Goal: Task Accomplishment & Management: Manage account settings

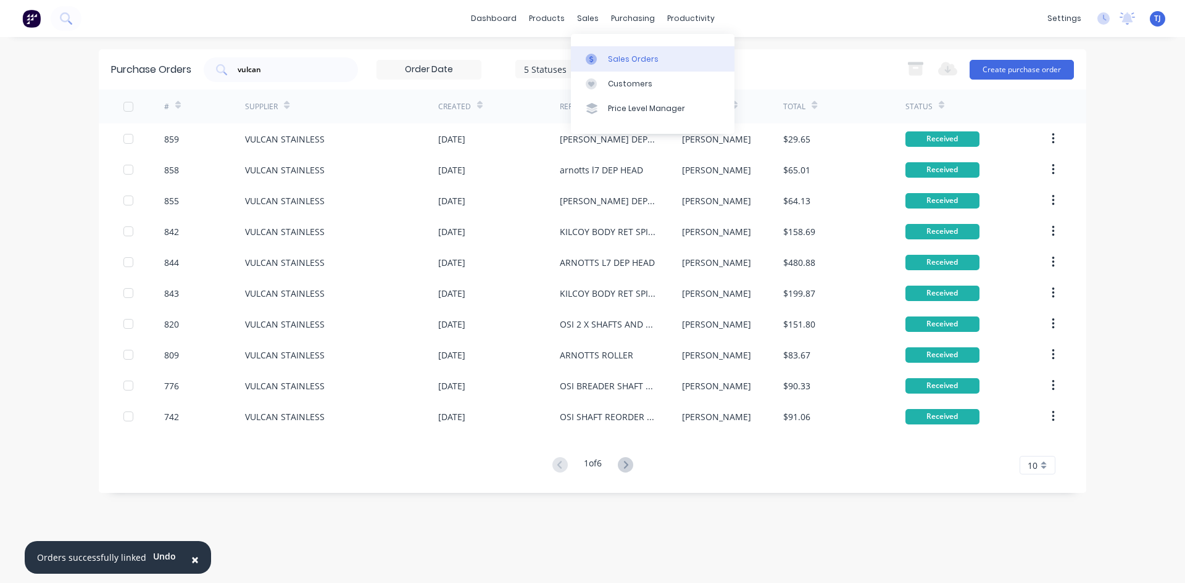
click at [610, 60] on div "Sales Orders" at bounding box center [633, 59] width 51 height 11
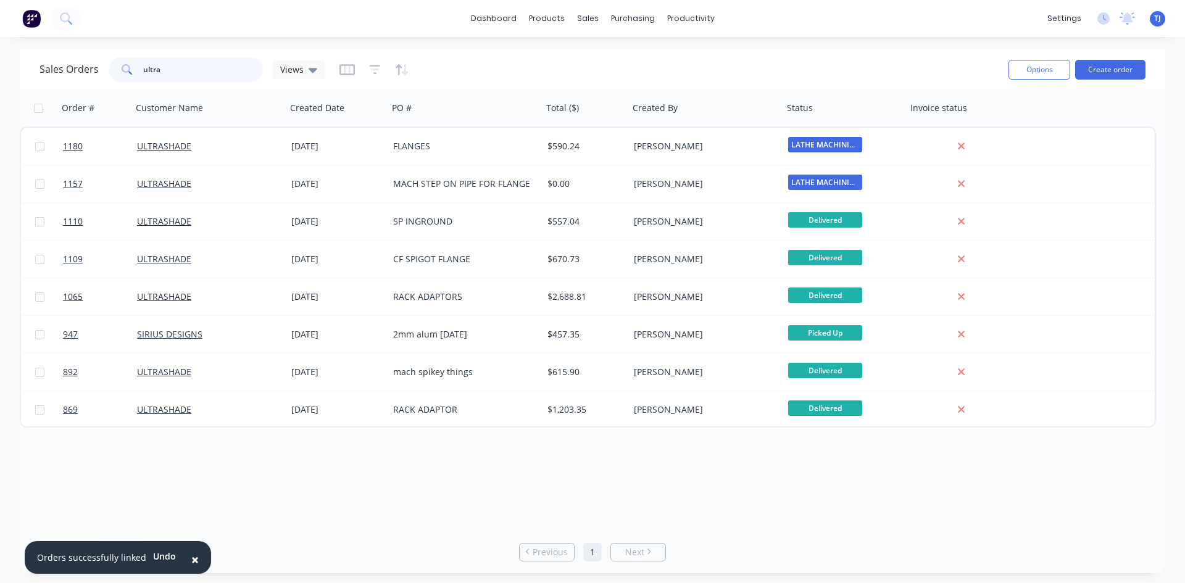
click at [176, 70] on input "ultra" at bounding box center [203, 69] width 120 height 25
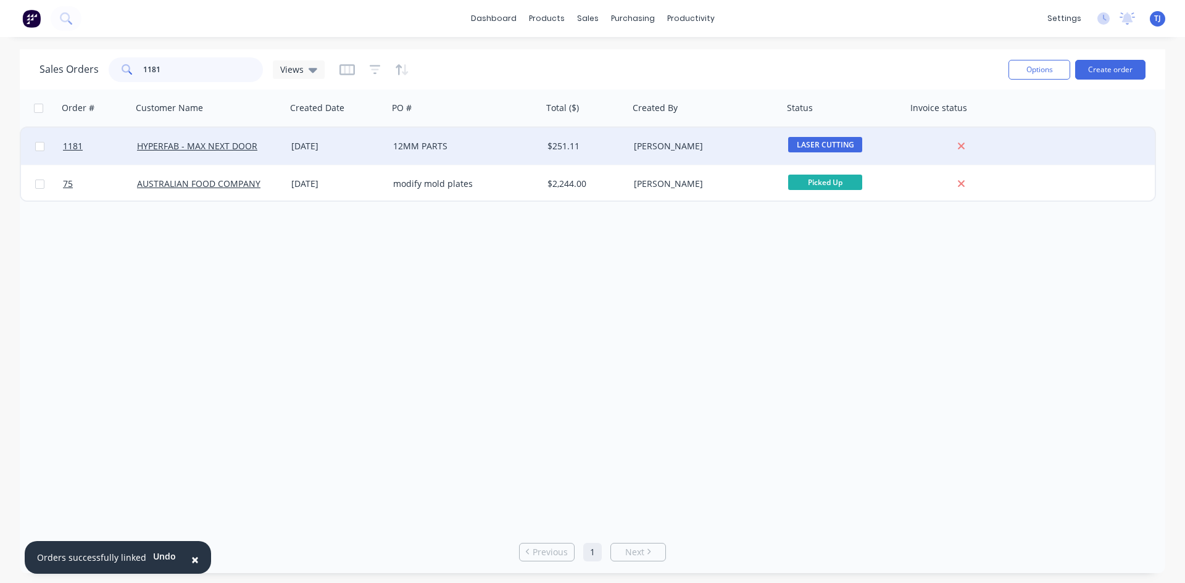
type input "1181"
click at [261, 141] on div "HYPERFAB - MAX NEXT DOOR" at bounding box center [205, 146] width 137 height 12
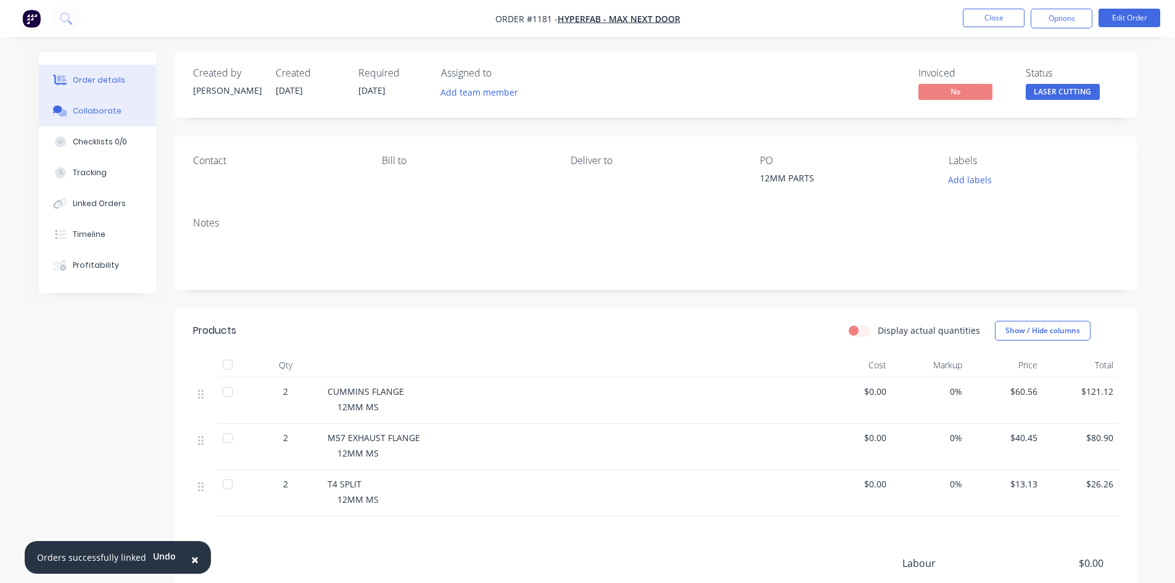
click at [78, 105] on button "Collaborate" at bounding box center [97, 111] width 117 height 31
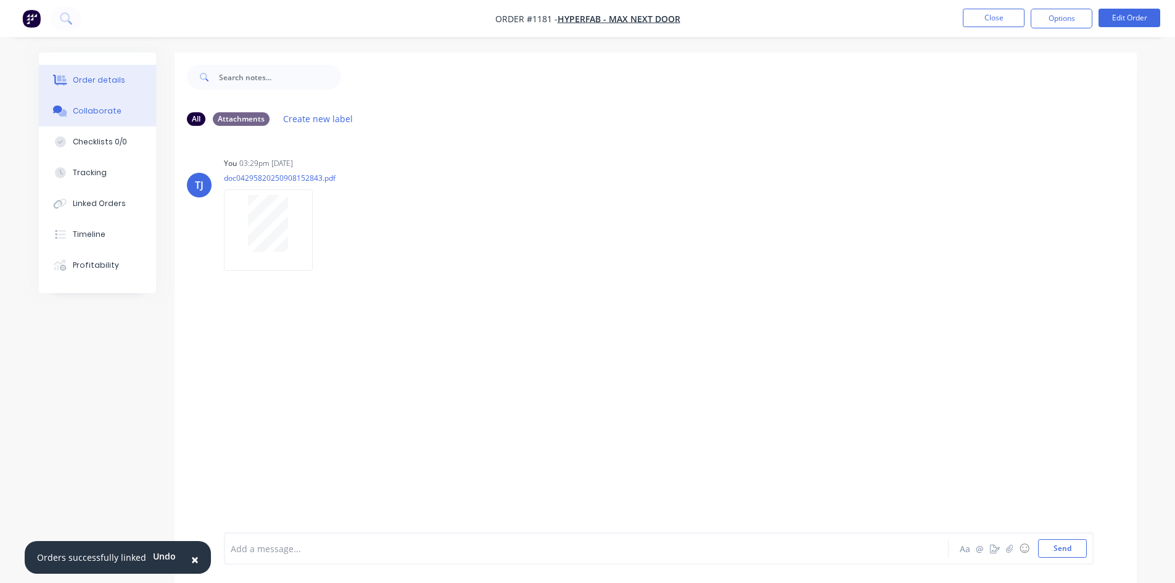
click at [79, 77] on div "Order details" at bounding box center [99, 80] width 52 height 11
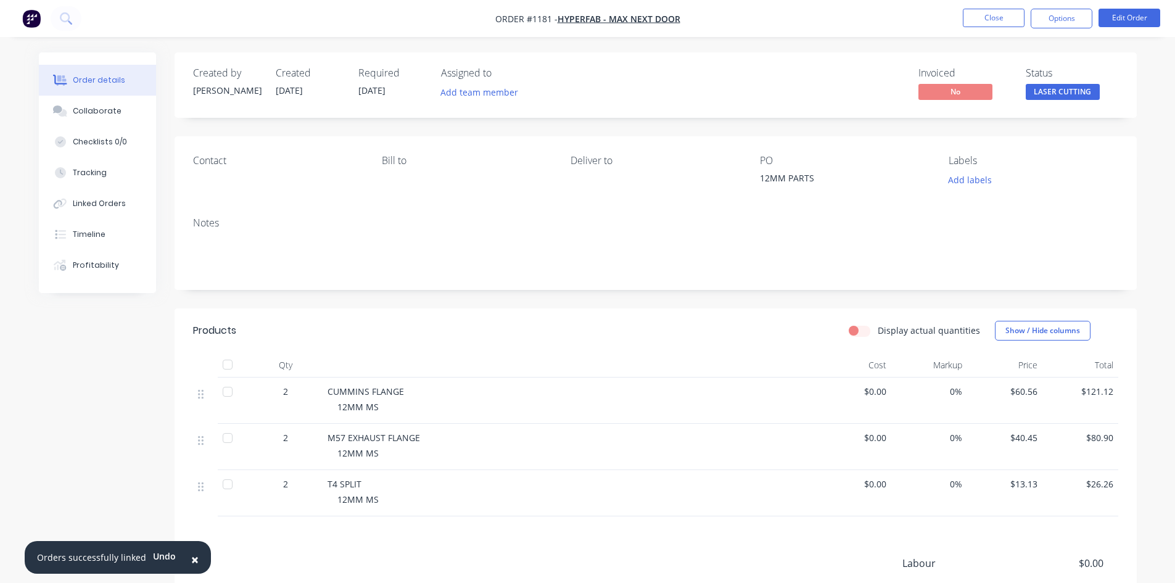
click at [1043, 83] on div "Status LASER CUTTING" at bounding box center [1072, 85] width 93 height 36
click at [1048, 93] on span "LASER CUTTING" at bounding box center [1063, 91] width 74 height 15
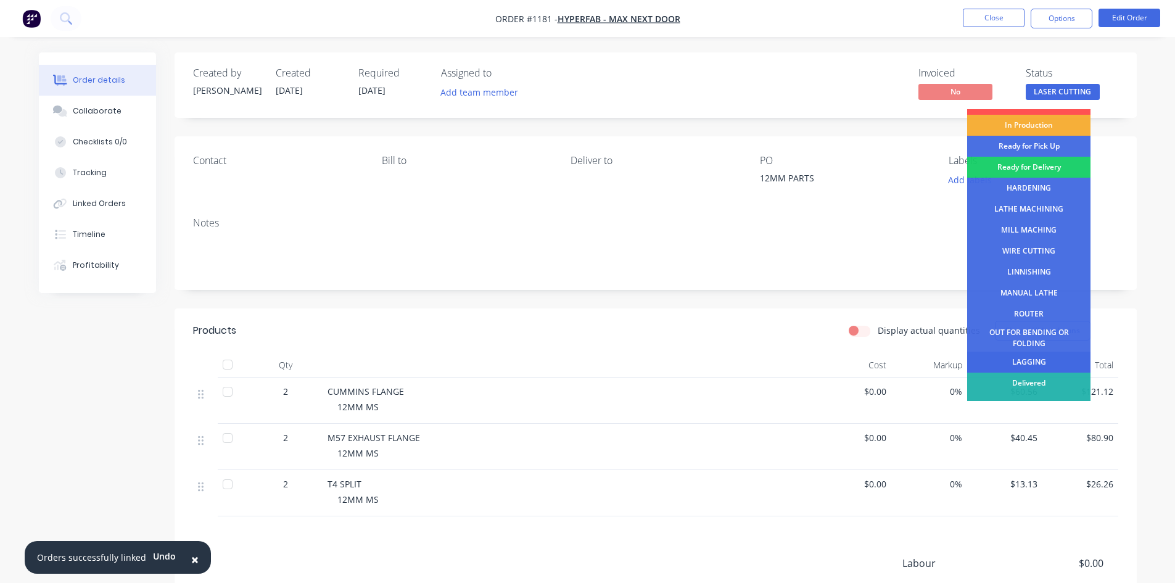
scroll to position [50, 0]
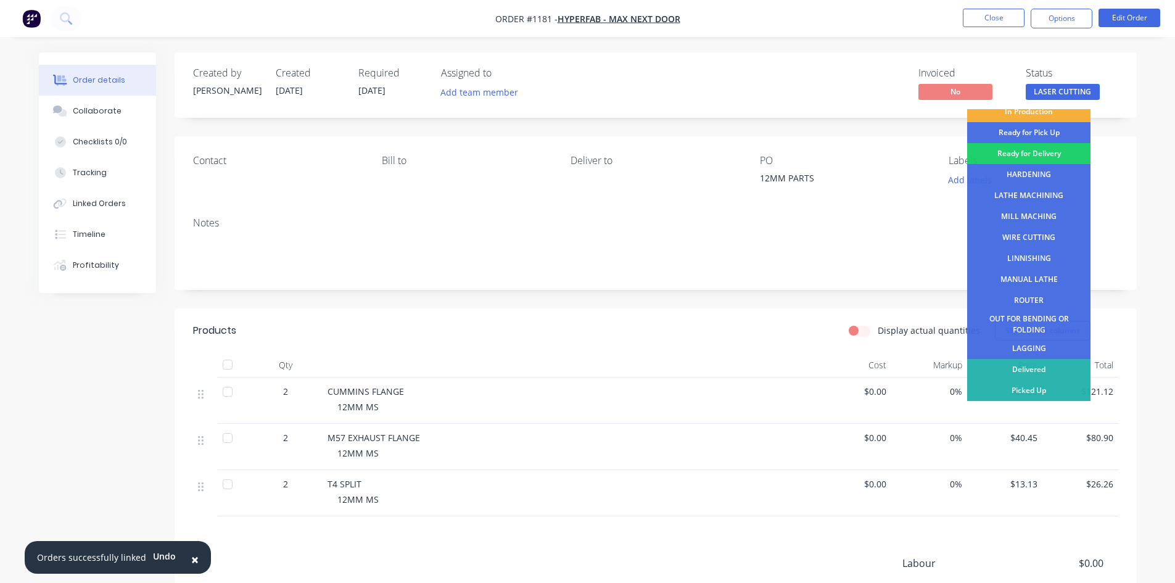
click at [1026, 364] on div "Delivered" at bounding box center [1028, 369] width 123 height 21
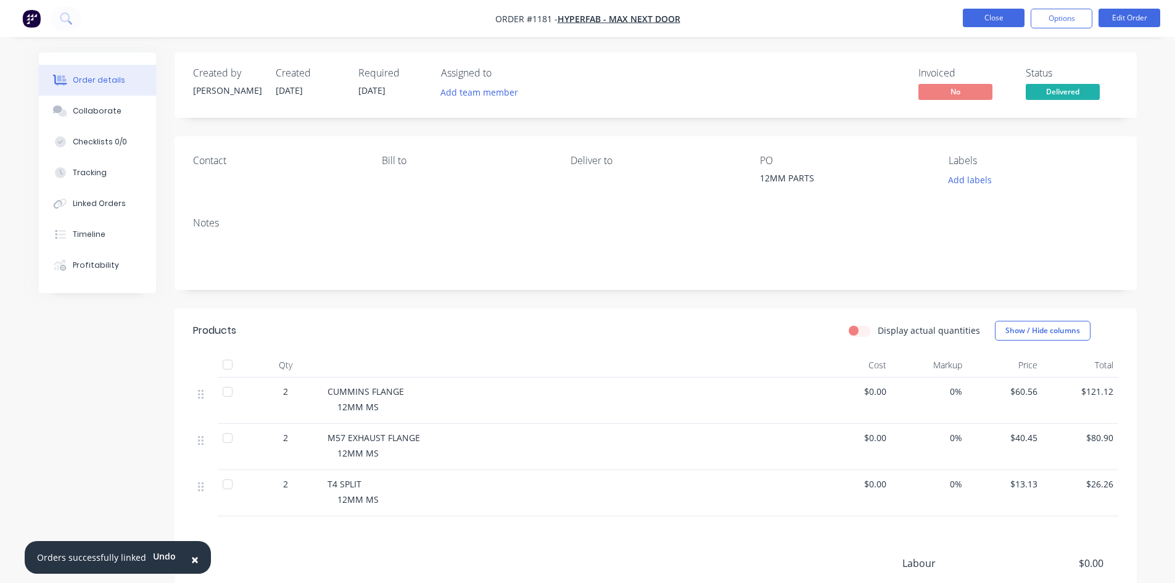
click at [1001, 21] on button "Close" at bounding box center [994, 18] width 62 height 19
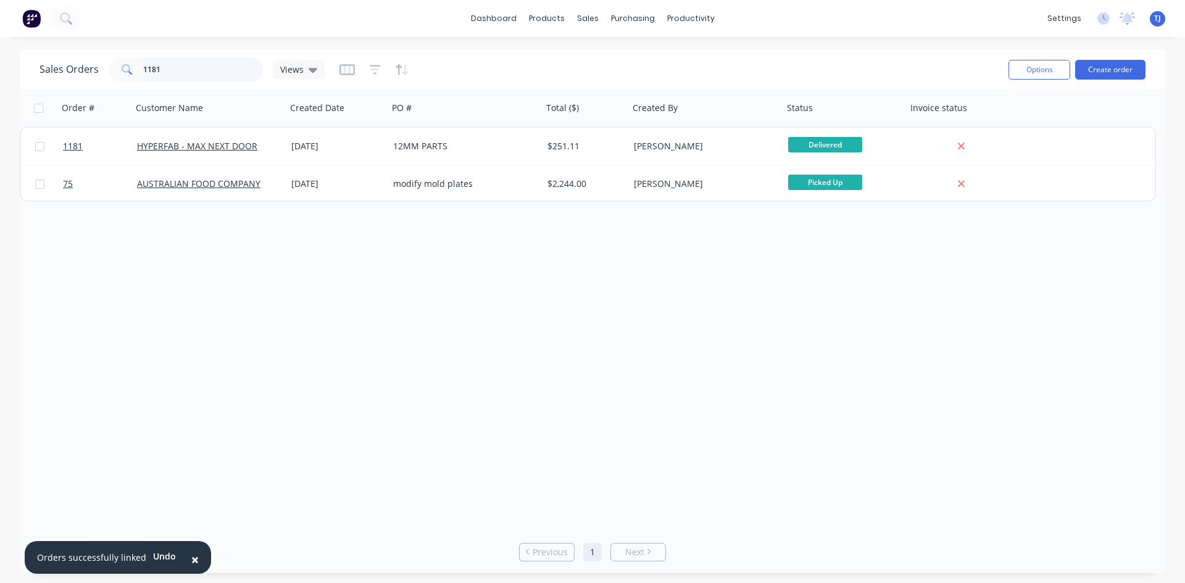
click at [172, 74] on input "1181" at bounding box center [203, 69] width 120 height 25
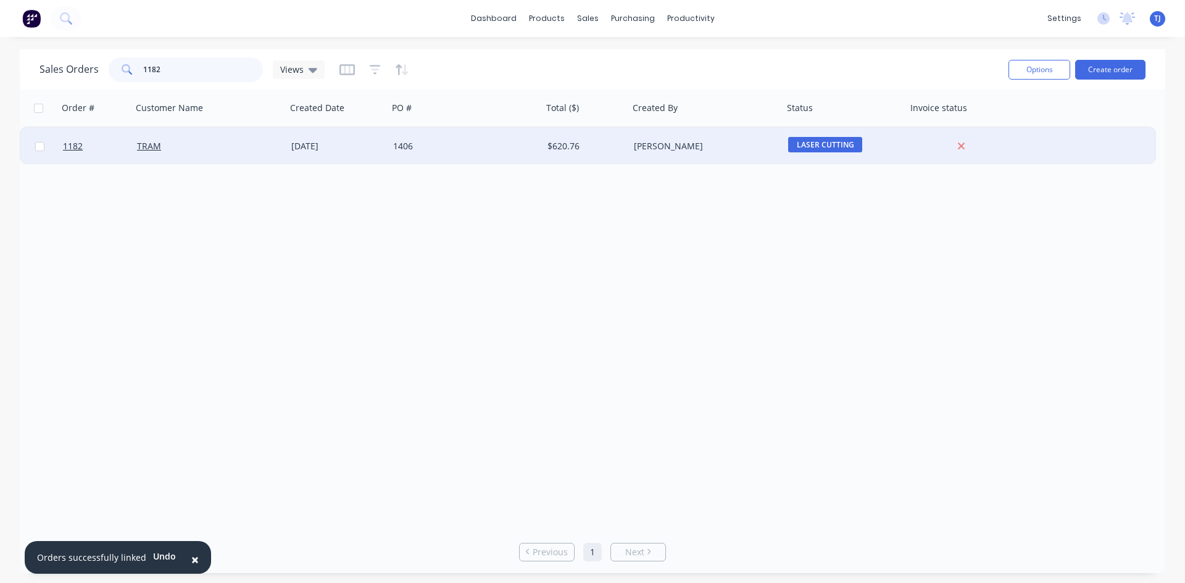
type input "1182"
click at [390, 147] on div "1406" at bounding box center [465, 146] width 154 height 37
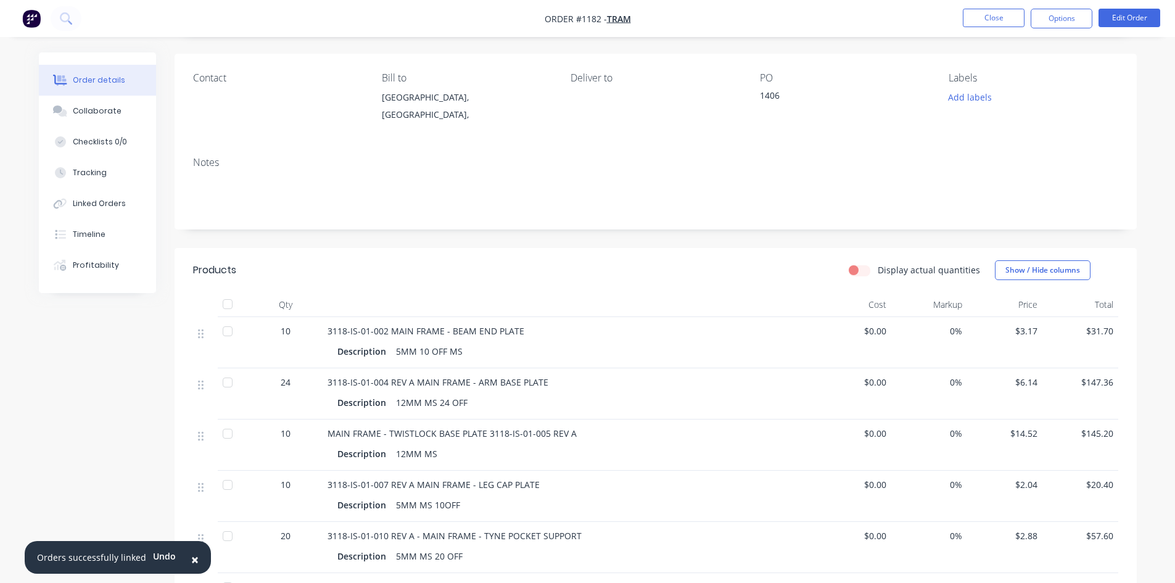
scroll to position [25, 0]
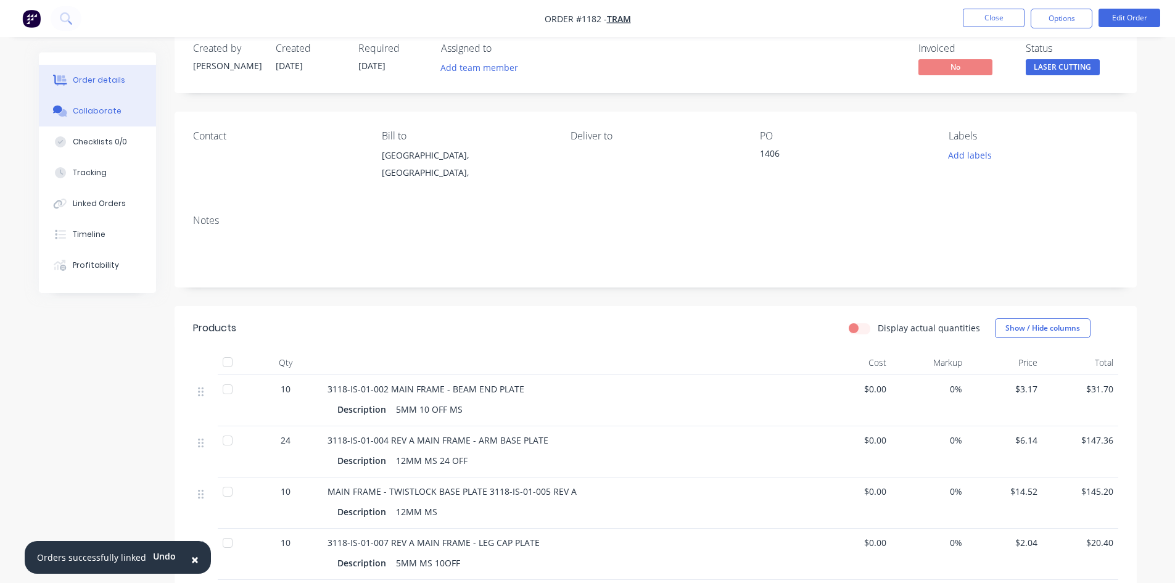
click at [106, 109] on div "Collaborate" at bounding box center [97, 111] width 49 height 11
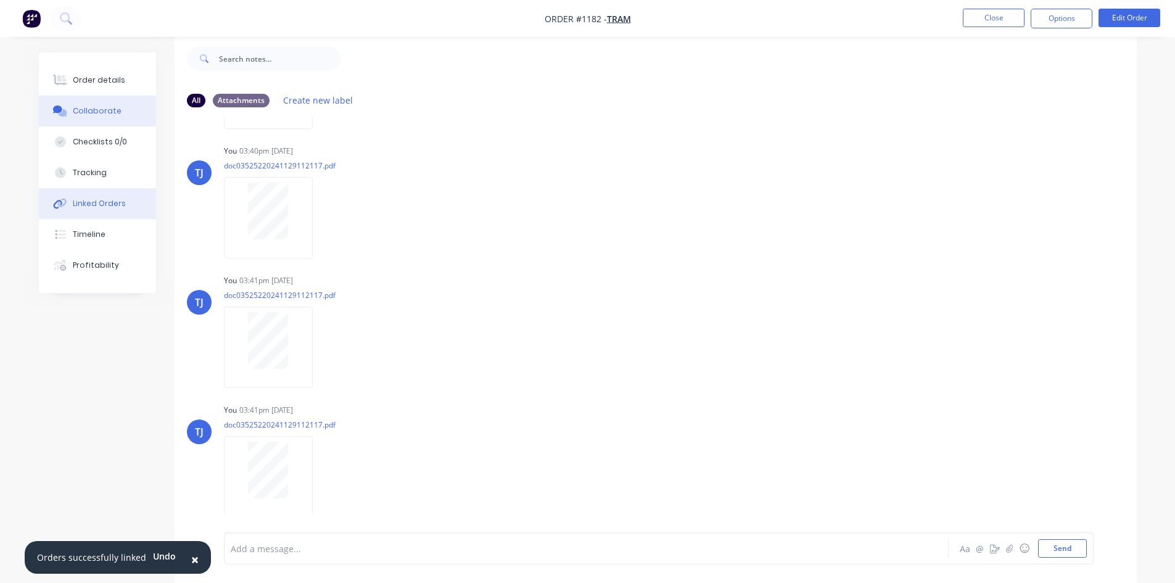
scroll to position [151, 0]
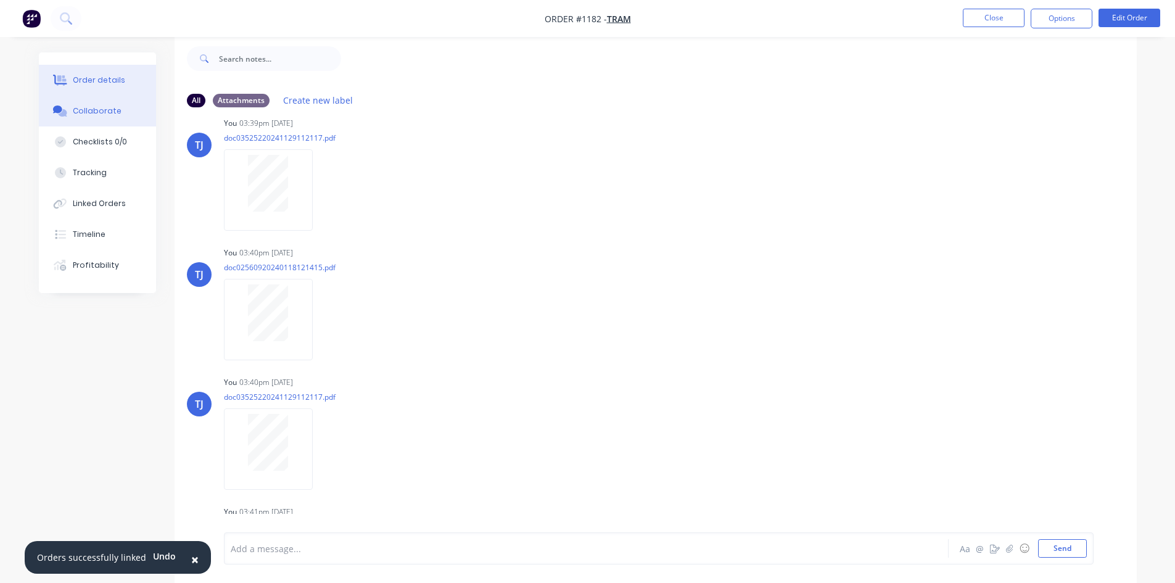
click at [89, 81] on div "Order details" at bounding box center [99, 80] width 52 height 11
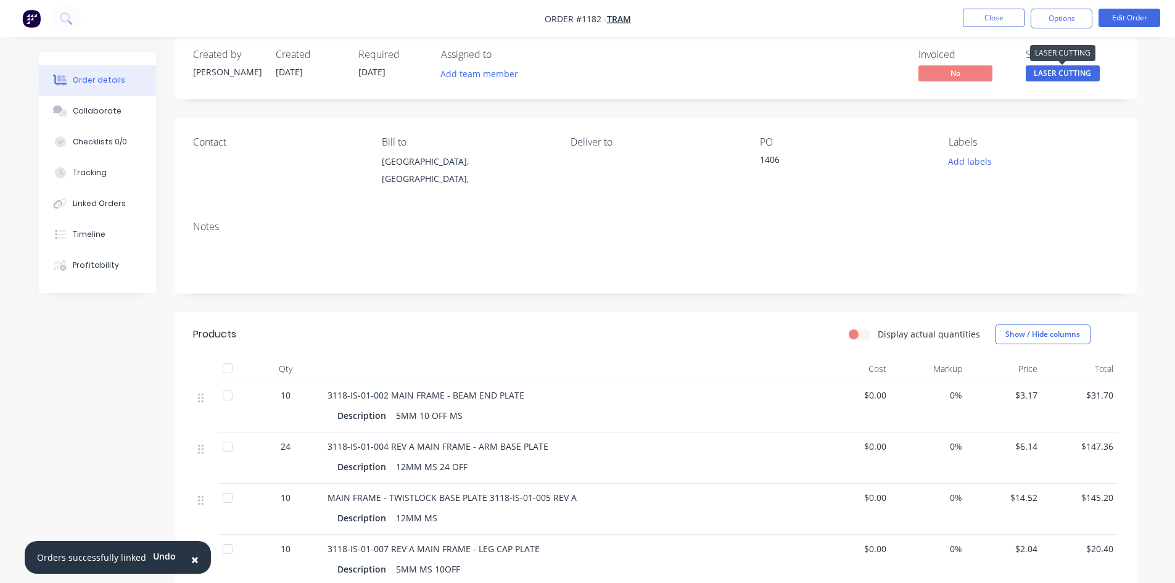
click at [1058, 73] on span "LASER CUTTING" at bounding box center [1063, 72] width 74 height 15
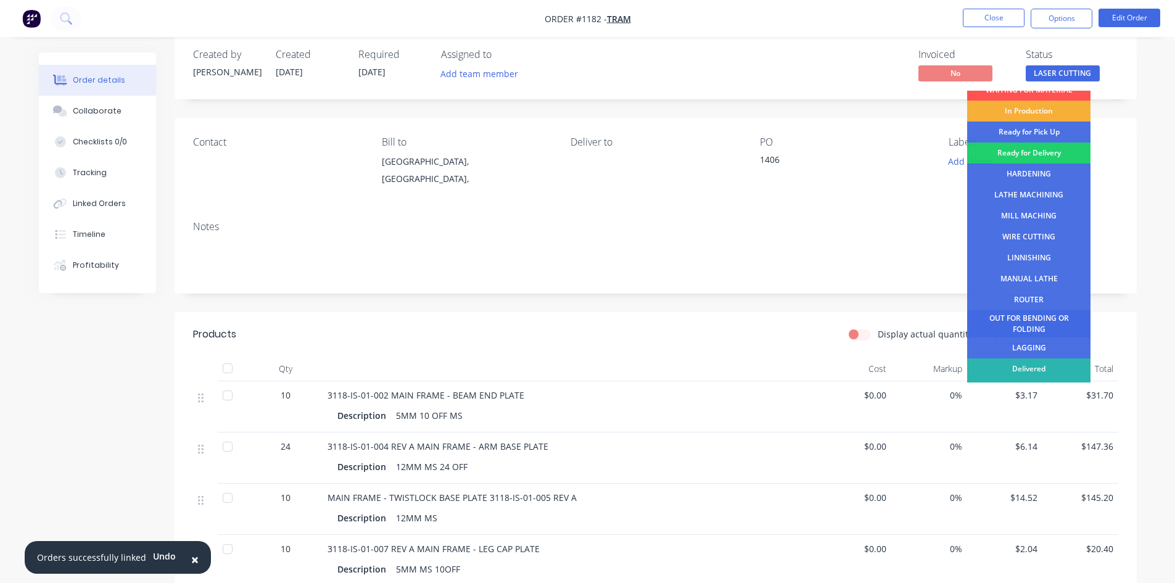
scroll to position [50, 0]
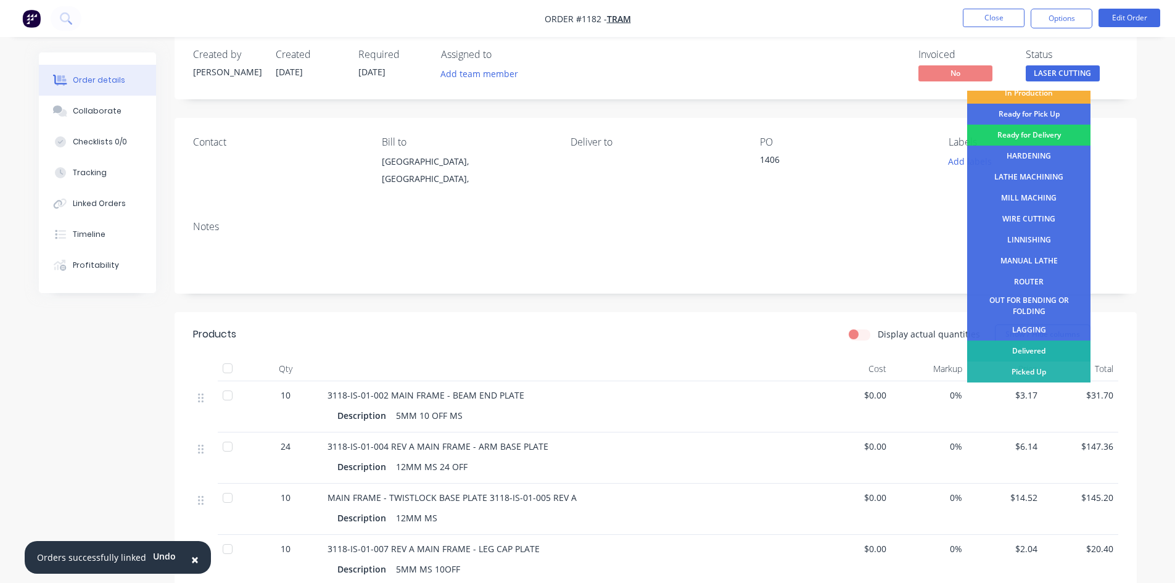
click at [1020, 349] on div "Delivered" at bounding box center [1028, 351] width 123 height 21
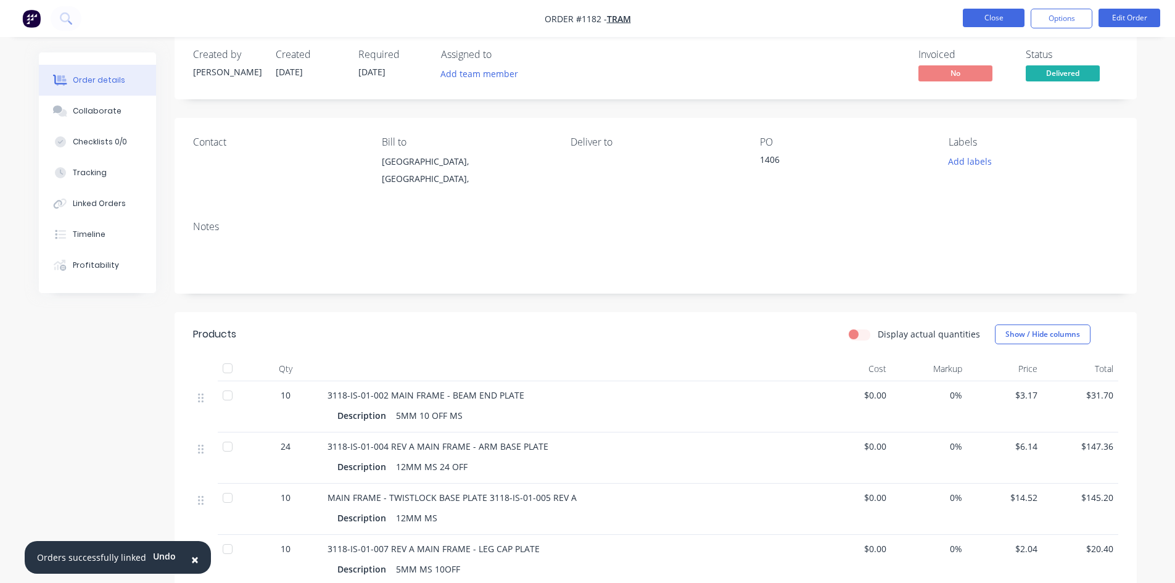
click at [984, 14] on button "Close" at bounding box center [994, 18] width 62 height 19
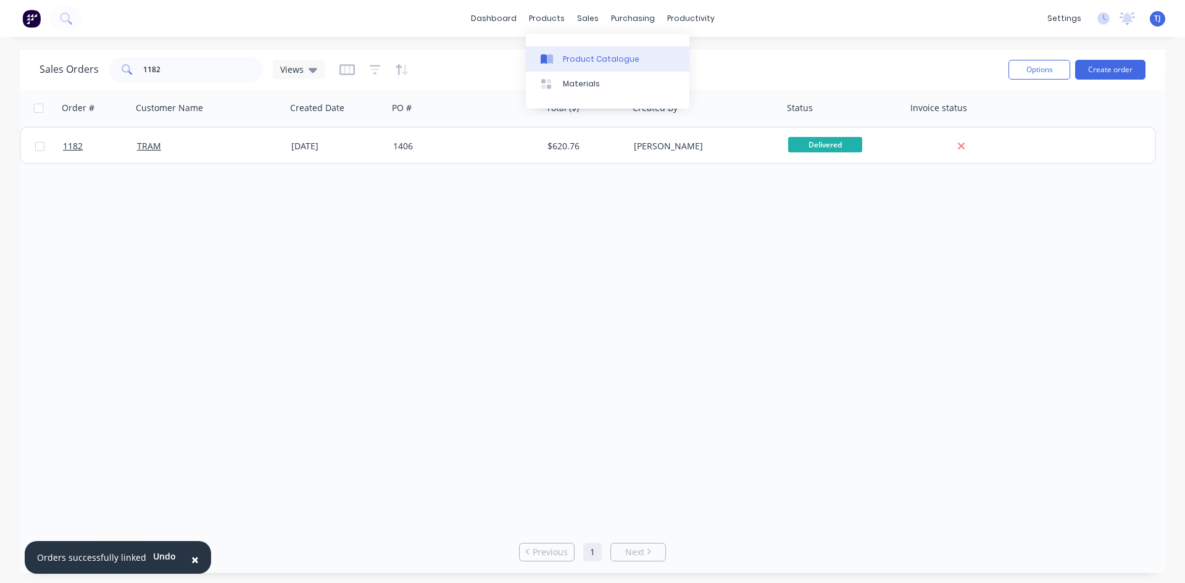
click at [595, 55] on div "Product Catalogue" at bounding box center [601, 59] width 77 height 11
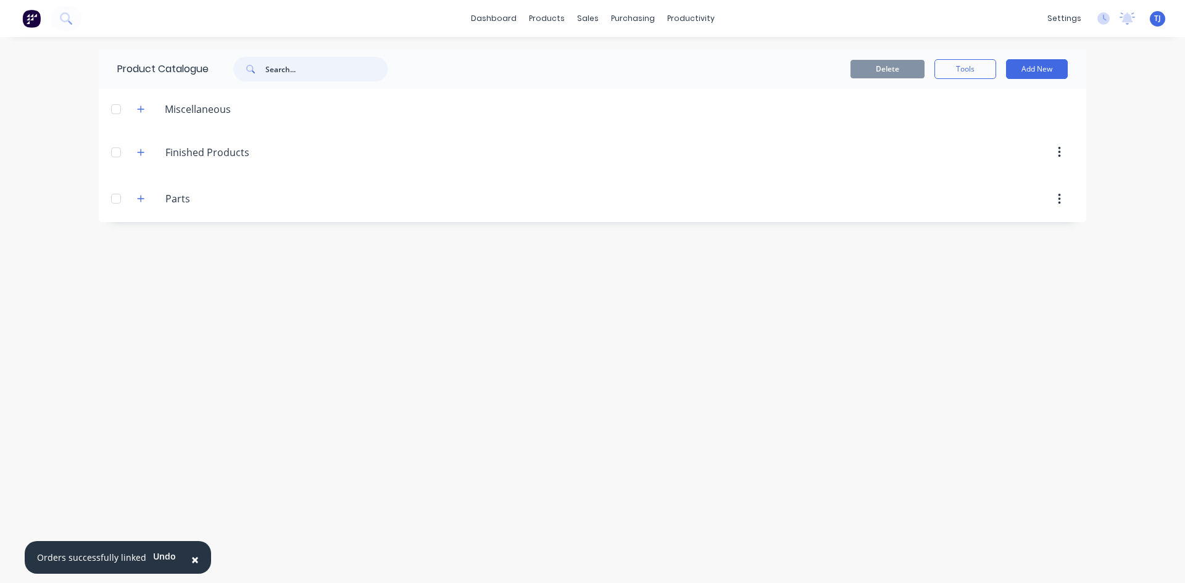
click at [294, 66] on input "text" at bounding box center [326, 69] width 122 height 25
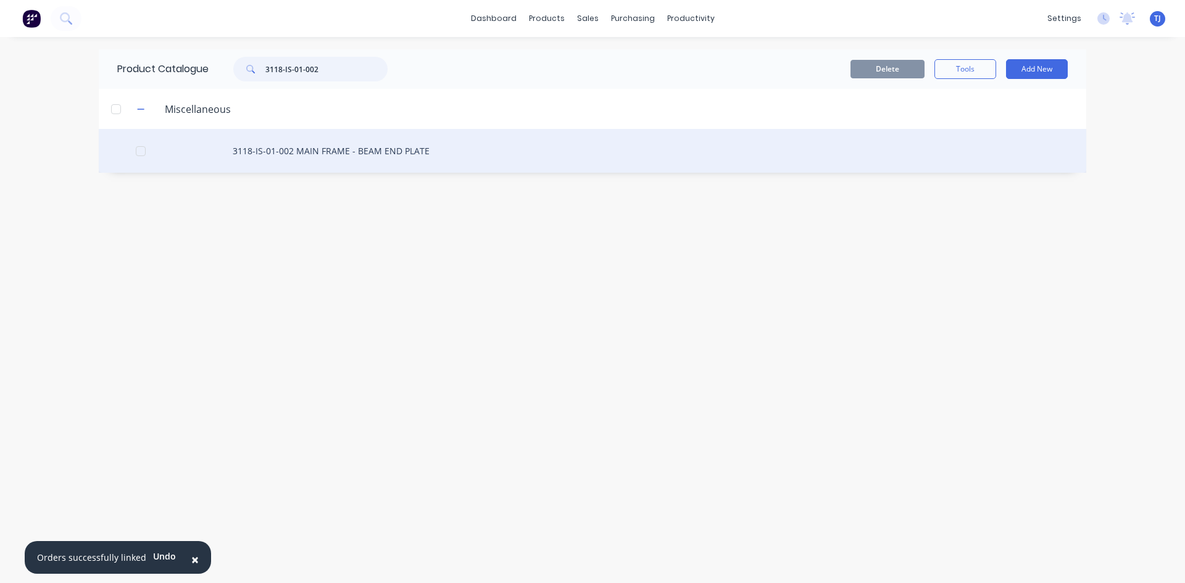
type input "3118-IS-01-002"
click at [318, 154] on div "3118-IS-01-002 MAIN FRAME - BEAM END PLATE" at bounding box center [592, 151] width 987 height 44
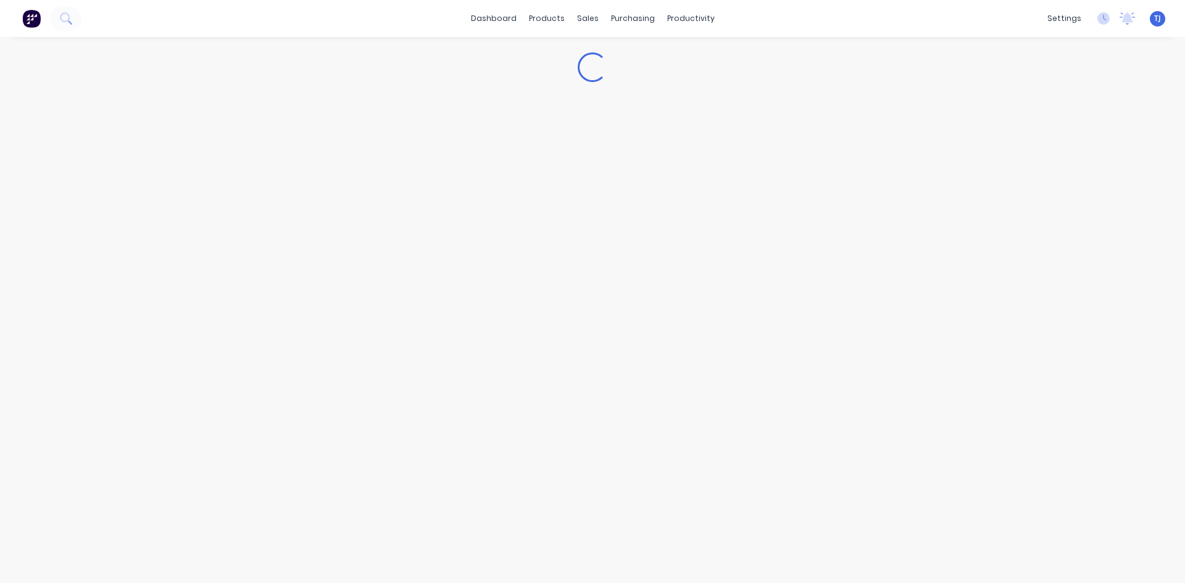
type textarea "x"
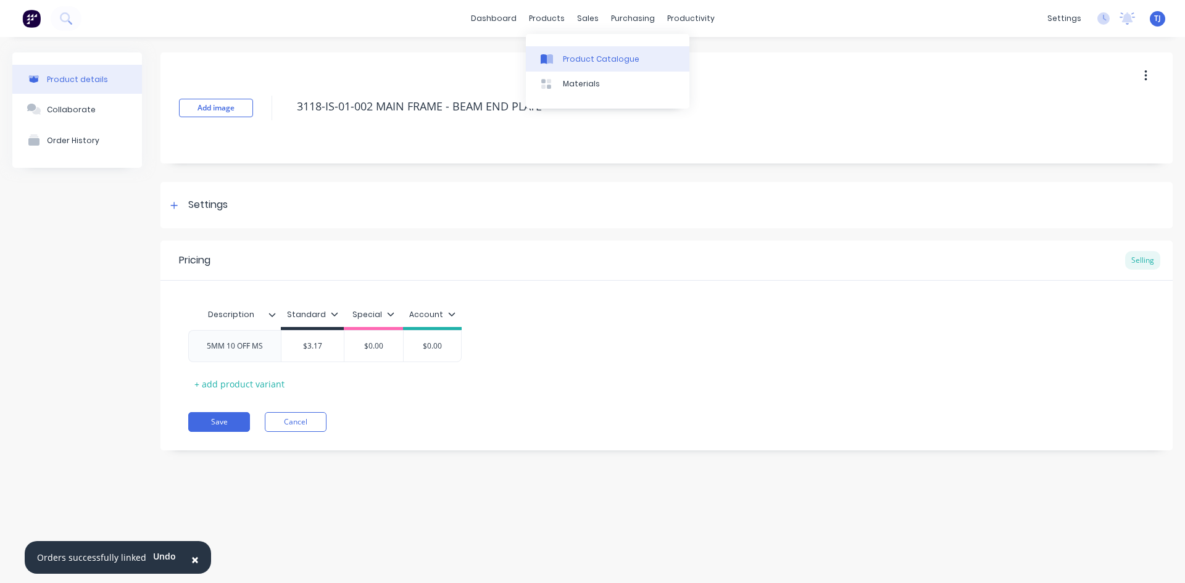
click at [566, 56] on div "Product Catalogue" at bounding box center [601, 59] width 77 height 11
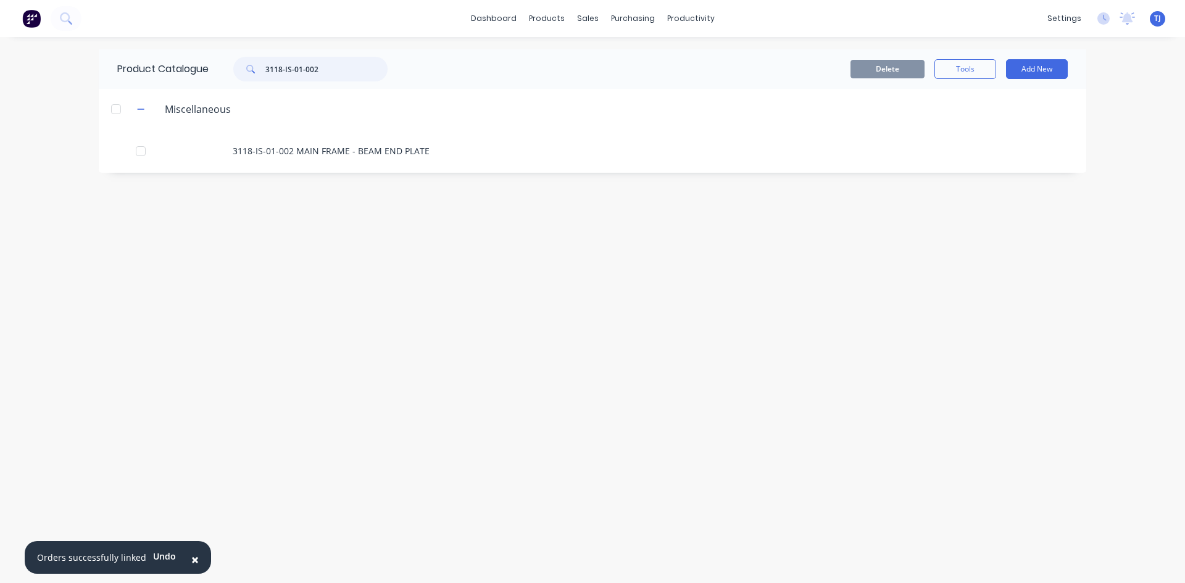
click at [329, 79] on input "3118-IS-01-002" at bounding box center [326, 69] width 122 height 25
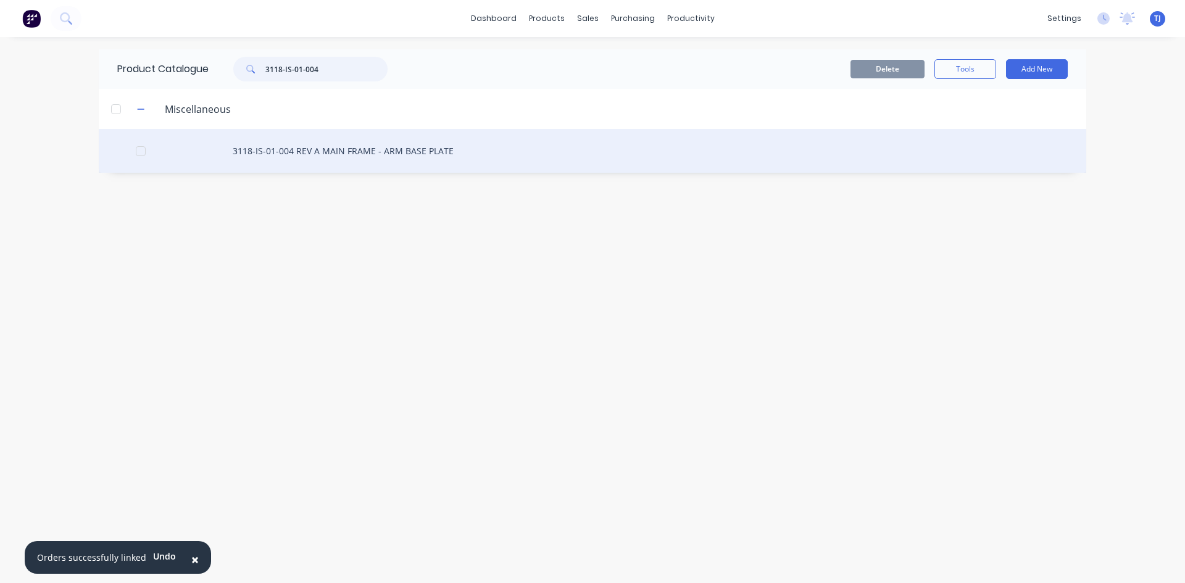
type input "3118-IS-01-004"
click at [361, 164] on div "3118-IS-01-004 REV A MAIN FRAME - ARM BASE PLATE" at bounding box center [592, 151] width 987 height 44
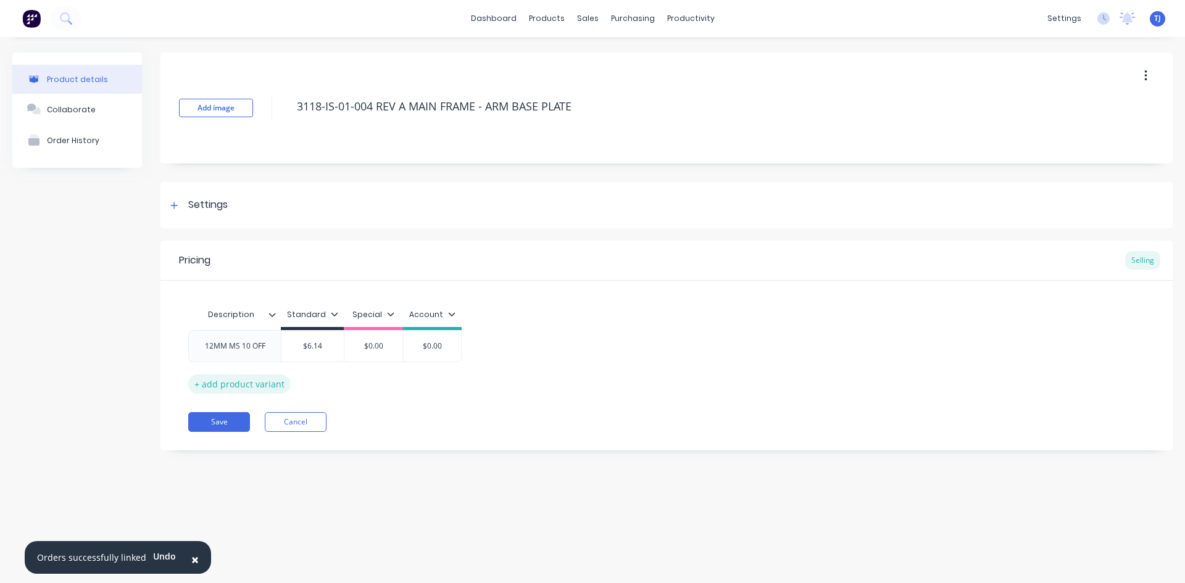
click at [253, 382] on div "+ add product variant" at bounding box center [239, 384] width 102 height 19
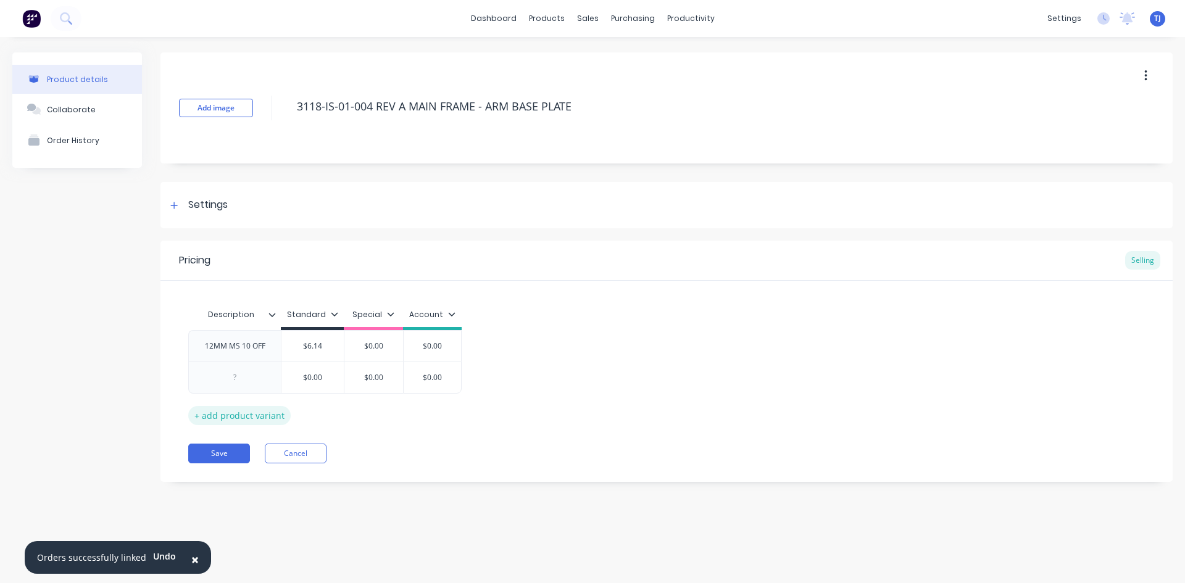
type textarea "x"
click at [213, 380] on div at bounding box center [235, 378] width 62 height 16
type textarea "x"
type input "$0.00"
type textarea "x"
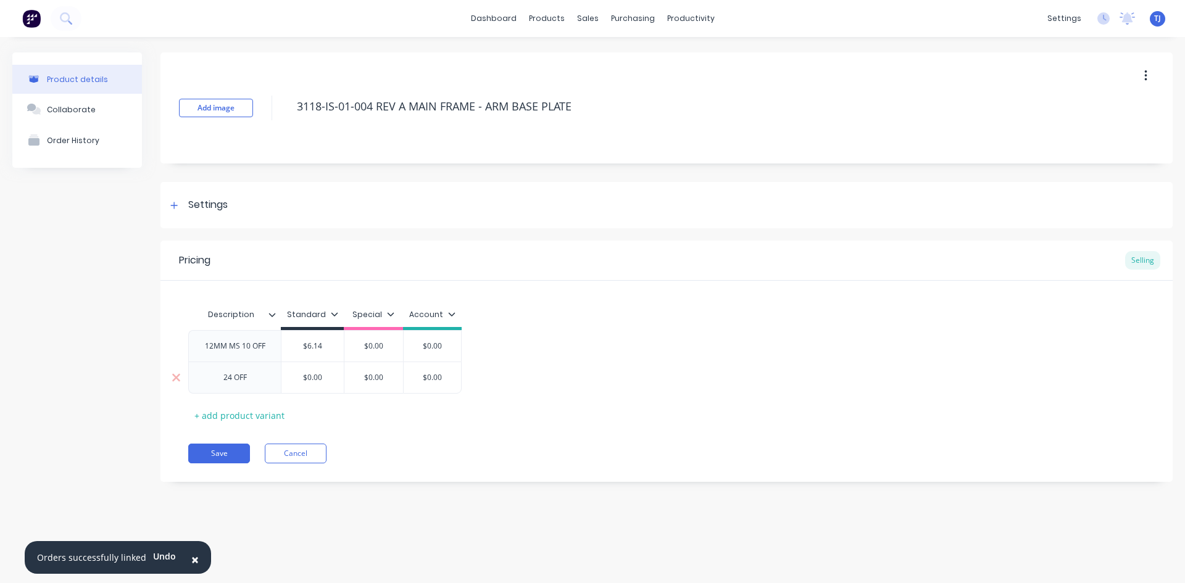
type input "$0.0"
type textarea "x"
type input "$0."
type textarea "x"
type input "$0"
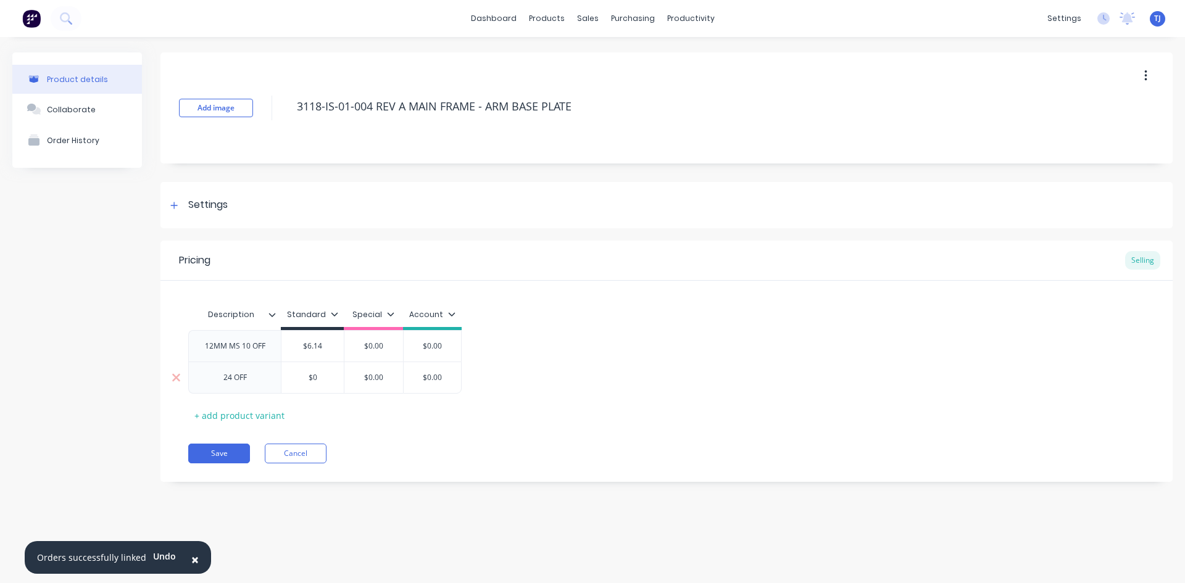
type textarea "x"
type input "$"
type textarea "x"
type input "6"
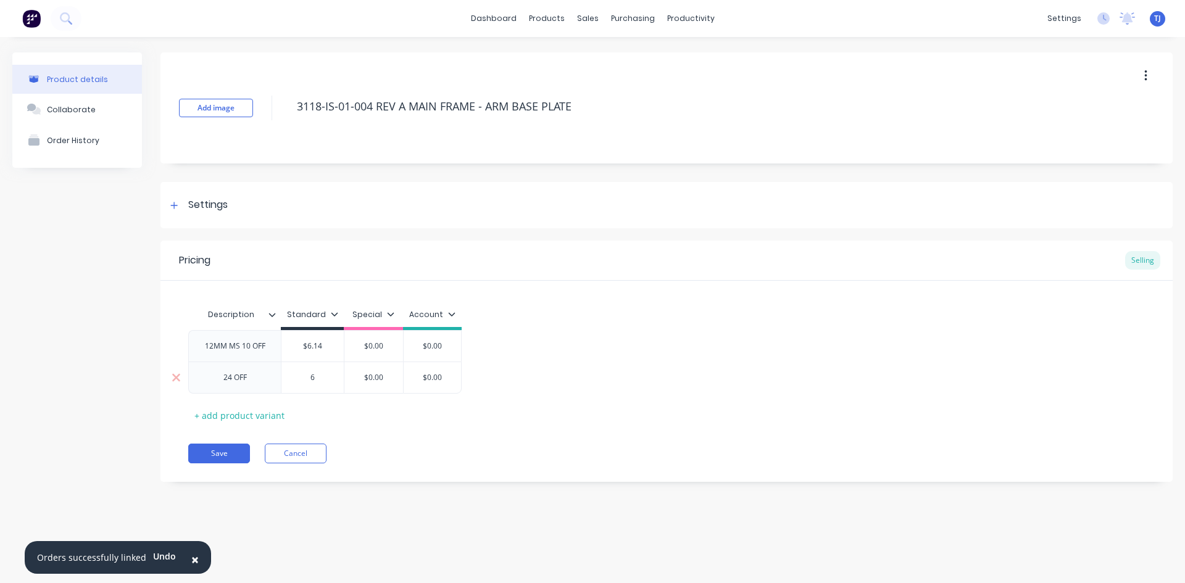
type textarea "x"
type input "6."
type textarea "x"
type input "6.1"
type textarea "x"
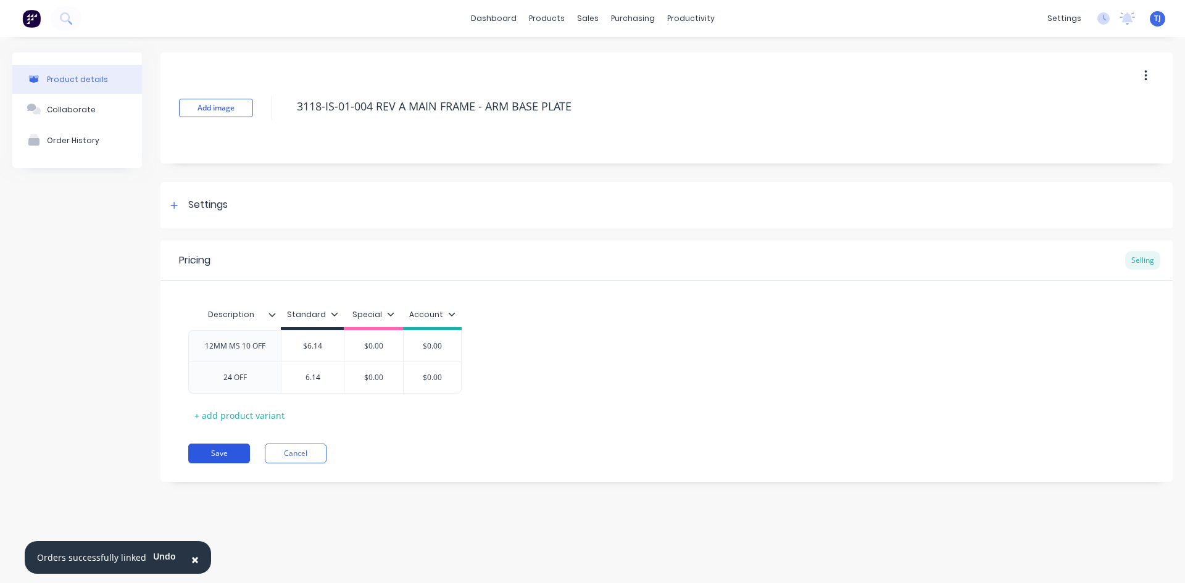
type input "6.14"
click at [237, 451] on button "Save" at bounding box center [219, 454] width 62 height 20
type textarea "x"
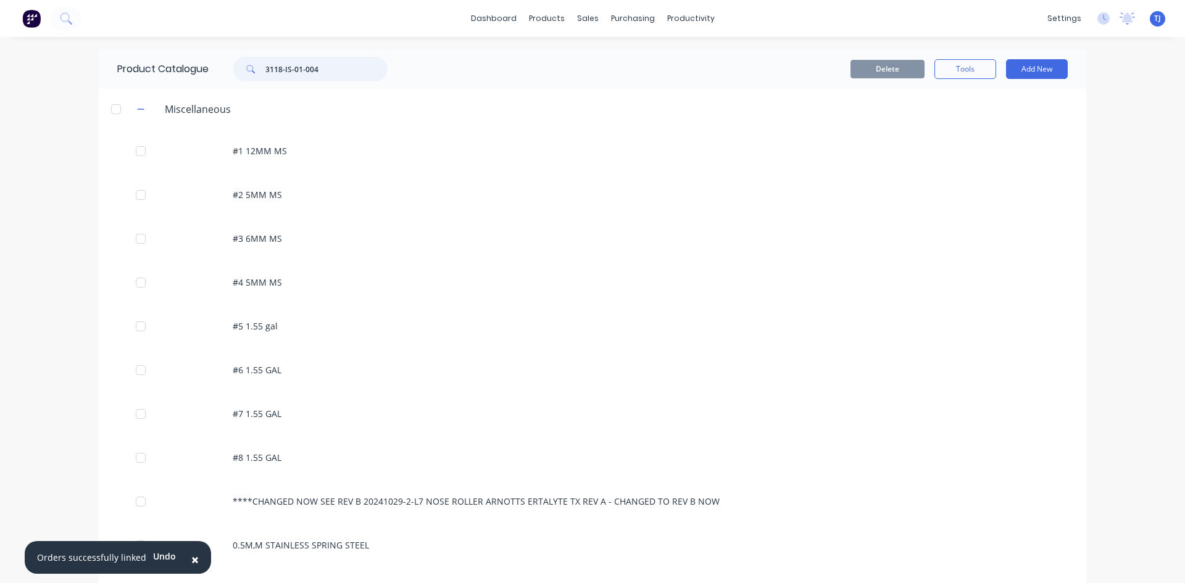
click at [320, 72] on input "3118-IS-01-004" at bounding box center [326, 69] width 122 height 25
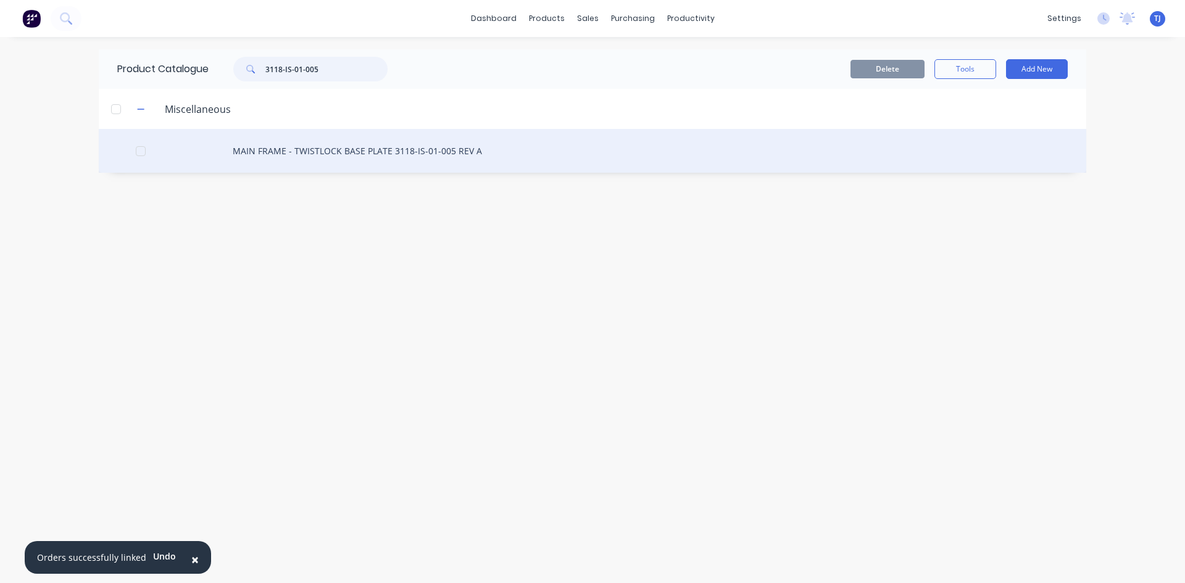
type input "3118-IS-01-005"
click at [331, 148] on div "MAIN FRAME - TWISTLOCK BASE PLATE 3118-IS-01-005 REV A" at bounding box center [592, 151] width 987 height 44
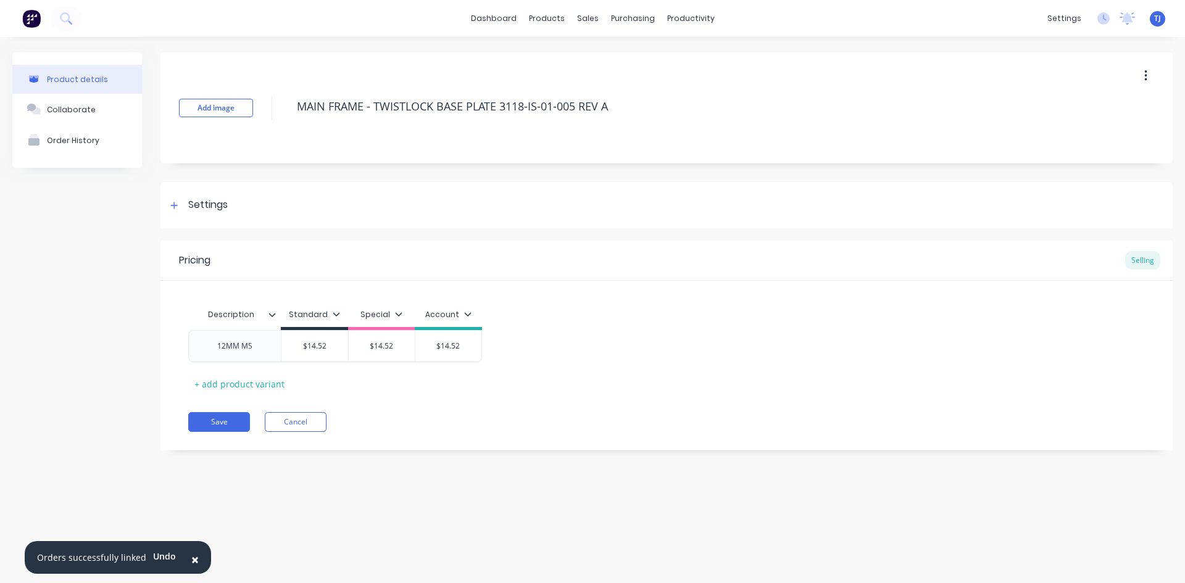
type textarea "x"
click at [274, 350] on div "12MM MS" at bounding box center [234, 346] width 93 height 32
click at [260, 350] on div "12MM MS" at bounding box center [235, 346] width 62 height 16
click at [227, 426] on button "Save" at bounding box center [219, 422] width 62 height 20
type textarea "x"
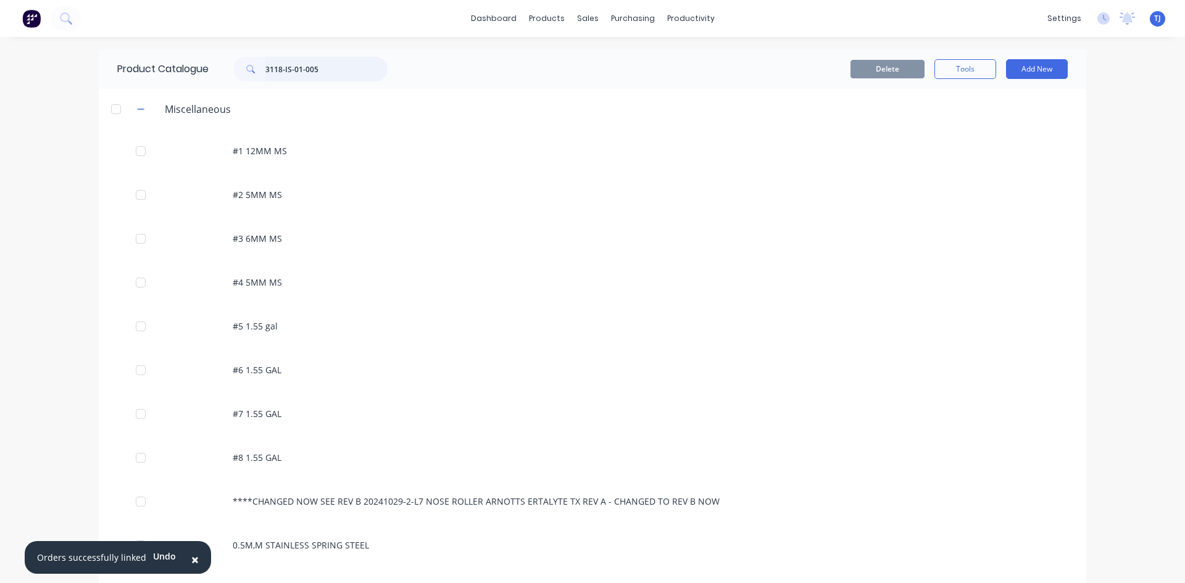
click at [326, 67] on input "3118-IS-01-005" at bounding box center [326, 69] width 122 height 25
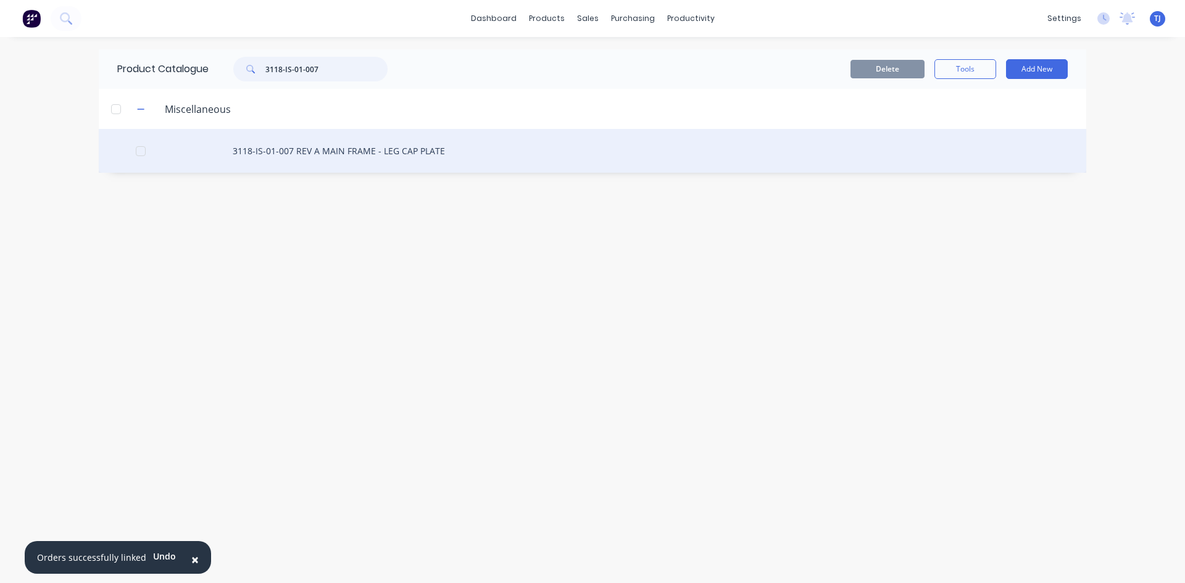
type input "3118-IS-01-007"
click at [310, 155] on div "3118-IS-01-007 REV A MAIN FRAME - LEG CAP PLATE" at bounding box center [592, 151] width 987 height 44
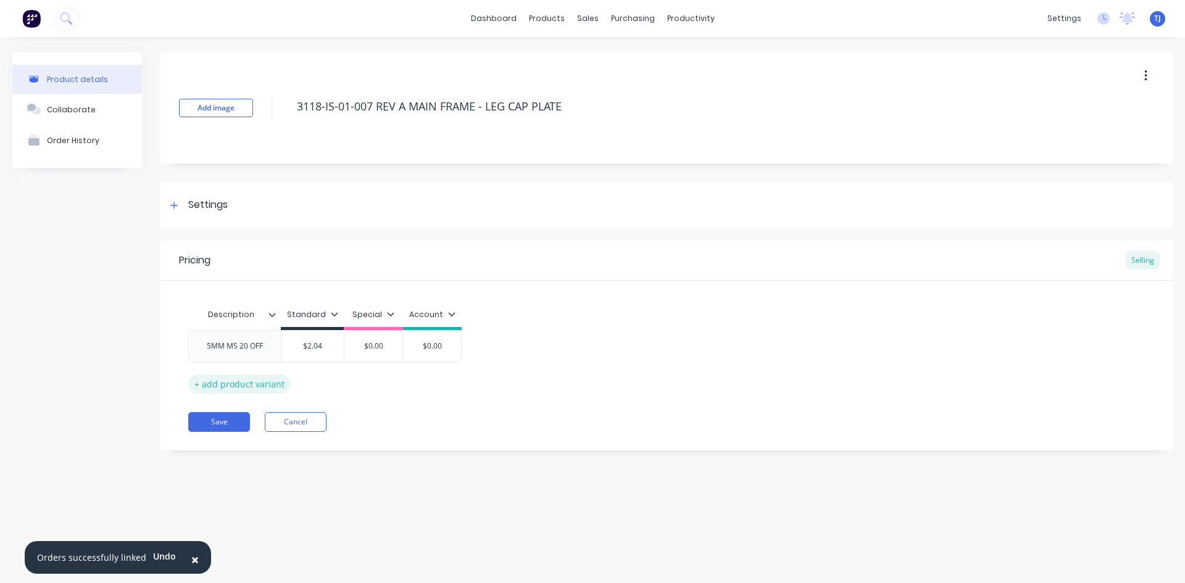
click at [233, 386] on div "+ add product variant" at bounding box center [239, 384] width 102 height 19
type textarea "x"
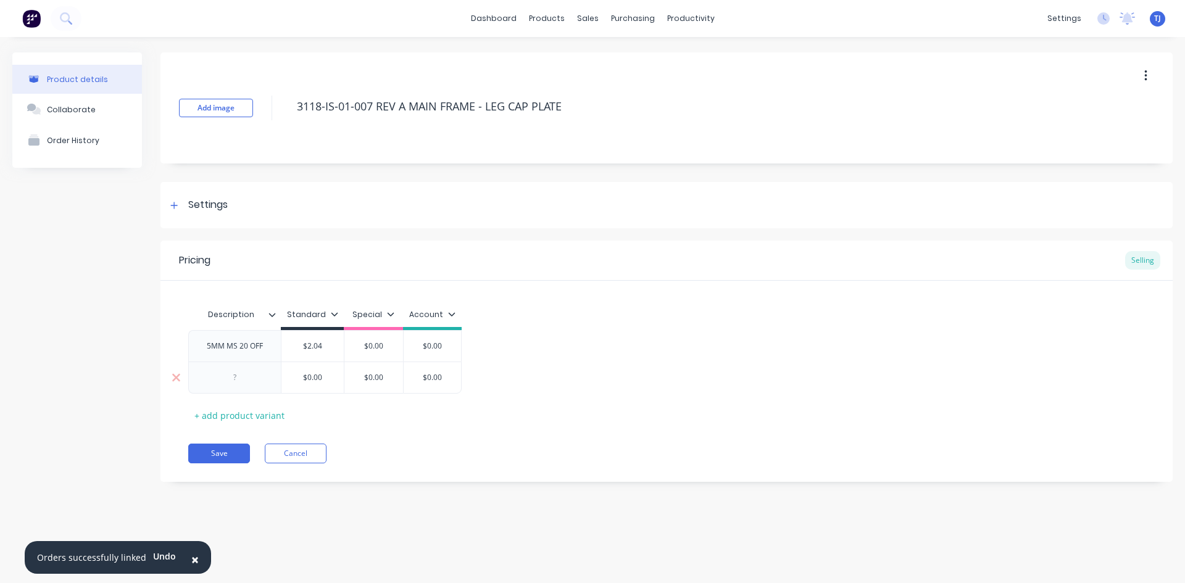
click at [231, 386] on div at bounding box center [234, 378] width 93 height 32
click at [239, 380] on div at bounding box center [235, 378] width 62 height 16
type textarea "x"
type input "$0.00"
type textarea "x"
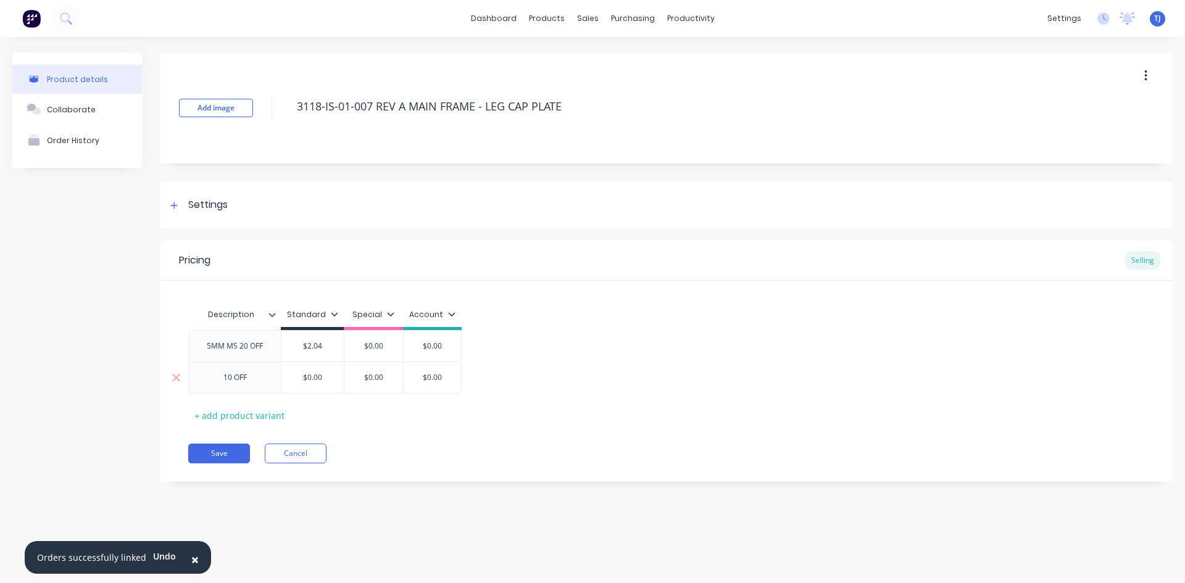
type input "$0.002"
type textarea "x"
type input "$0.002."
type textarea "x"
type input "$0.002.0"
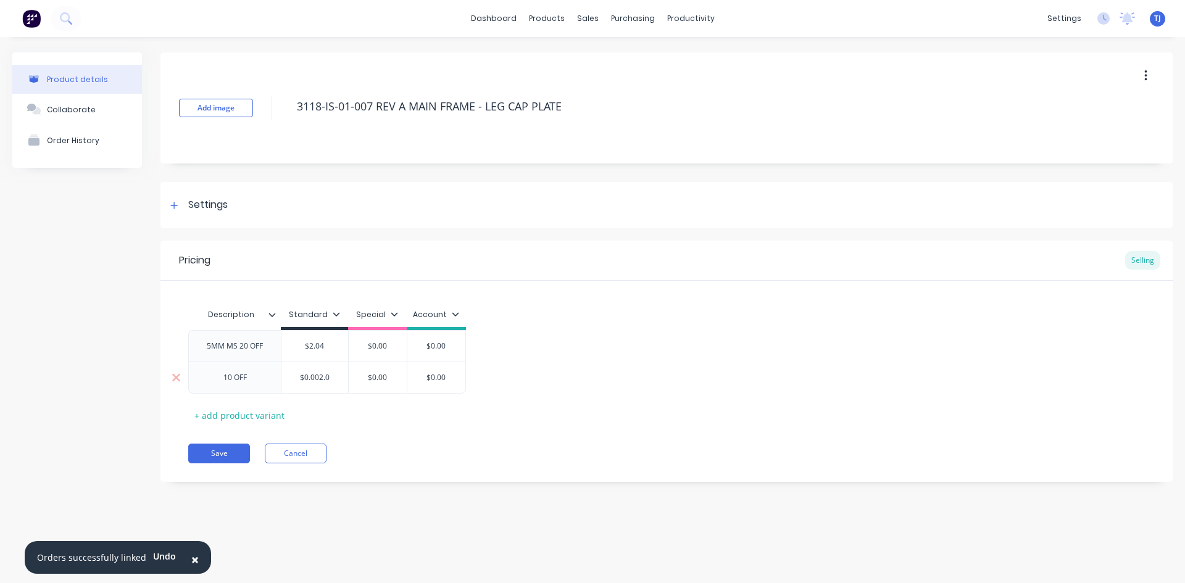
type textarea "x"
type input "$0.002.04"
type input "$0.00"
click at [318, 387] on div "$0.002" at bounding box center [314, 377] width 67 height 31
type input "$0.002"
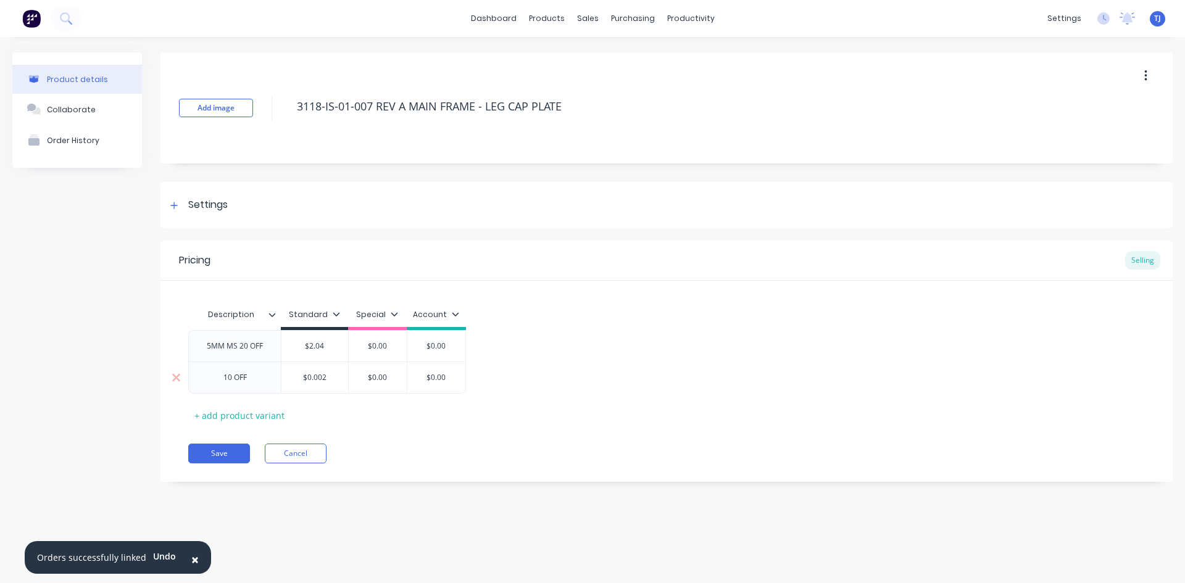
click at [320, 384] on div "$0.002" at bounding box center [314, 377] width 67 height 31
click at [321, 380] on input "$0.002" at bounding box center [314, 377] width 67 height 11
click at [323, 380] on input "$0.002" at bounding box center [314, 377] width 67 height 11
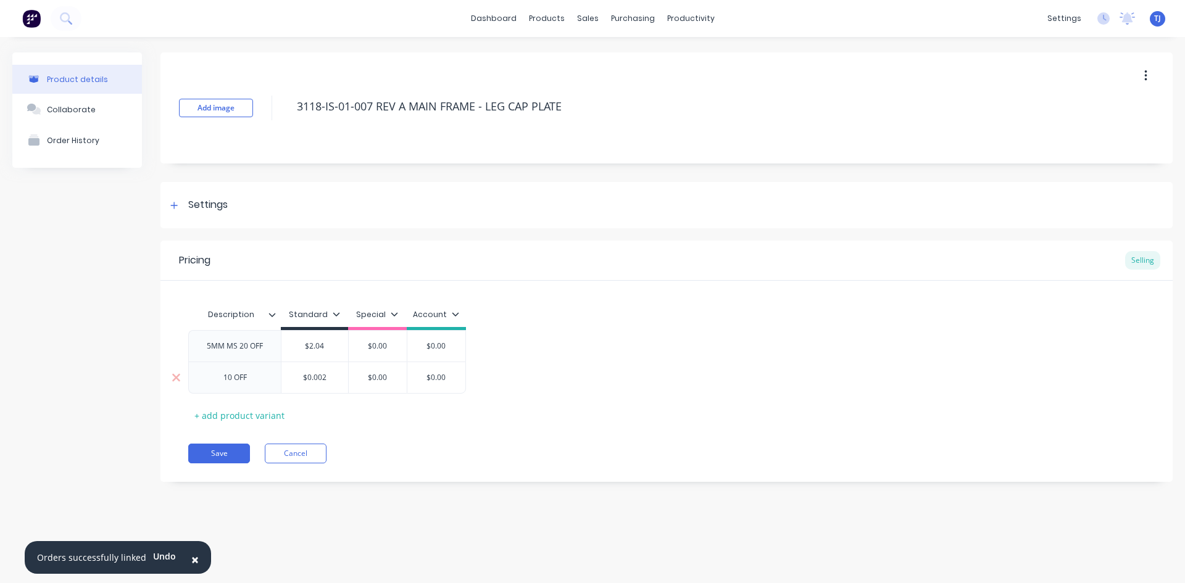
click at [323, 378] on input "$0.002" at bounding box center [314, 377] width 67 height 11
type textarea "x"
click at [312, 381] on input "text" at bounding box center [312, 377] width 62 height 11
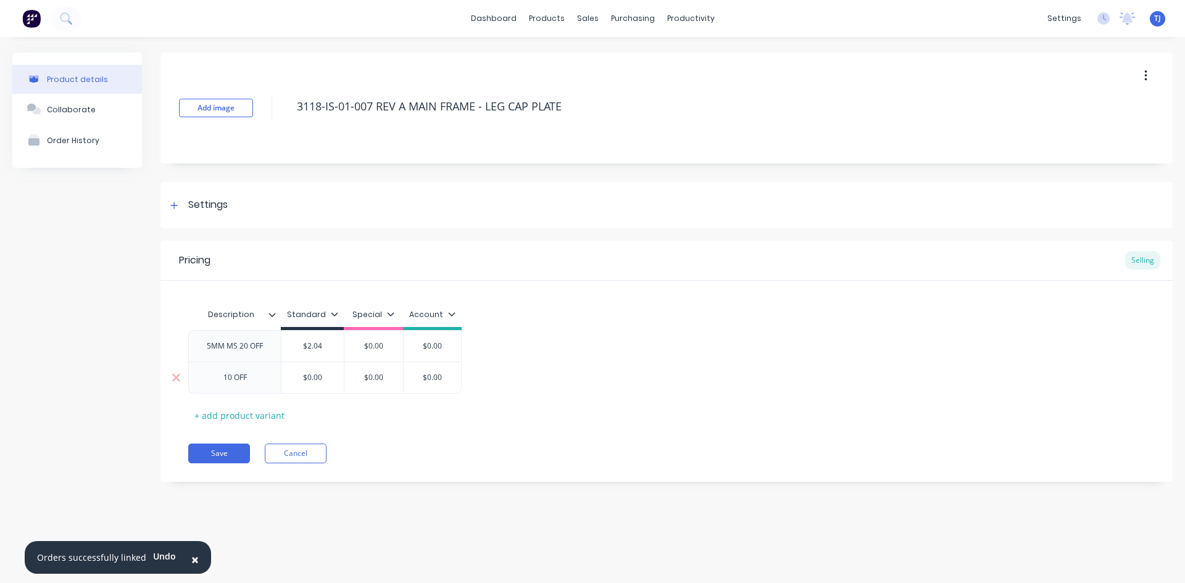
click at [326, 377] on input "text" at bounding box center [312, 377] width 62 height 11
click at [324, 378] on input "text" at bounding box center [312, 377] width 62 height 11
click at [323, 378] on input "text" at bounding box center [312, 377] width 62 height 11
click at [253, 379] on div "10 OFF" at bounding box center [235, 378] width 62 height 16
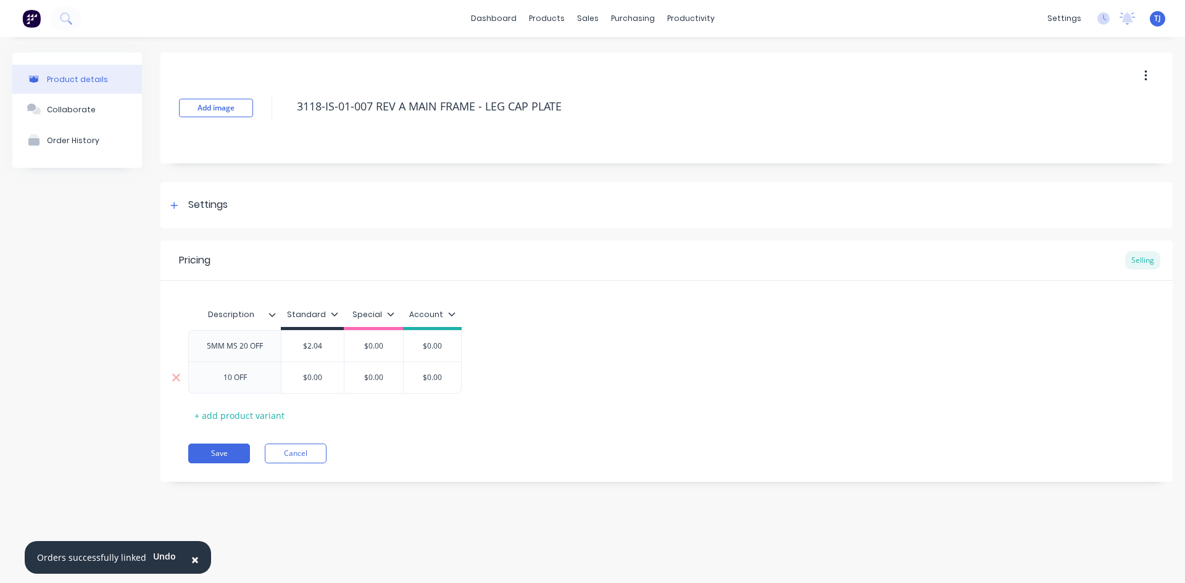
type textarea "x"
type input "$0.00"
type textarea "x"
type input "$0.0"
type textarea "x"
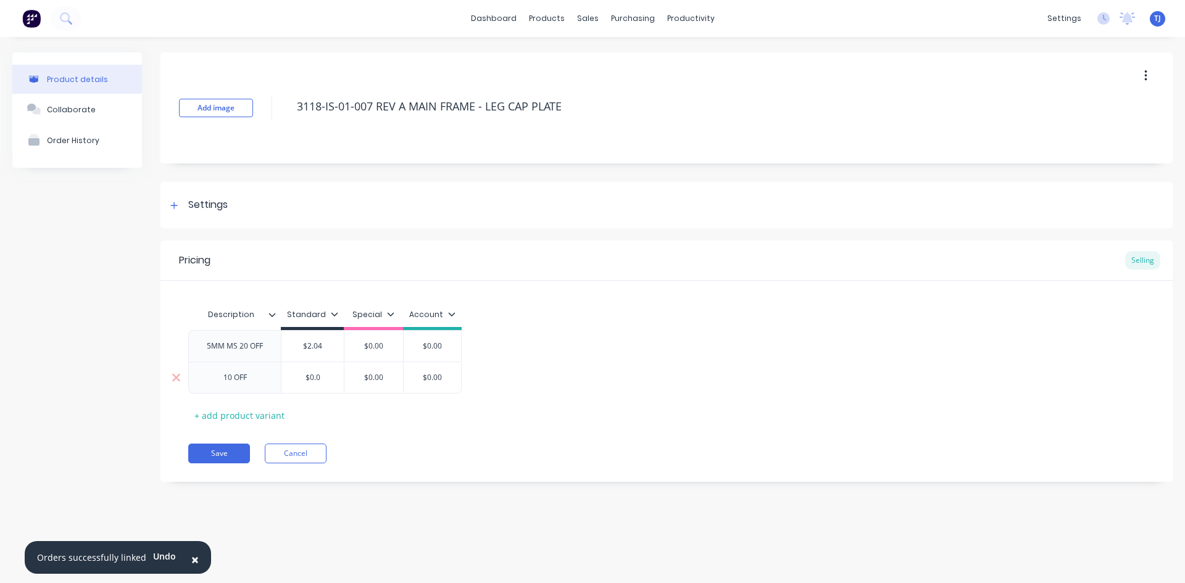
type input "$0."
type textarea "x"
type input "$0"
type textarea "x"
type input "$"
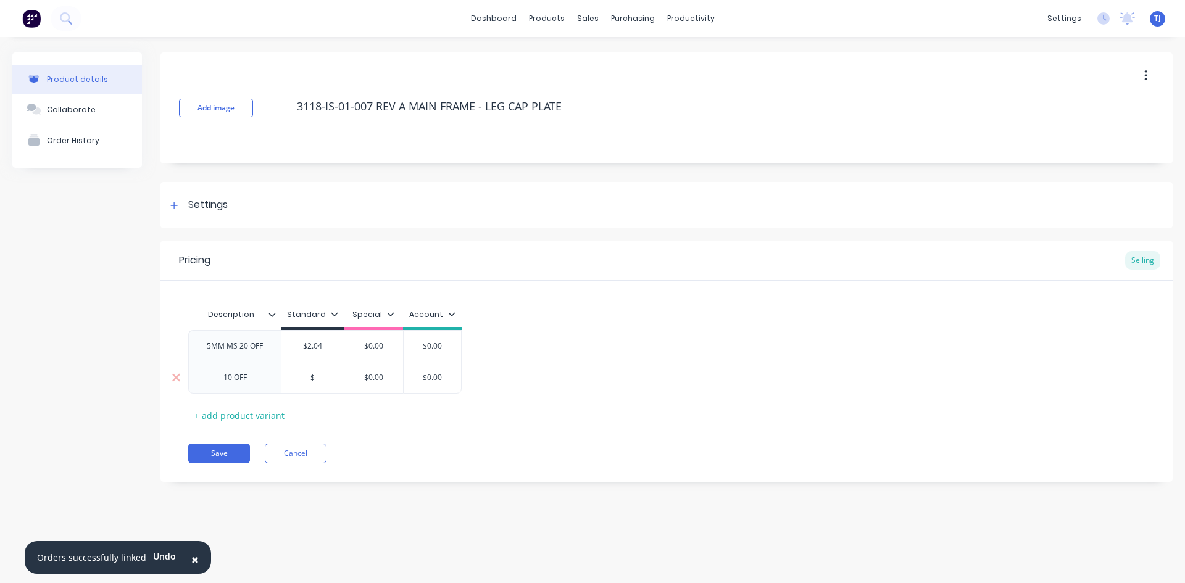
type textarea "x"
type input "$2"
type textarea "x"
type input "$2."
type textarea "x"
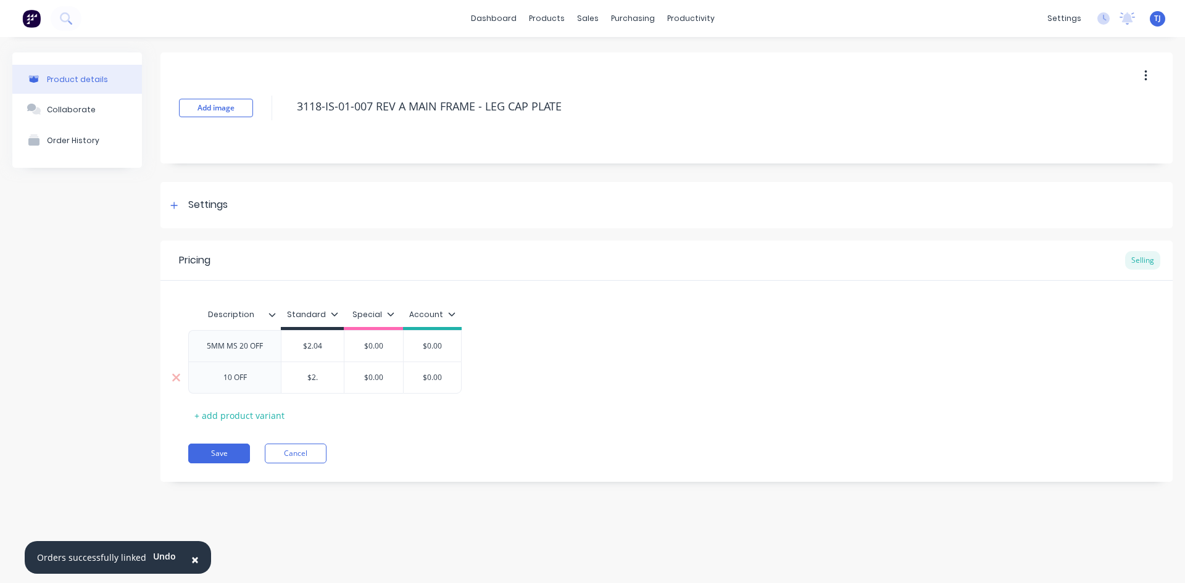
type input "$2.0"
type textarea "x"
type input "$2.04"
click at [230, 450] on button "Save" at bounding box center [219, 454] width 62 height 20
type textarea "x"
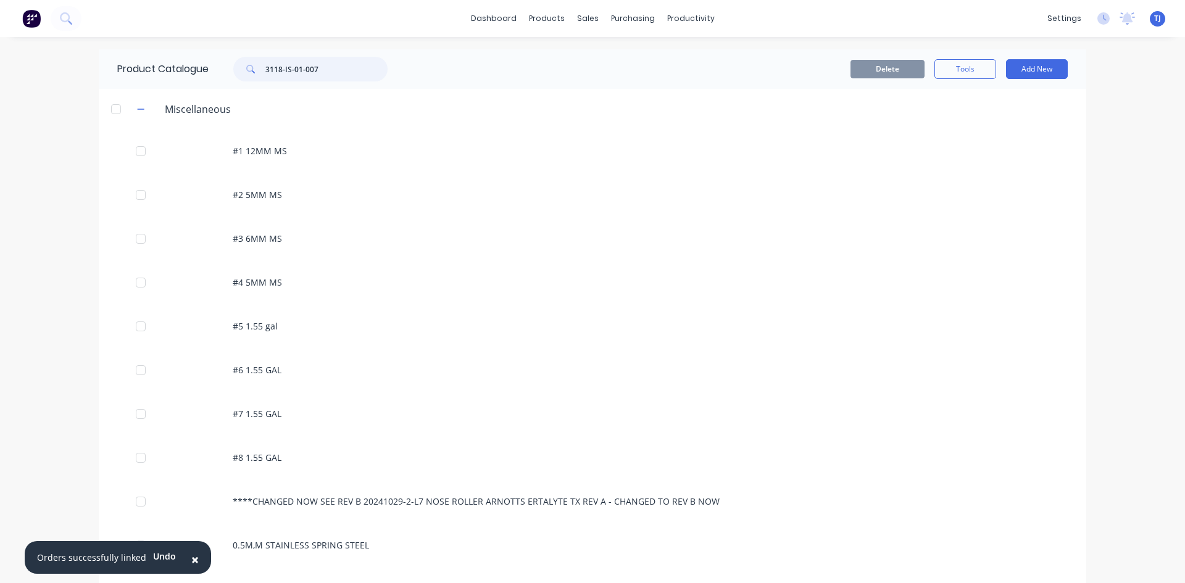
click at [318, 68] on input "3118-IS-01-007" at bounding box center [326, 69] width 122 height 25
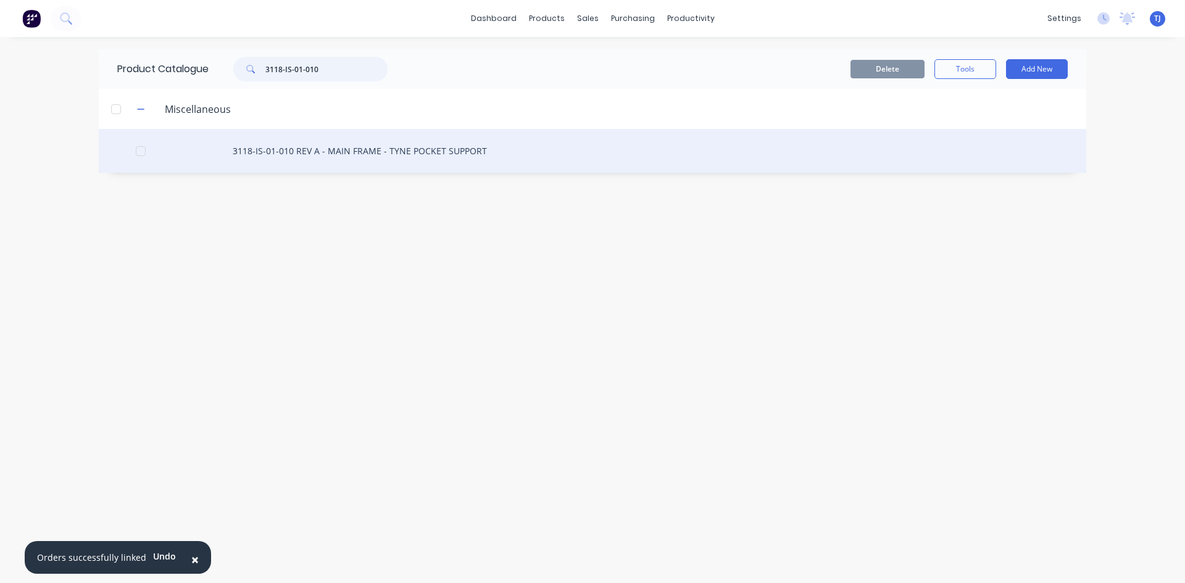
type input "3118-IS-01-010"
click at [329, 161] on div "3118-IS-01-010 REV A - MAIN FRAME - TYNE POCKET SUPPORT" at bounding box center [592, 151] width 987 height 44
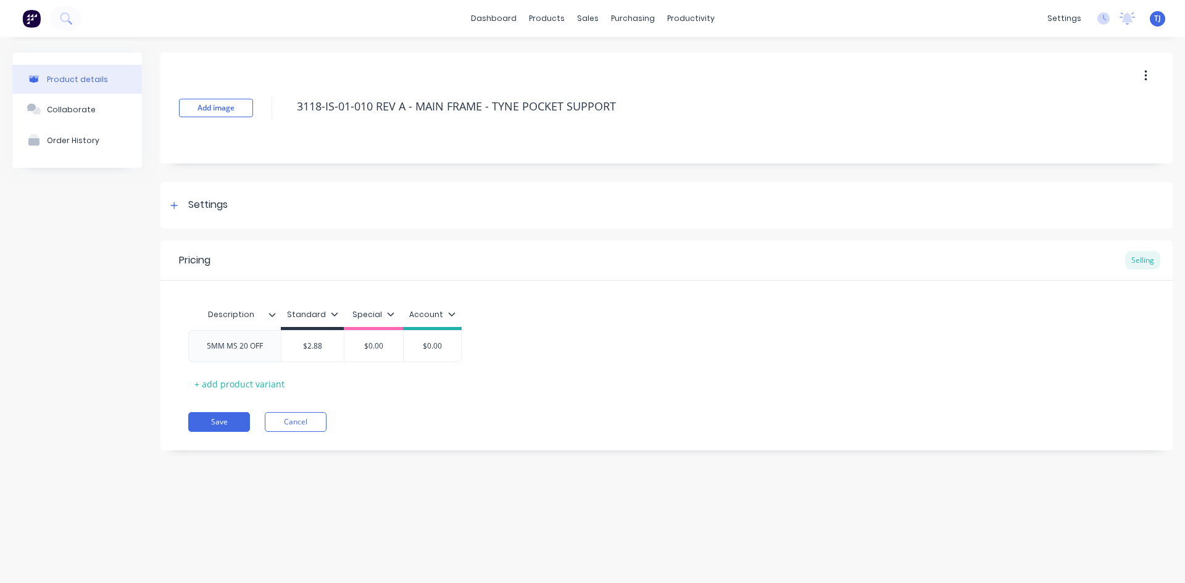
type textarea "x"
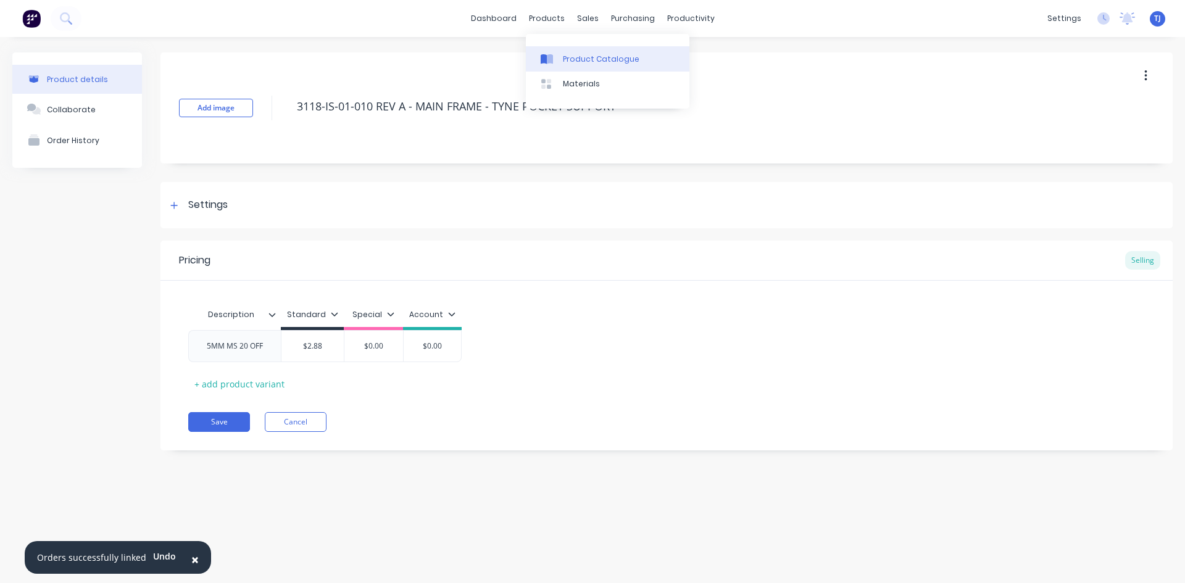
click at [580, 63] on div "Product Catalogue" at bounding box center [601, 59] width 77 height 11
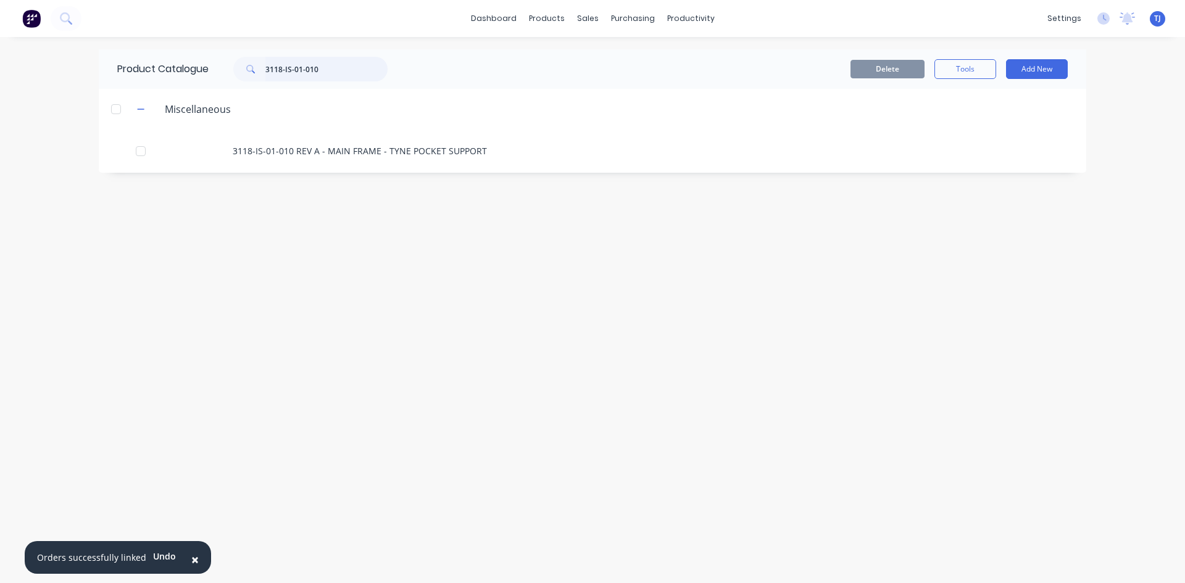
click at [343, 65] on input "3118-IS-01-010" at bounding box center [326, 69] width 122 height 25
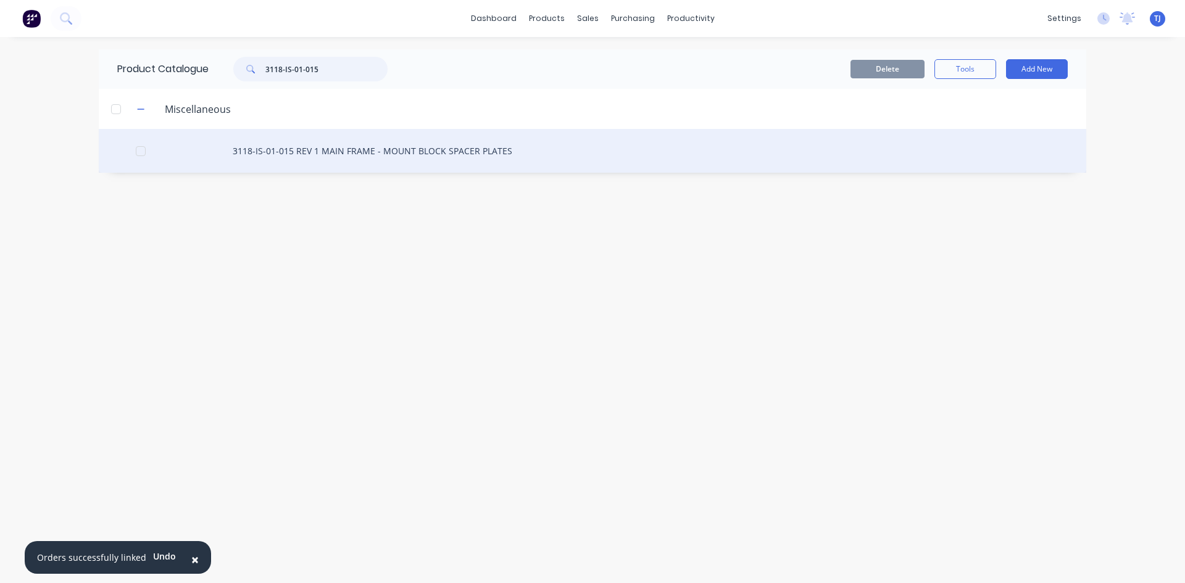
type input "3118-IS-01-015"
click at [337, 157] on div "3118-IS-01-015 REV 1 MAIN FRAME - MOUNT BLOCK SPACER PLATES" at bounding box center [592, 151] width 987 height 44
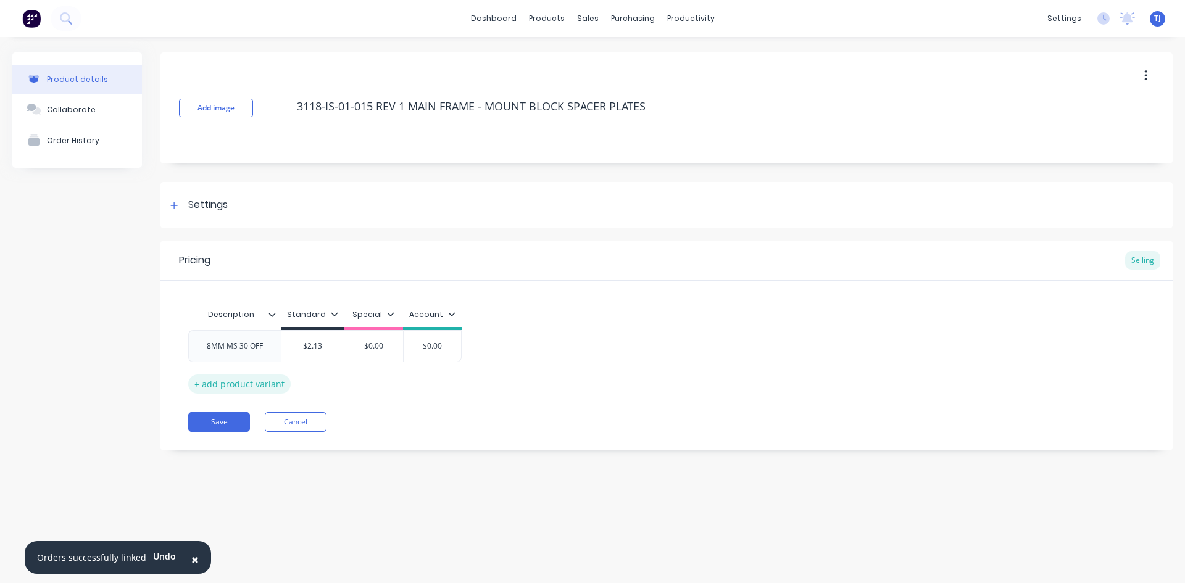
click at [233, 385] on div "+ add product variant" at bounding box center [239, 384] width 102 height 19
type textarea "x"
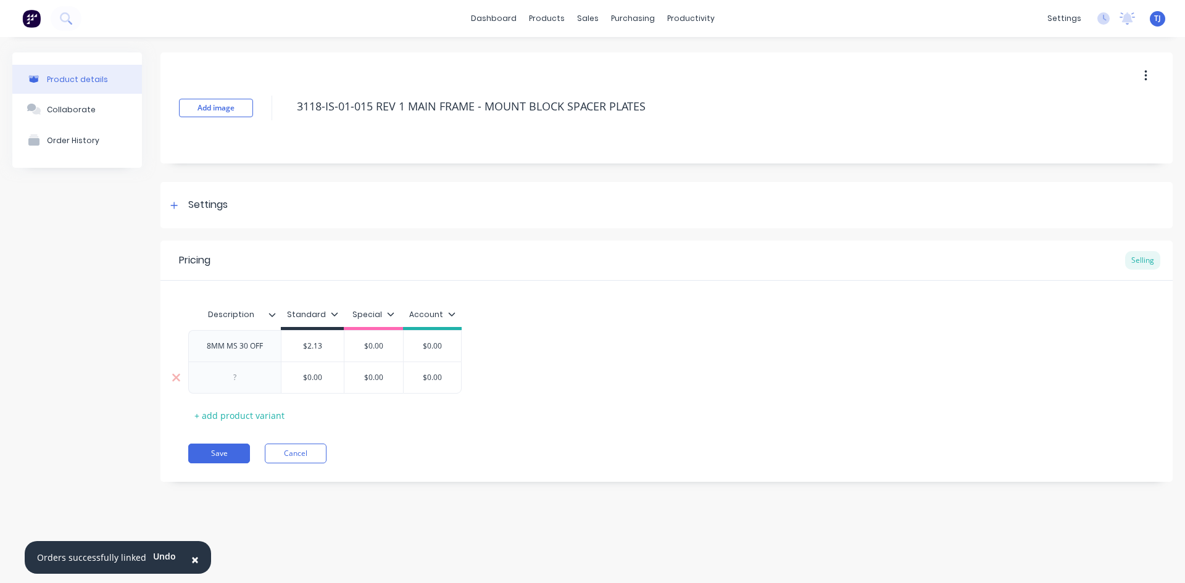
click at [235, 378] on div at bounding box center [235, 378] width 62 height 16
type textarea "x"
type input "$0.00"
type textarea "x"
type input "$0.0"
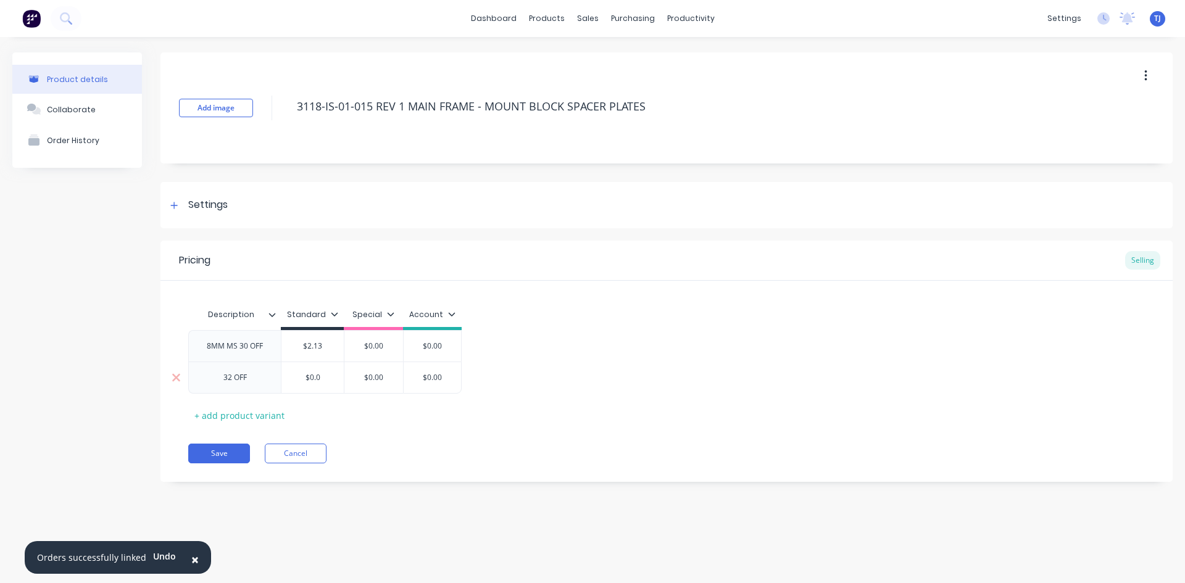
type textarea "x"
type input "$0."
type textarea "x"
type input "$0"
type textarea "x"
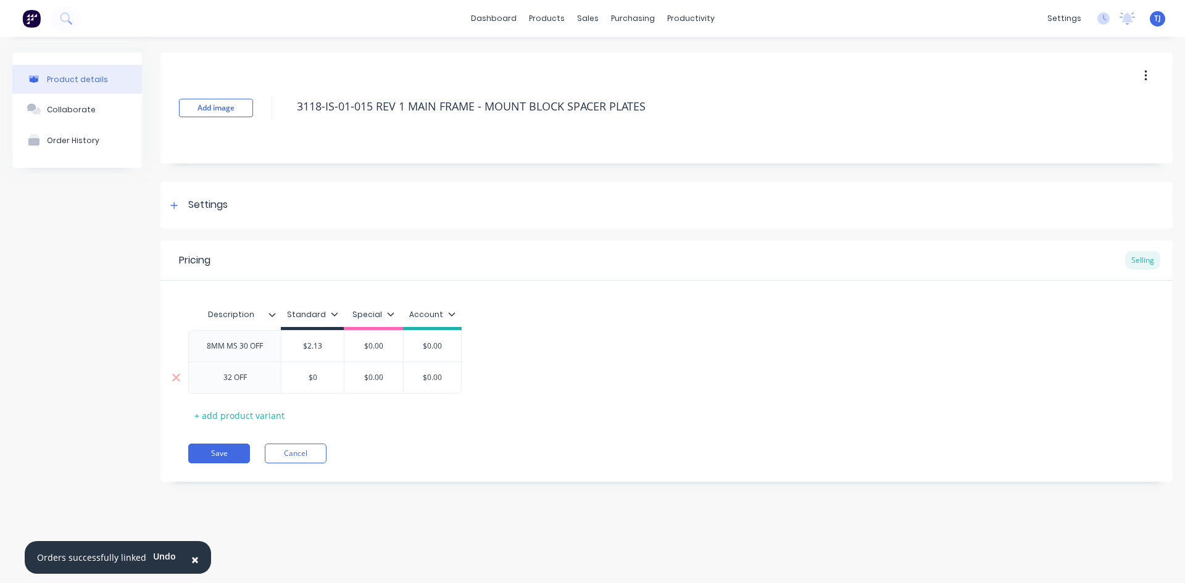
type input "$"
type textarea "x"
type input "$2"
type textarea "x"
type input "$2."
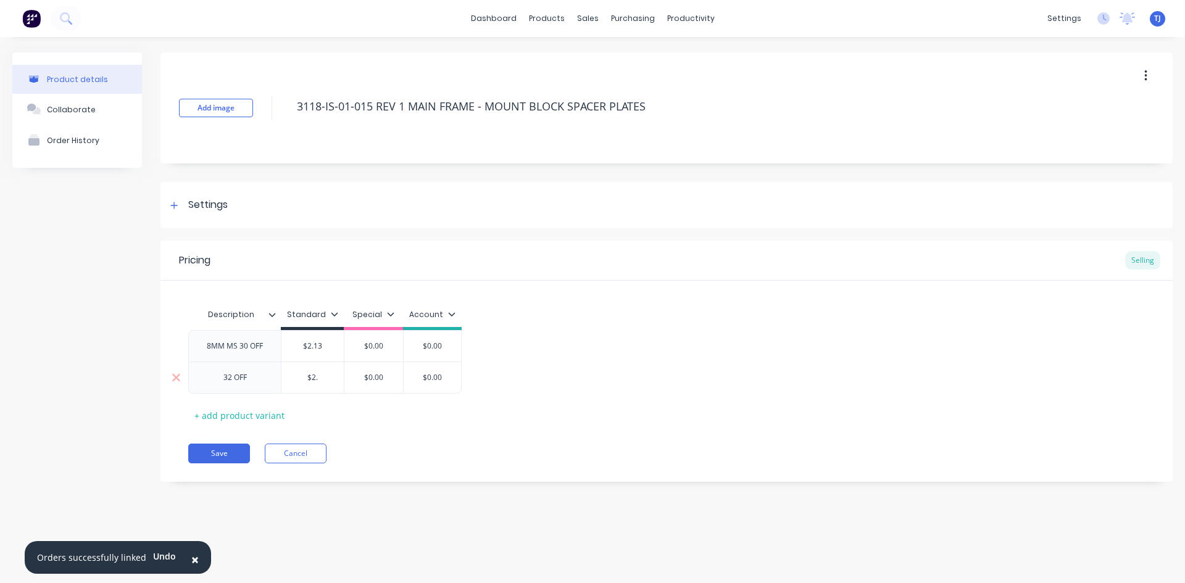
type textarea "x"
type input "$2.1"
type textarea "x"
type input "$2.13"
click at [219, 454] on button "Save" at bounding box center [219, 454] width 62 height 20
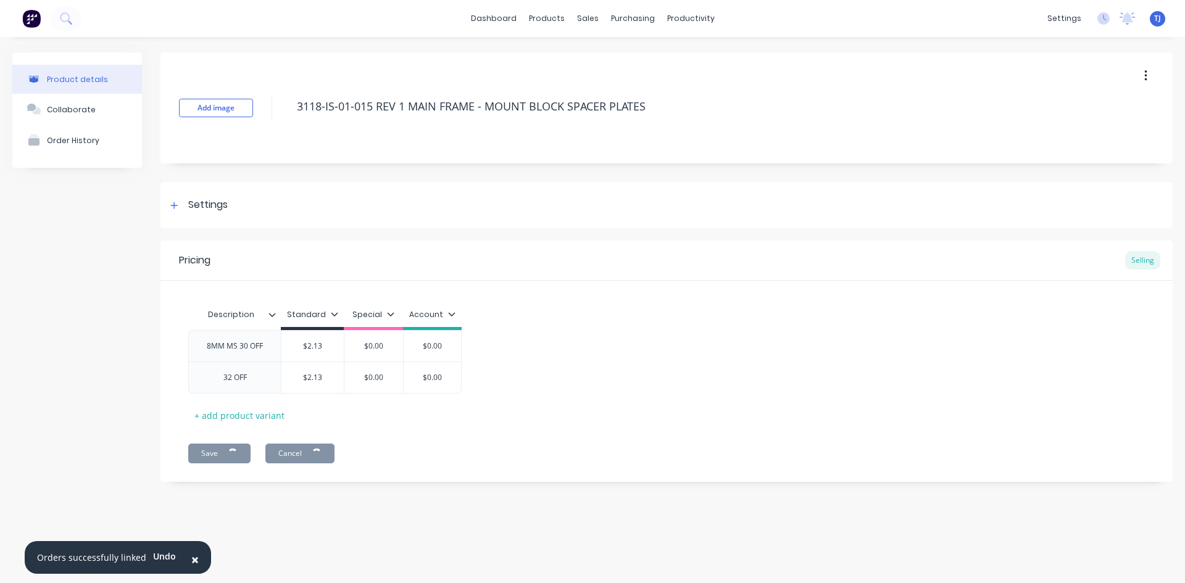
type textarea "x"
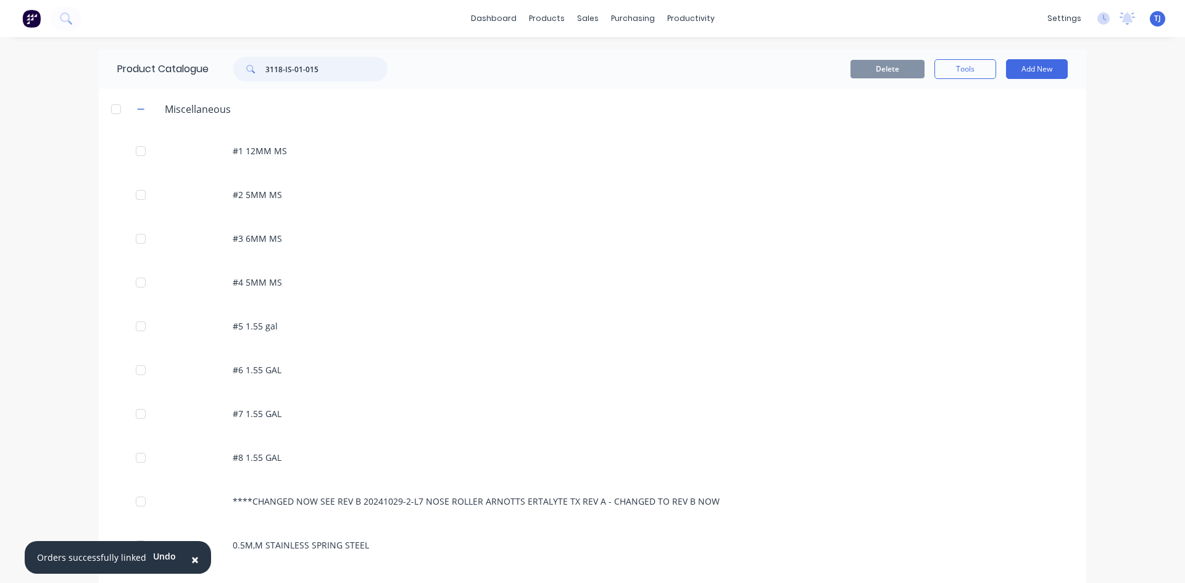
click at [294, 75] on input "3118-IS-01-015" at bounding box center [326, 69] width 122 height 25
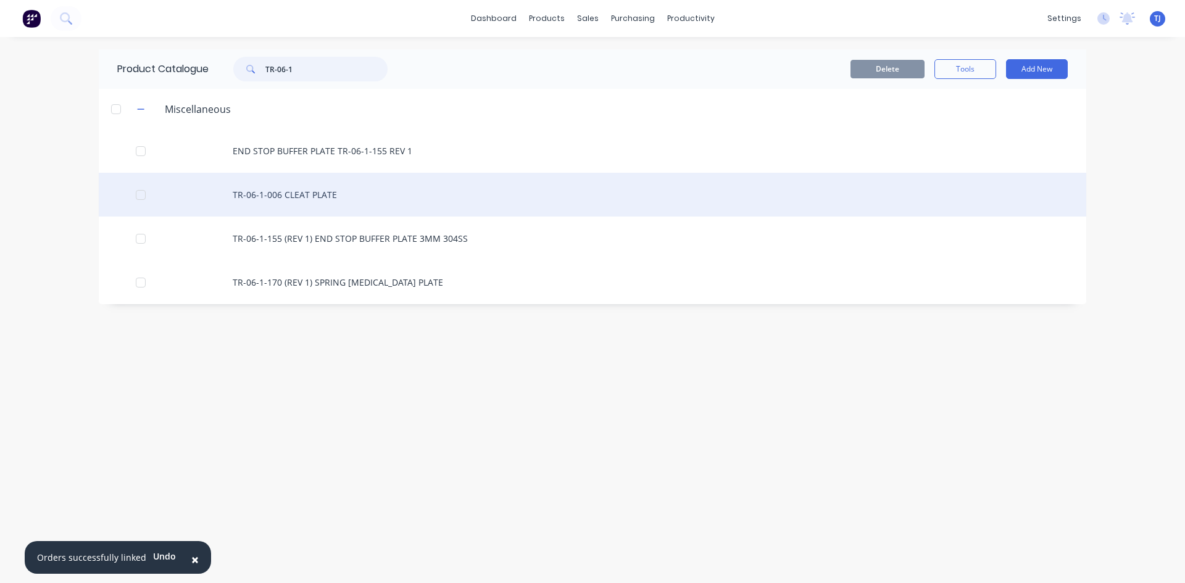
type input "TR-06-1"
click at [294, 191] on div "TR-06-1-006 CLEAT PLATE" at bounding box center [592, 195] width 987 height 44
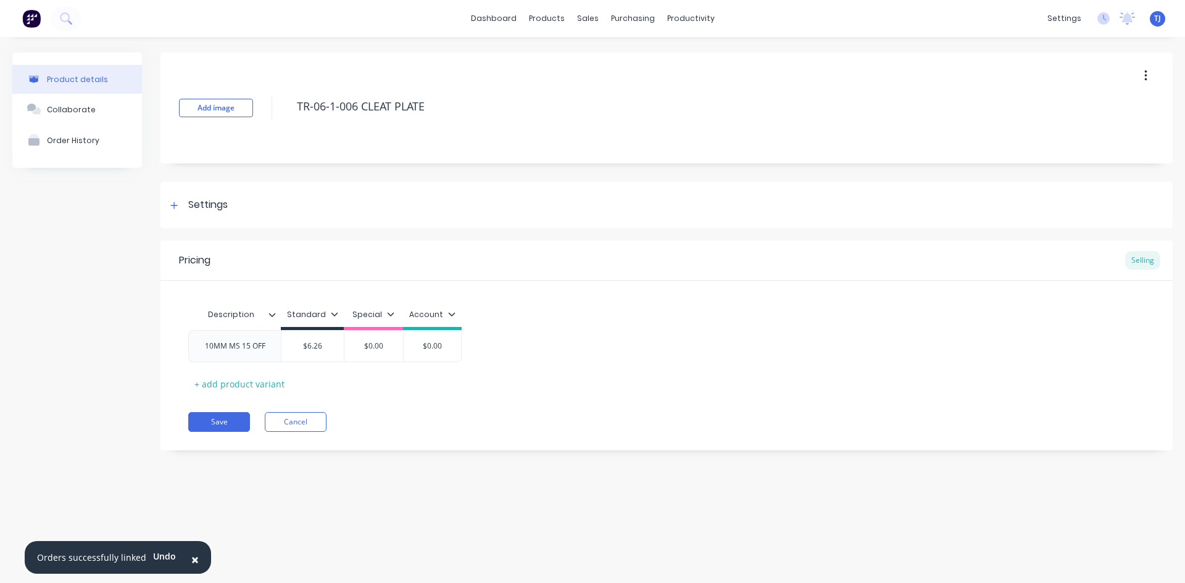
type textarea "x"
click at [624, 61] on div "Sales Orders" at bounding box center [633, 59] width 51 height 11
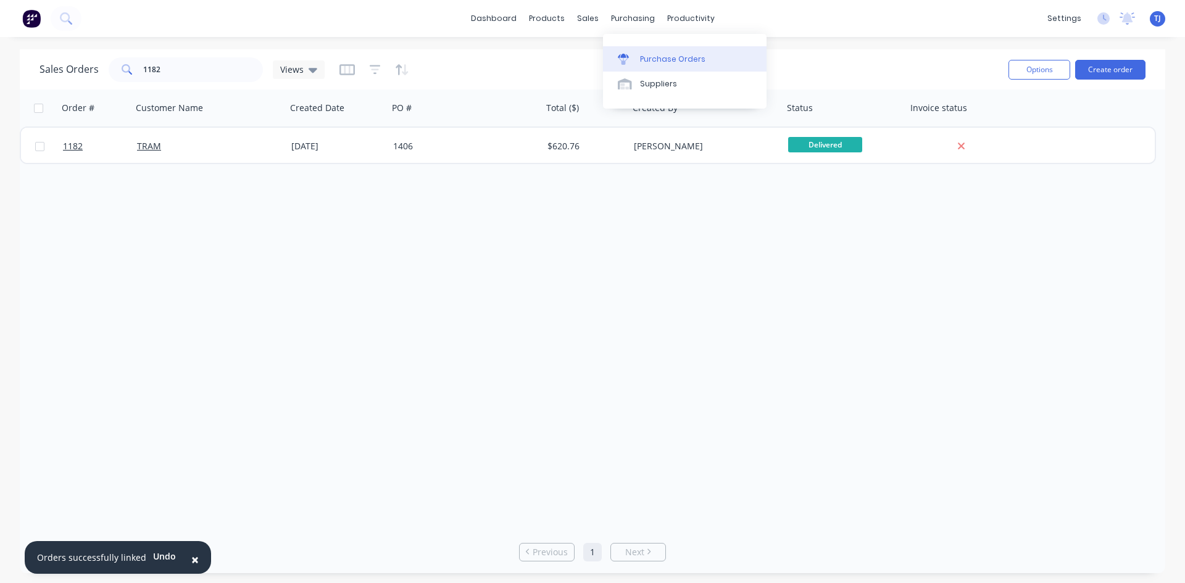
click at [670, 59] on div "Purchase Orders" at bounding box center [672, 59] width 65 height 11
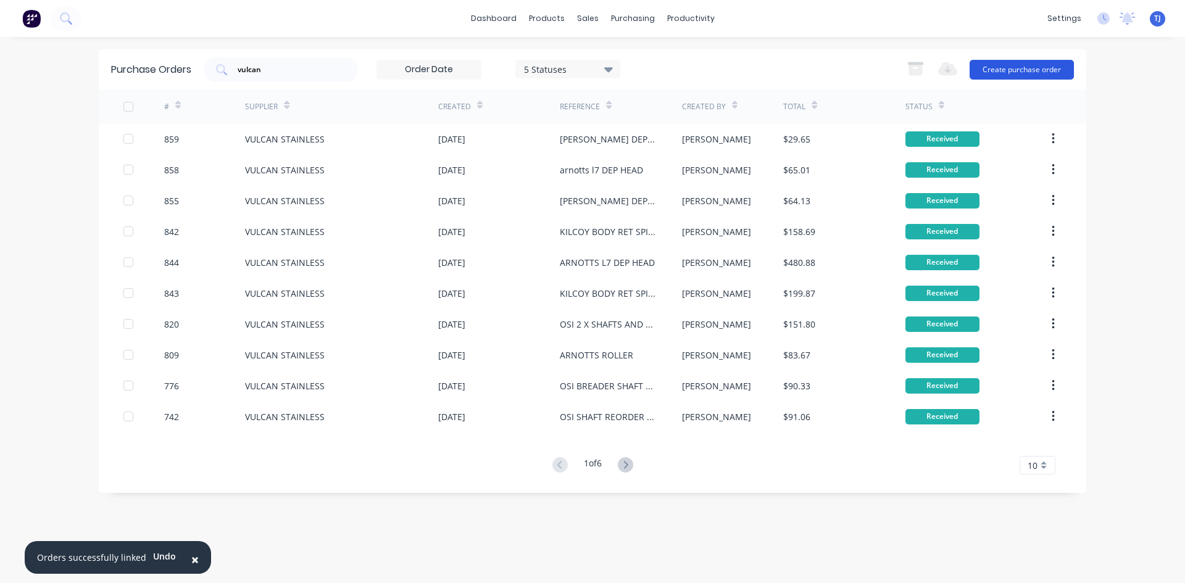
click at [1003, 70] on button "Create purchase order" at bounding box center [1021, 70] width 104 height 20
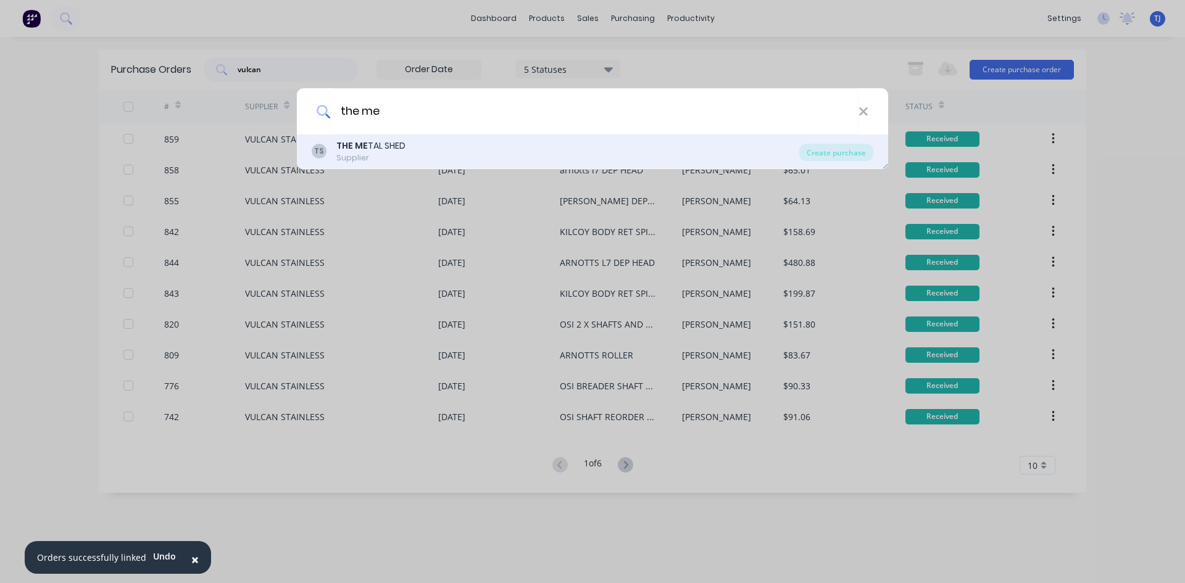
type input "the me"
click at [402, 149] on div "THE ME TAL SHED" at bounding box center [370, 145] width 69 height 13
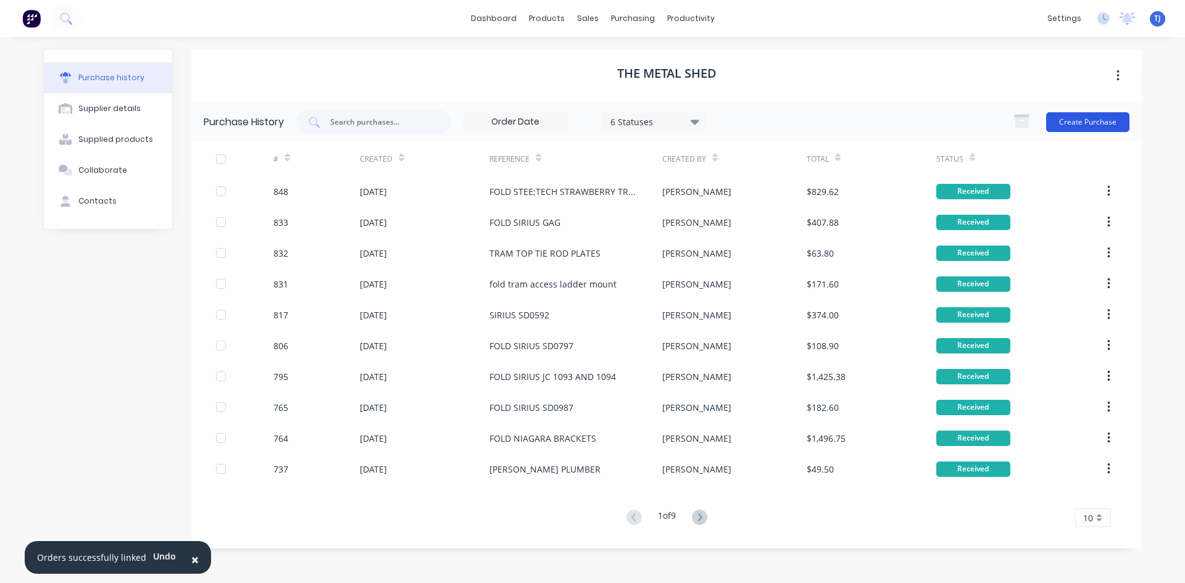
click at [1081, 122] on button "Create Purchase" at bounding box center [1087, 122] width 83 height 20
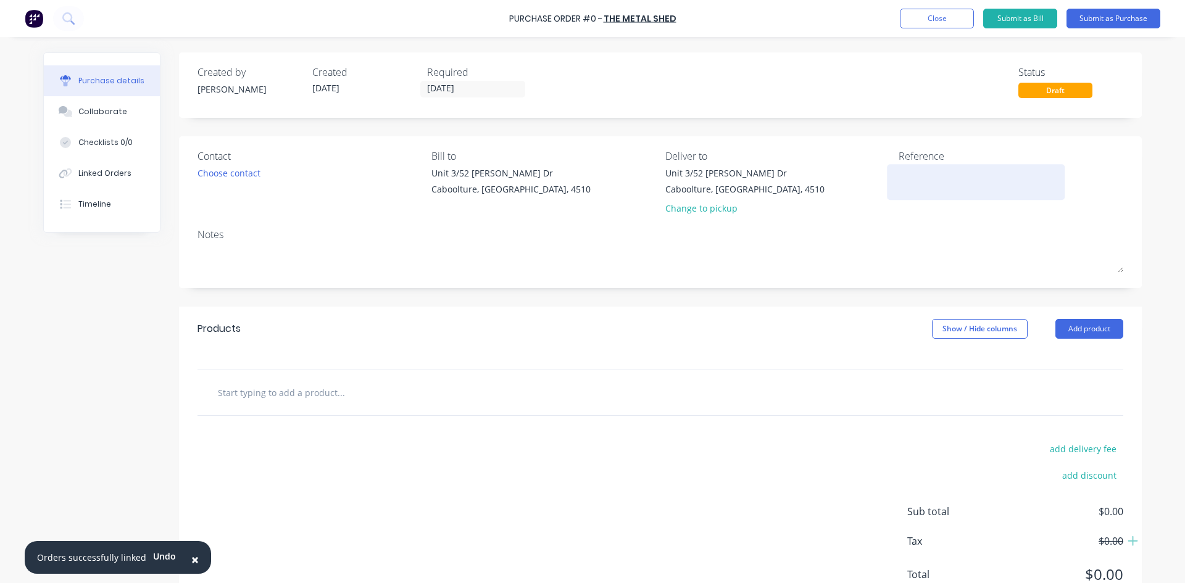
click at [898, 177] on div at bounding box center [975, 182] width 154 height 31
click at [899, 183] on textarea at bounding box center [975, 181] width 154 height 28
type textarea "STEEL TECH TREADP"
type textarea "x"
type textarea "STEEL TECH TREADPL"
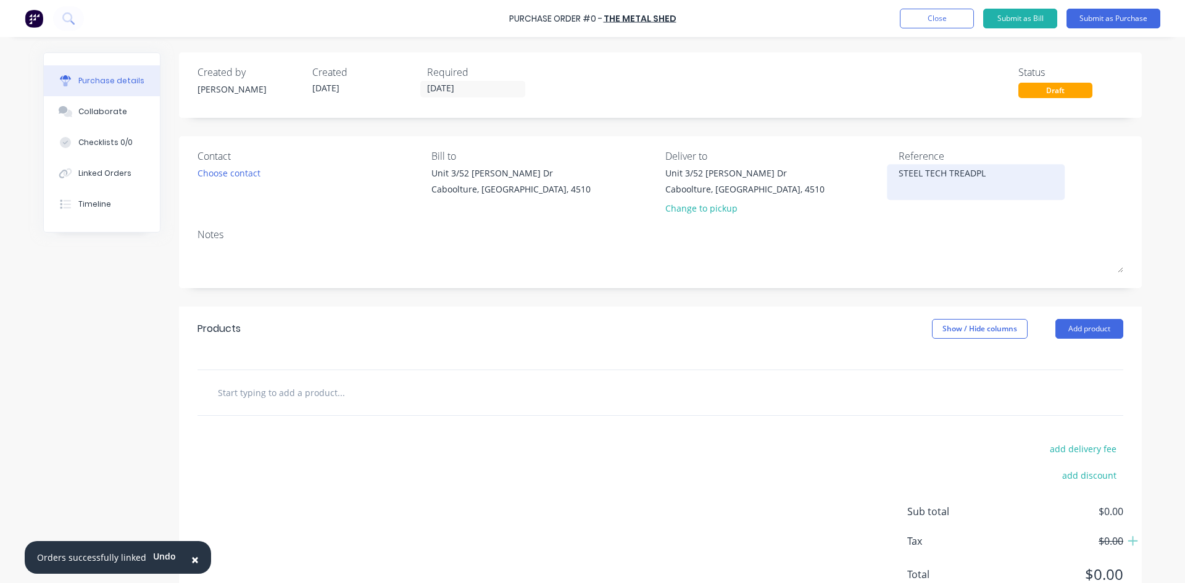
type textarea "x"
type textarea "STEEL TECH TREADPLA"
type textarea "x"
type textarea "STEEL TECH TREADPLAT"
type textarea "x"
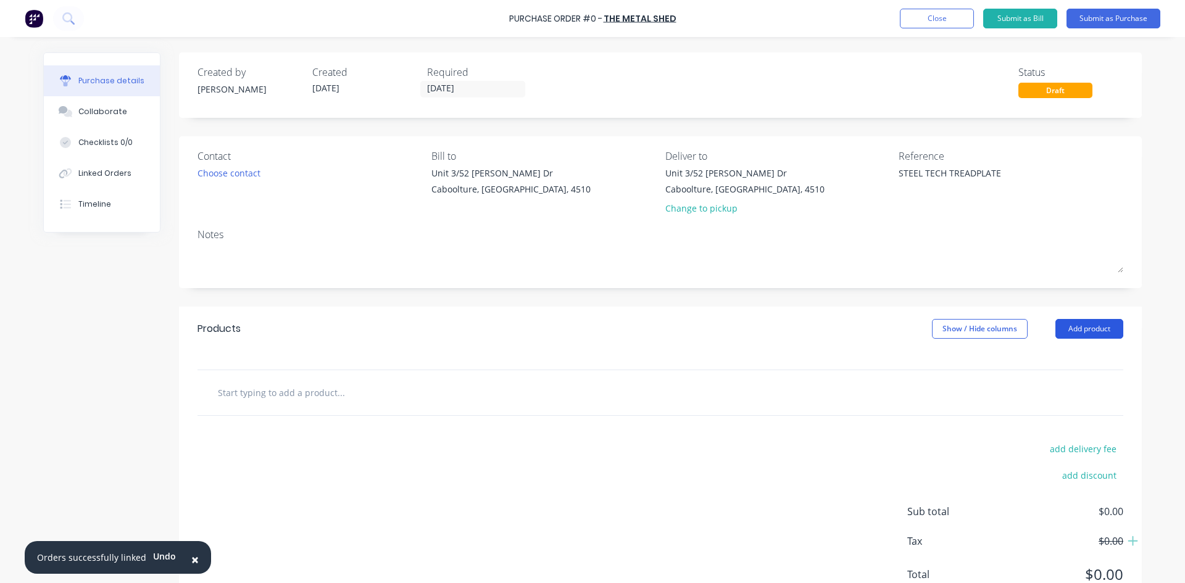
type textarea "STEEL TECH TREADPLATE"
type textarea "x"
type textarea "STEEL TECH TREADPLATE"
click at [1079, 331] on button "Add product" at bounding box center [1089, 329] width 68 height 20
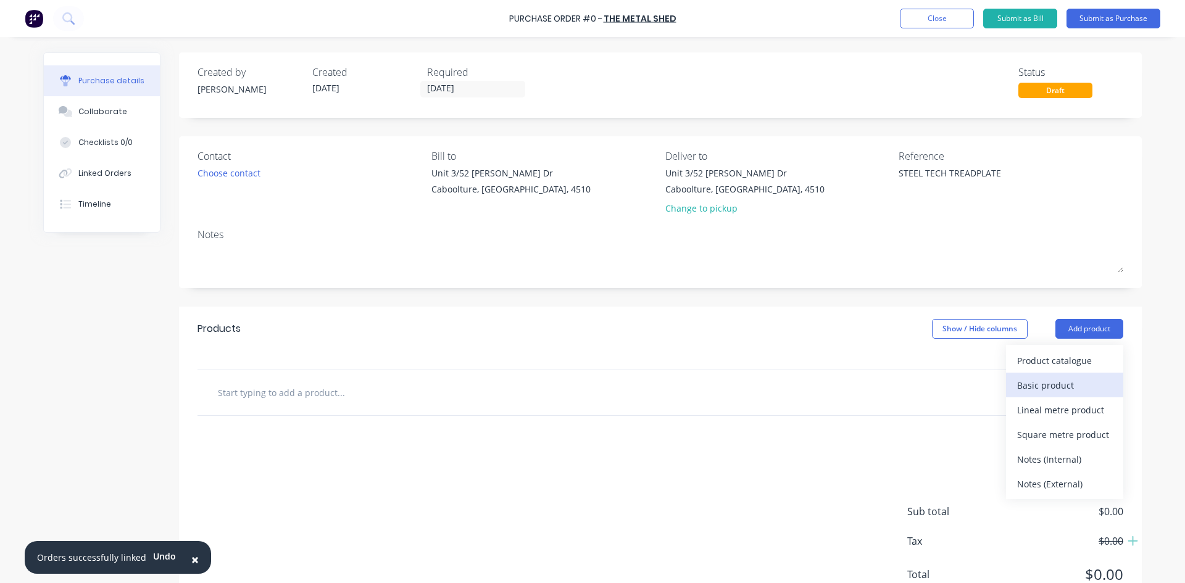
click at [1064, 384] on div "Basic product" at bounding box center [1064, 385] width 95 height 18
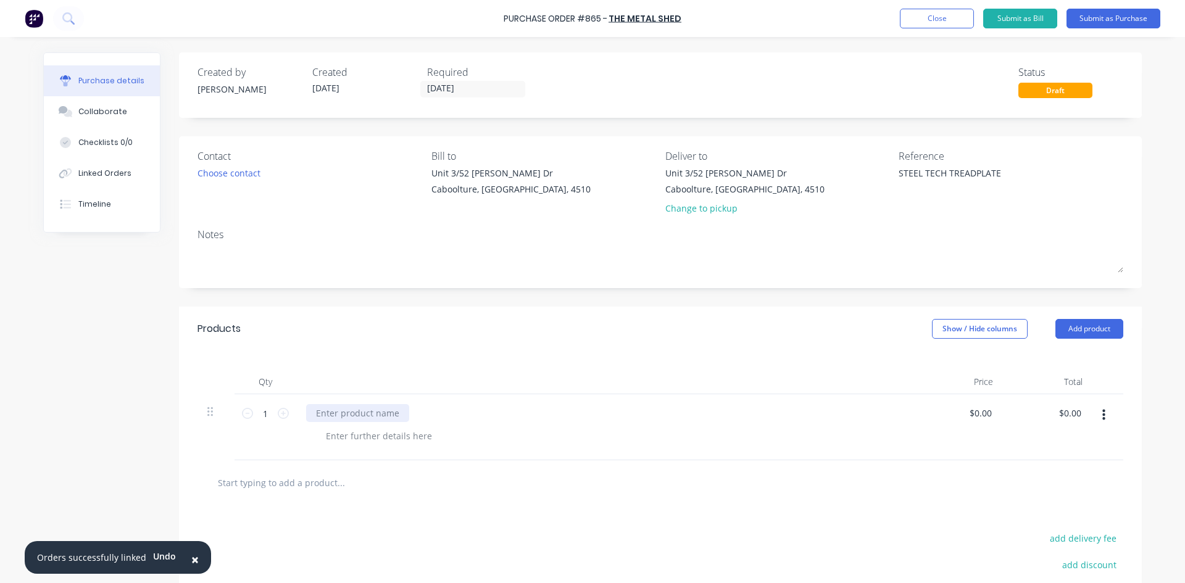
type textarea "x"
click at [346, 413] on div at bounding box center [357, 413] width 103 height 18
click at [339, 417] on div "FOLD TEADPLATE" at bounding box center [351, 413] width 90 height 18
click at [389, 413] on div "FOLD TREADPLATE" at bounding box center [354, 413] width 96 height 18
type textarea "x"
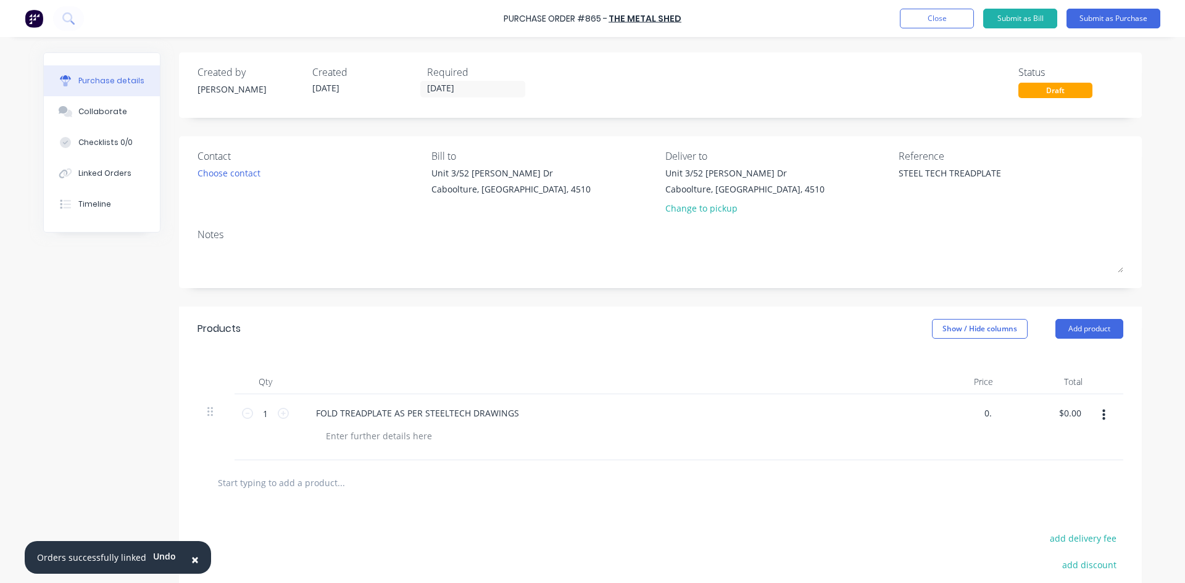
type input "0"
type input "163"
type textarea "x"
type input "$163.00"
type input "163.00"
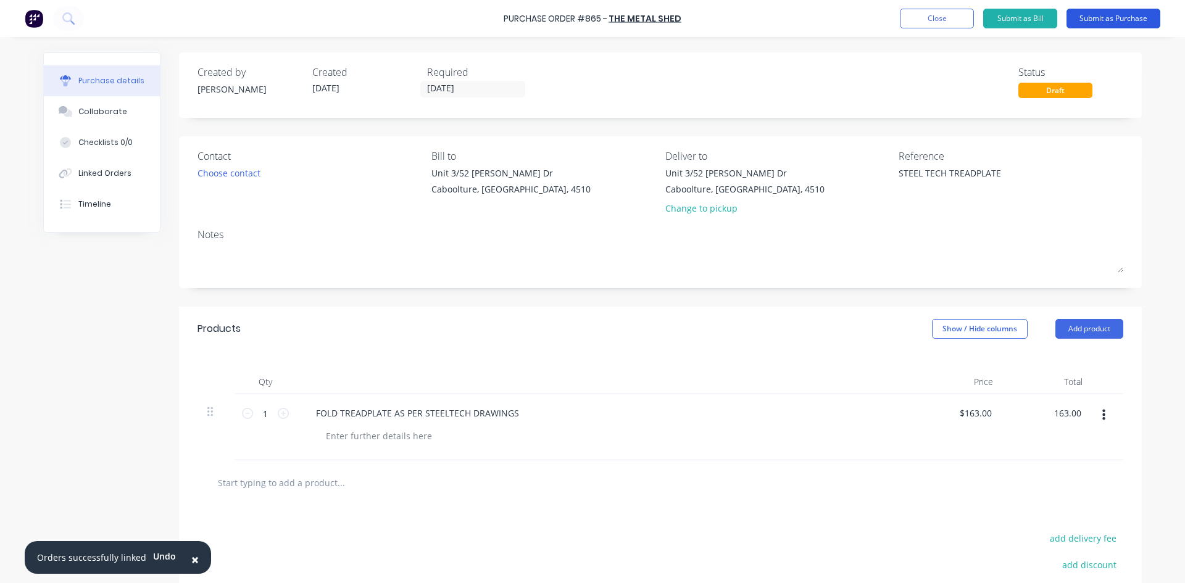
type textarea "x"
type input "$163.00"
click at [1126, 22] on button "Submit as Purchase" at bounding box center [1113, 19] width 94 height 20
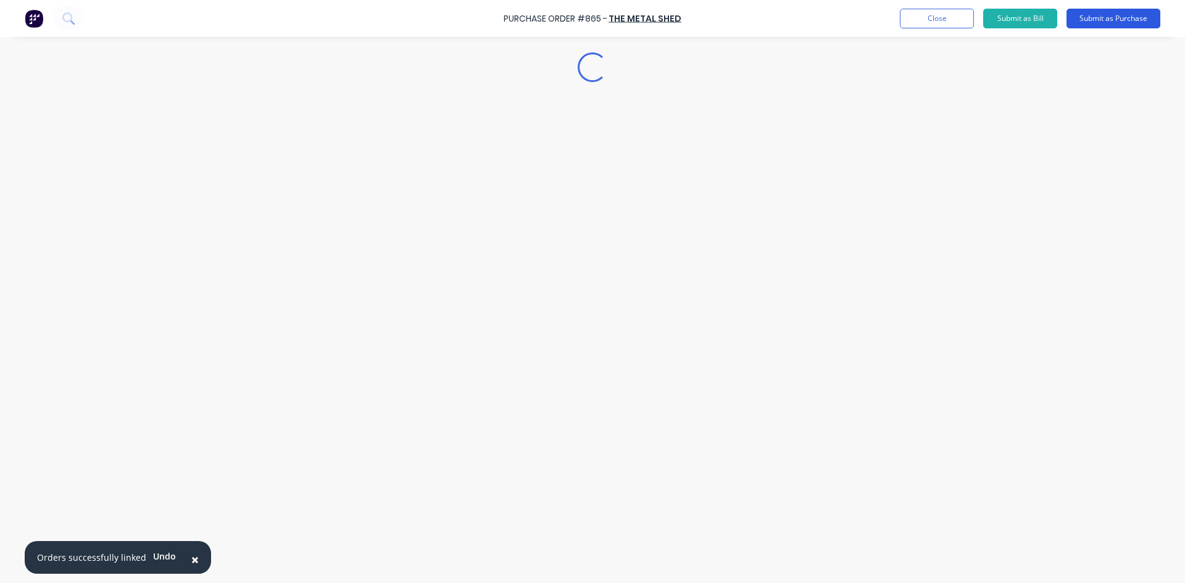
type textarea "x"
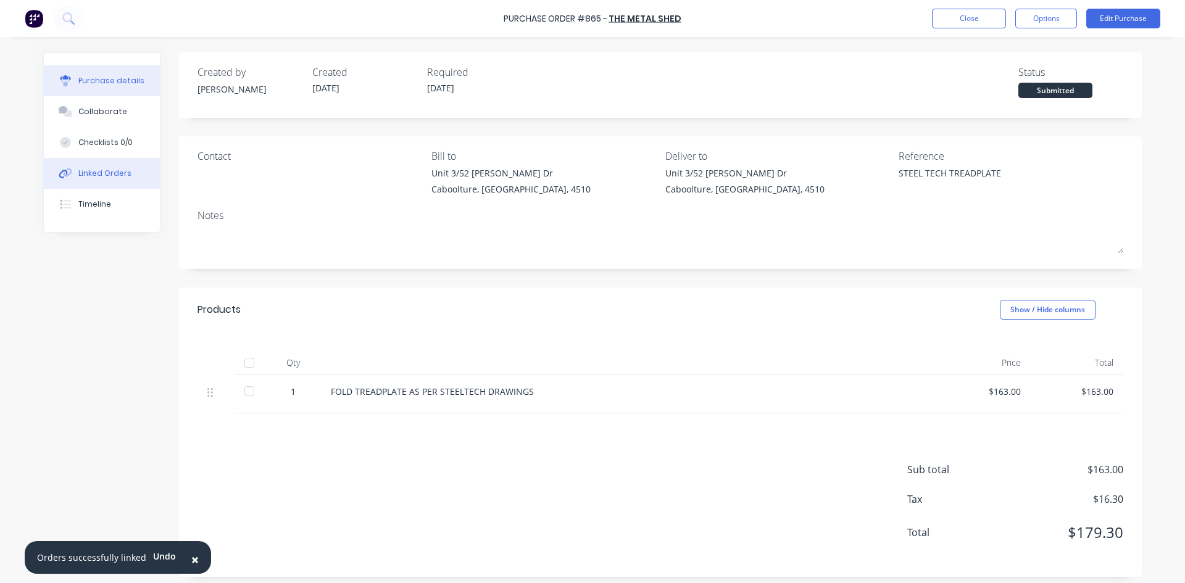
click at [82, 177] on div "Linked Orders" at bounding box center [104, 173] width 53 height 11
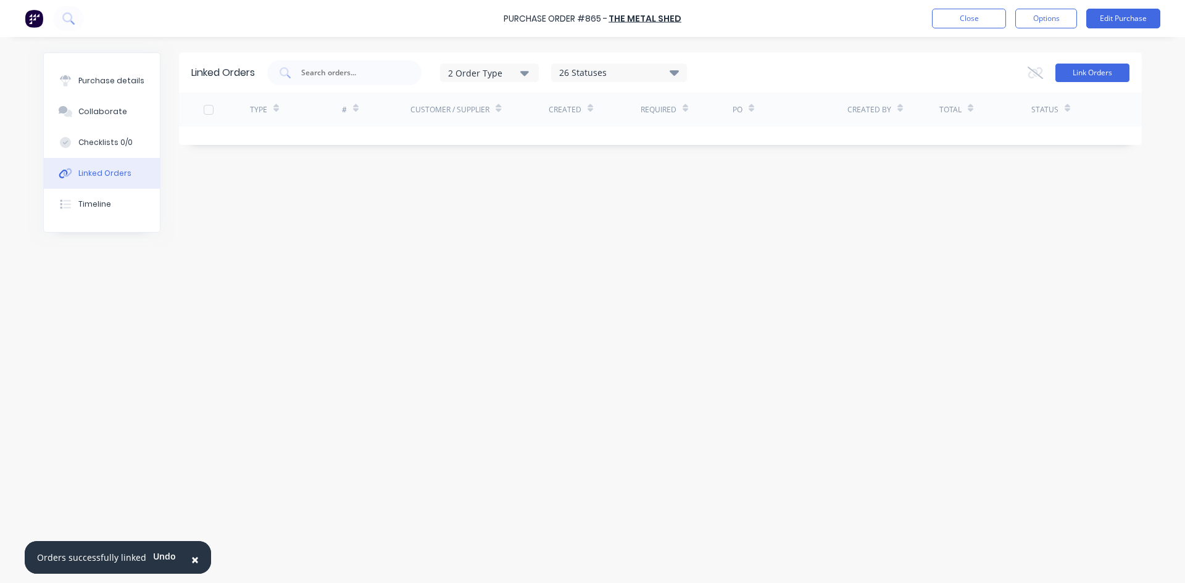
click at [1101, 72] on button "Link Orders" at bounding box center [1092, 73] width 74 height 19
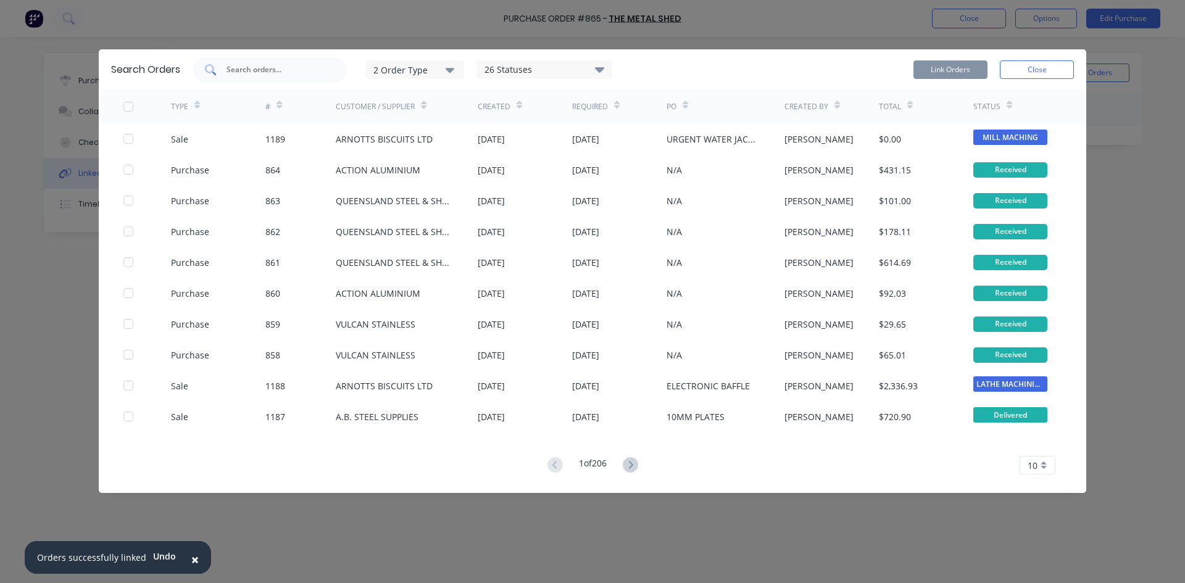
click at [255, 80] on div at bounding box center [270, 69] width 154 height 25
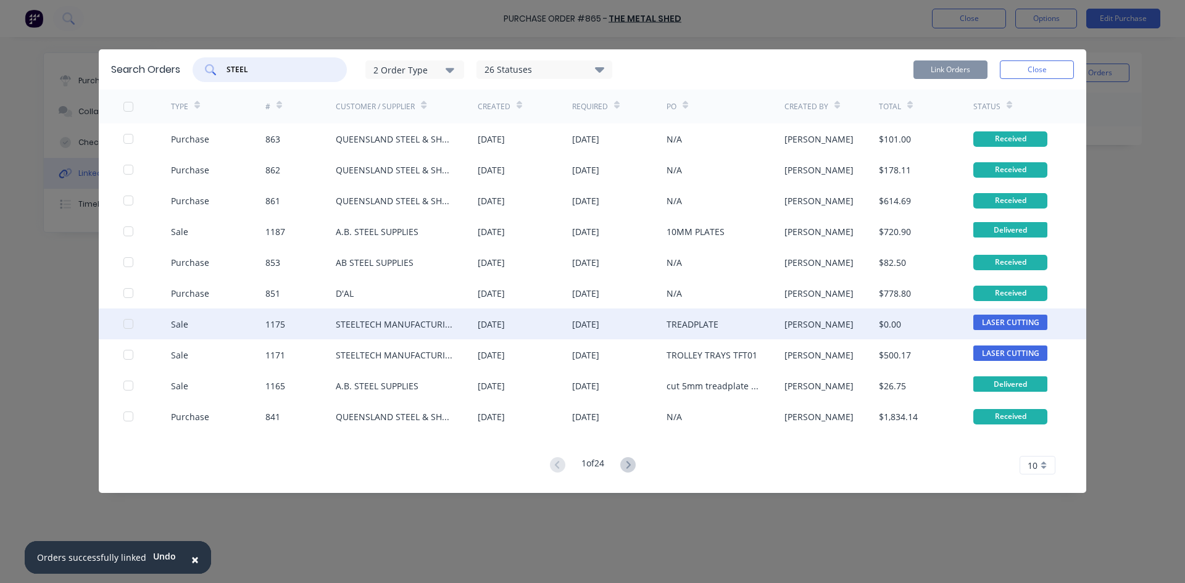
click at [131, 322] on div at bounding box center [128, 324] width 25 height 25
type input "STEEL"
click at [951, 70] on button "Link Orders" at bounding box center [950, 69] width 74 height 19
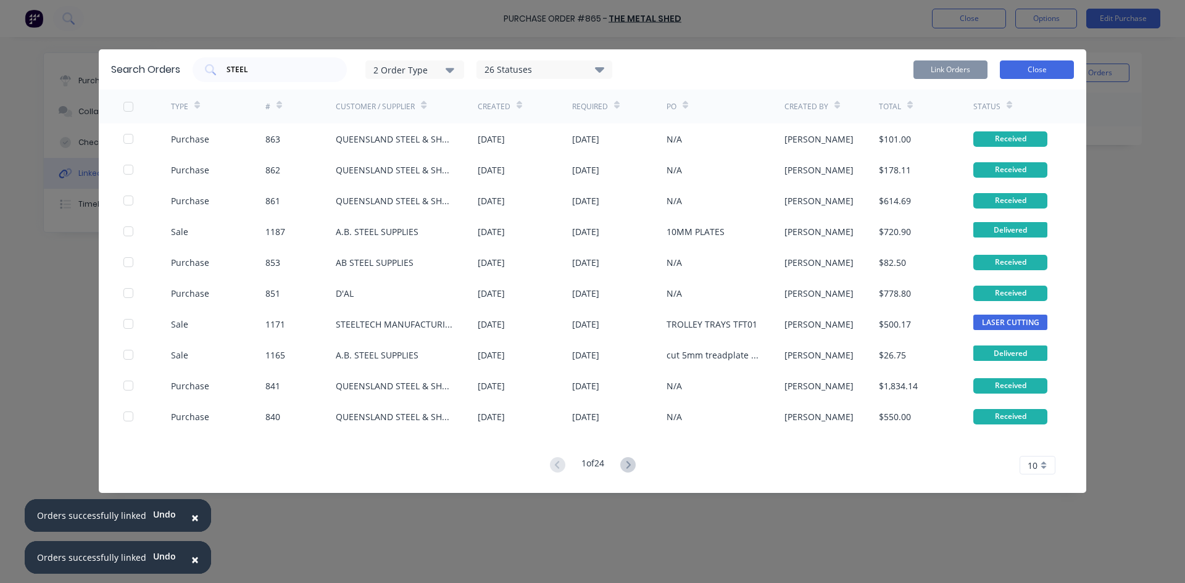
click at [1046, 70] on button "Close" at bounding box center [1037, 69] width 74 height 19
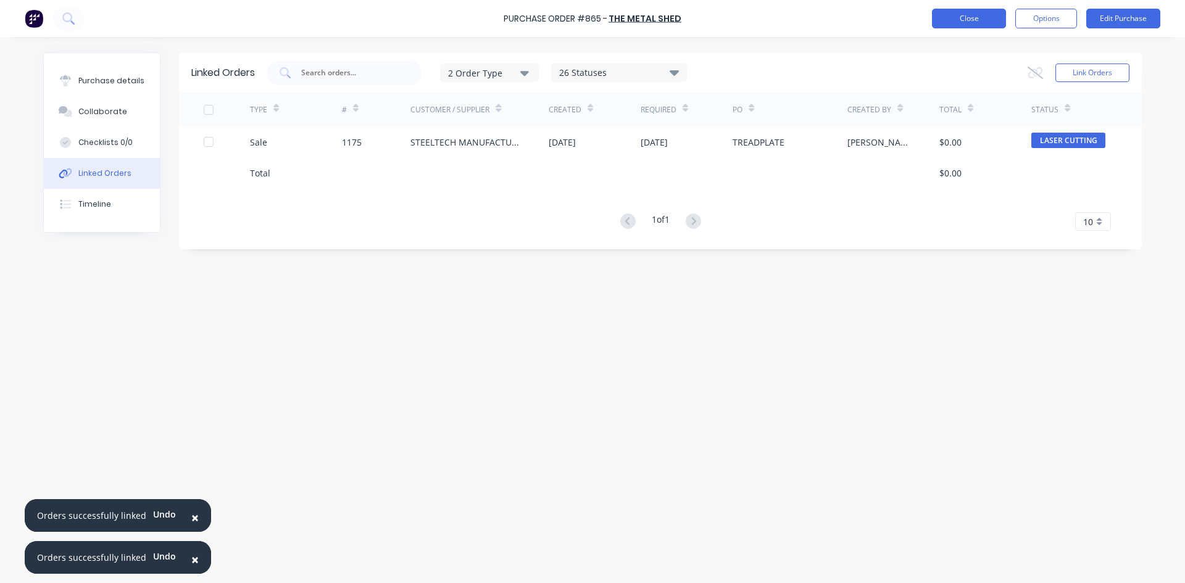
click at [965, 22] on button "Close" at bounding box center [969, 19] width 74 height 20
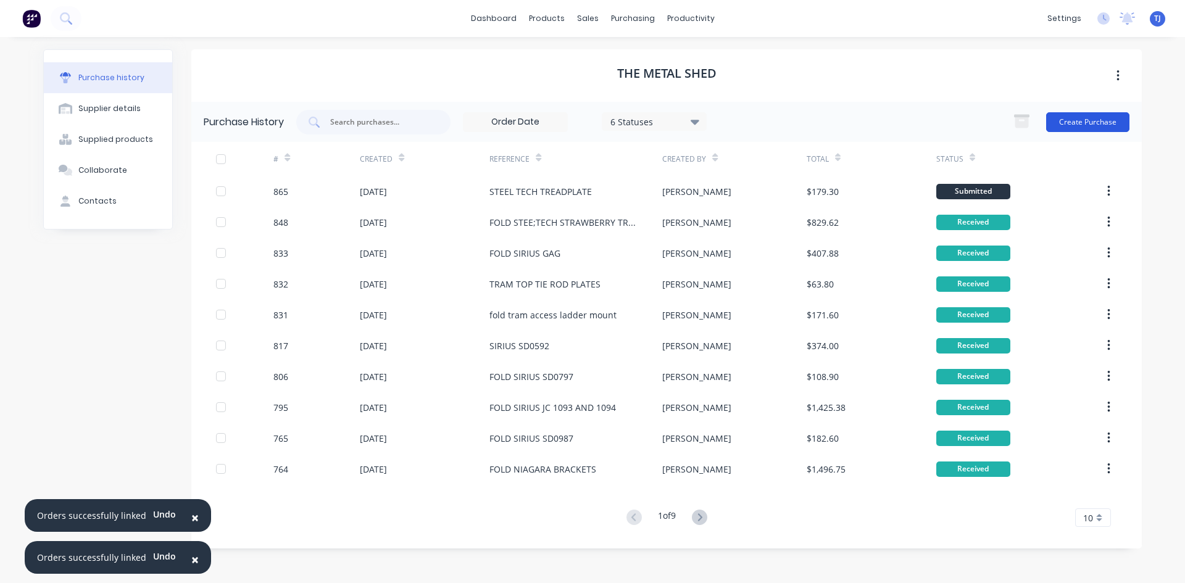
click at [1082, 123] on button "Create Purchase" at bounding box center [1087, 122] width 83 height 20
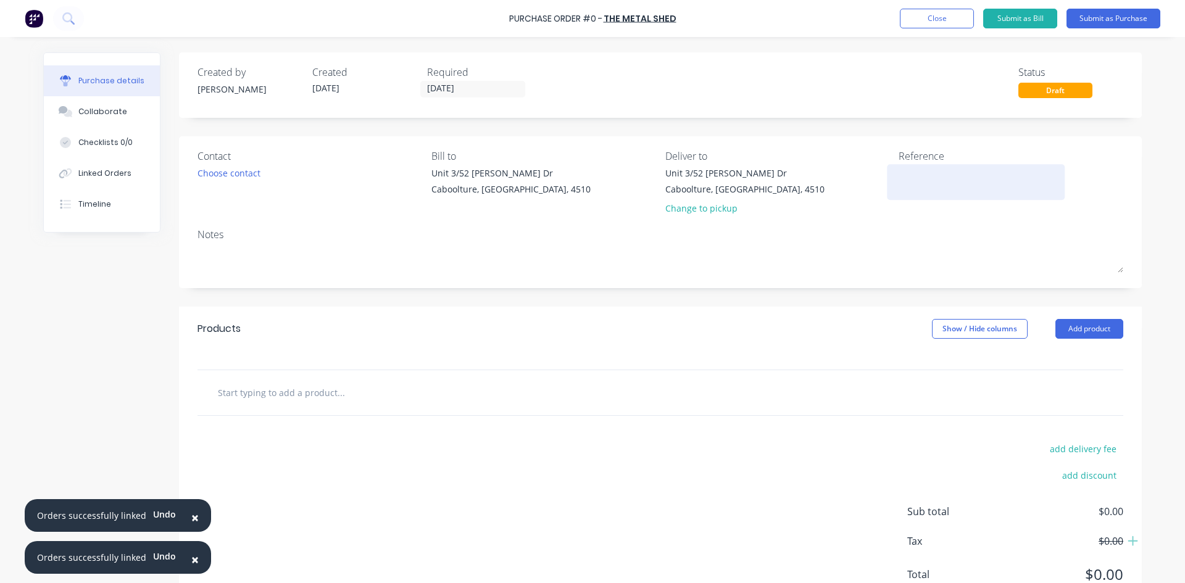
click at [904, 183] on textarea at bounding box center [975, 181] width 154 height 28
type textarea "FOLD SIRIUS GAG BOX MOUNT"
type textarea "x"
type textarea "FOLD SIRIUS GAG BOX MOUNT"
click at [1083, 327] on button "Add product" at bounding box center [1089, 329] width 68 height 20
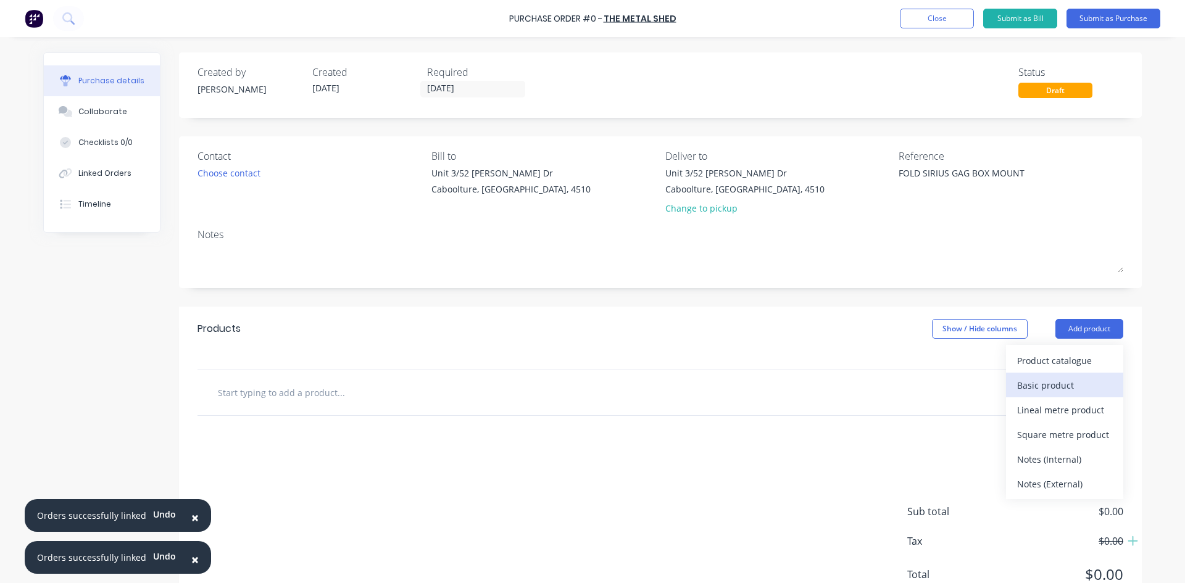
click at [1063, 384] on div "Basic product" at bounding box center [1064, 385] width 95 height 18
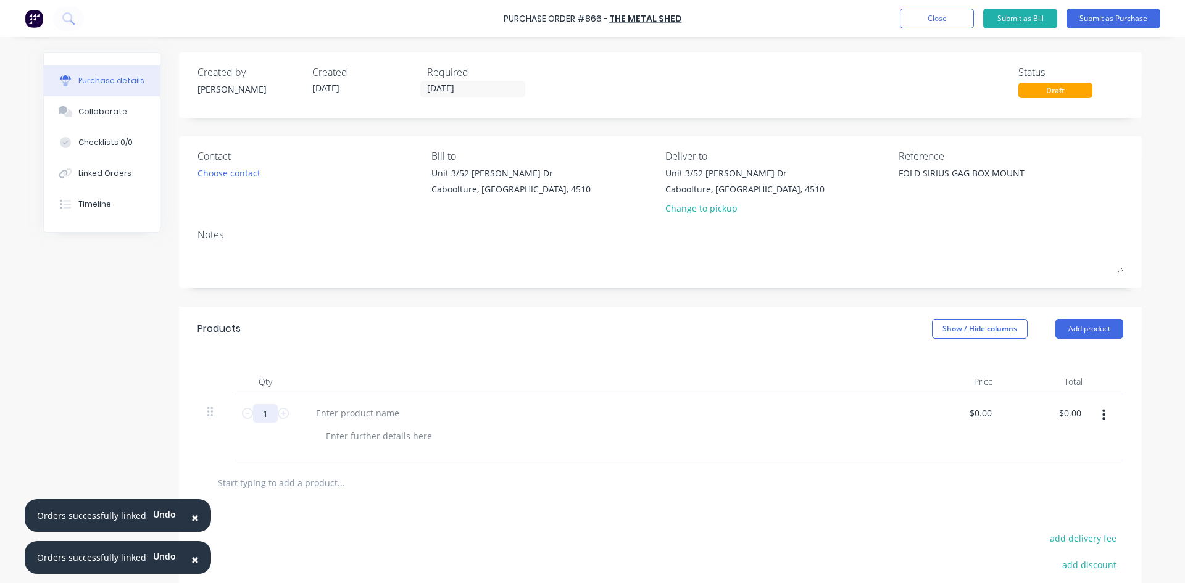
click at [253, 413] on input "1" at bounding box center [265, 413] width 25 height 19
type textarea "x"
type input "2"
type textarea "x"
type input "20"
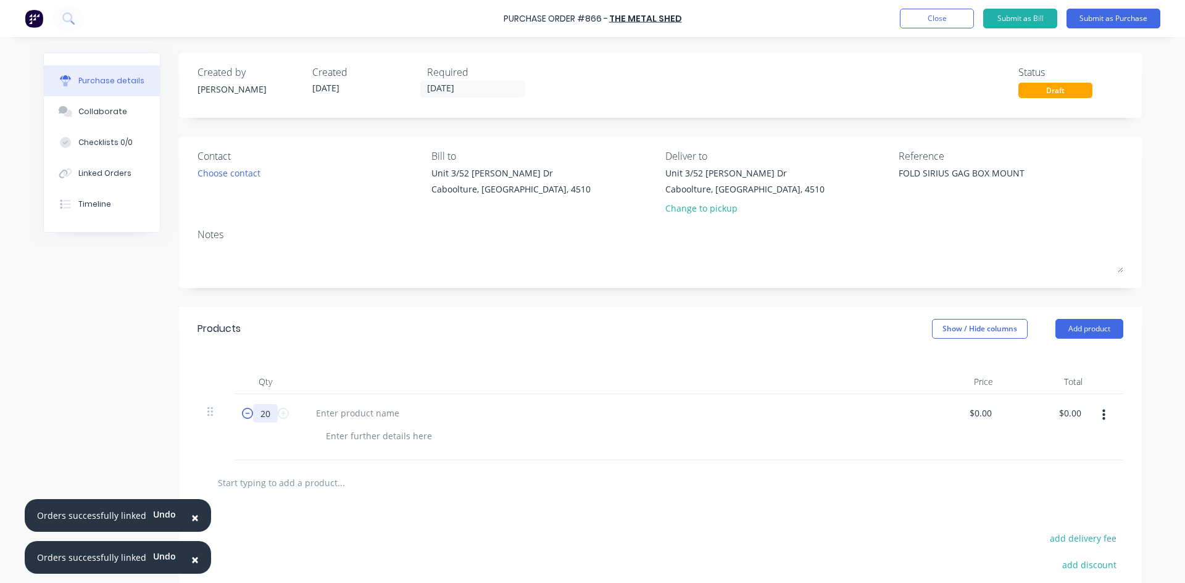
type textarea "x"
type input "20"
type textarea "x"
type input "0"
type input "5.61"
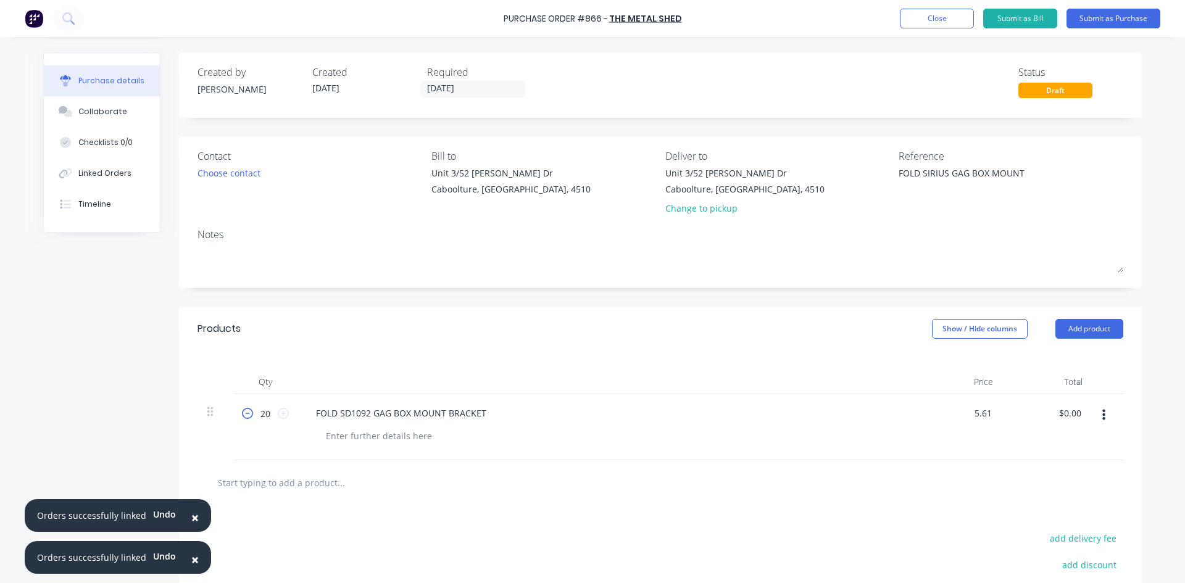
type textarea "x"
type input "$5.61"
type input "112.20"
type textarea "x"
type input "$112.20"
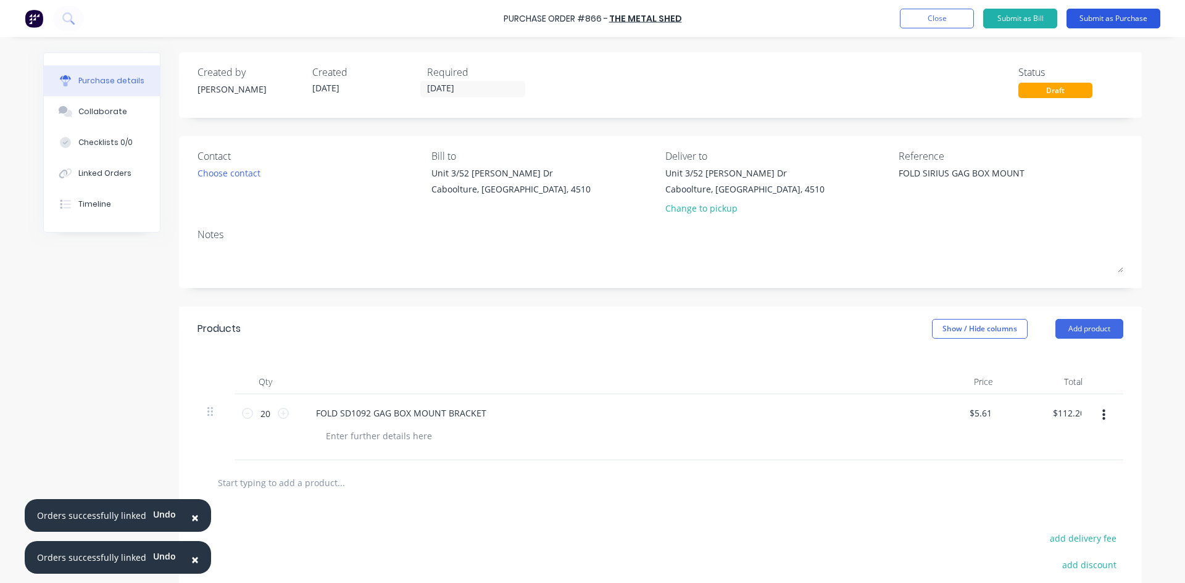
click at [1124, 15] on button "Submit as Purchase" at bounding box center [1113, 19] width 94 height 20
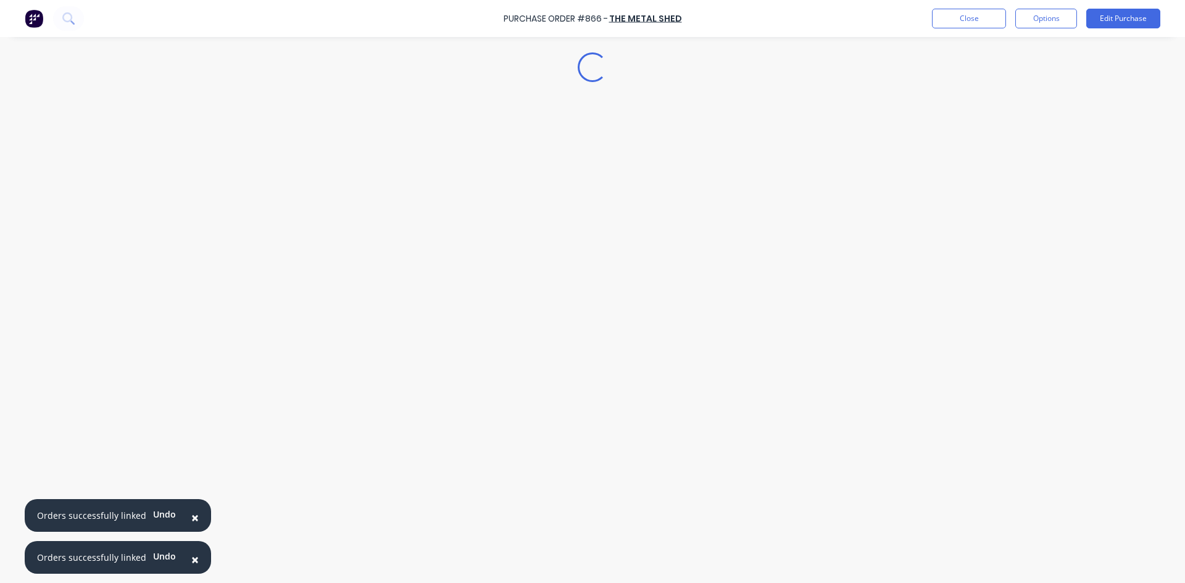
type textarea "x"
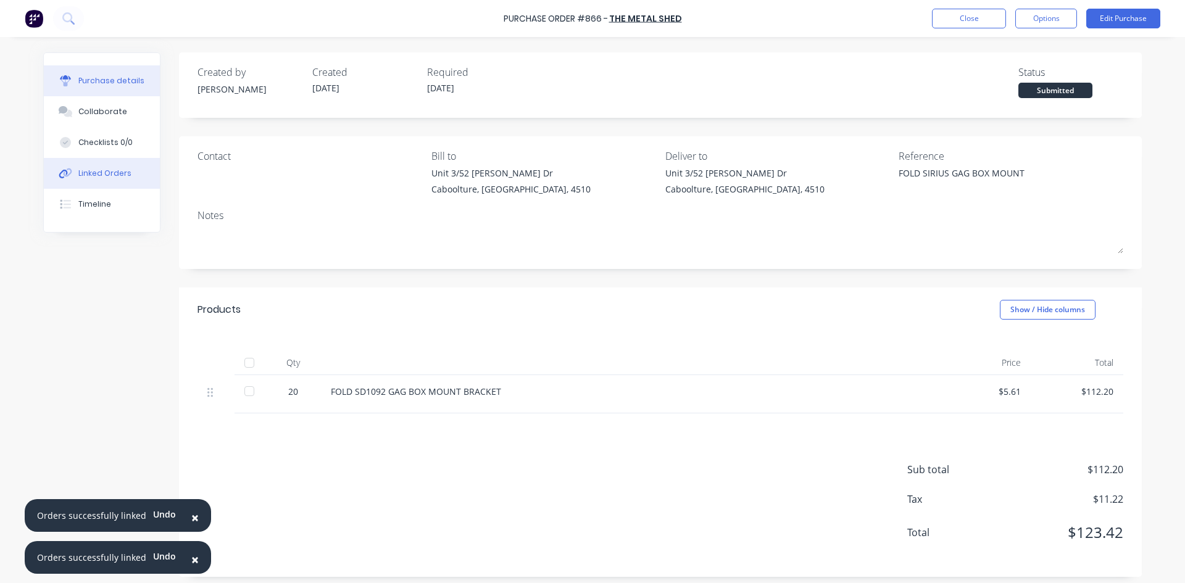
click at [107, 170] on div "Linked Orders" at bounding box center [104, 173] width 53 height 11
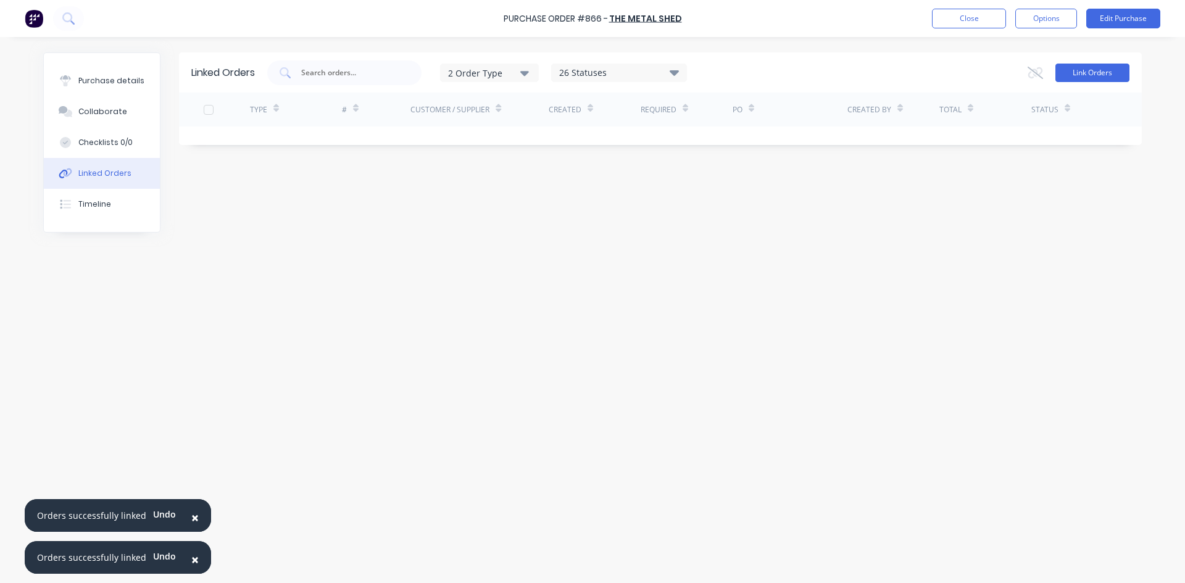
click at [1085, 68] on button "Link Orders" at bounding box center [1092, 73] width 74 height 19
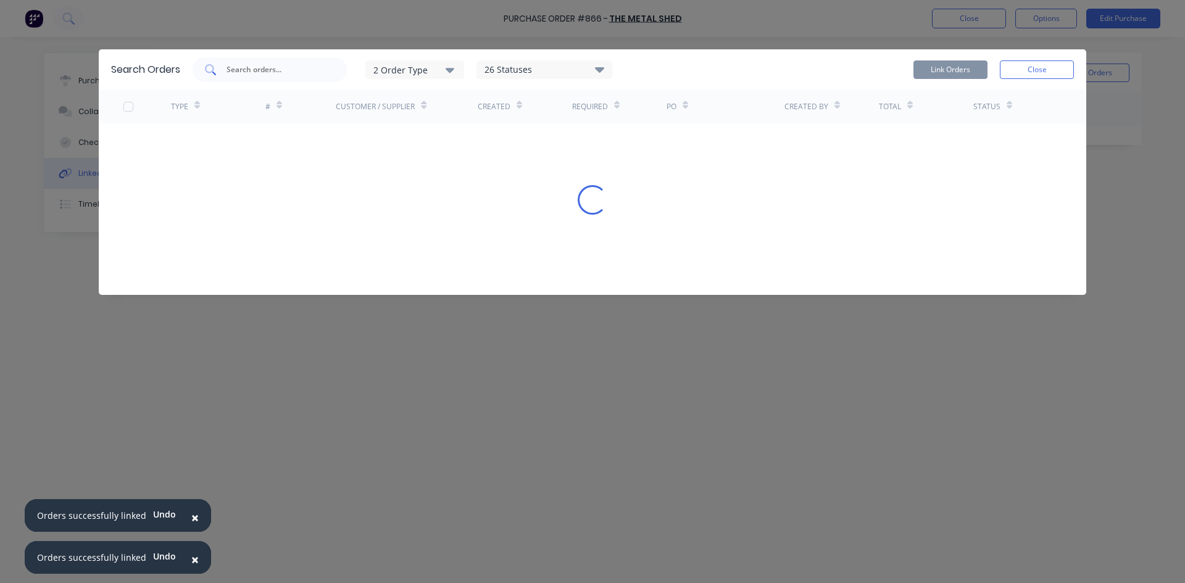
click at [263, 67] on input "text" at bounding box center [276, 70] width 102 height 12
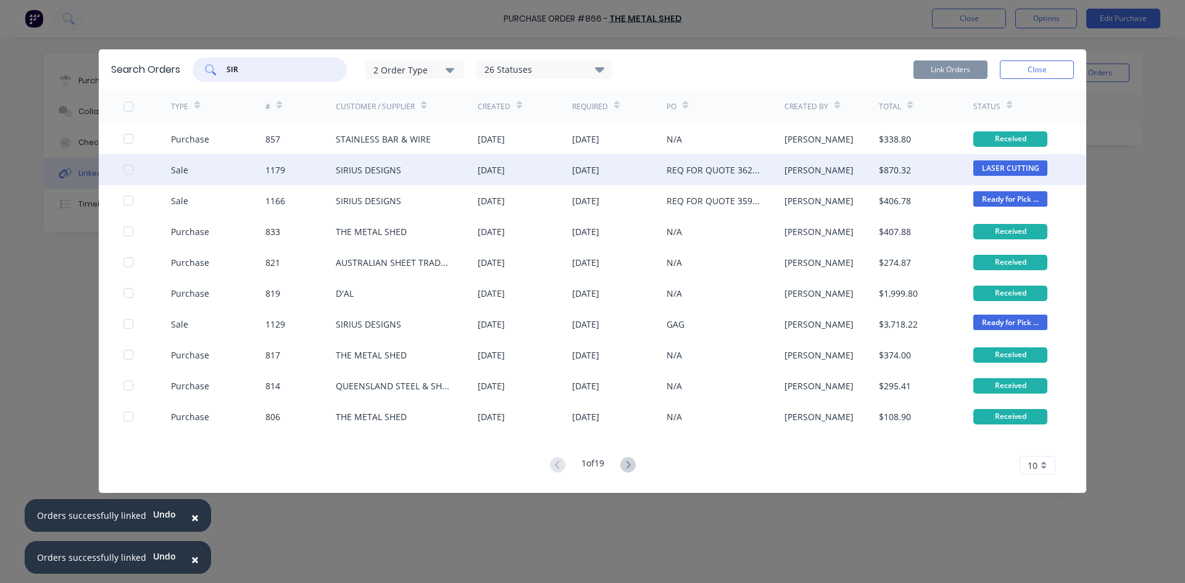
click at [123, 173] on div at bounding box center [128, 169] width 25 height 25
type input "SIR"
click at [942, 73] on button "Link Orders" at bounding box center [950, 69] width 74 height 19
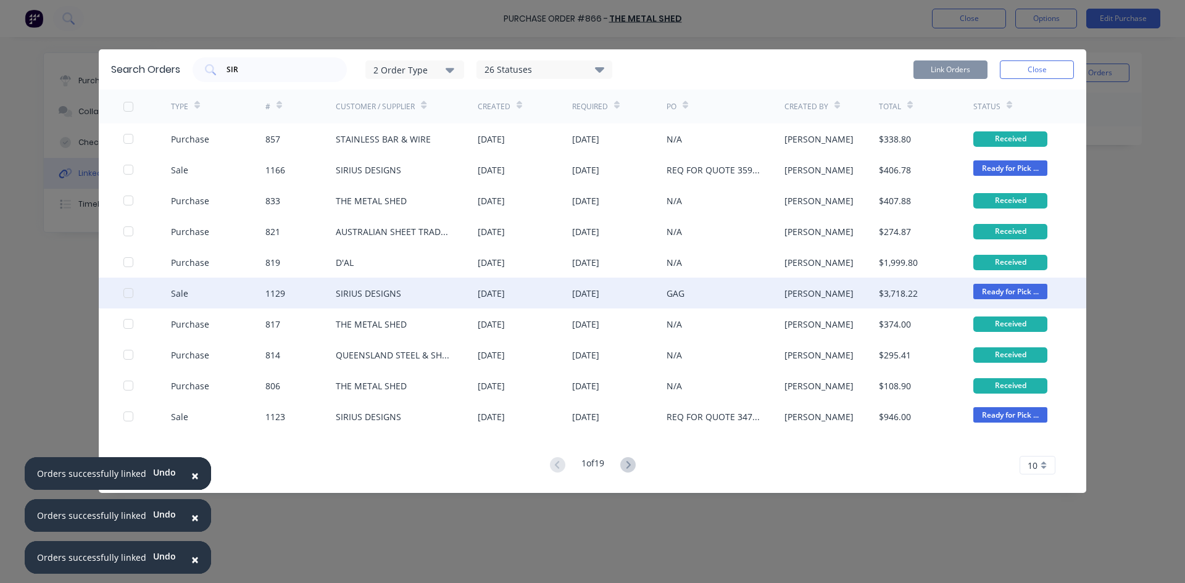
click at [401, 294] on div "SIRIUS DESIGNS" at bounding box center [407, 293] width 142 height 31
click at [384, 295] on div "SIRIUS DESIGNS" at bounding box center [368, 293] width 65 height 13
click at [505, 296] on div "[DATE]" at bounding box center [491, 293] width 27 height 13
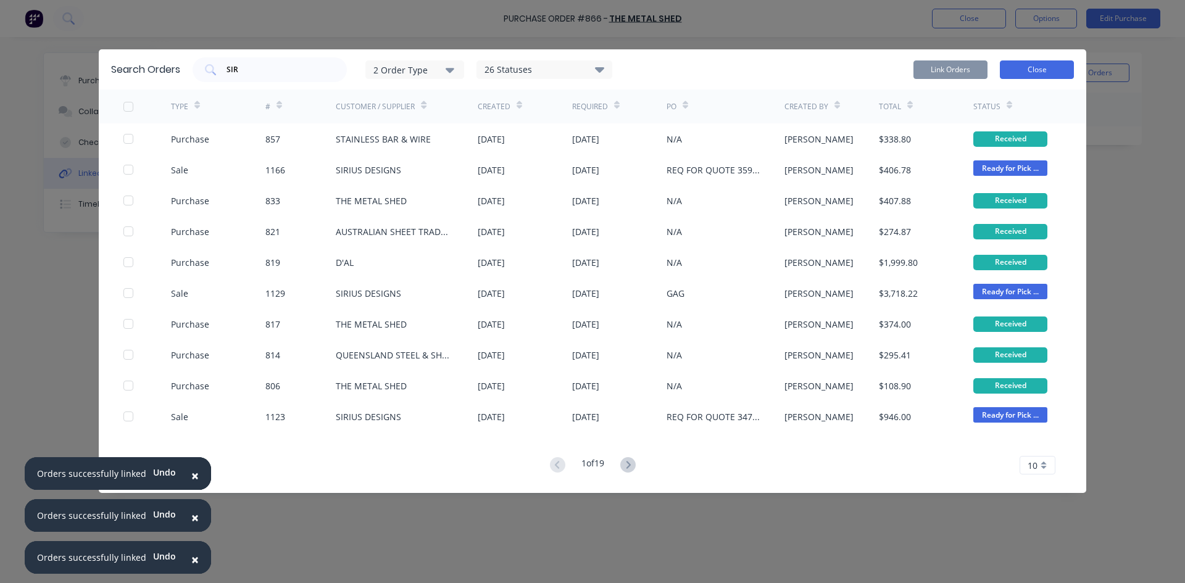
click at [1028, 73] on button "Close" at bounding box center [1037, 69] width 74 height 19
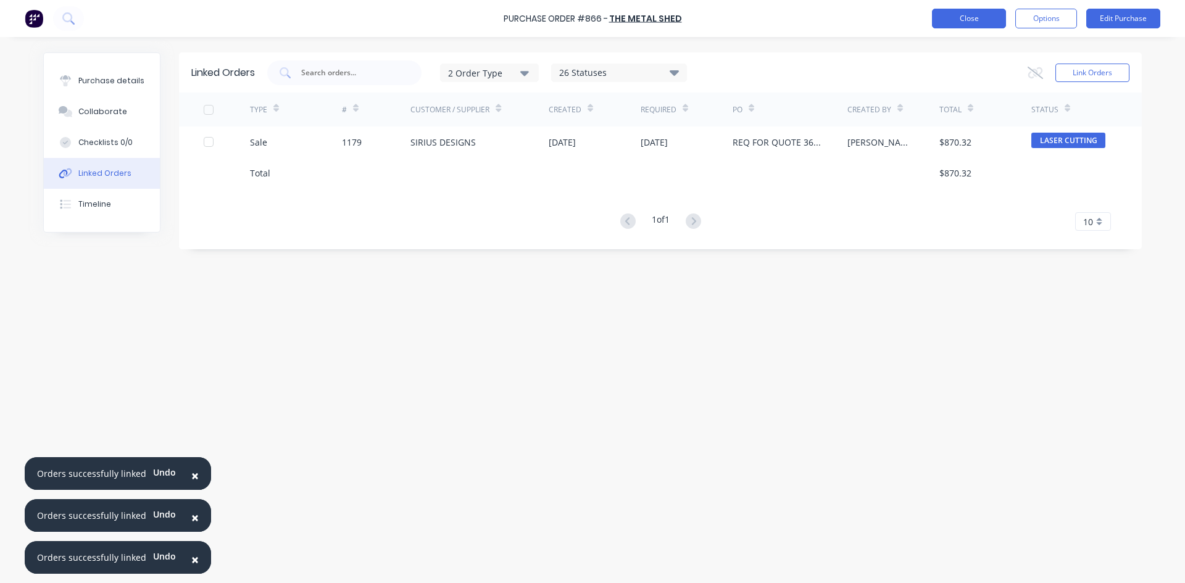
click at [969, 25] on button "Close" at bounding box center [969, 19] width 74 height 20
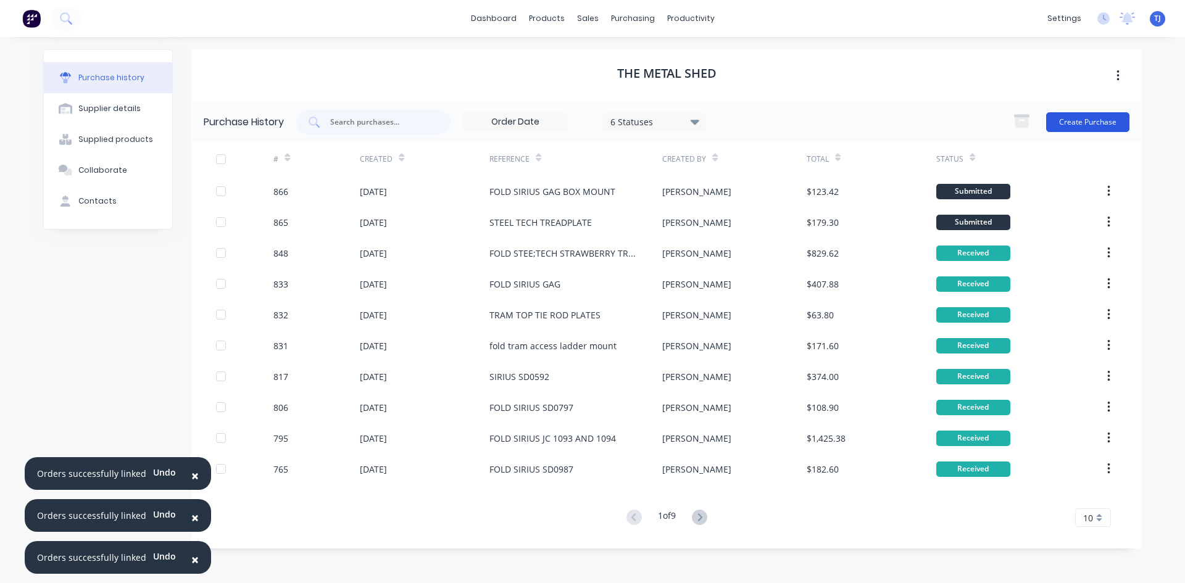
click at [1059, 124] on button "Create Purchase" at bounding box center [1087, 122] width 83 height 20
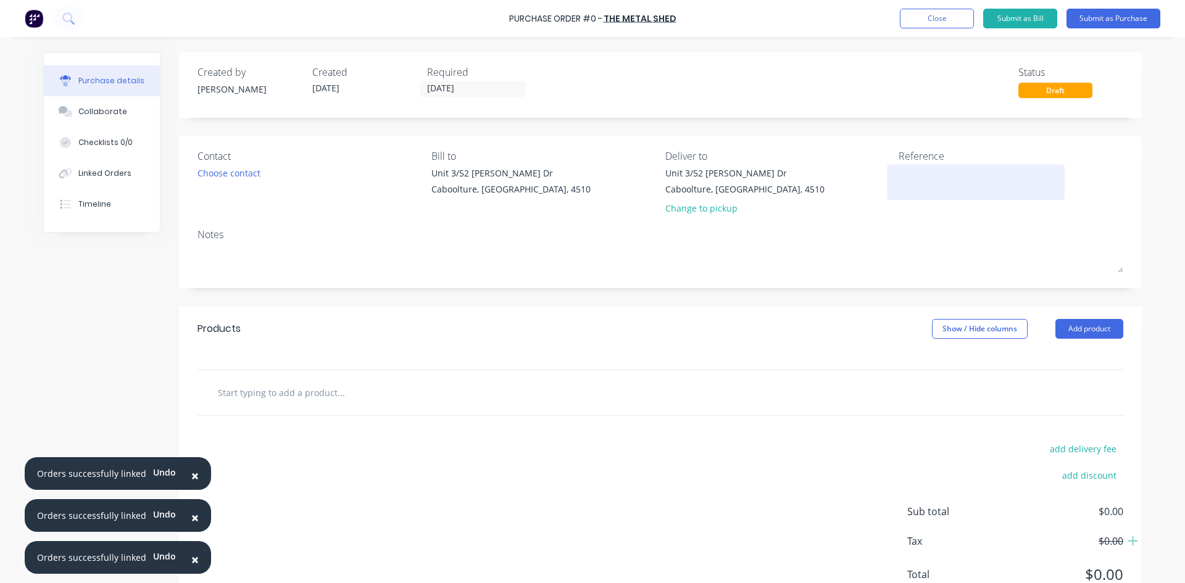
click at [906, 178] on textarea at bounding box center [975, 181] width 154 height 28
type textarea "FOLD STEELTECH STRAWBERRY TRAYS"
type textarea "x"
type textarea "FOLD STEELTECH STRAWBERRY TRAYS"
click at [1098, 329] on button "Add product" at bounding box center [1089, 329] width 68 height 20
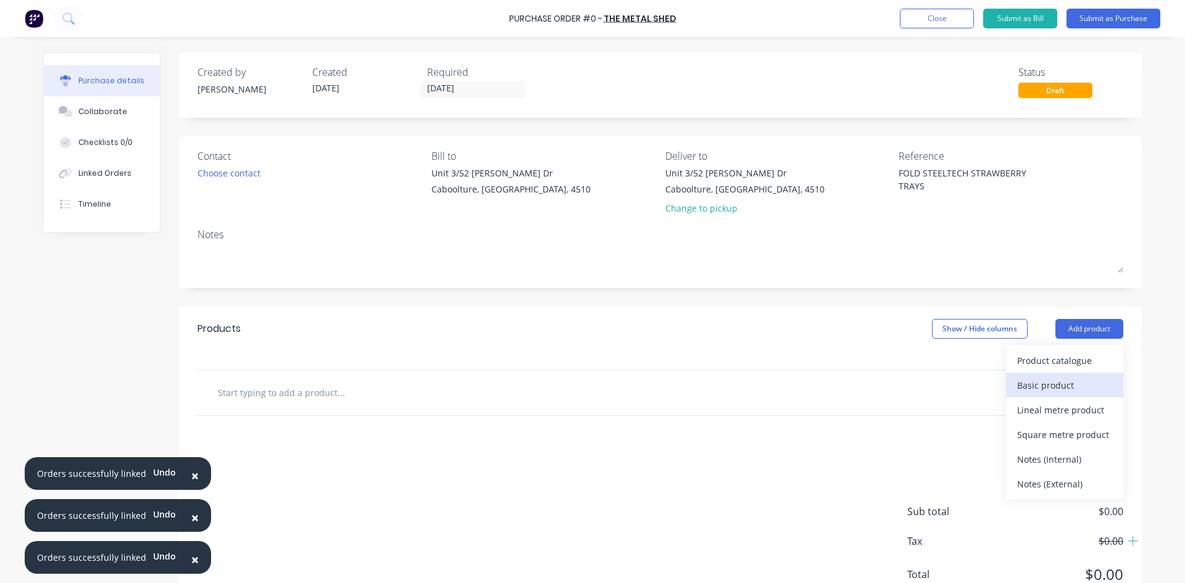
click at [1064, 385] on div "Basic product" at bounding box center [1064, 385] width 95 height 18
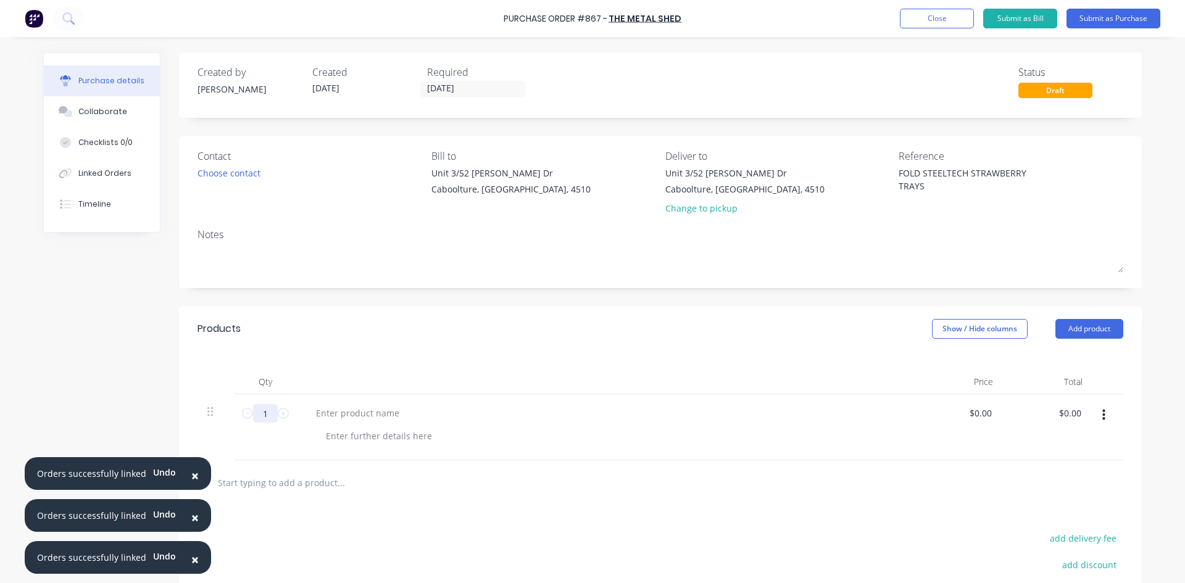
click at [260, 410] on input "1" at bounding box center [265, 413] width 25 height 19
type textarea "x"
type input "10"
type textarea "x"
type input "10"
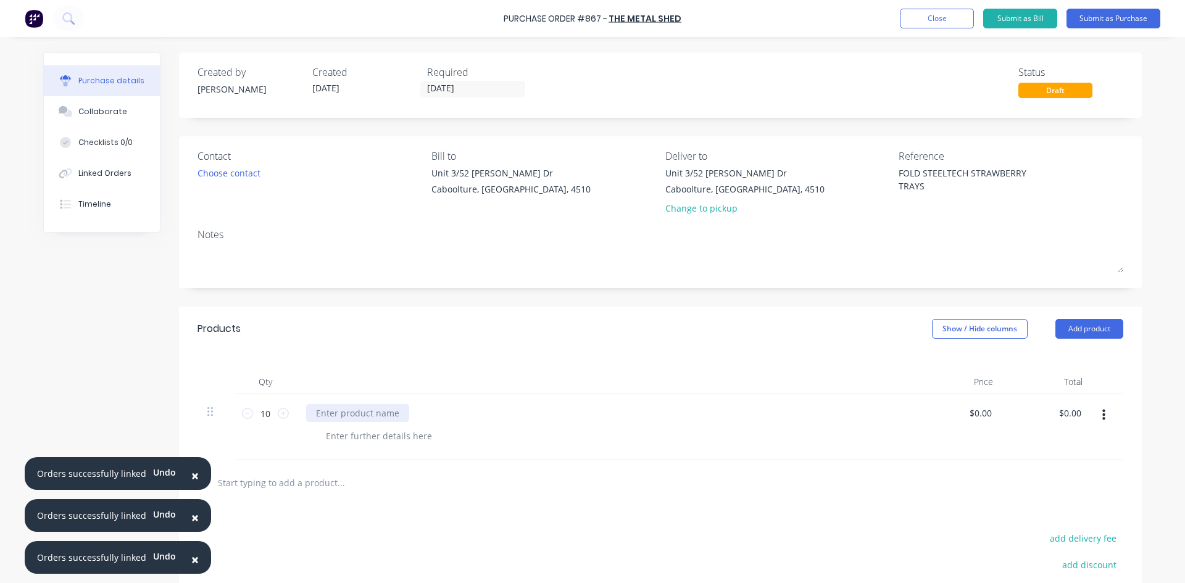
type textarea "x"
click at [336, 416] on div at bounding box center [357, 413] width 103 height 18
type textarea "x"
type input "0"
type input "9.26"
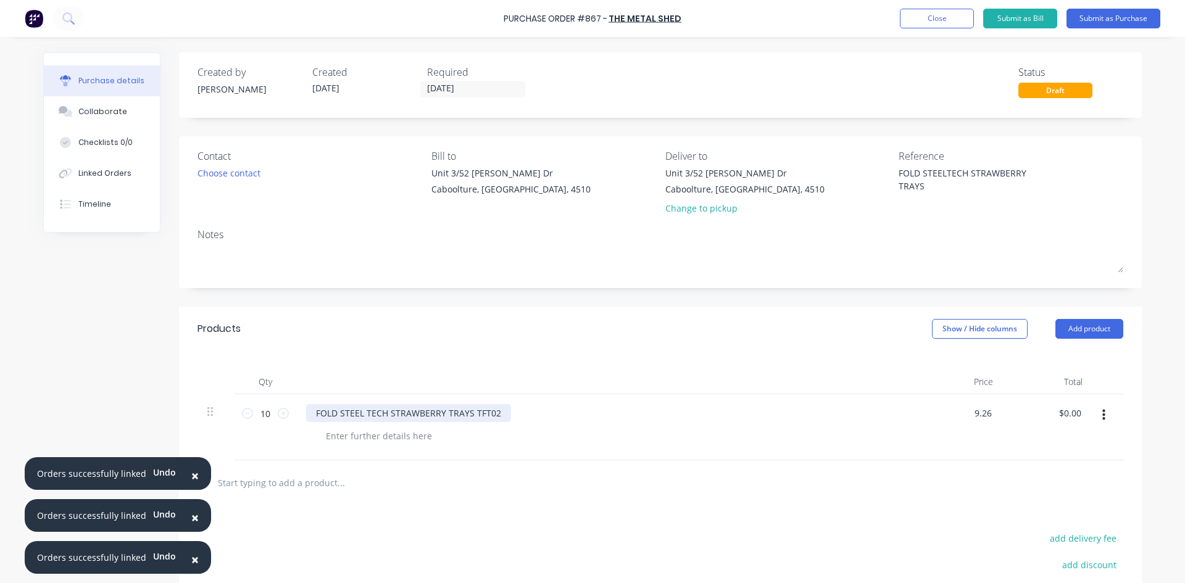
type textarea "x"
type input "$9.26"
type input "92.60"
type textarea "x"
type input "$92.60"
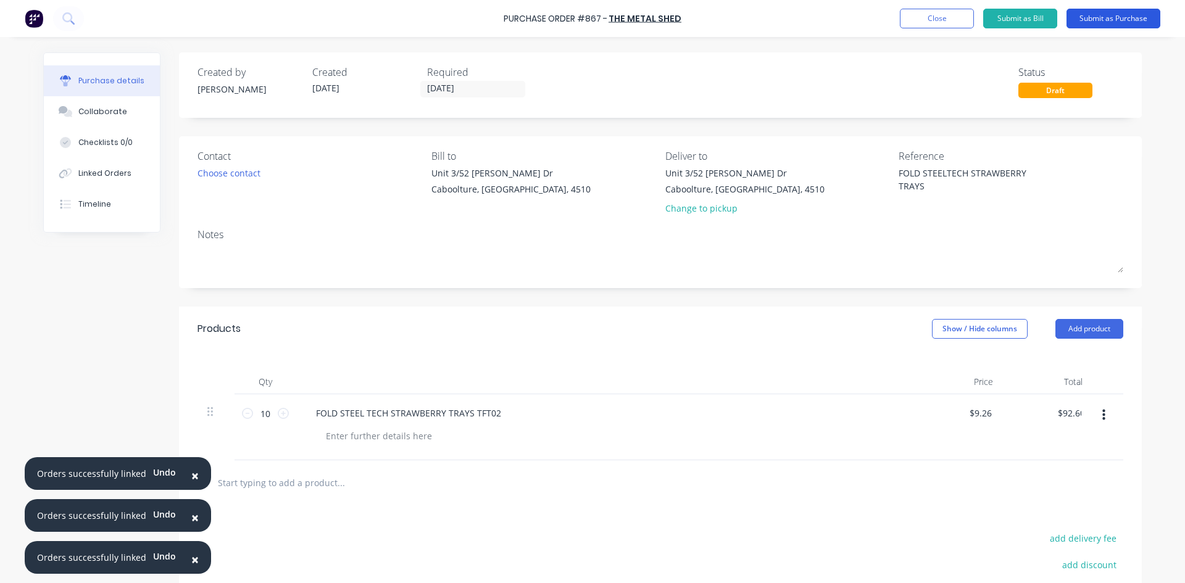
click at [1085, 21] on button "Submit as Purchase" at bounding box center [1113, 19] width 94 height 20
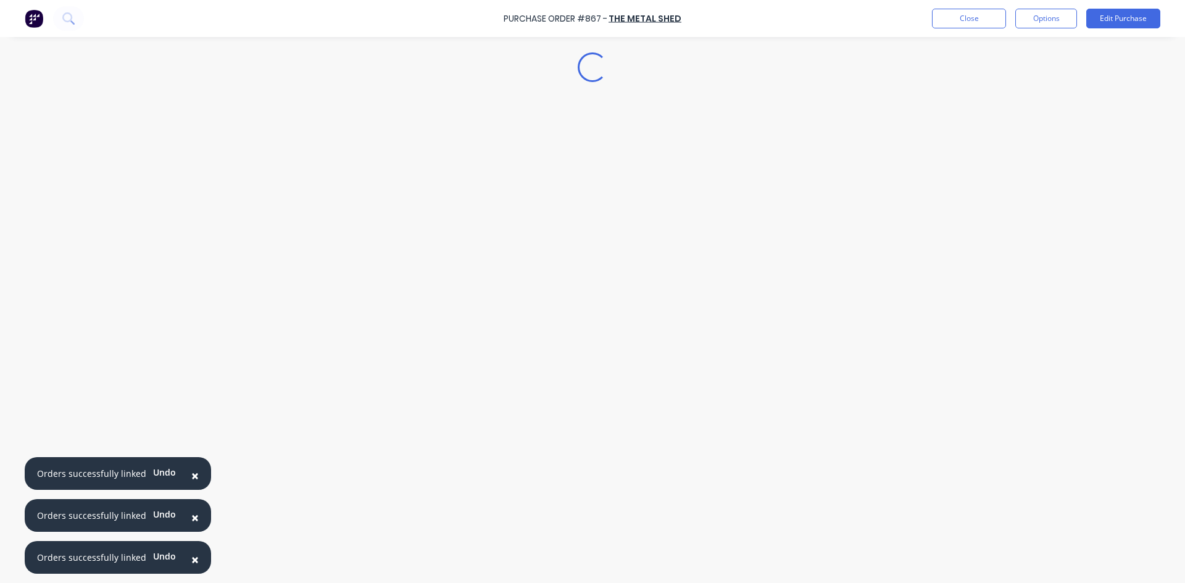
type textarea "x"
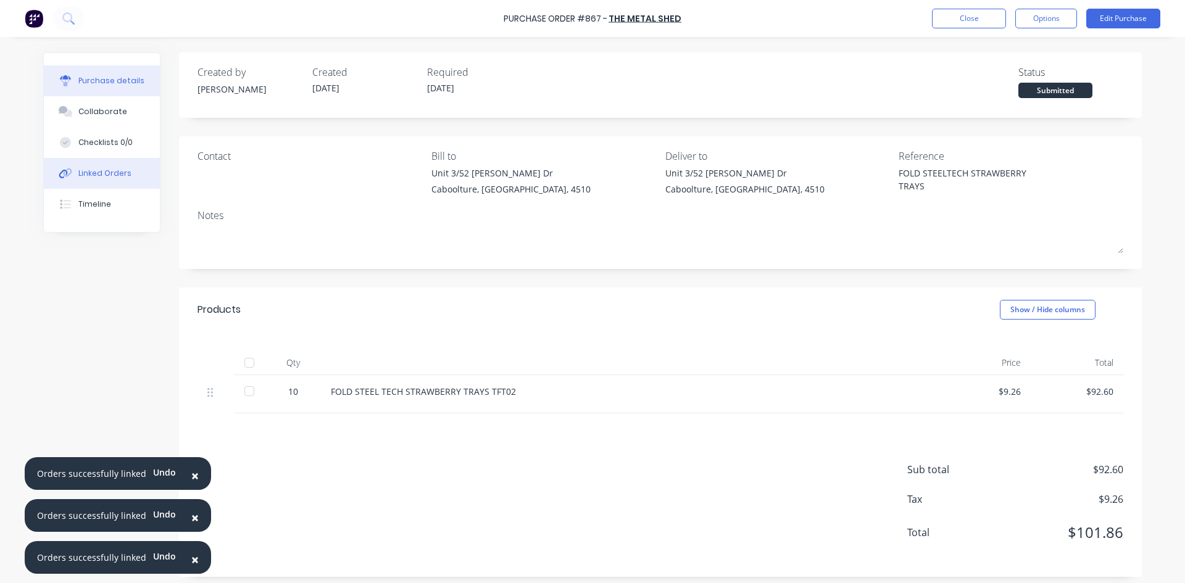
click at [100, 173] on div "Linked Orders" at bounding box center [104, 173] width 53 height 11
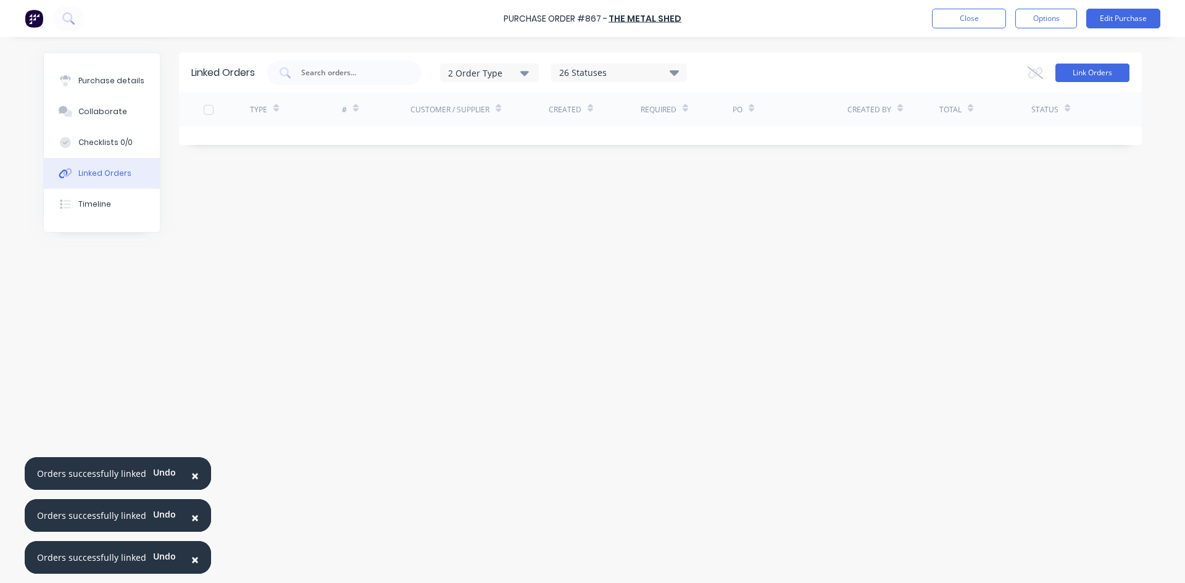
click at [1095, 70] on button "Link Orders" at bounding box center [1092, 73] width 74 height 19
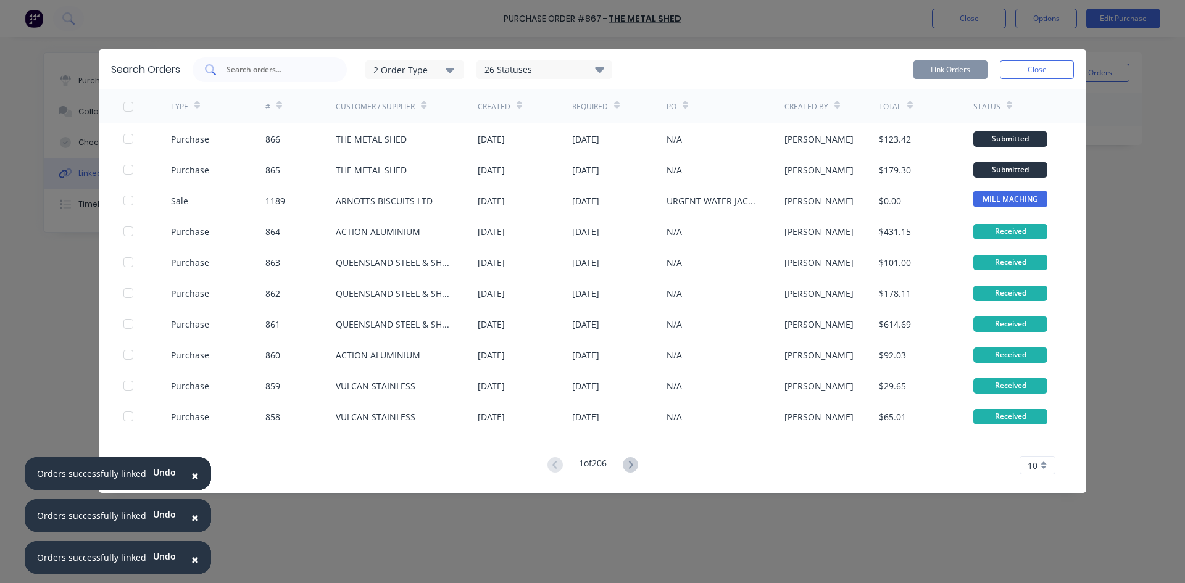
click at [304, 69] on input "text" at bounding box center [276, 70] width 102 height 12
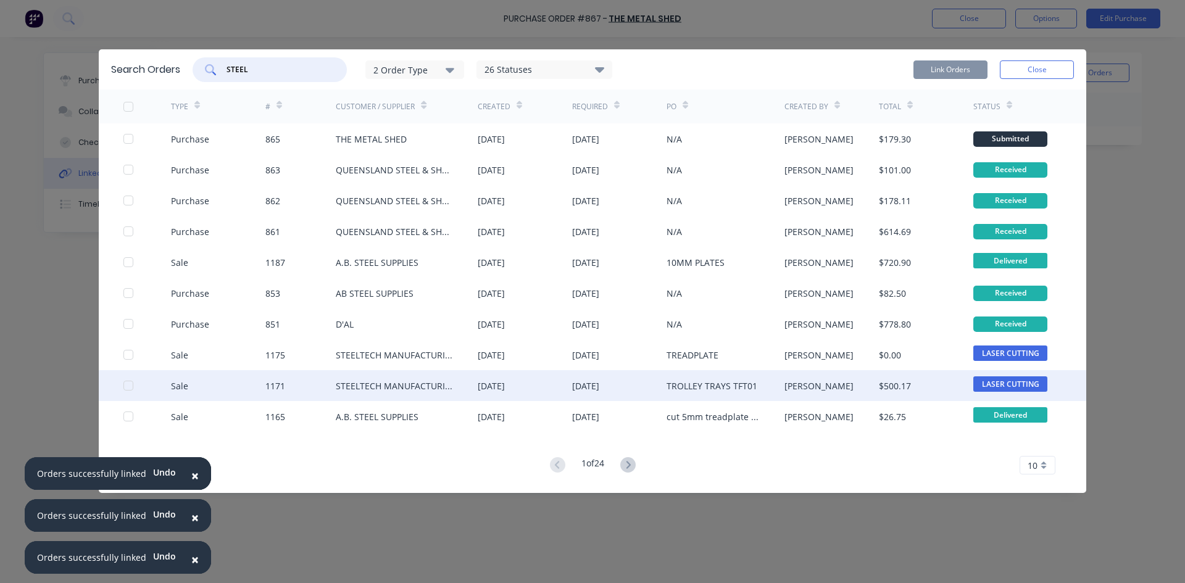
click at [128, 387] on div at bounding box center [128, 385] width 25 height 25
type input "STEEL"
click at [956, 65] on button "Link Orders" at bounding box center [950, 69] width 74 height 19
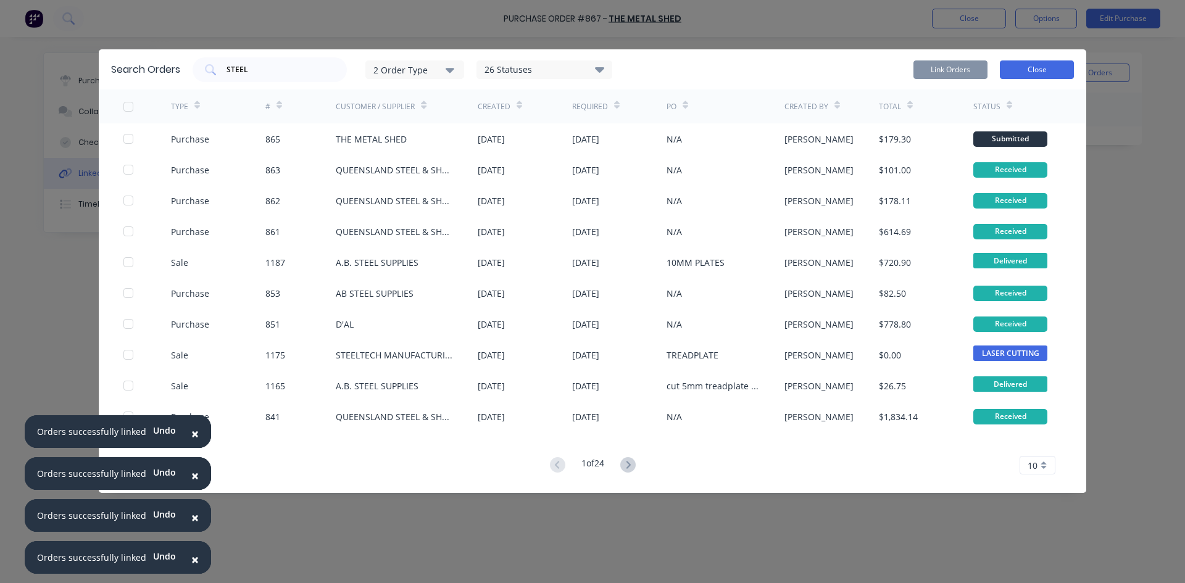
click at [1051, 71] on button "Close" at bounding box center [1037, 69] width 74 height 19
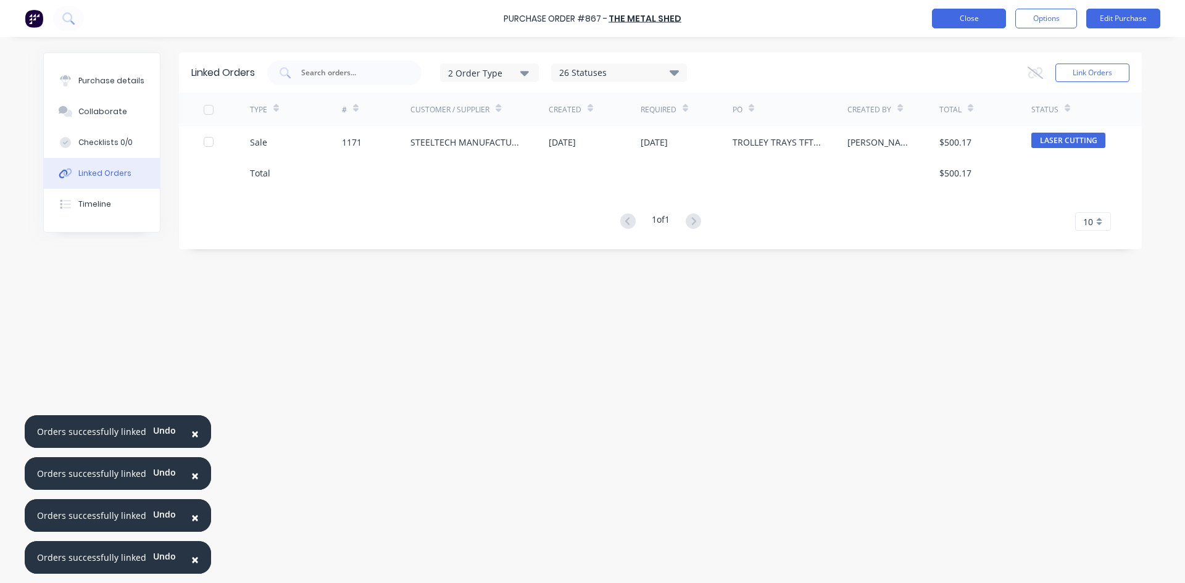
click at [964, 19] on button "Close" at bounding box center [969, 19] width 74 height 20
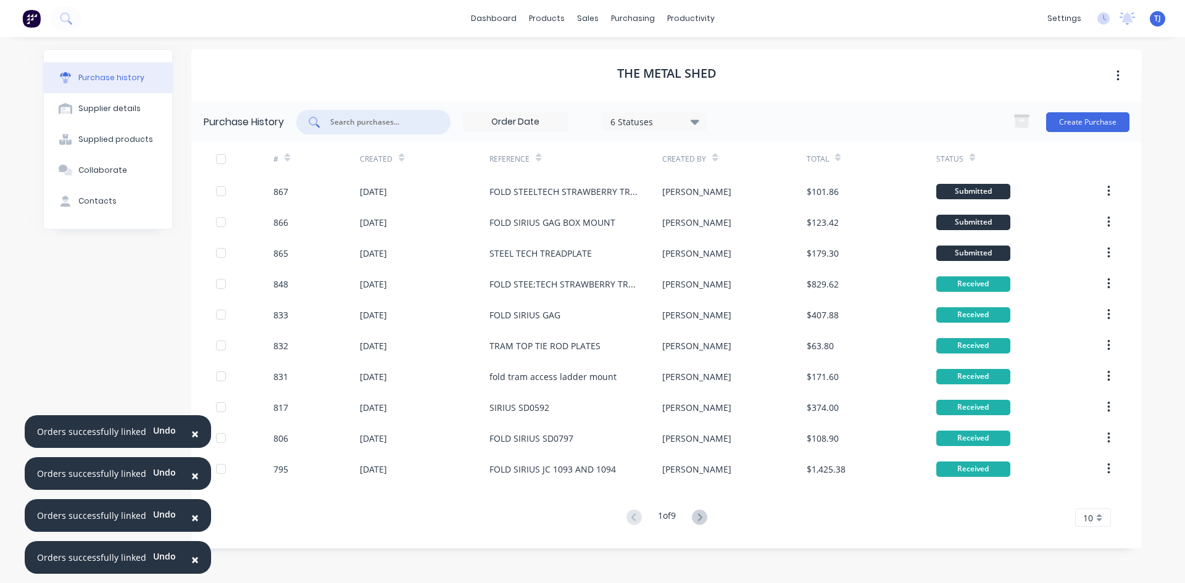
click at [350, 120] on input "text" at bounding box center [380, 122] width 102 height 12
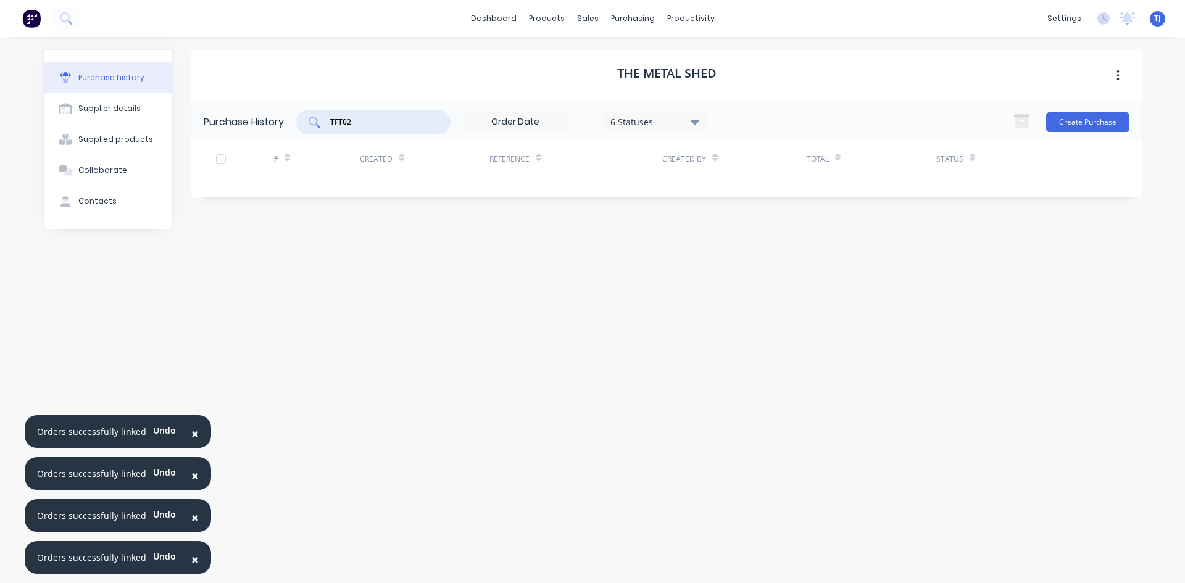
click at [364, 126] on input "TFT02" at bounding box center [380, 122] width 102 height 12
type input "TFT01"
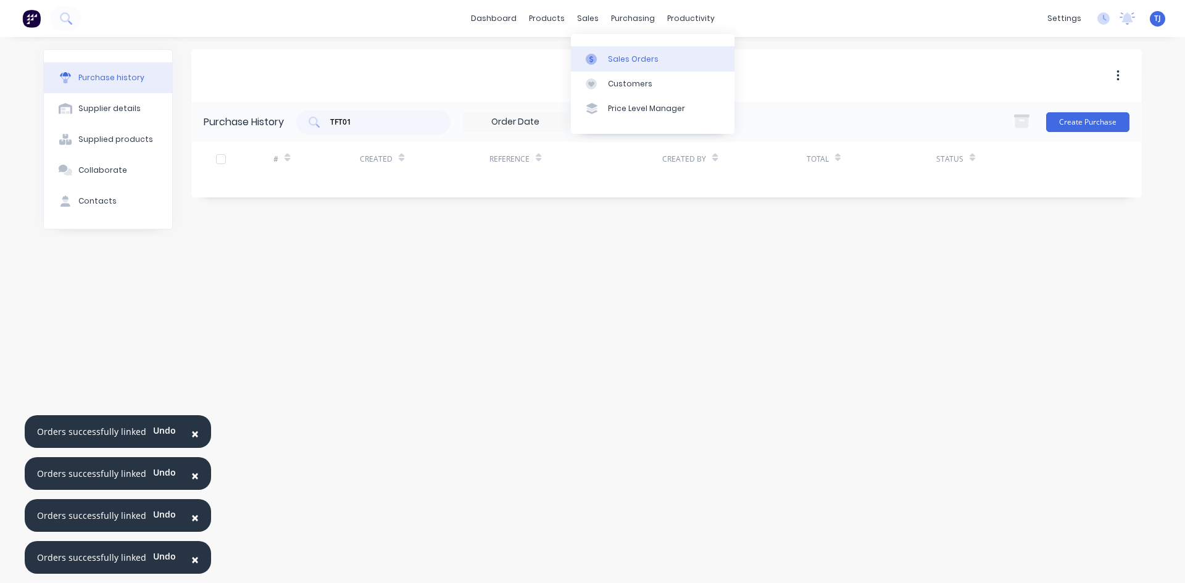
click at [614, 58] on div "Sales Orders" at bounding box center [633, 59] width 51 height 11
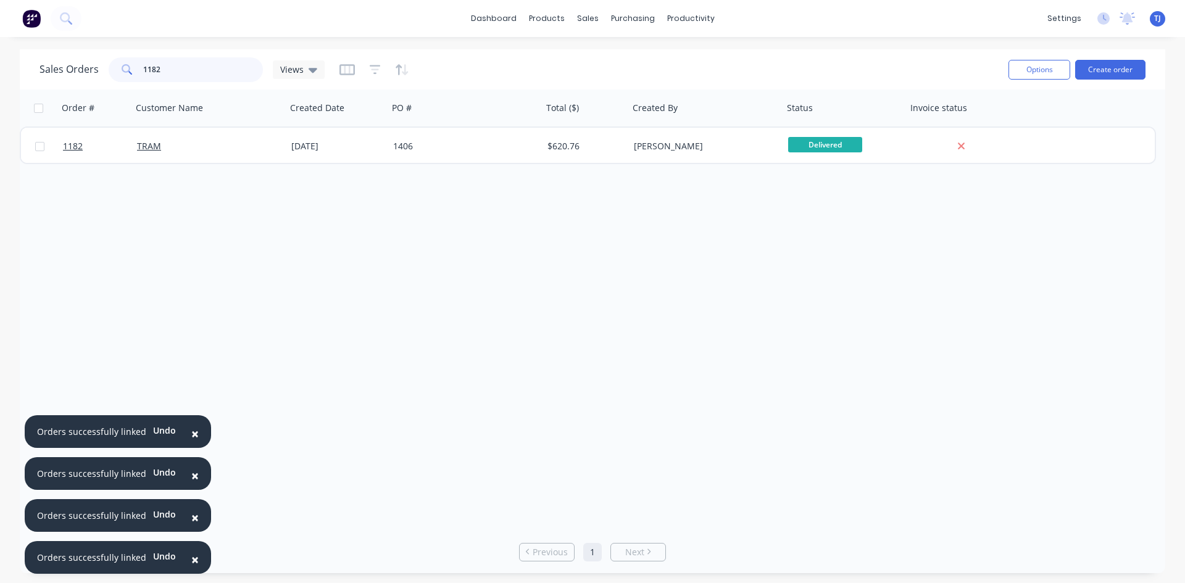
click at [197, 67] on input "1182" at bounding box center [203, 69] width 120 height 25
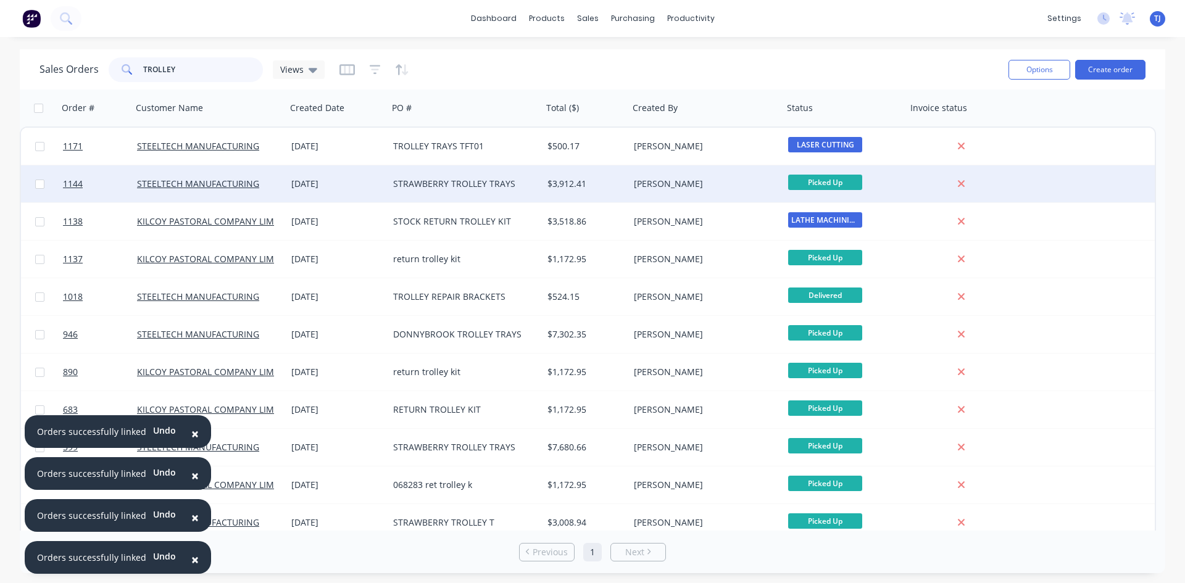
type input "TROLLEY"
click at [472, 194] on div "STRAWBERRY TROLLEY TRAYS" at bounding box center [465, 183] width 154 height 37
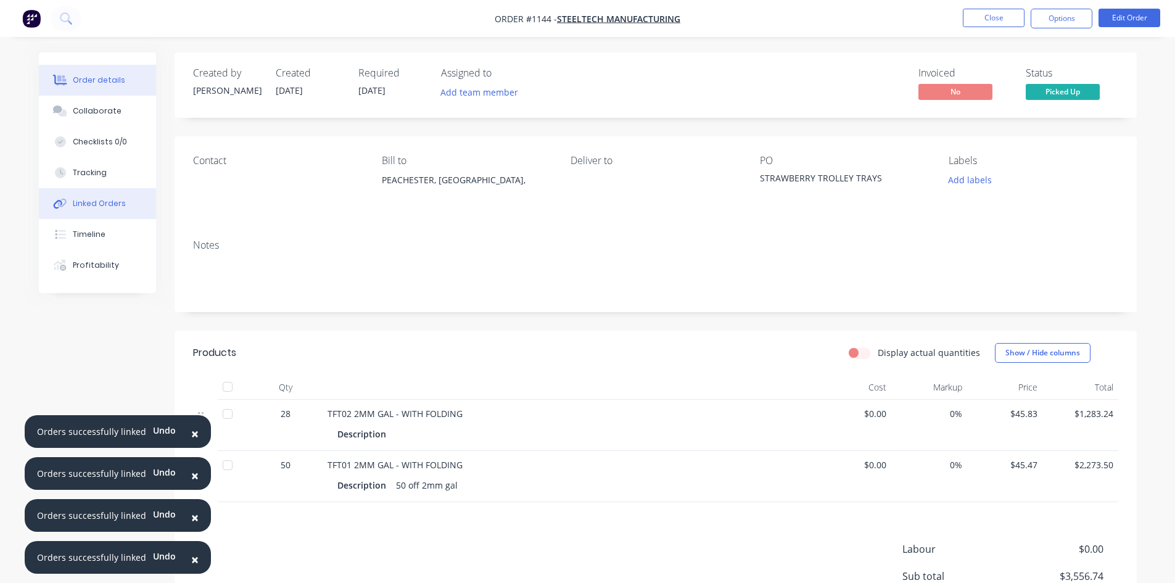
click at [92, 202] on div "Linked Orders" at bounding box center [99, 203] width 53 height 11
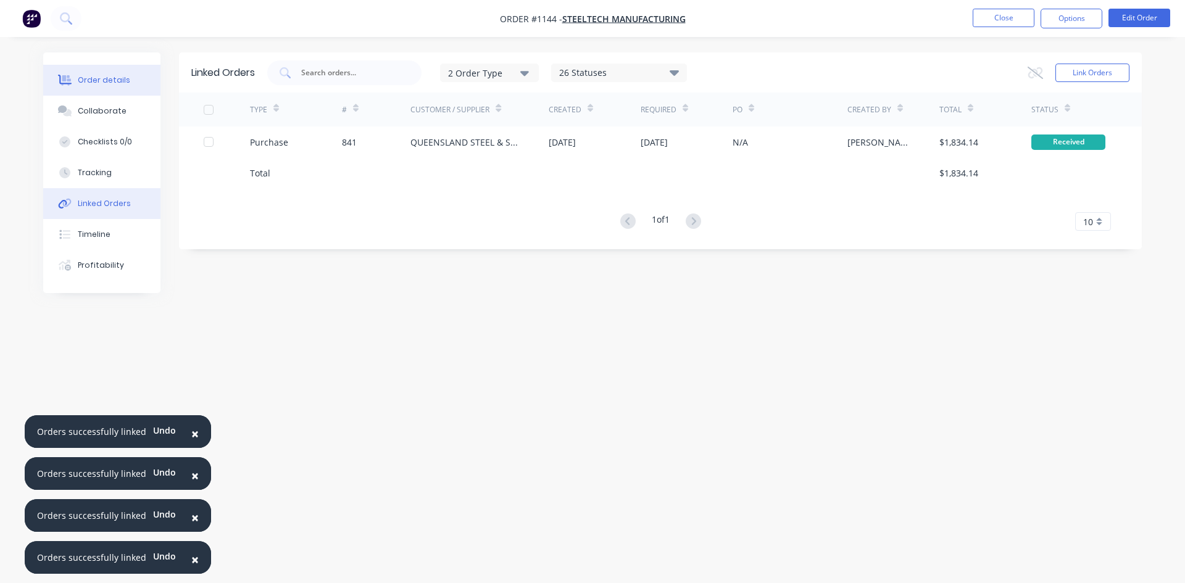
click at [95, 81] on div "Order details" at bounding box center [104, 80] width 52 height 11
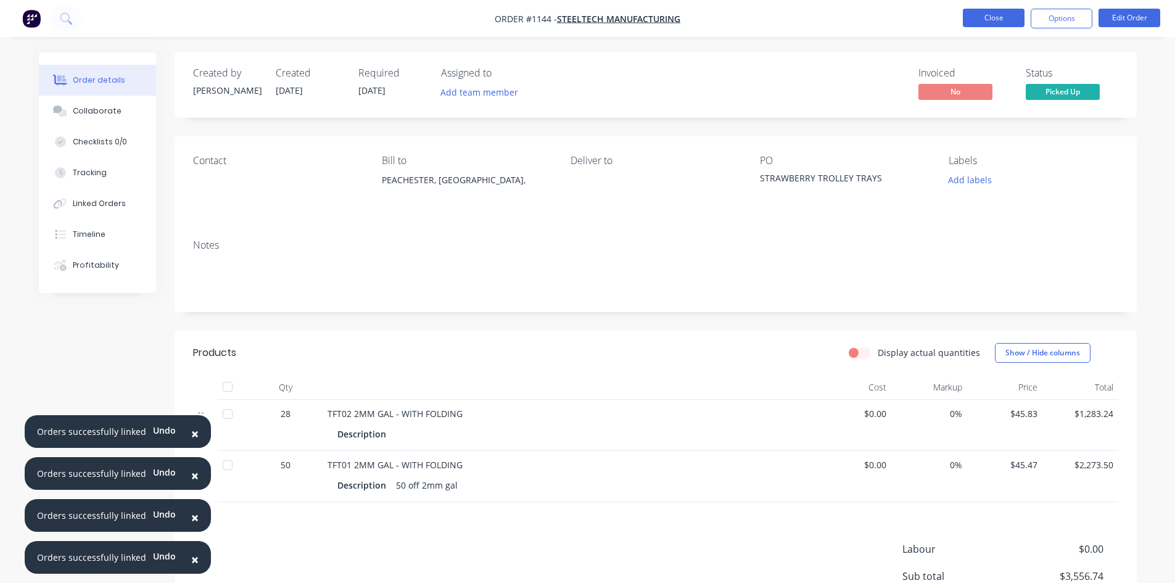
click at [987, 15] on button "Close" at bounding box center [994, 18] width 62 height 19
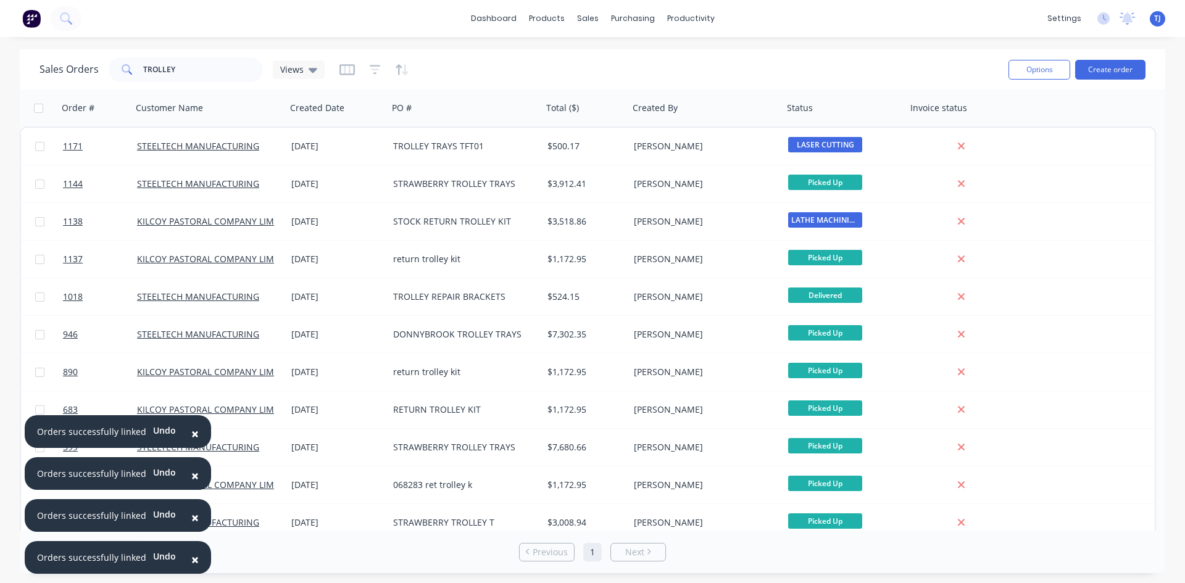
click at [202, 53] on div "Sales Orders TROLLEY Views Options Create order" at bounding box center [592, 69] width 1145 height 40
click at [195, 78] on input "TROLLEY" at bounding box center [203, 69] width 120 height 25
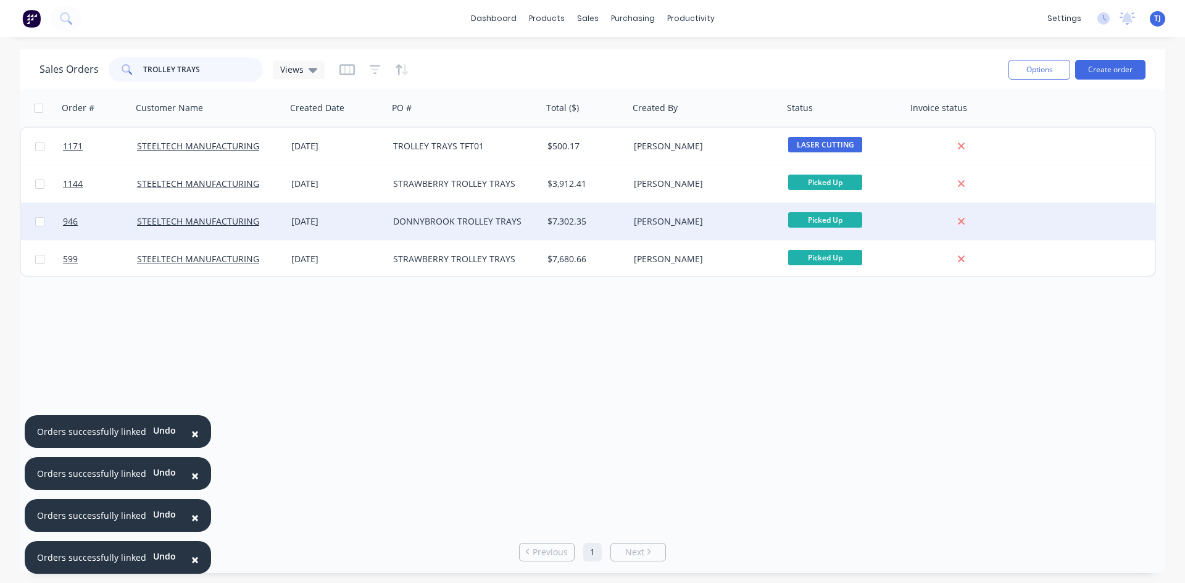
type input "TROLLEY TRAYS"
click at [434, 218] on div "DONNYBROOK TROLLEY TRAYS" at bounding box center [461, 221] width 137 height 12
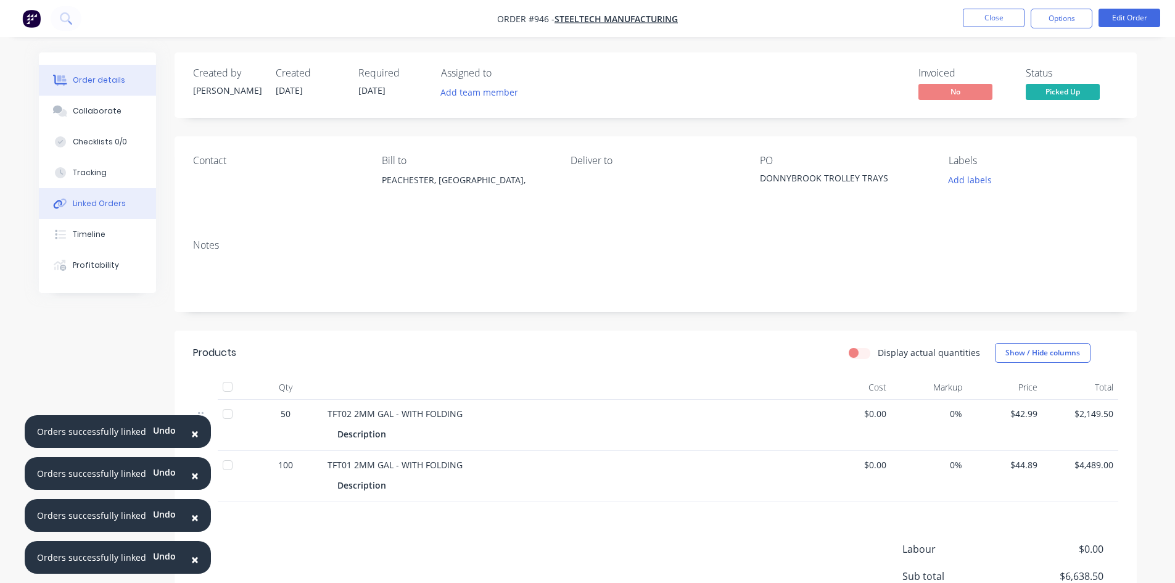
click at [87, 204] on div "Linked Orders" at bounding box center [99, 203] width 53 height 11
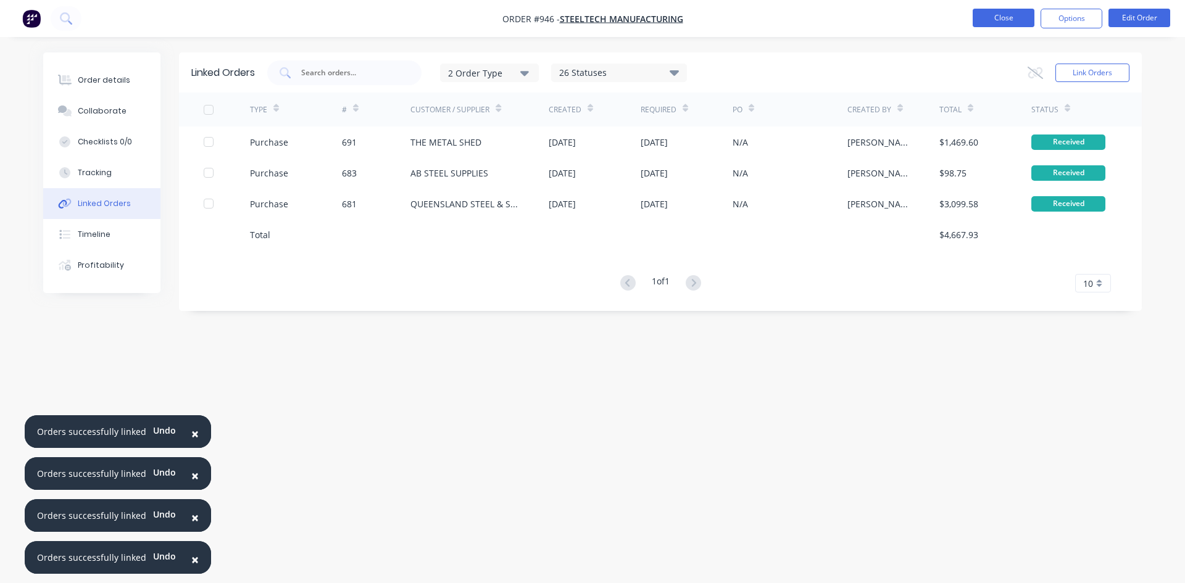
click at [988, 22] on button "Close" at bounding box center [1003, 18] width 62 height 19
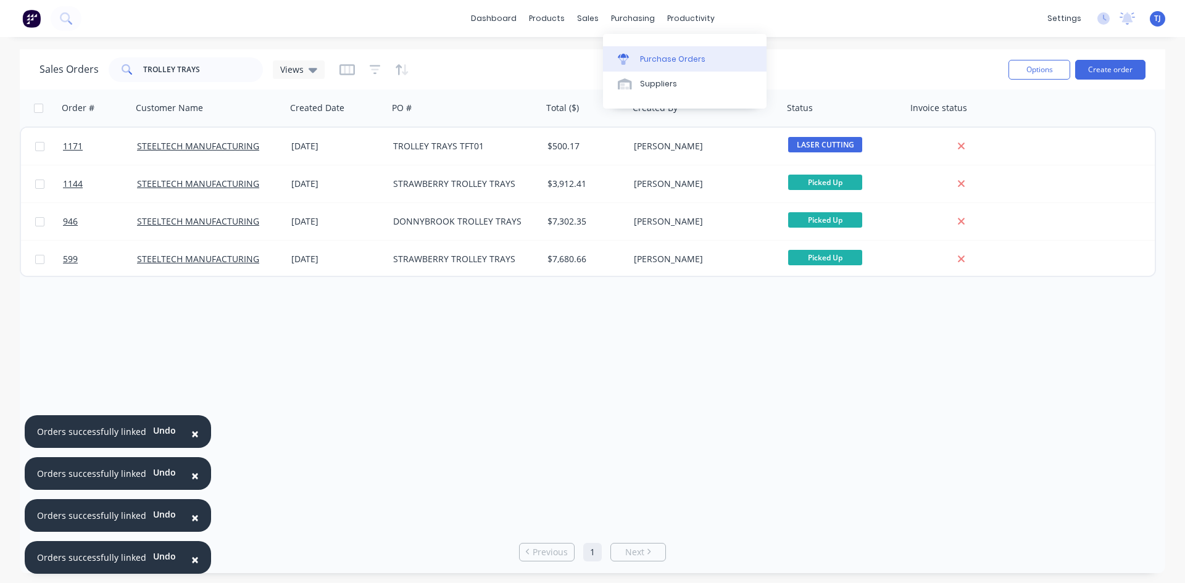
click at [666, 64] on div "Purchase Orders" at bounding box center [672, 59] width 65 height 11
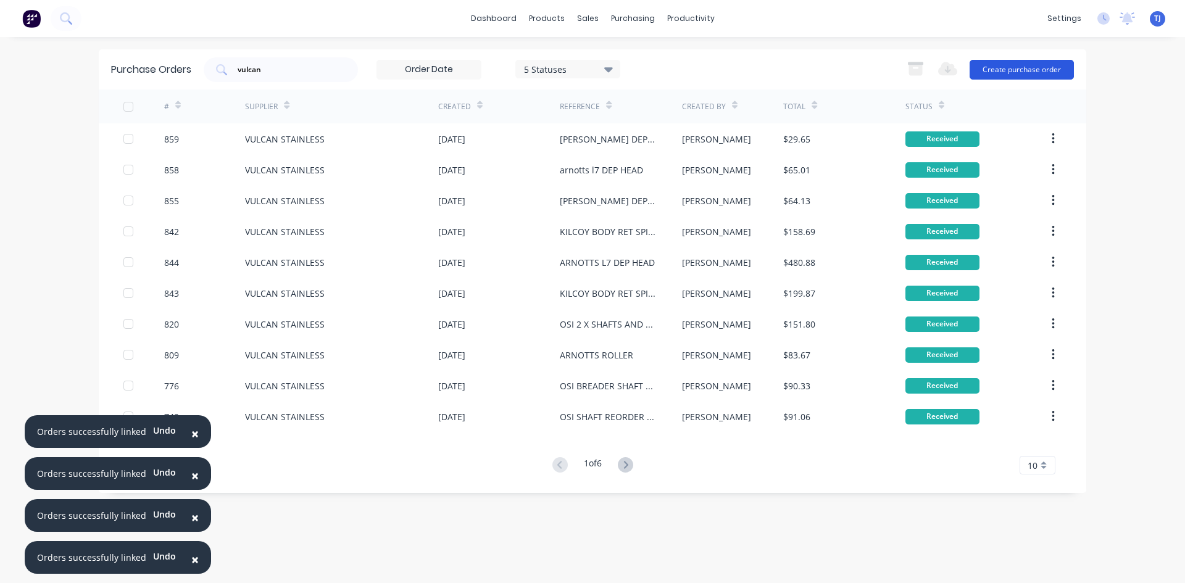
click at [1024, 68] on button "Create purchase order" at bounding box center [1021, 70] width 104 height 20
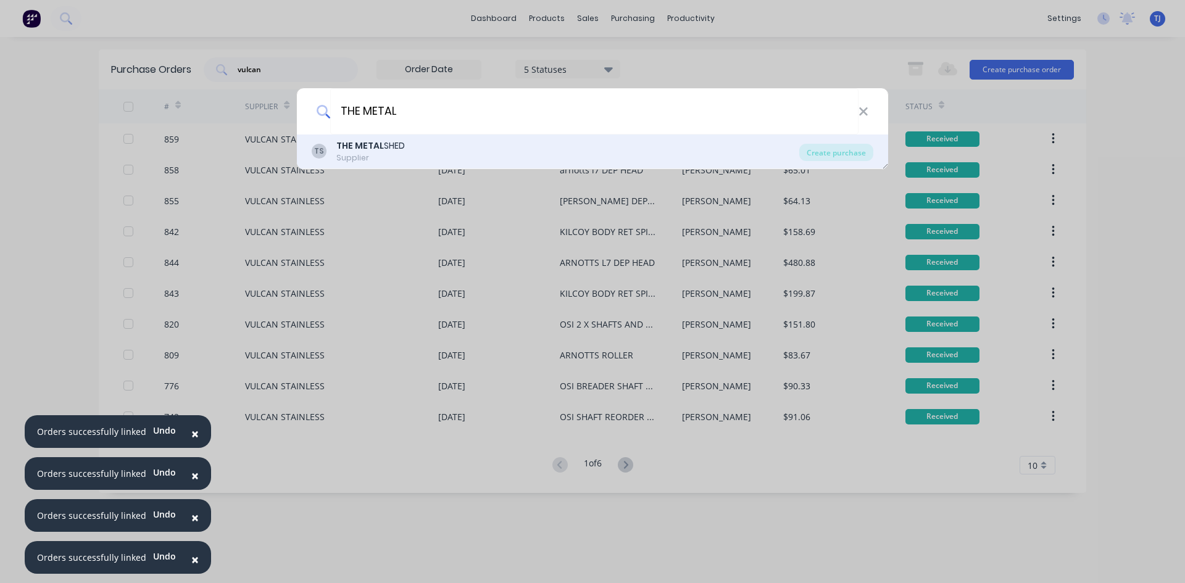
type input "THE METAL"
click at [384, 143] on div "THE METAL SHED" at bounding box center [370, 145] width 68 height 13
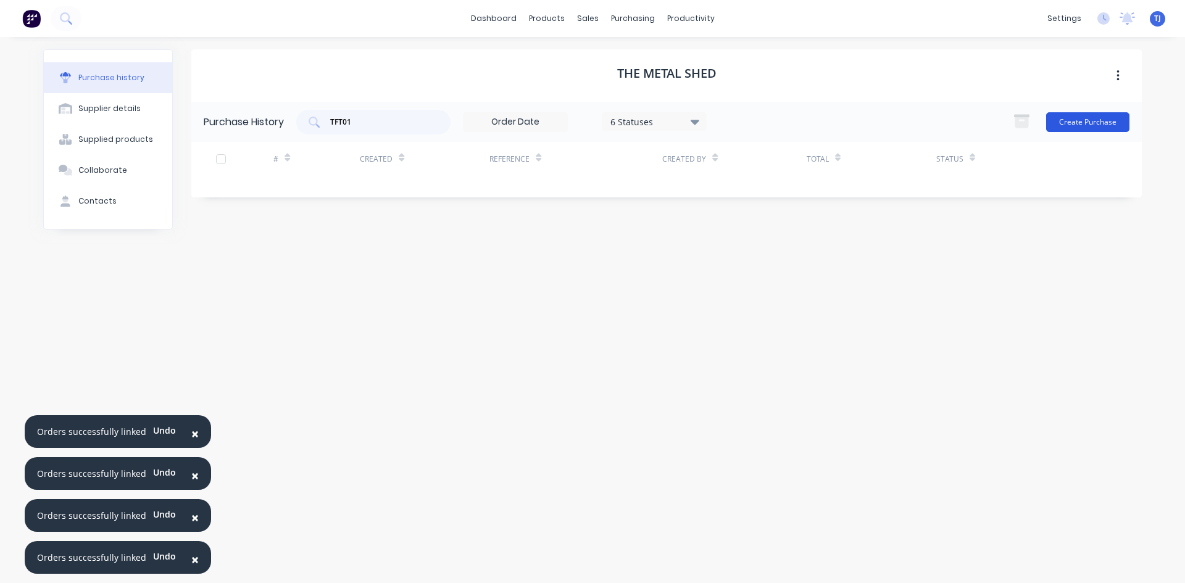
click at [1095, 117] on button "Create Purchase" at bounding box center [1087, 122] width 83 height 20
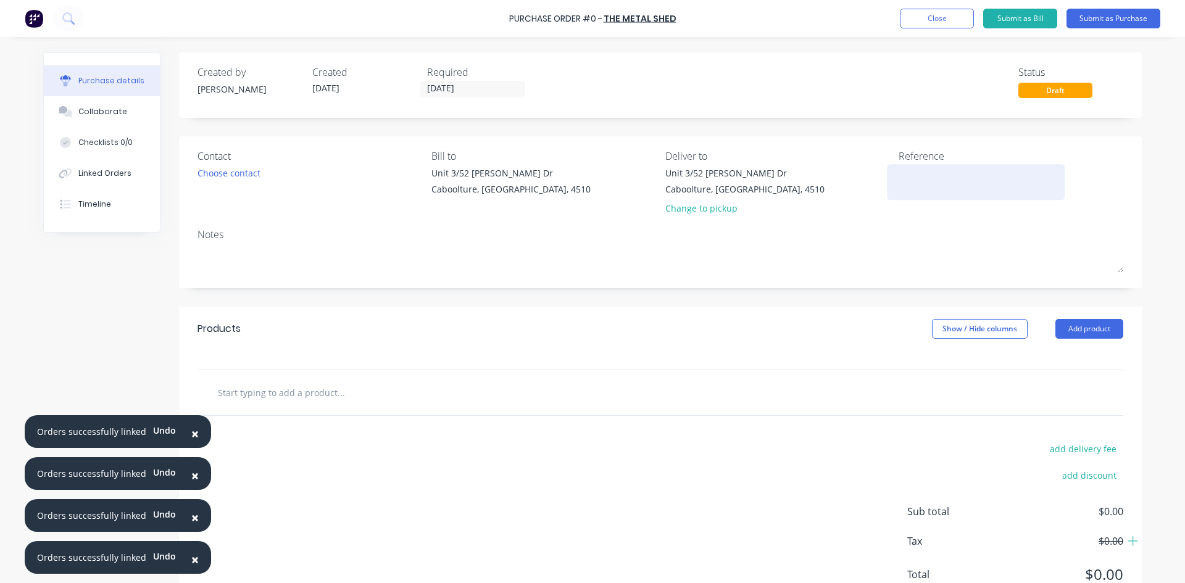
click at [919, 180] on textarea at bounding box center [975, 181] width 154 height 28
type textarea "FOLD STRAWBERRY"
type textarea "x"
type textarea "FOLD STRAWBERRY"
type textarea "x"
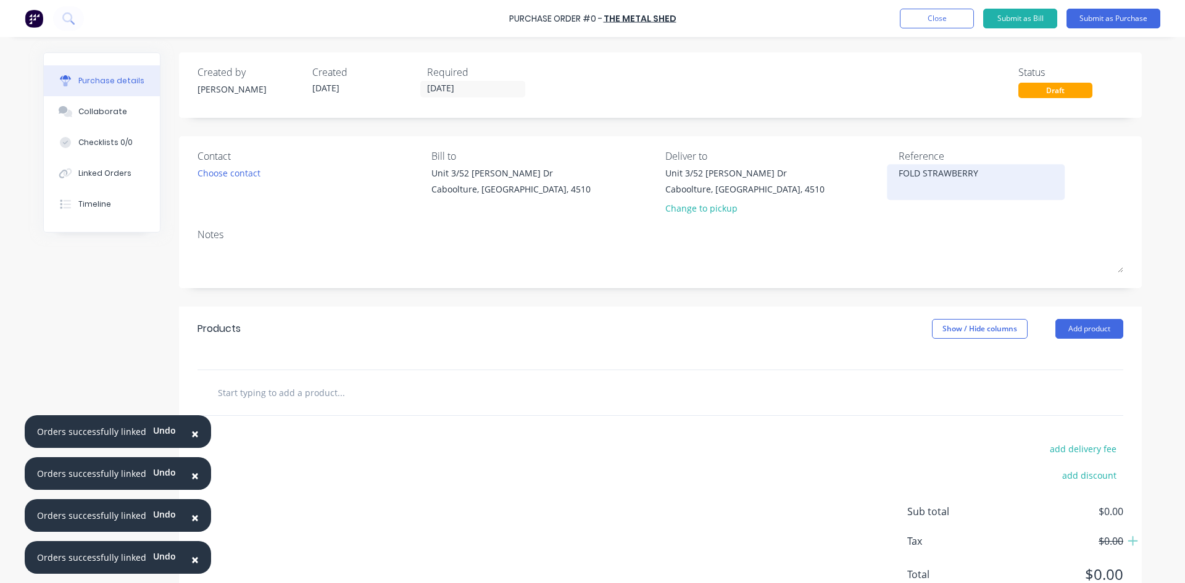
type textarea "FOLD STRAWBERRY T"
type textarea "x"
type textarea "FOLD STRAWBERRY TR"
type textarea "x"
type textarea "FOLD STRAWBERRY TRO"
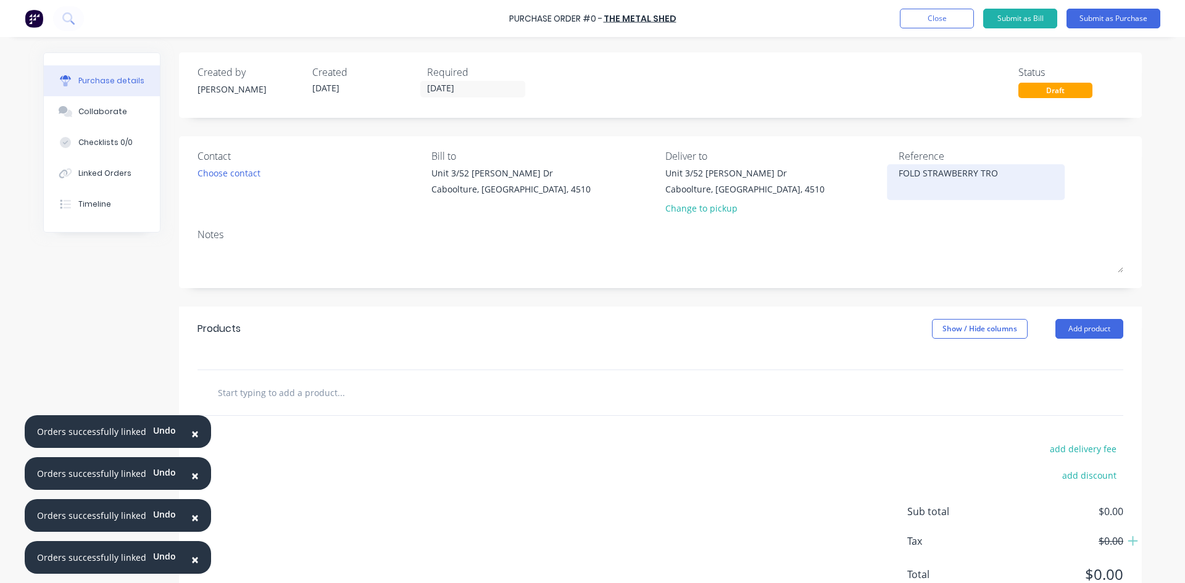
type textarea "x"
type textarea "FOLD STRAWBERRY TROL"
type textarea "x"
type textarea "FOLD STRAWBERRY TROLL"
type textarea "x"
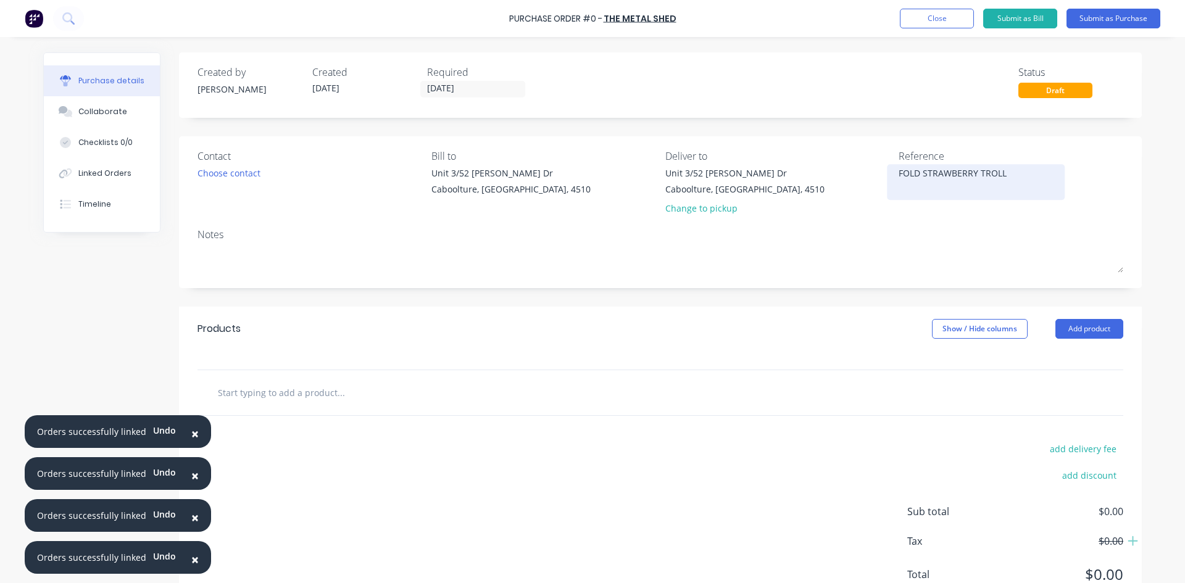
type textarea "FOLD STRAWBERRY TROLLE"
type textarea "x"
type textarea "FOLD STRAWBERRY TROLLEY"
type textarea "x"
type textarea "FOLD STRAWBERRY TROLLEY"
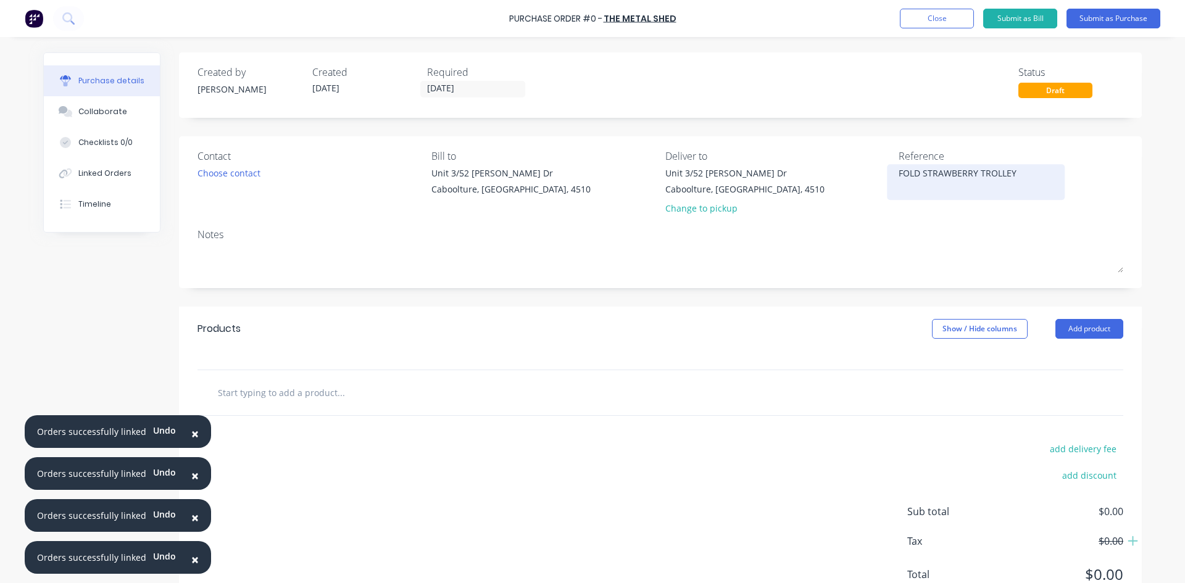
type textarea "x"
type textarea "FOLD STRAWBERRY TROLLEY T"
type textarea "x"
type textarea "FOLD STRAWBERRY TROLLEY TR"
type textarea "x"
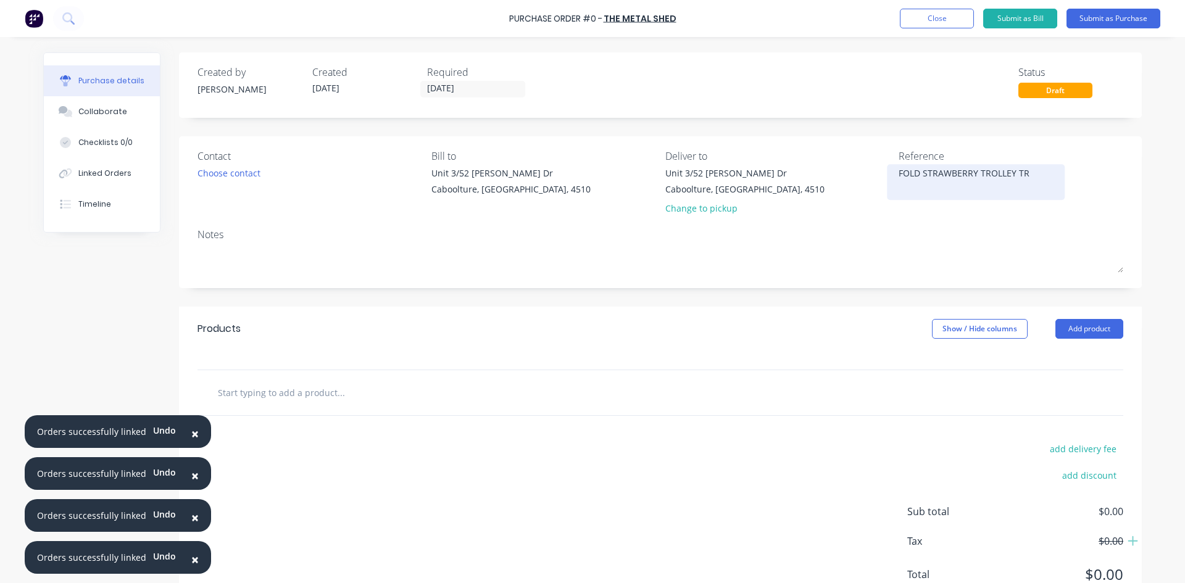
type textarea "FOLD STRAWBERRY TROLLEY TRA"
type textarea "x"
type textarea "FOLD STRAWBERRY TROLLEY TRAY"
type textarea "x"
type textarea "FOLD STRAWBERRY TROLLEY TRAYS"
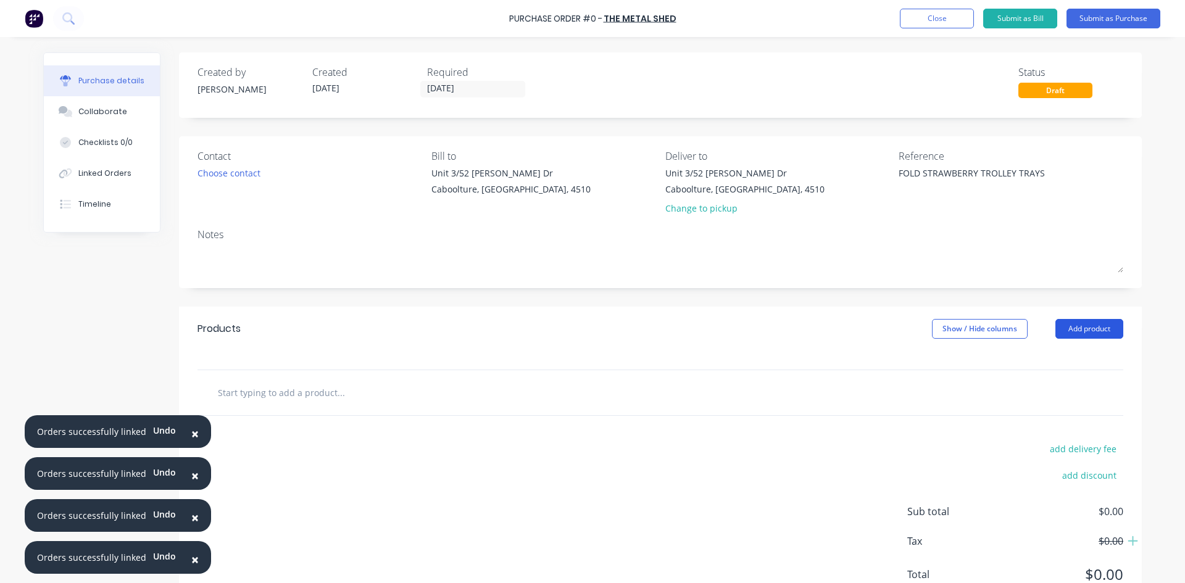
type textarea "x"
type textarea "FOLD STRAWBERRY TROLLEY TRAYS"
click at [1081, 324] on button "Add product" at bounding box center [1089, 329] width 68 height 20
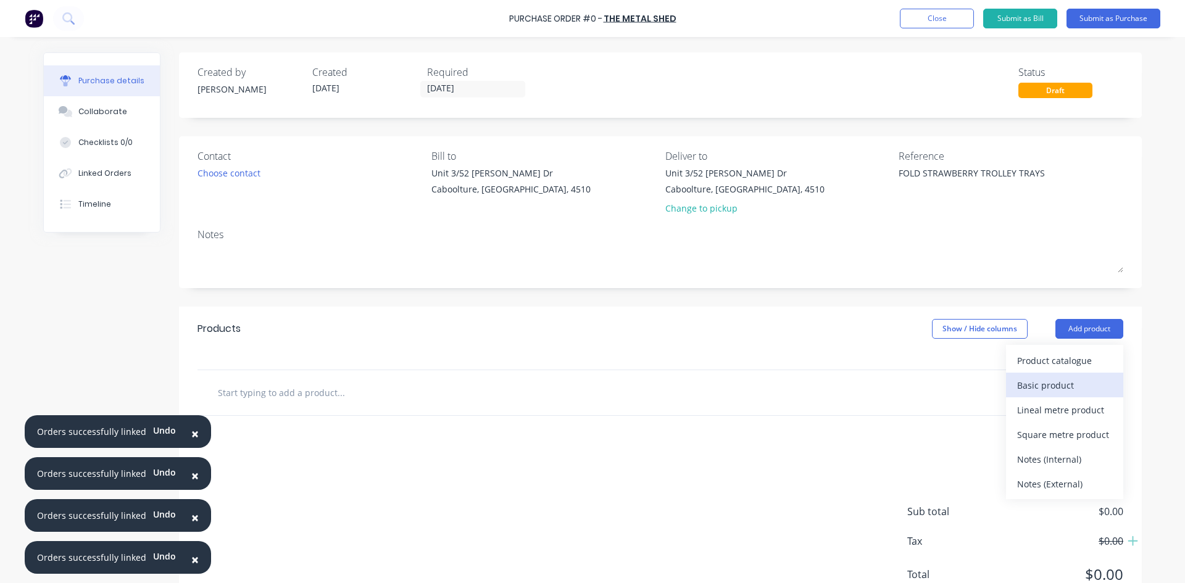
click at [1079, 384] on div "Basic product" at bounding box center [1064, 385] width 95 height 18
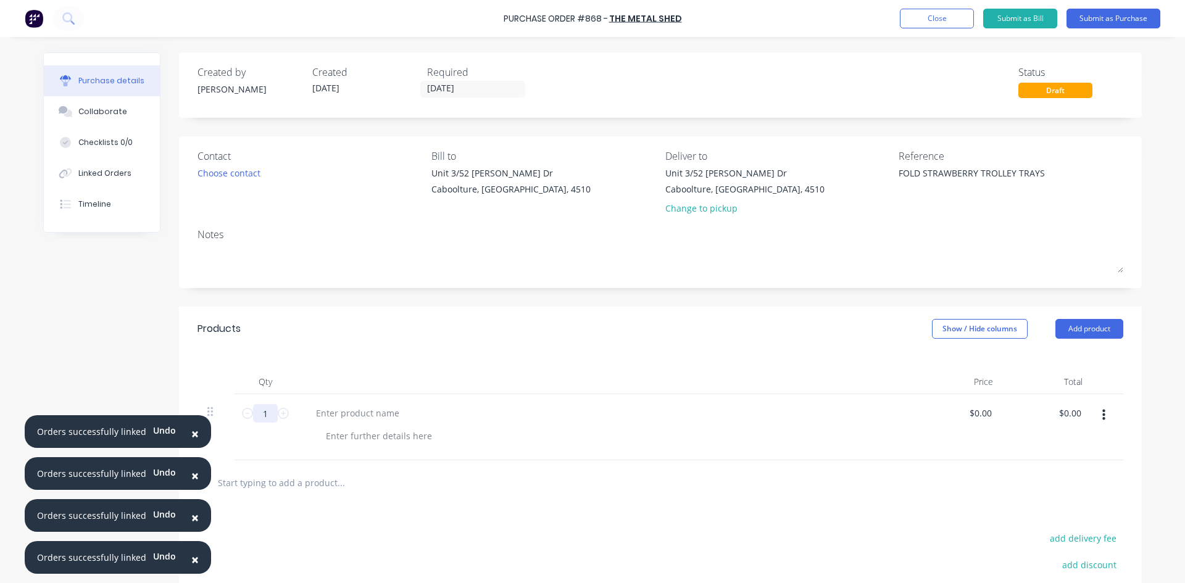
click at [264, 419] on input "1" at bounding box center [265, 413] width 25 height 19
type textarea "x"
type input "2"
type textarea "x"
type input "28"
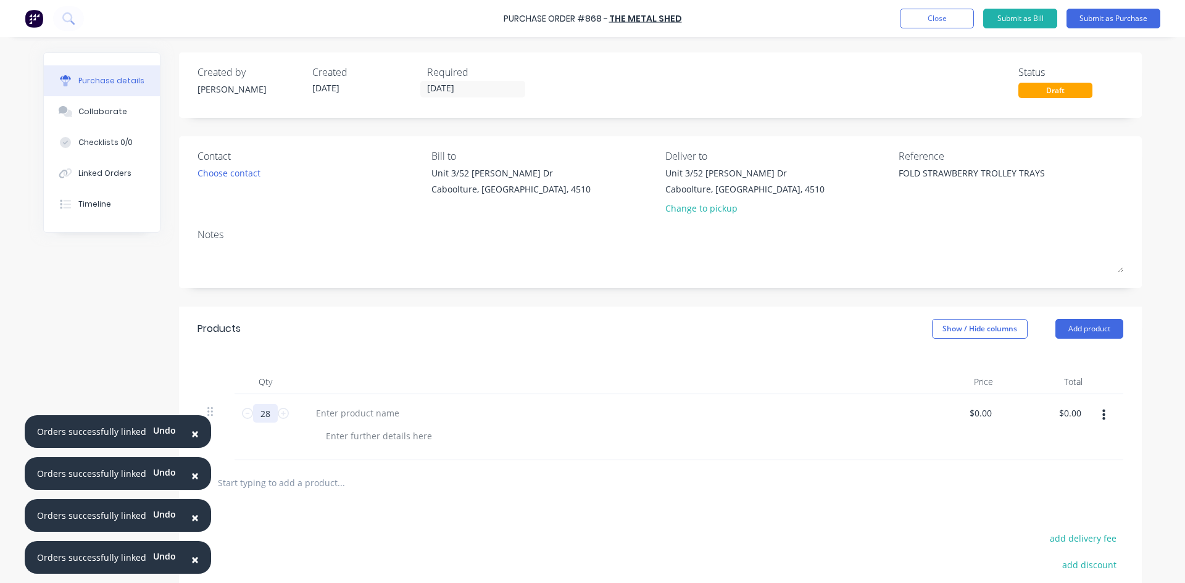
type textarea "x"
type input "28"
type textarea "x"
click at [980, 415] on input "0.00" at bounding box center [980, 413] width 28 height 18
click at [1079, 329] on button "Add product" at bounding box center [1089, 329] width 68 height 20
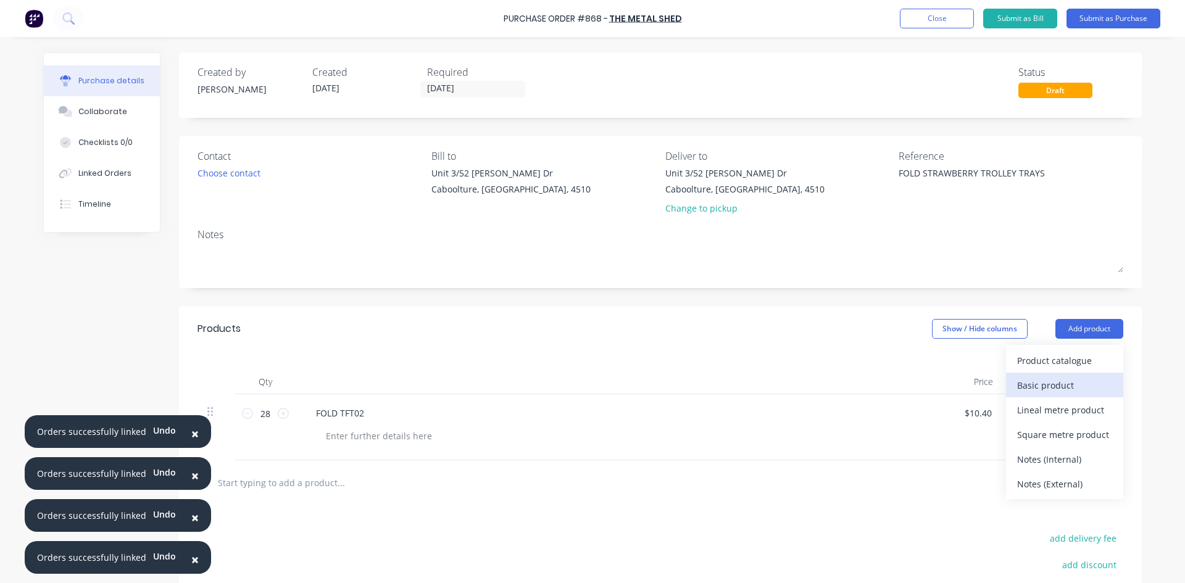
click at [1048, 392] on div "Basic product" at bounding box center [1064, 385] width 95 height 18
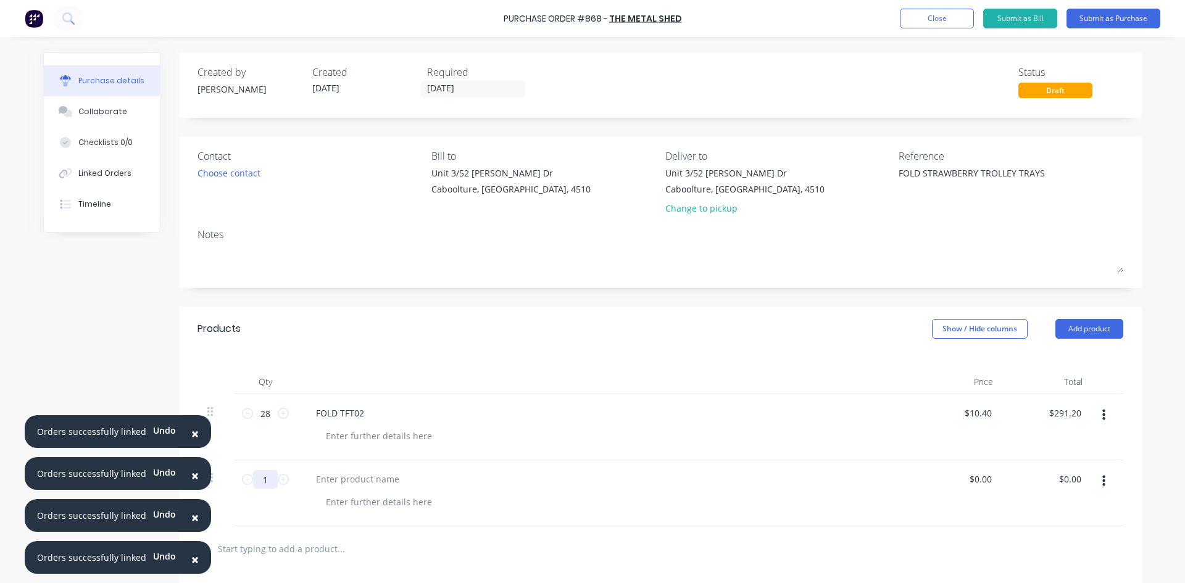
click at [268, 486] on input "1" at bounding box center [265, 479] width 25 height 19
click at [967, 484] on input "0.00" at bounding box center [980, 479] width 28 height 18
click at [1098, 21] on button "Submit as Purchase" at bounding box center [1113, 19] width 94 height 20
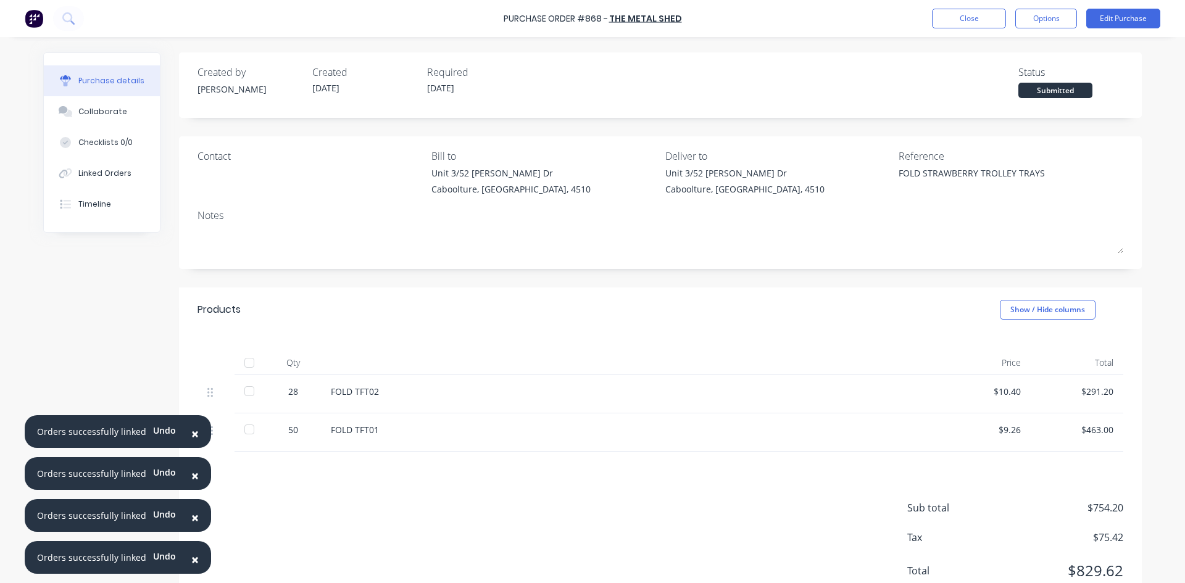
click at [240, 363] on div at bounding box center [249, 362] width 25 height 25
click at [83, 170] on div "Linked Orders" at bounding box center [104, 173] width 53 height 11
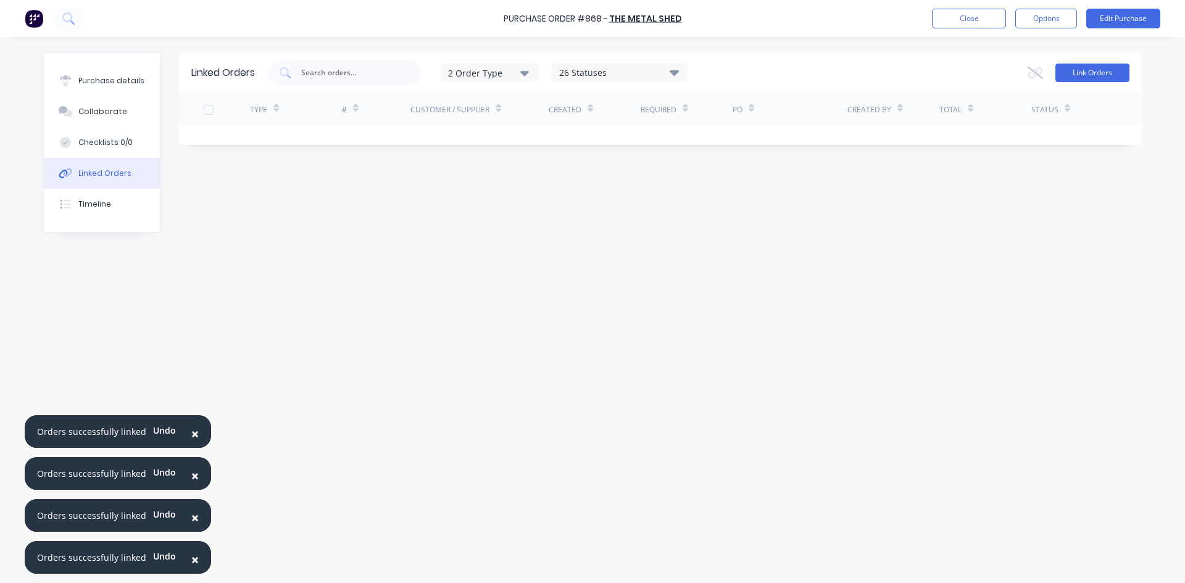
click at [1115, 69] on button "Link Orders" at bounding box center [1092, 73] width 74 height 19
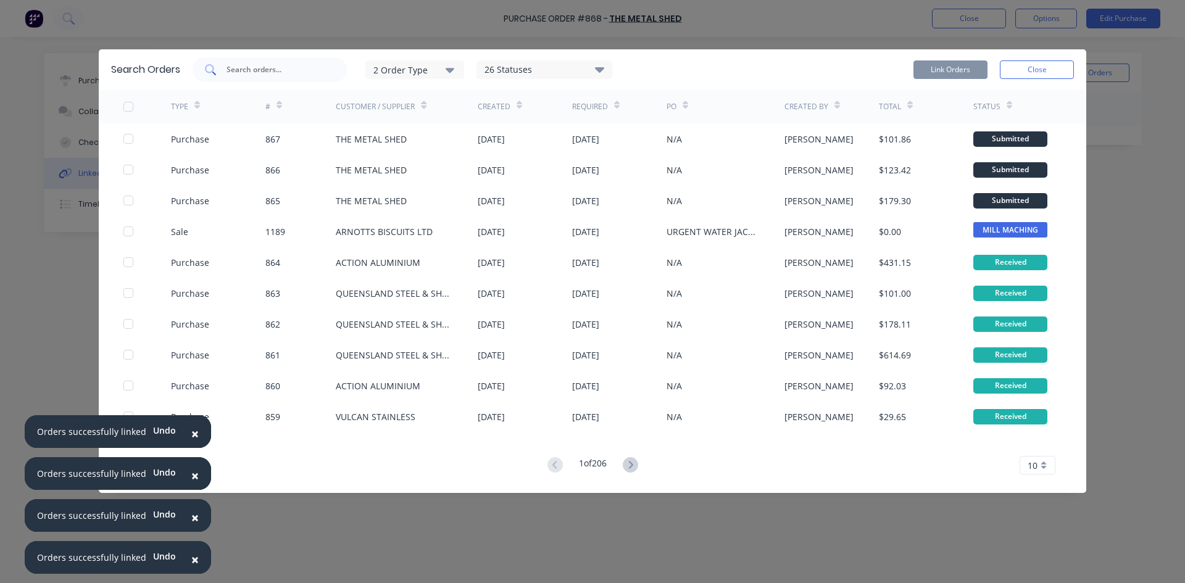
click at [296, 76] on div at bounding box center [270, 69] width 154 height 25
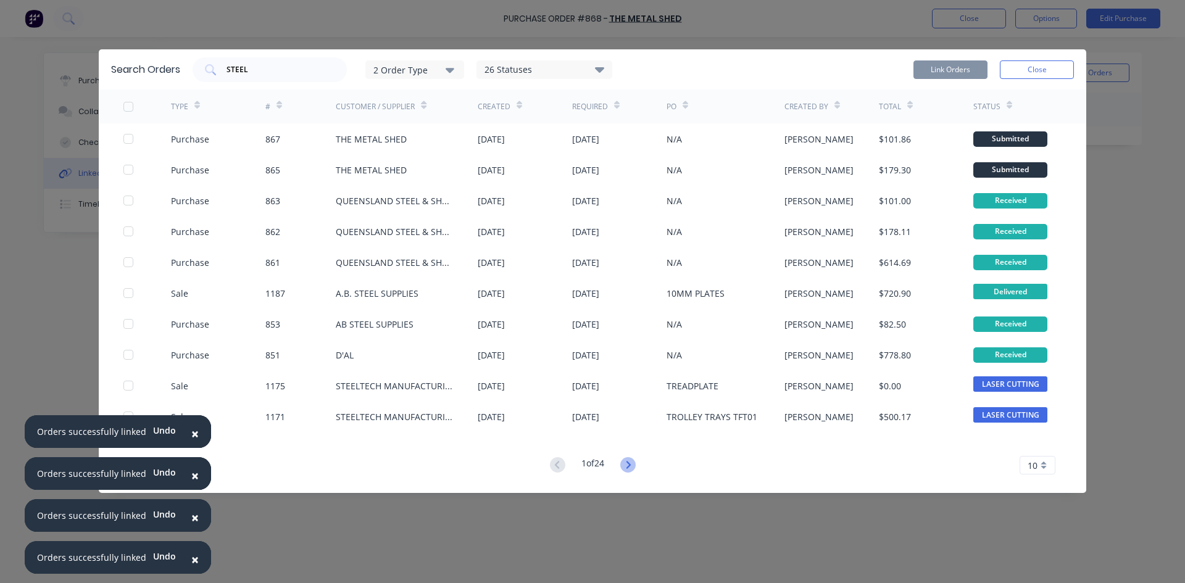
click at [624, 460] on icon at bounding box center [627, 464] width 15 height 15
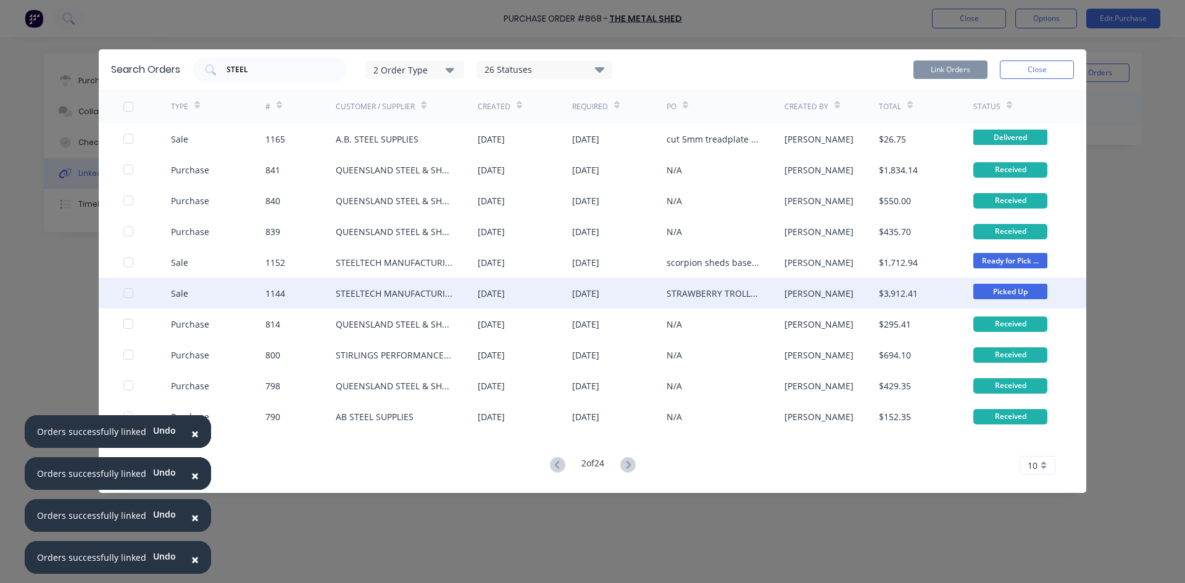
click at [131, 291] on div at bounding box center [128, 293] width 25 height 25
click at [951, 64] on button "Link Orders" at bounding box center [950, 69] width 74 height 19
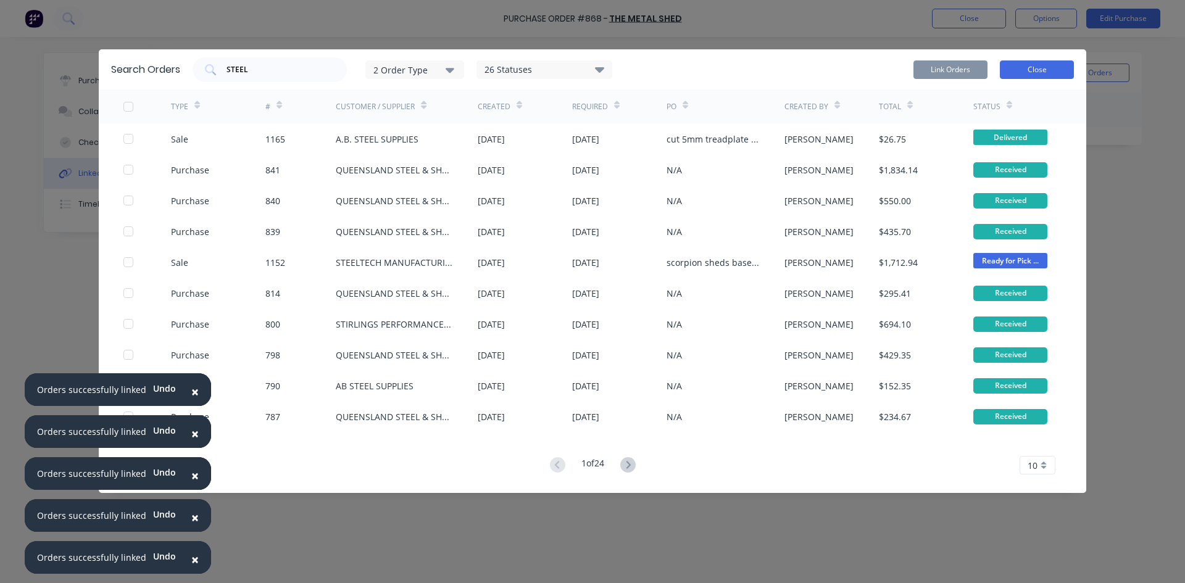
click at [1029, 73] on button "Close" at bounding box center [1037, 69] width 74 height 19
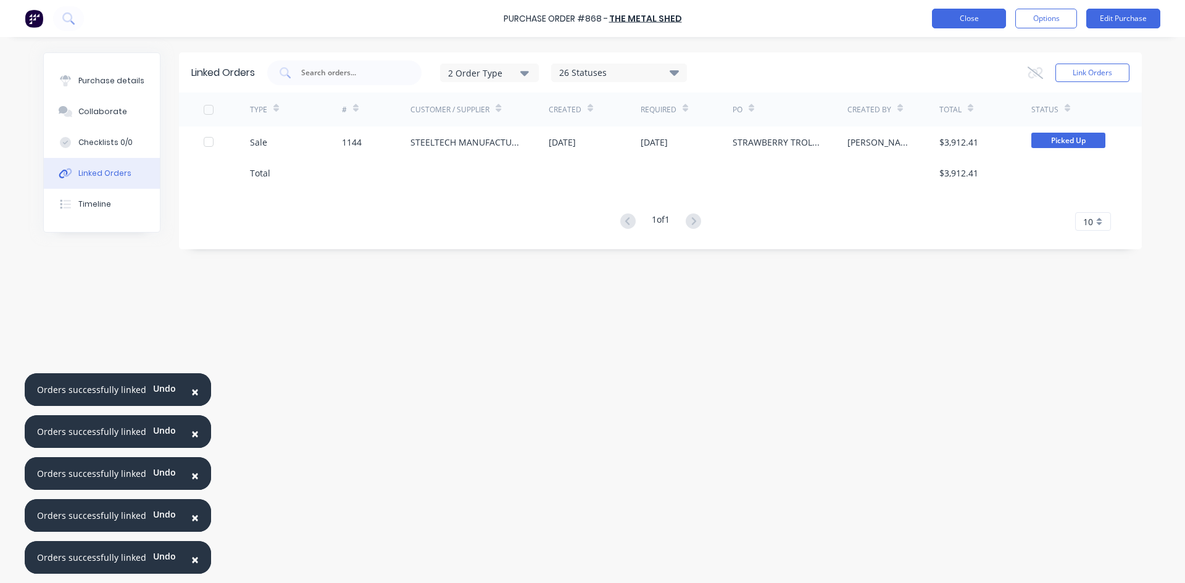
click at [969, 24] on button "Close" at bounding box center [969, 19] width 74 height 20
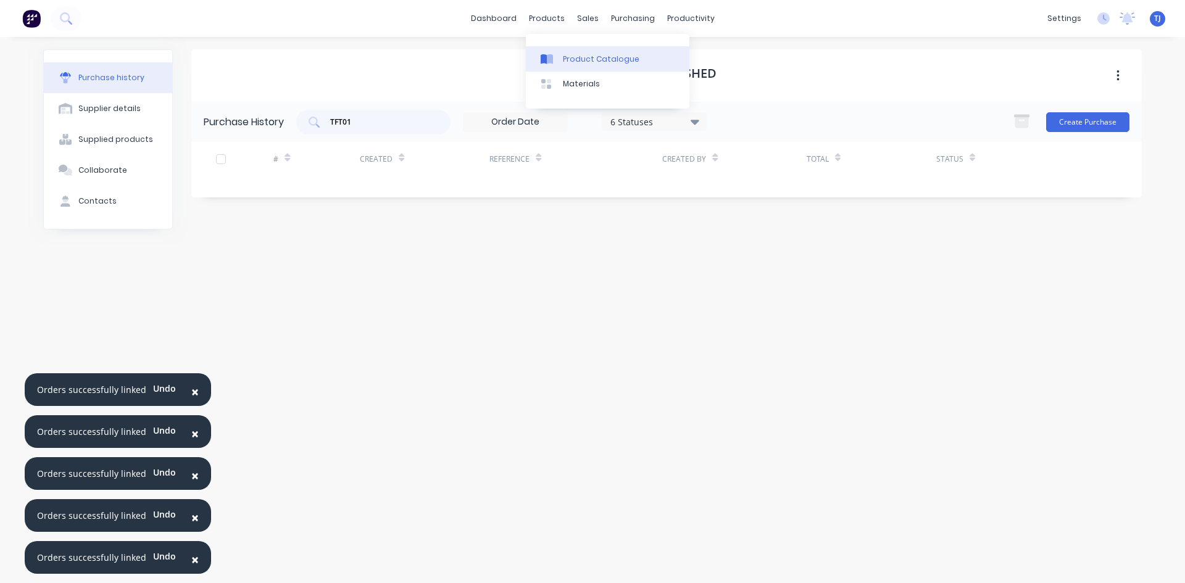
click at [570, 64] on div "Product Catalogue" at bounding box center [601, 59] width 77 height 11
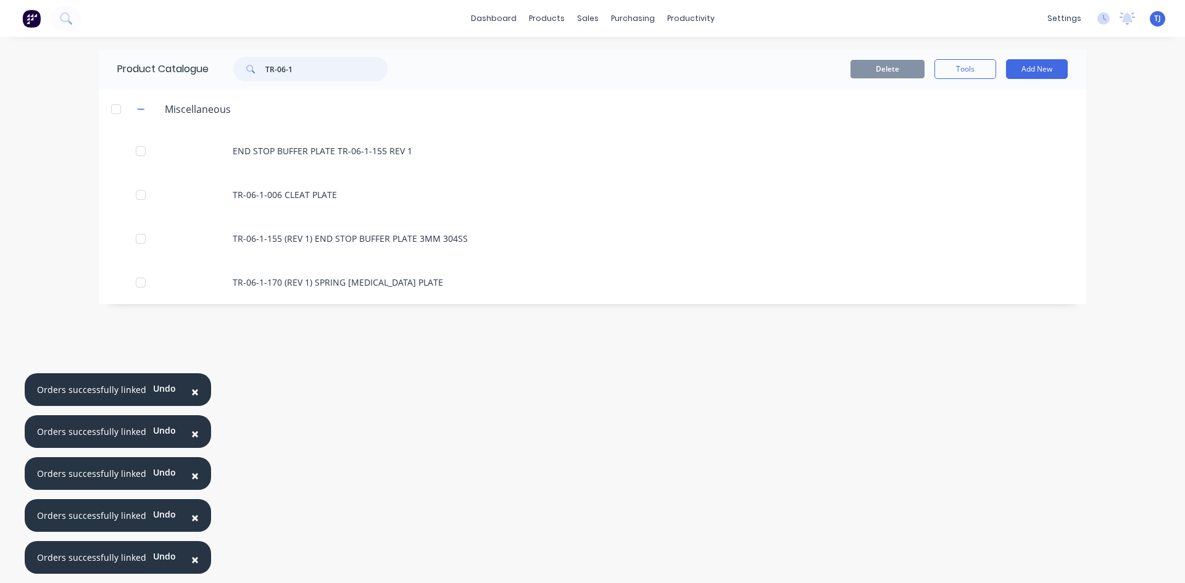
click at [278, 78] on input "TR-06-1" at bounding box center [326, 69] width 122 height 25
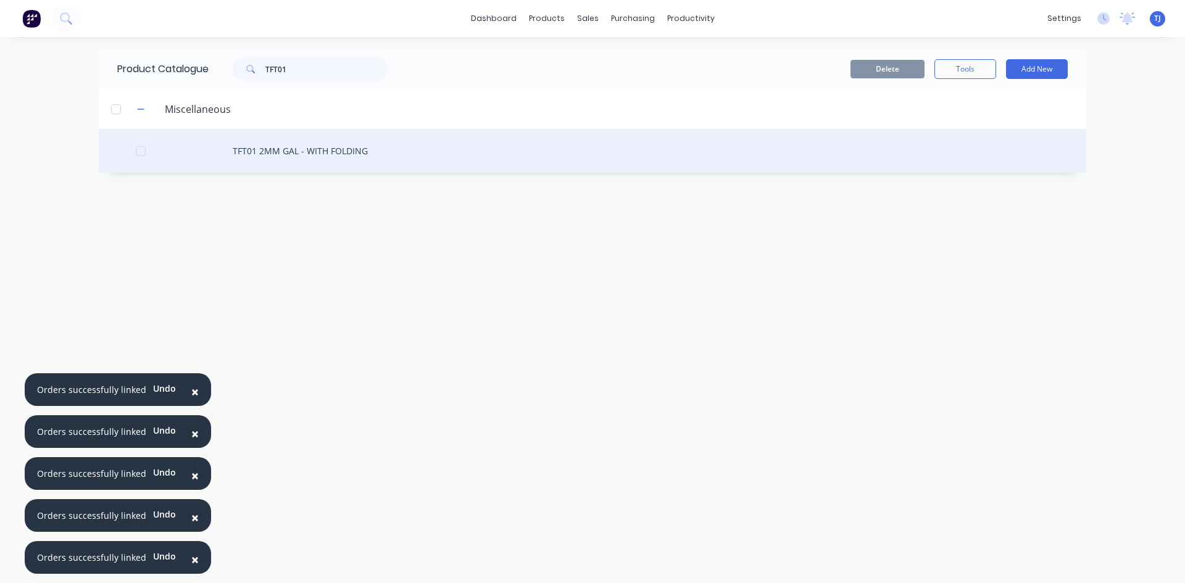
click at [320, 154] on div "TFT01 2MM GAL - WITH FOLDING" at bounding box center [592, 151] width 987 height 44
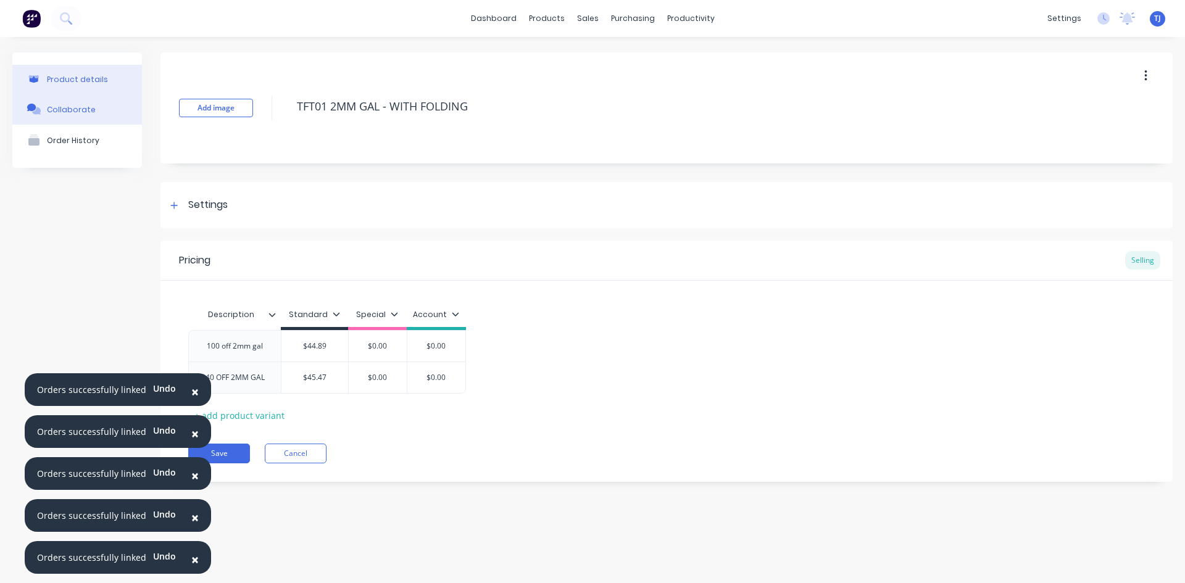
click at [63, 107] on div "Collaborate" at bounding box center [71, 109] width 49 height 9
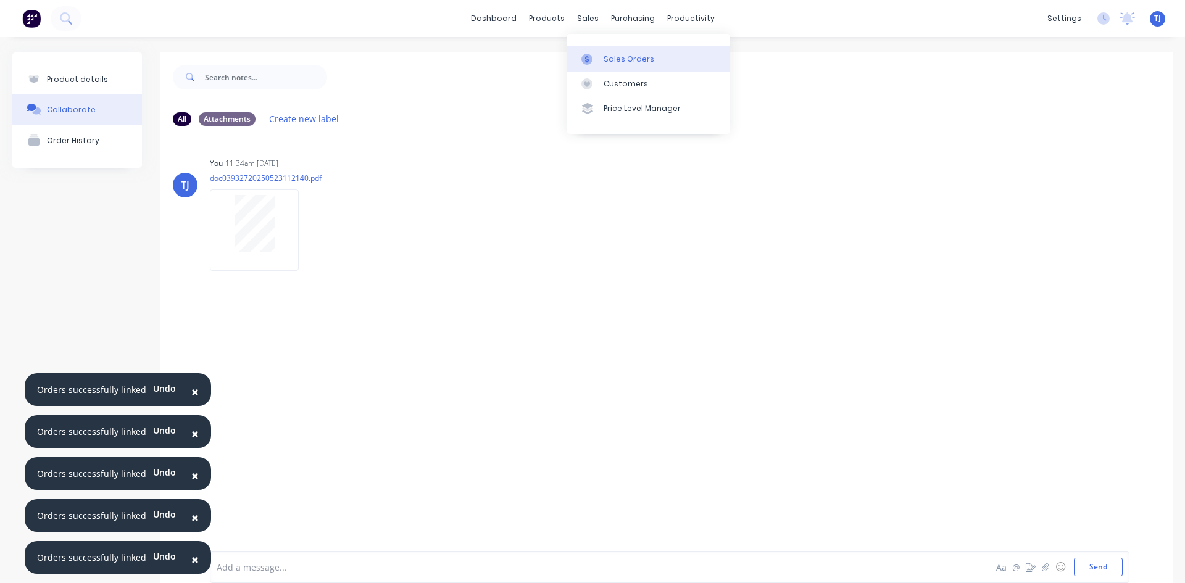
click at [621, 60] on div "Sales Orders" at bounding box center [628, 59] width 51 height 11
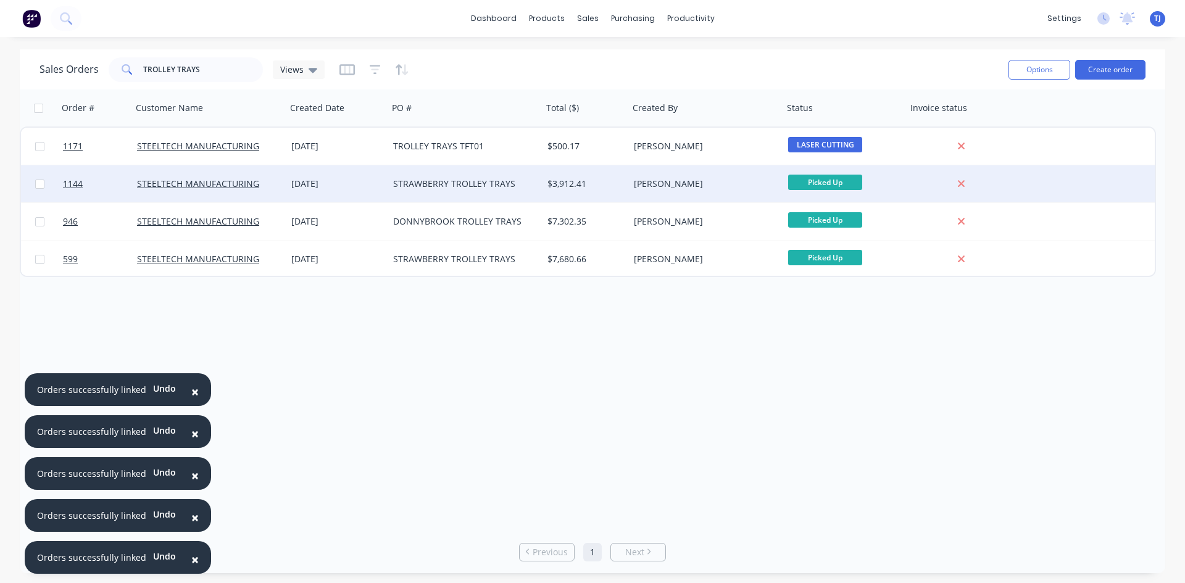
click at [481, 180] on div "STRAWBERRY TROLLEY TRAYS" at bounding box center [461, 184] width 137 height 12
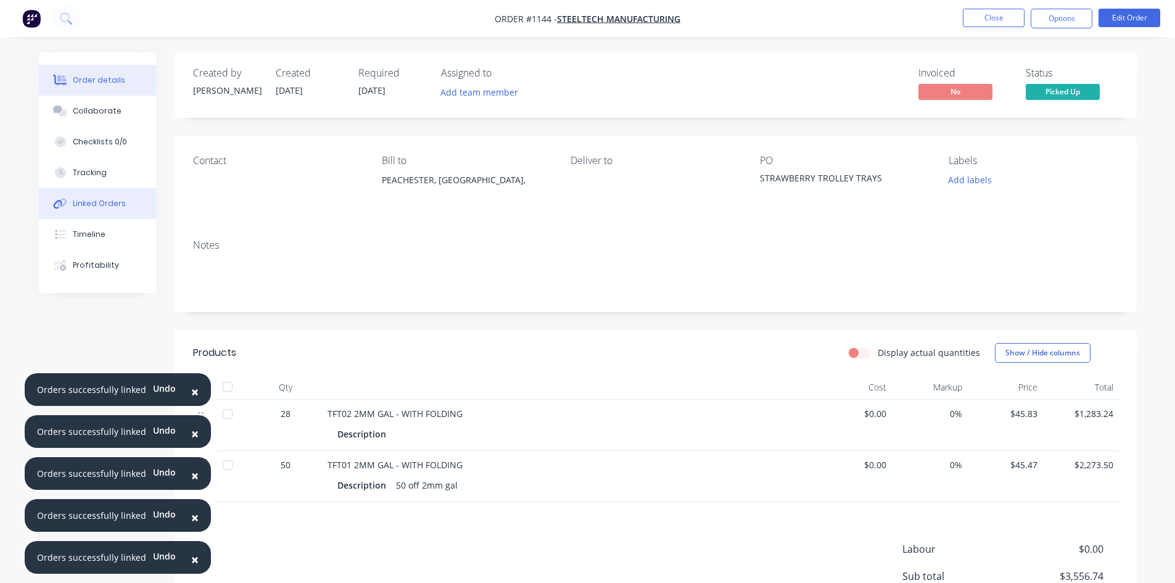
click at [103, 208] on div "Linked Orders" at bounding box center [99, 203] width 53 height 11
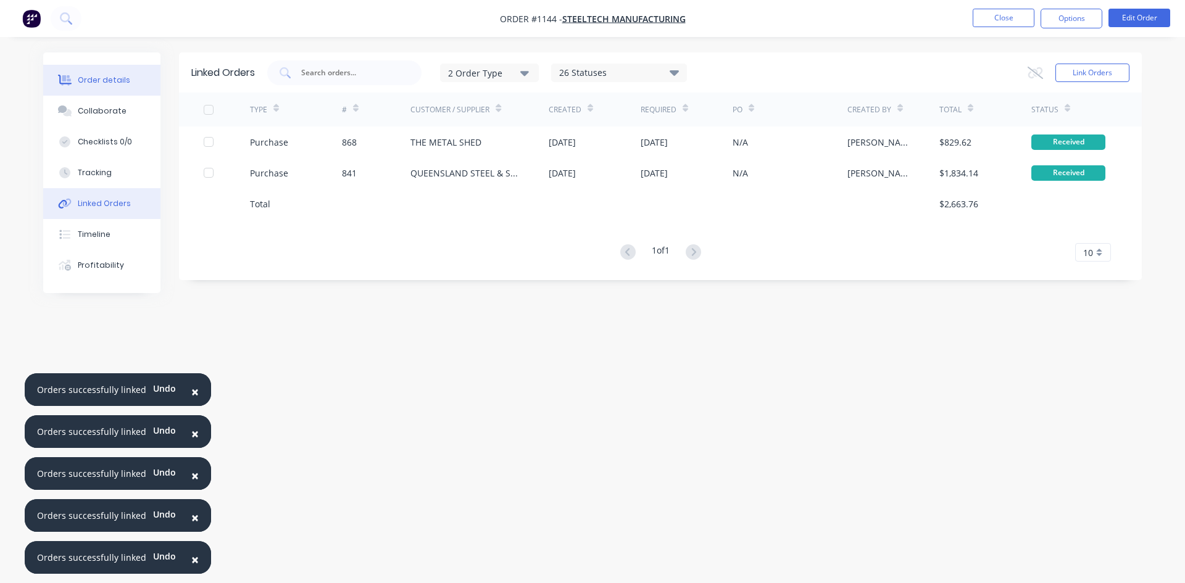
click at [89, 84] on div "Order details" at bounding box center [104, 80] width 52 height 11
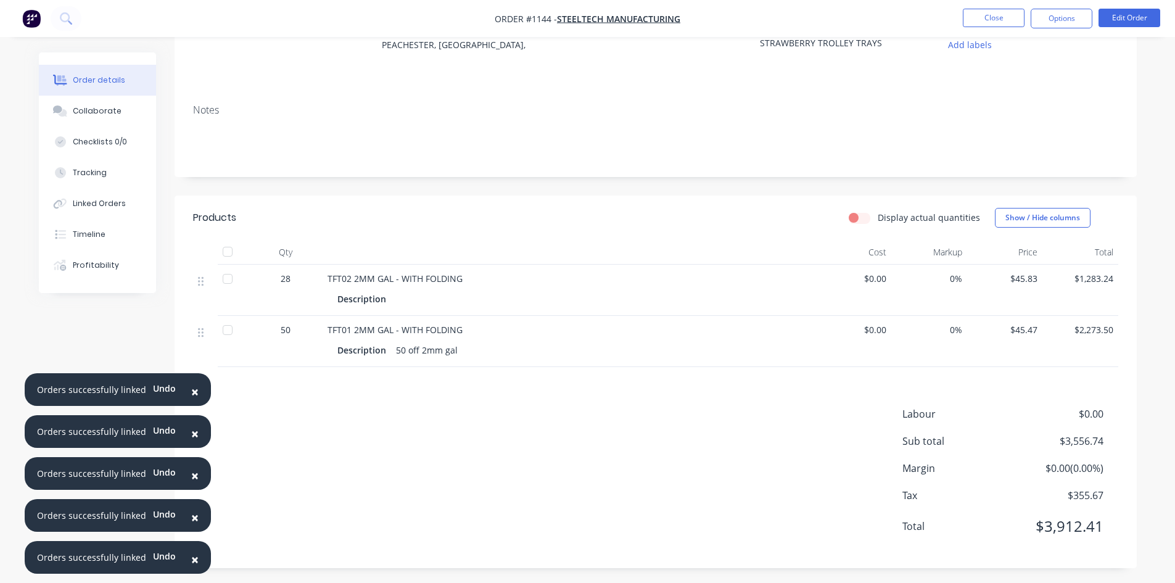
scroll to position [139, 0]
click at [996, 13] on button "Close" at bounding box center [994, 18] width 62 height 19
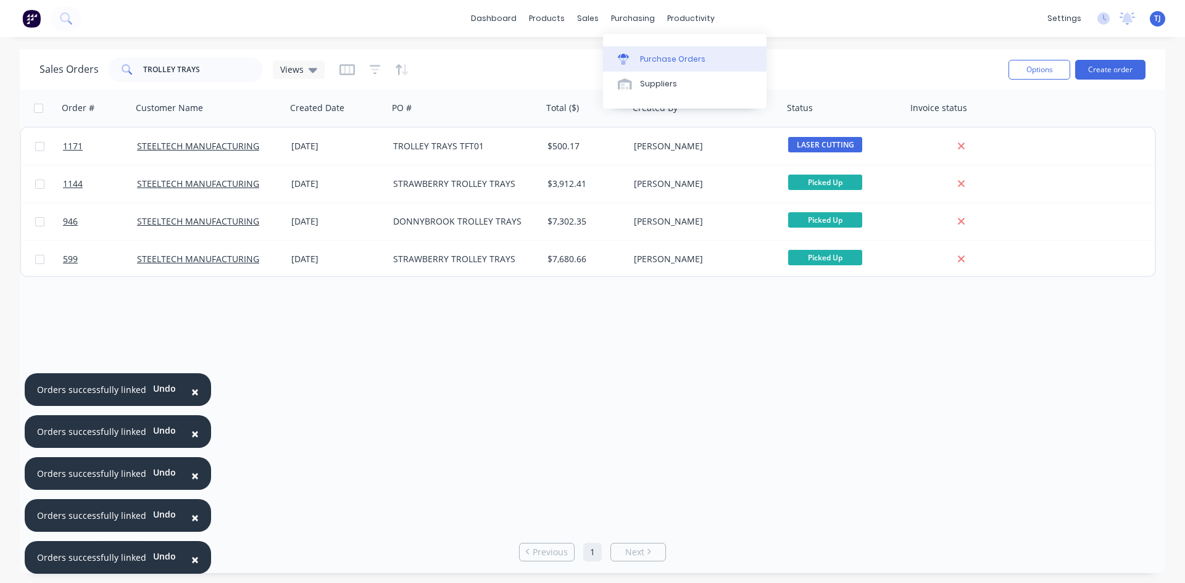
click at [666, 57] on div "Purchase Orders" at bounding box center [672, 59] width 65 height 11
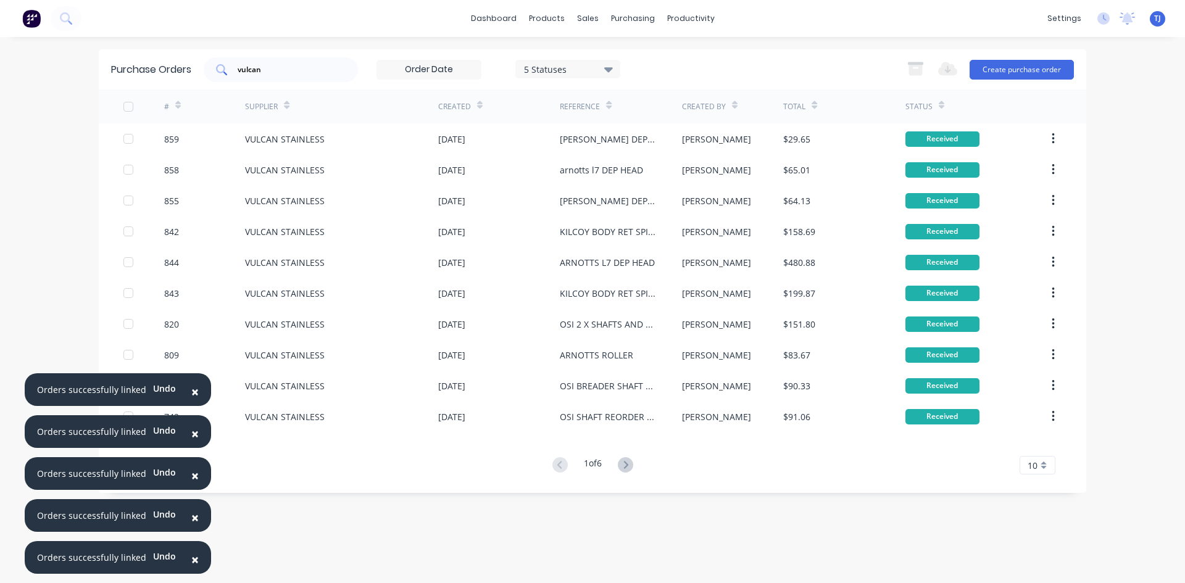
click at [282, 71] on input "vulcan" at bounding box center [287, 70] width 102 height 12
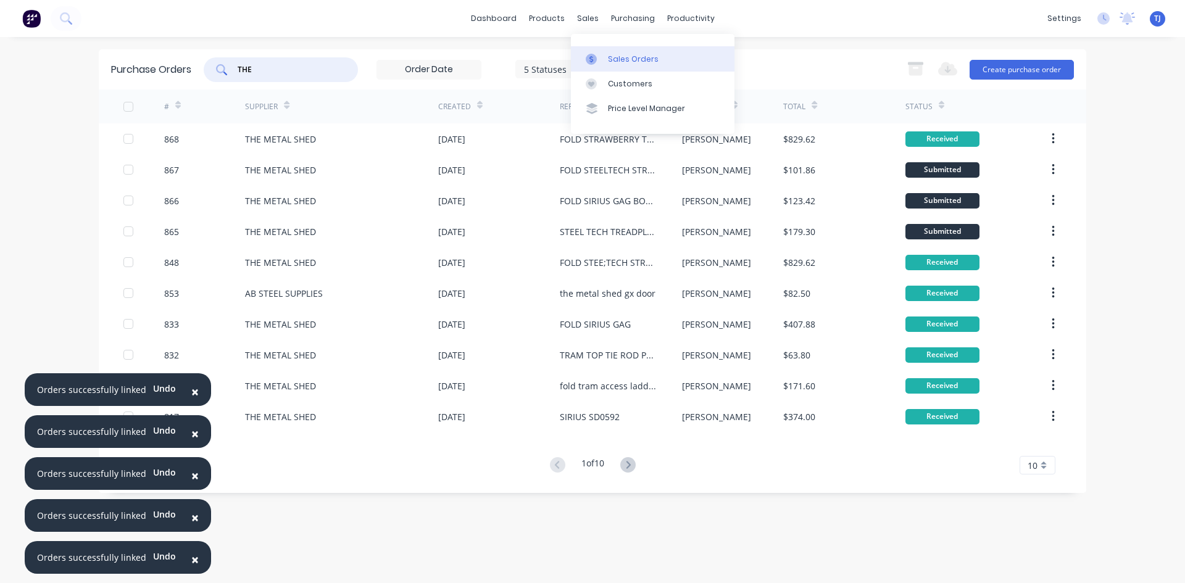
click at [620, 64] on div "Sales Orders" at bounding box center [633, 59] width 51 height 11
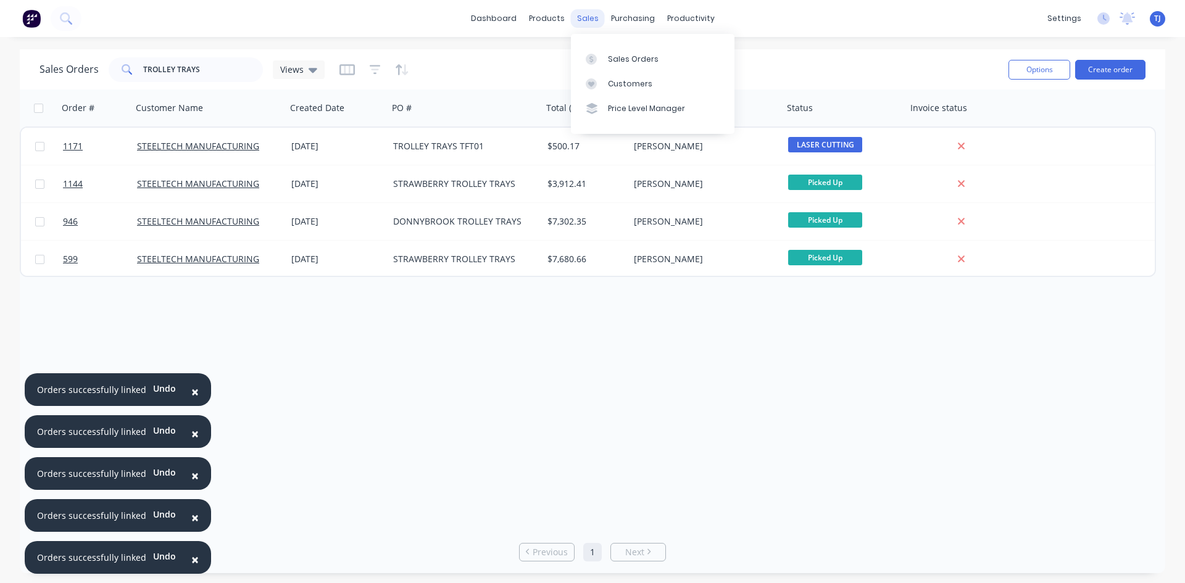
click at [588, 18] on div "sales" at bounding box center [588, 18] width 34 height 19
click at [624, 54] on div "Sales Orders" at bounding box center [633, 59] width 51 height 11
click at [1116, 68] on button "Create order" at bounding box center [1110, 70] width 70 height 20
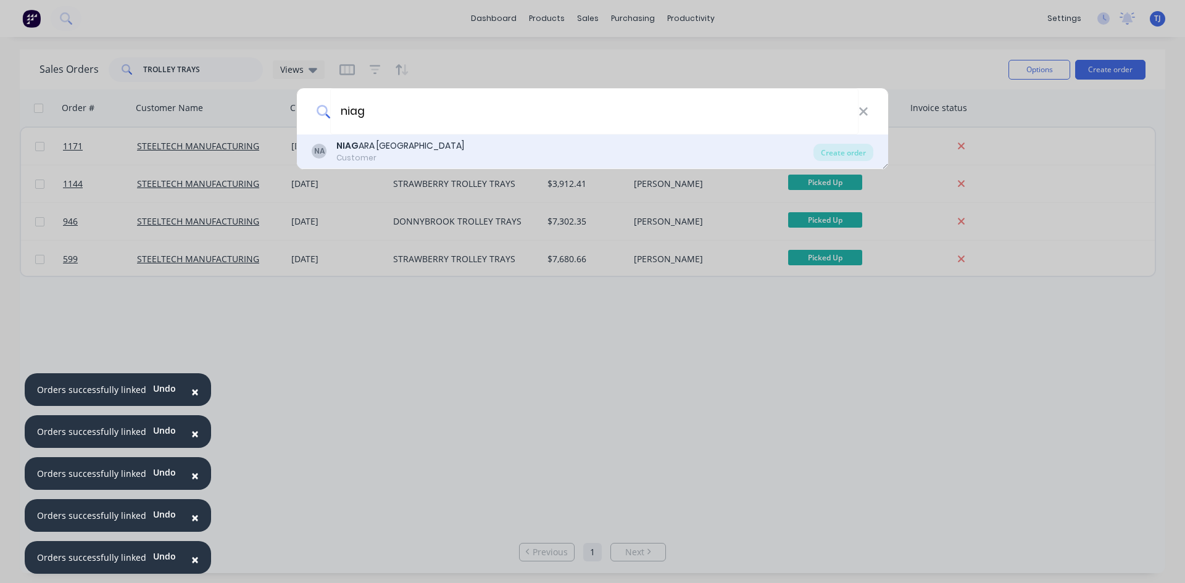
click at [361, 164] on div "NA NIAG ARA AUSTRALIA Customer Create order" at bounding box center [592, 152] width 591 height 35
click at [364, 158] on div "Customer" at bounding box center [400, 157] width 128 height 11
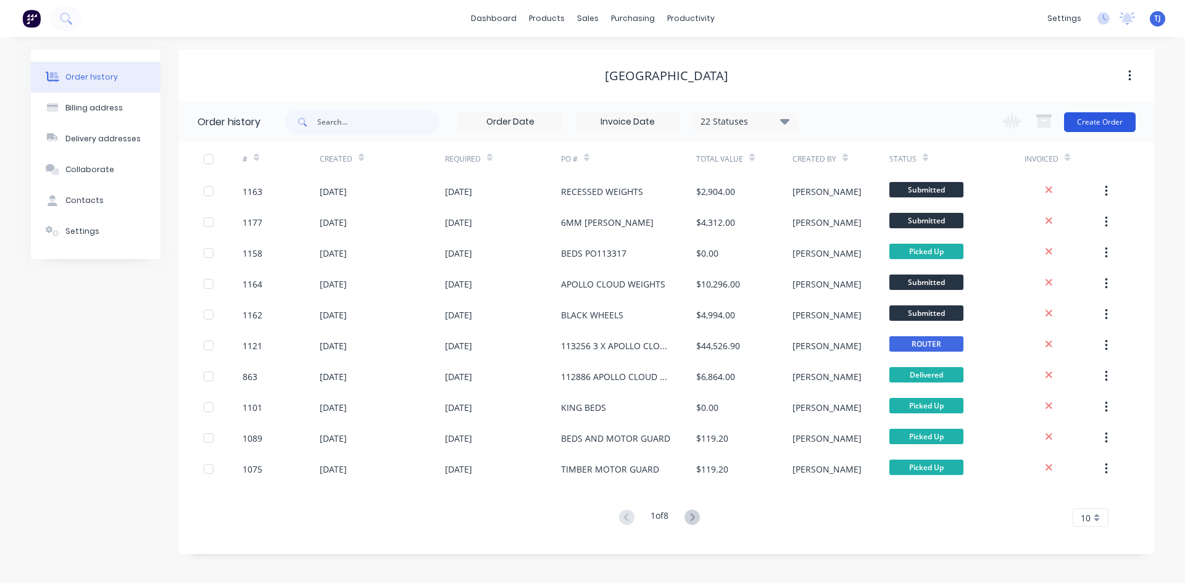
click at [1103, 123] on button "Create Order" at bounding box center [1100, 122] width 72 height 20
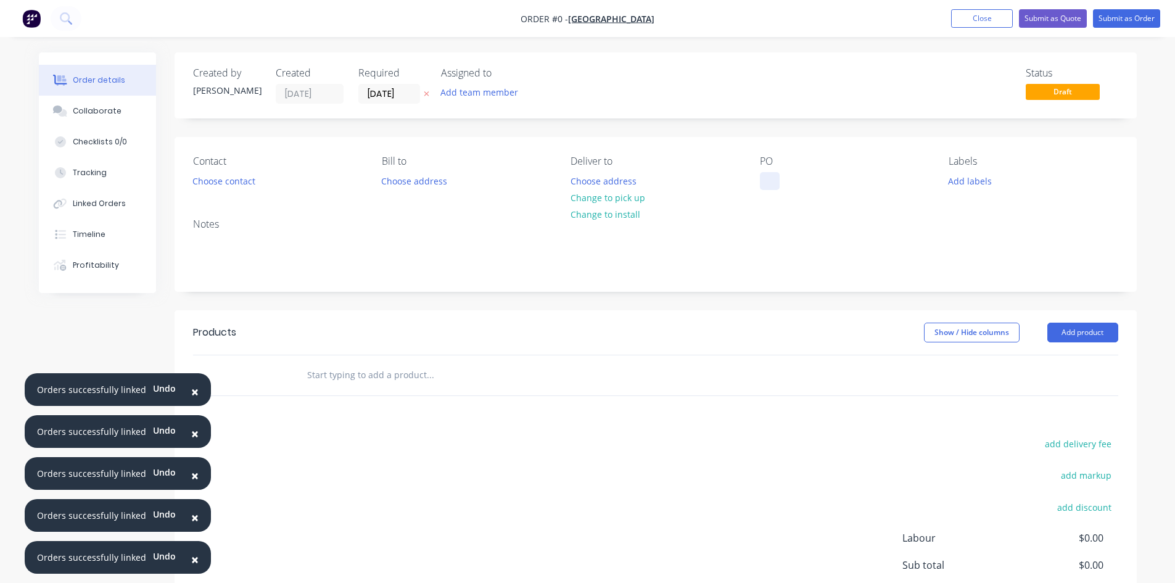
click at [769, 177] on div at bounding box center [770, 181] width 20 height 18
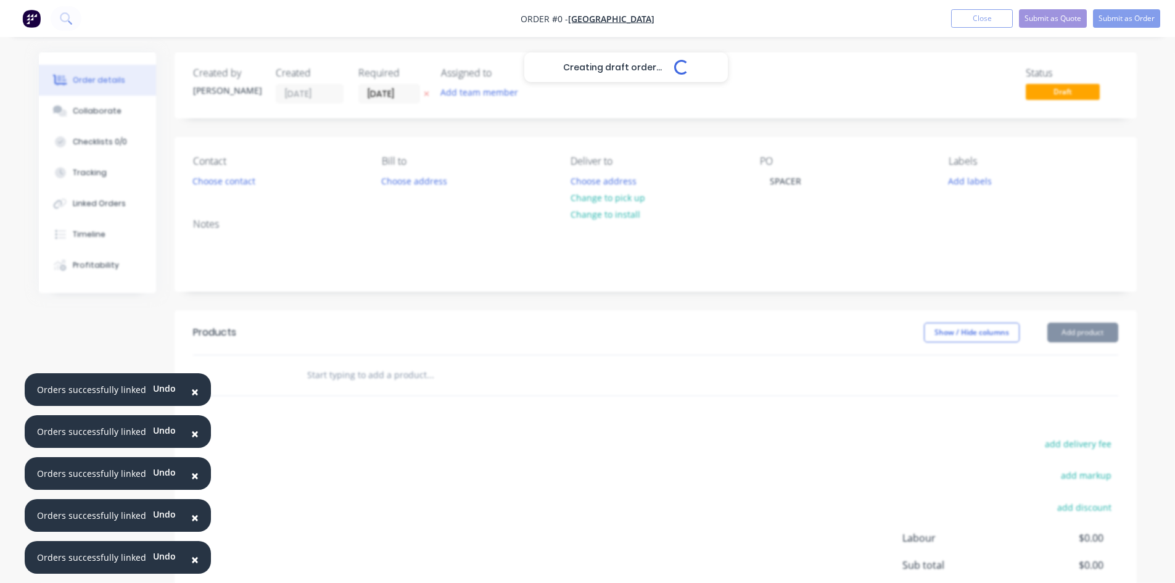
click at [1080, 336] on div "Creating draft order... Loading... Order details Collaborate Checklists 0/0 Tra…" at bounding box center [588, 381] width 1123 height 658
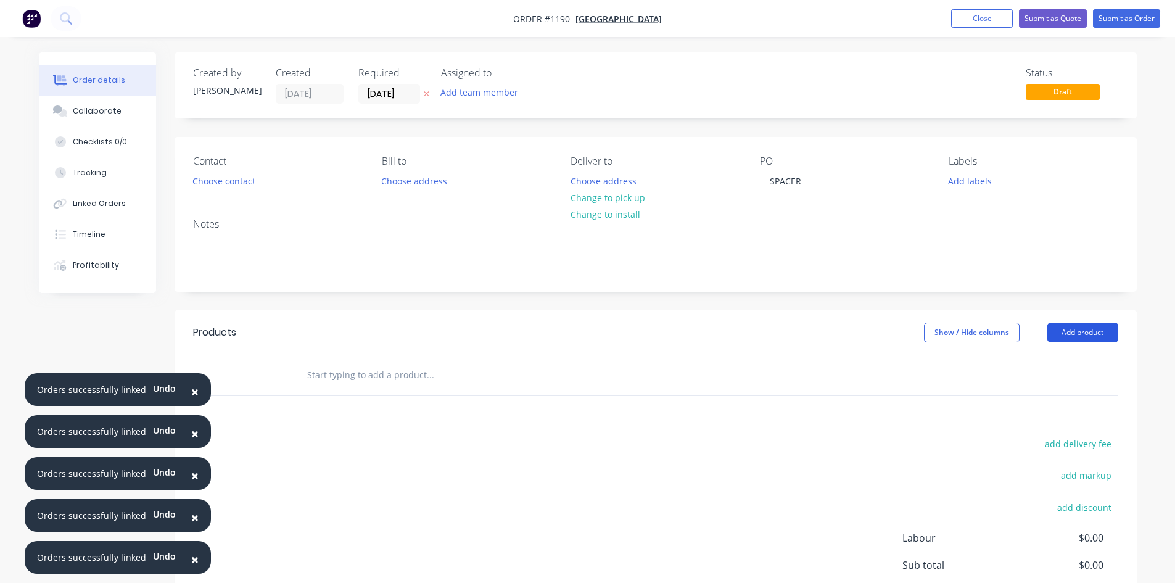
click at [1078, 335] on button "Add product" at bounding box center [1083, 333] width 71 height 20
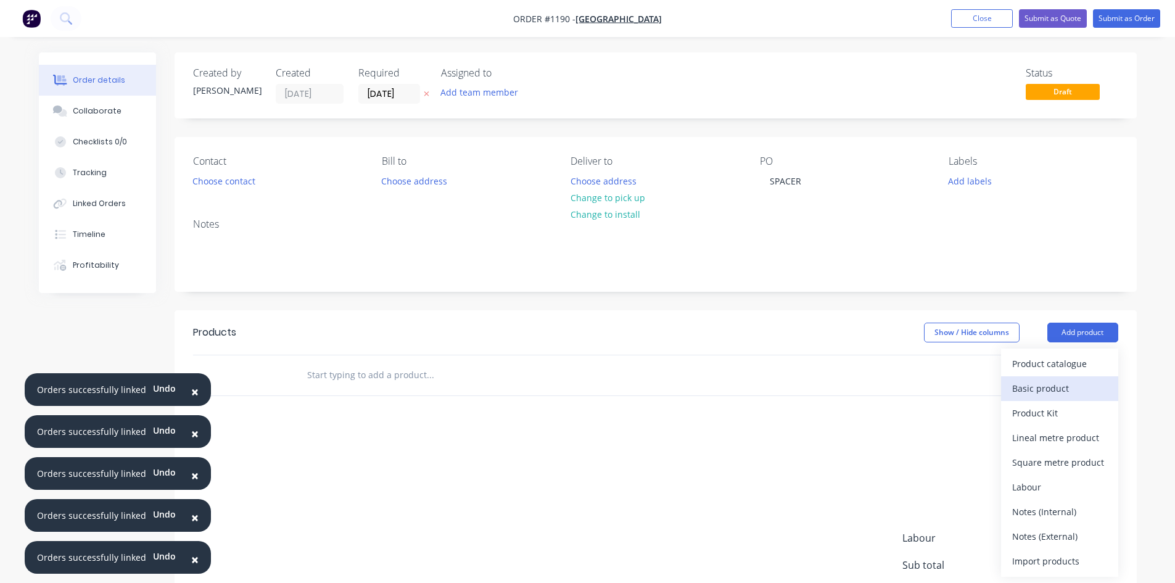
click at [1050, 394] on div "Basic product" at bounding box center [1060, 388] width 95 height 18
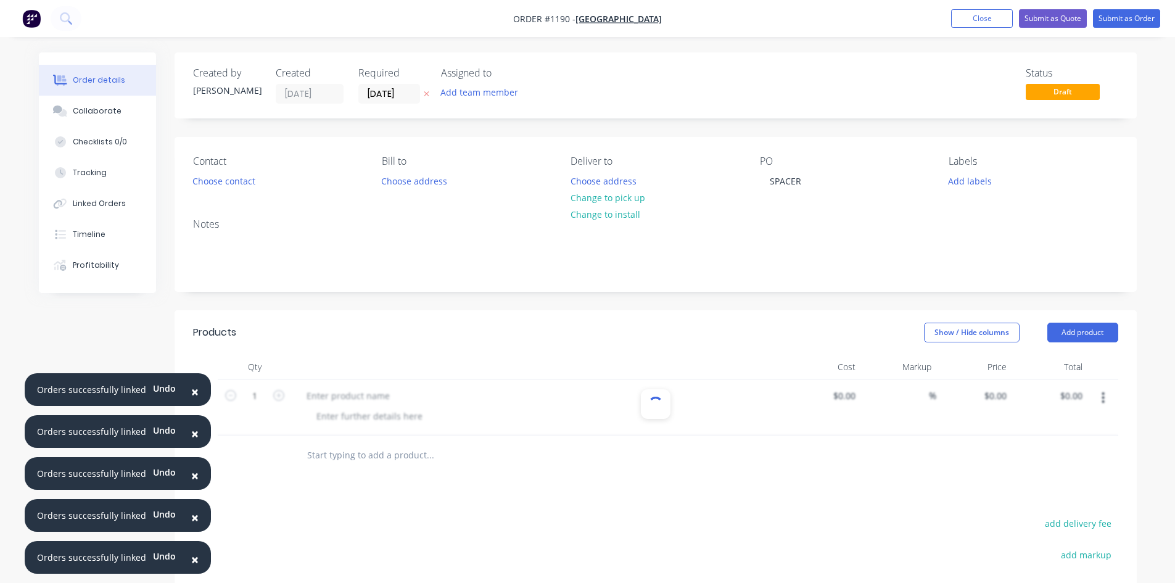
click at [255, 400] on div at bounding box center [656, 407] width 926 height 56
click at [255, 400] on input "1" at bounding box center [255, 396] width 32 height 19
click at [1131, 20] on button "Submit as Order" at bounding box center [1126, 18] width 67 height 19
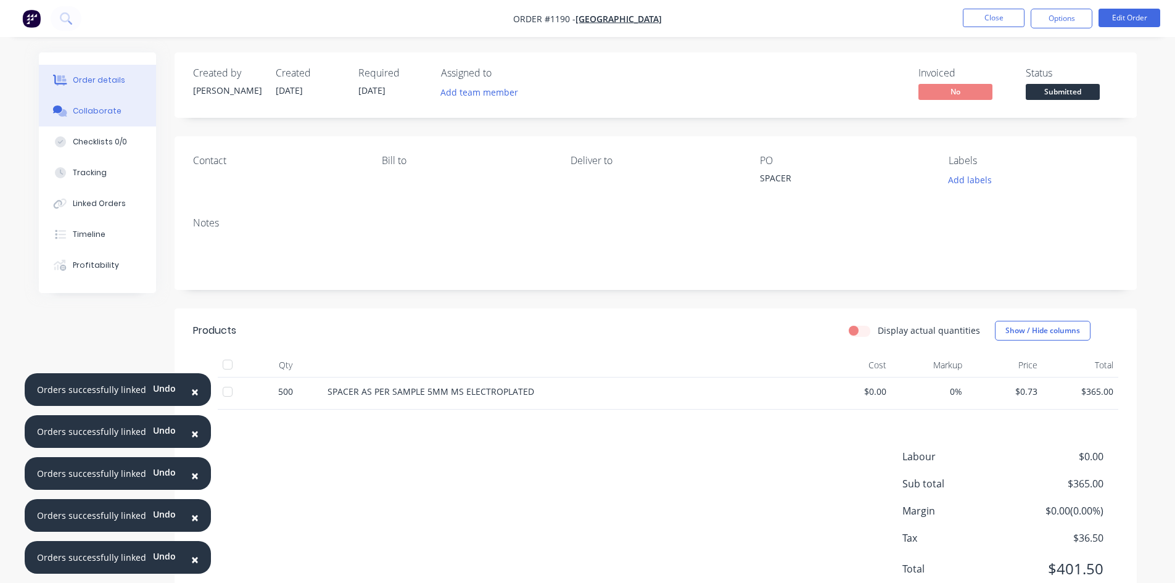
click at [107, 110] on div "Collaborate" at bounding box center [97, 111] width 49 height 11
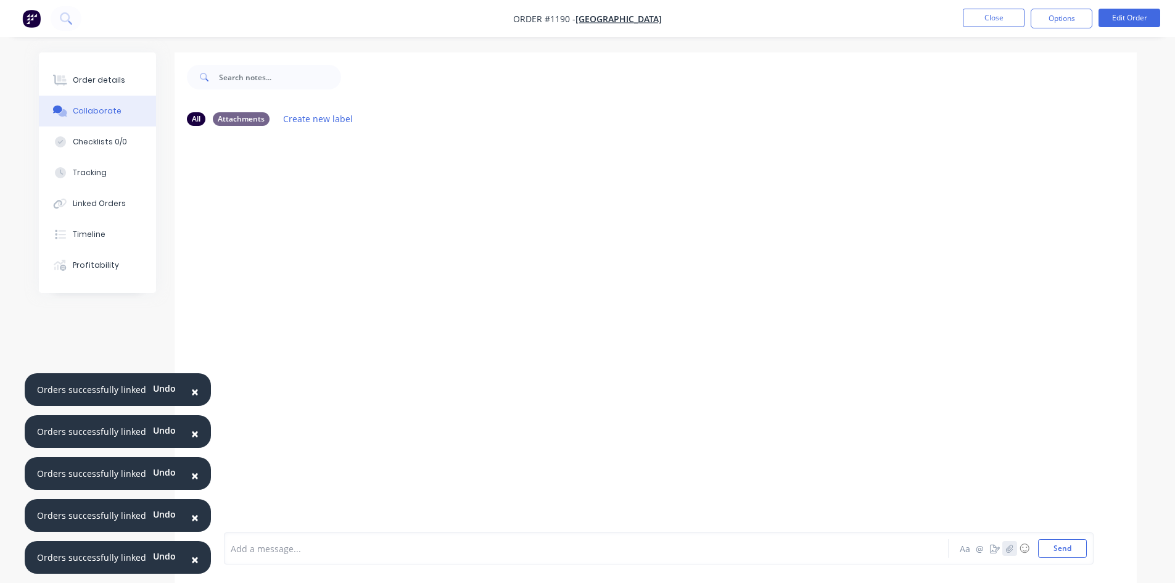
click at [1009, 552] on icon "button" at bounding box center [1009, 548] width 7 height 8
click at [1072, 553] on button "Send" at bounding box center [1062, 548] width 49 height 19
click at [117, 82] on div "Order details" at bounding box center [99, 80] width 52 height 11
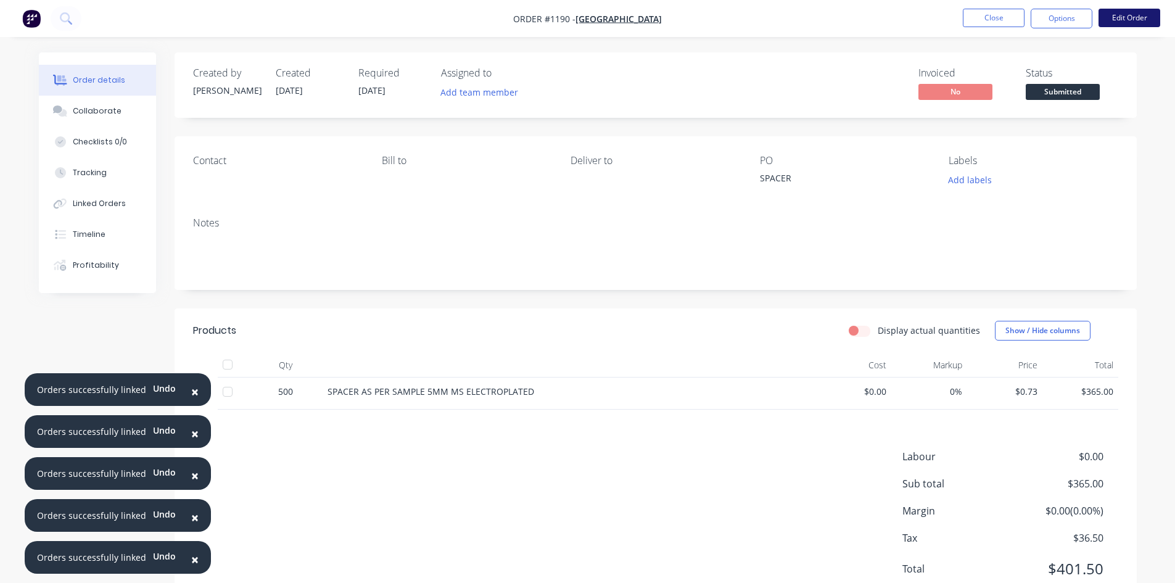
click at [1139, 17] on button "Edit Order" at bounding box center [1130, 18] width 62 height 19
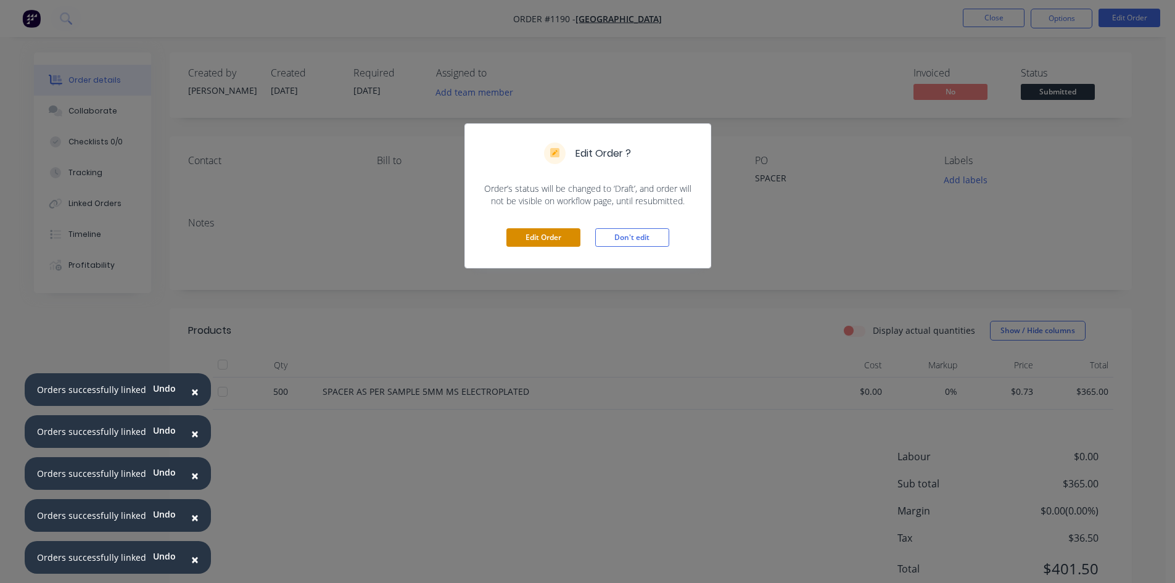
click at [536, 236] on button "Edit Order" at bounding box center [544, 237] width 74 height 19
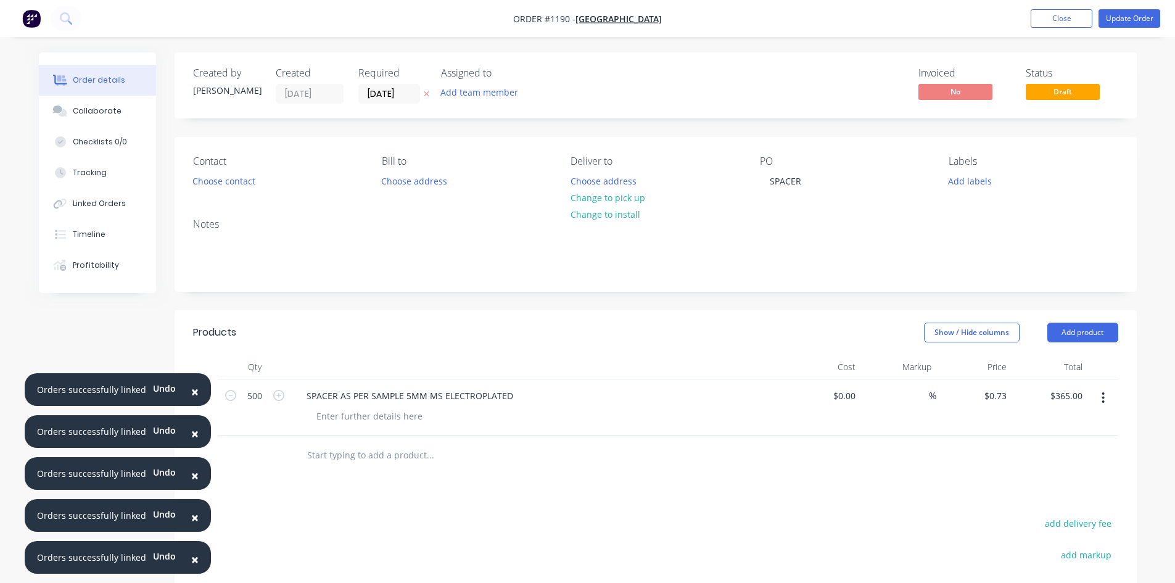
click at [1103, 397] on icon "button" at bounding box center [1104, 397] width 2 height 11
click at [1036, 431] on div "Save to catalogue" at bounding box center [1060, 430] width 95 height 18
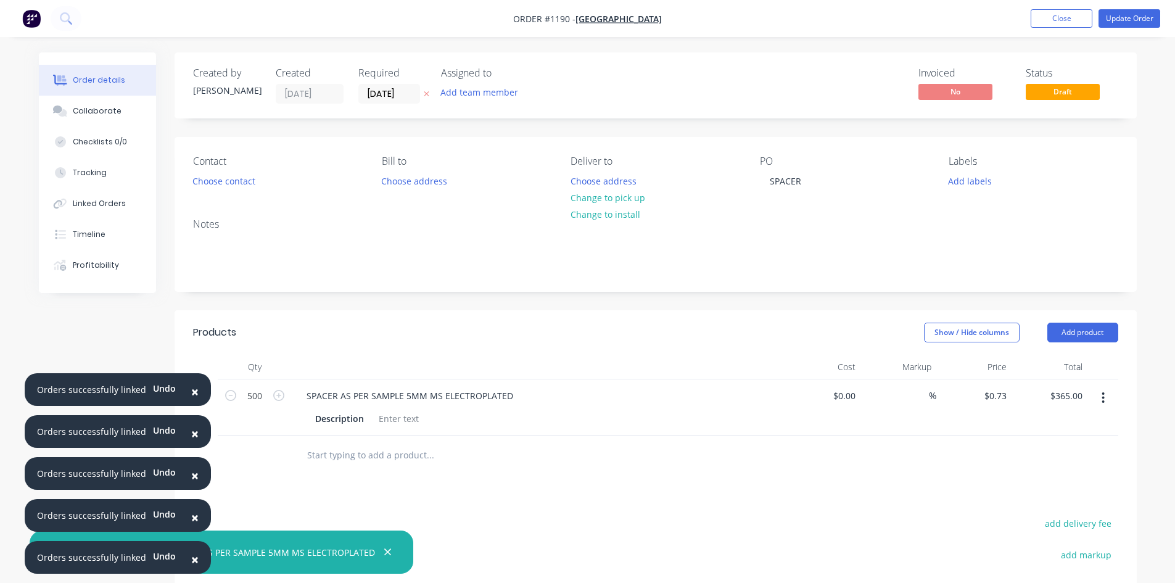
click at [105, 84] on div "Order details" at bounding box center [99, 80] width 52 height 11
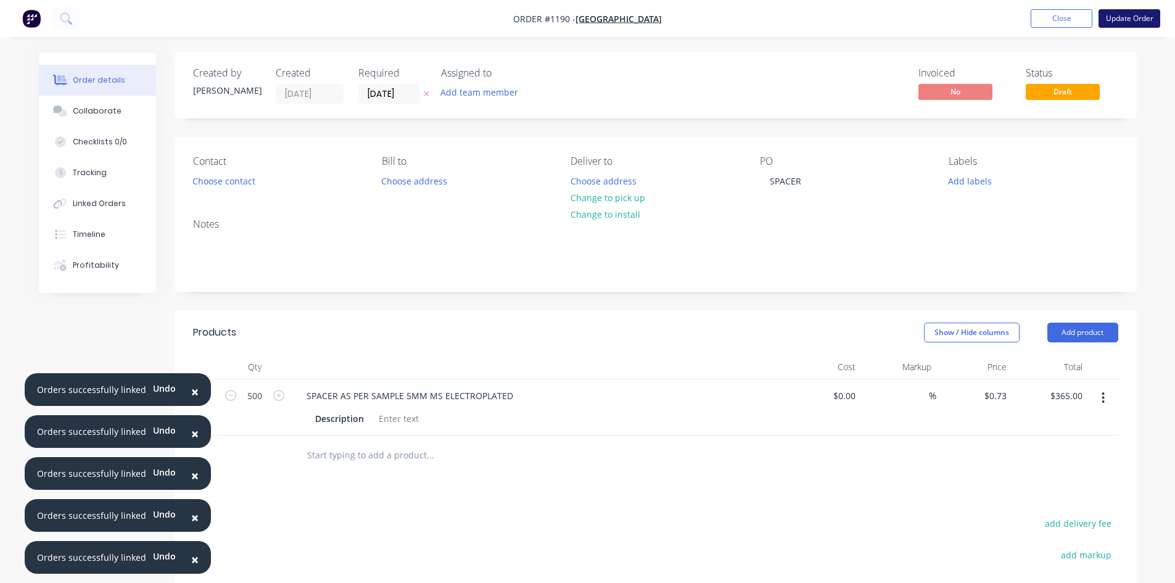
click at [1116, 20] on button "Update Order" at bounding box center [1130, 18] width 62 height 19
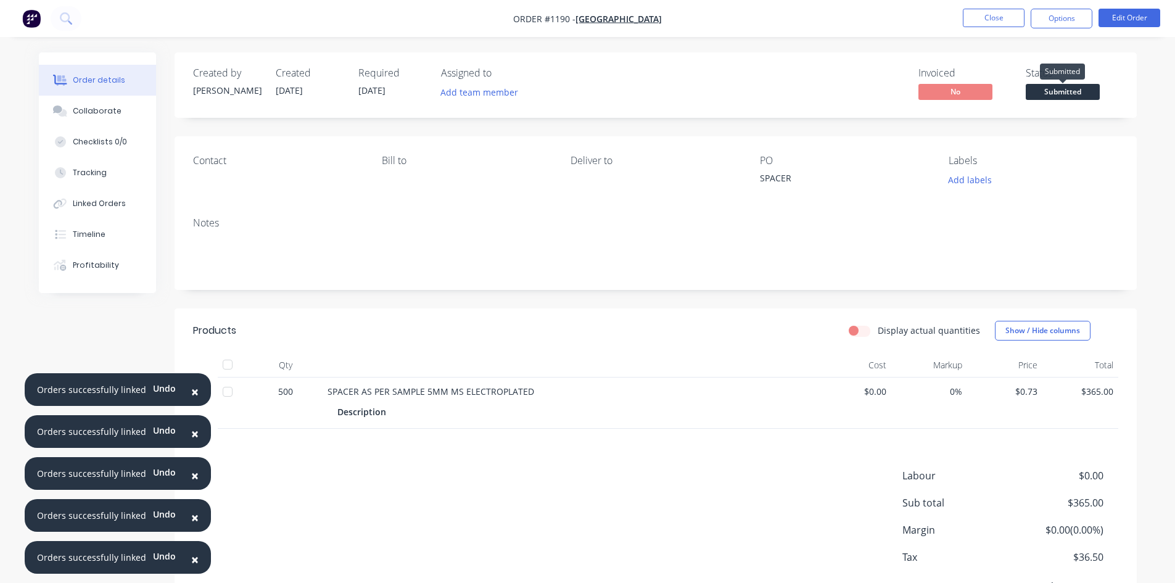
click at [1056, 97] on span "Submitted" at bounding box center [1063, 91] width 74 height 15
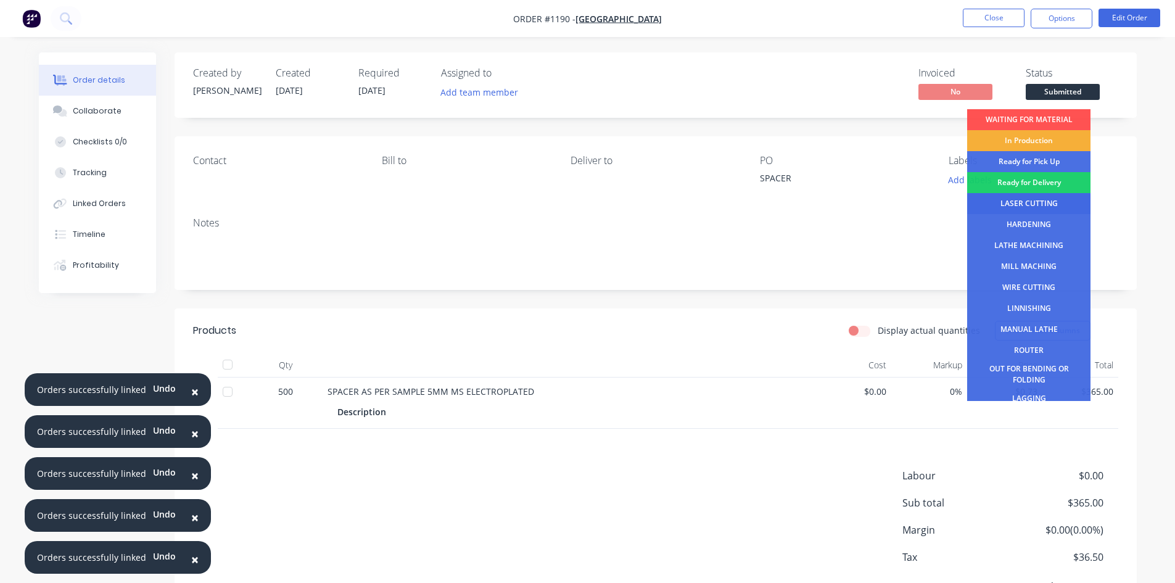
click at [1015, 205] on div "LASER CUTTING" at bounding box center [1028, 203] width 123 height 21
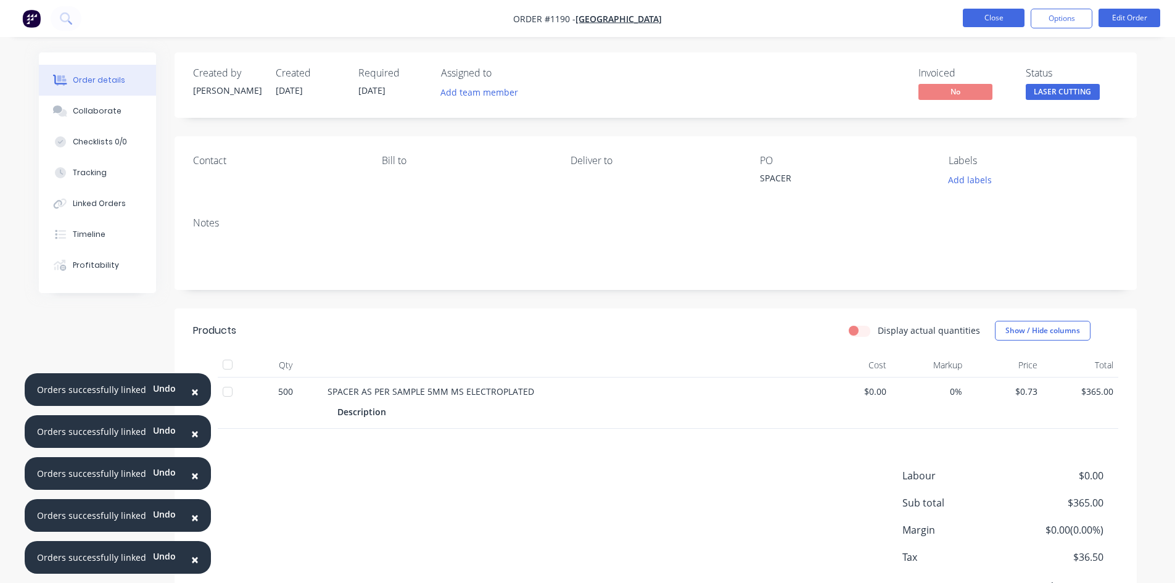
click at [1003, 22] on button "Close" at bounding box center [994, 18] width 62 height 19
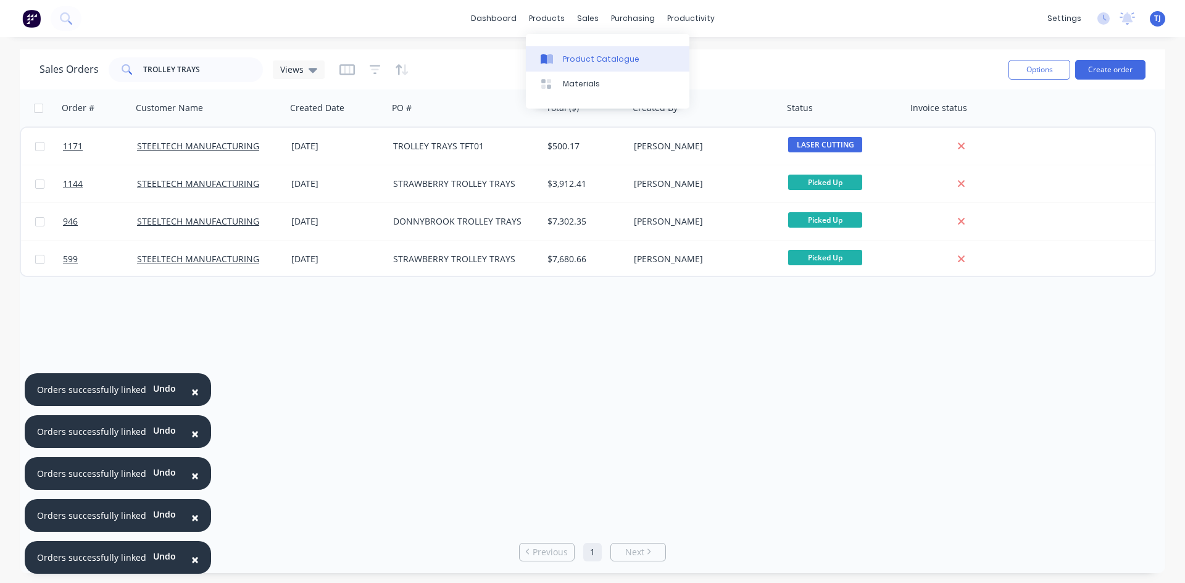
click at [574, 57] on div "Product Catalogue" at bounding box center [601, 59] width 77 height 11
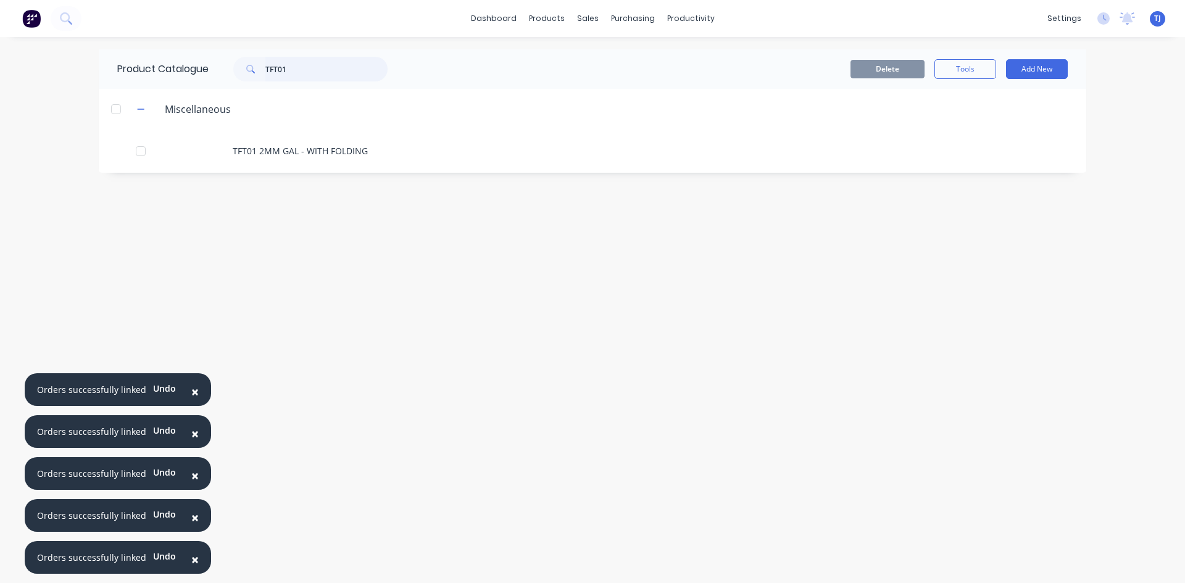
click at [270, 63] on input "TFT01" at bounding box center [326, 69] width 122 height 25
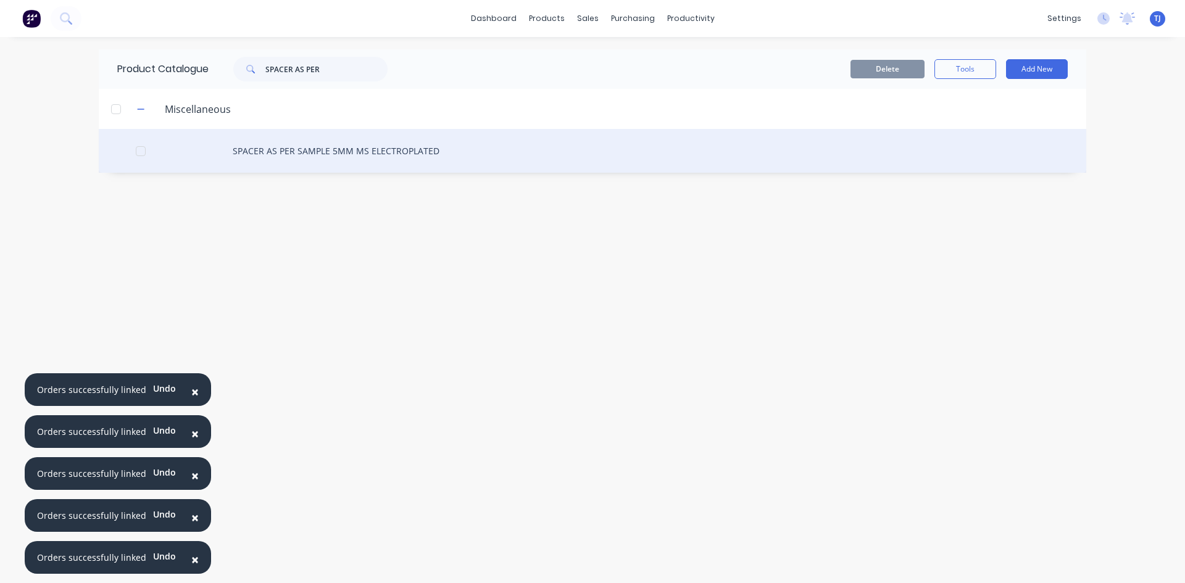
click at [333, 151] on div "SPACER AS PER SAMPLE 5MM MS ELECTROPLATED" at bounding box center [592, 151] width 987 height 44
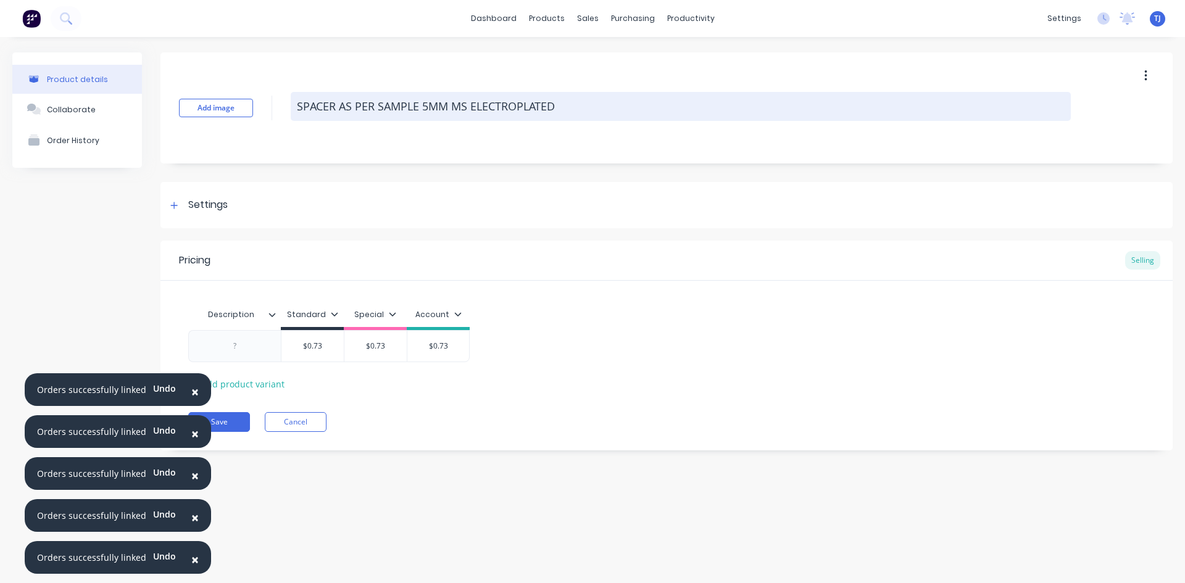
click at [599, 105] on textarea "SPACER AS PER SAMPLE 5MM MS ELECTROPLATED" at bounding box center [681, 106] width 780 height 29
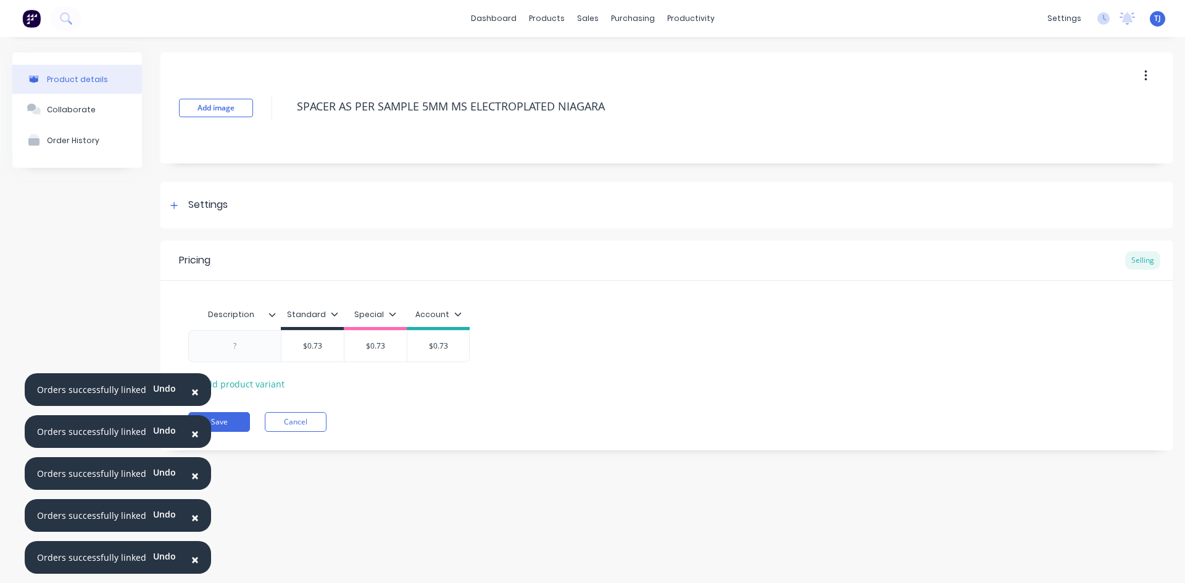
click at [218, 329] on div "Description" at bounding box center [230, 314] width 85 height 31
click at [239, 349] on div at bounding box center [235, 346] width 62 height 16
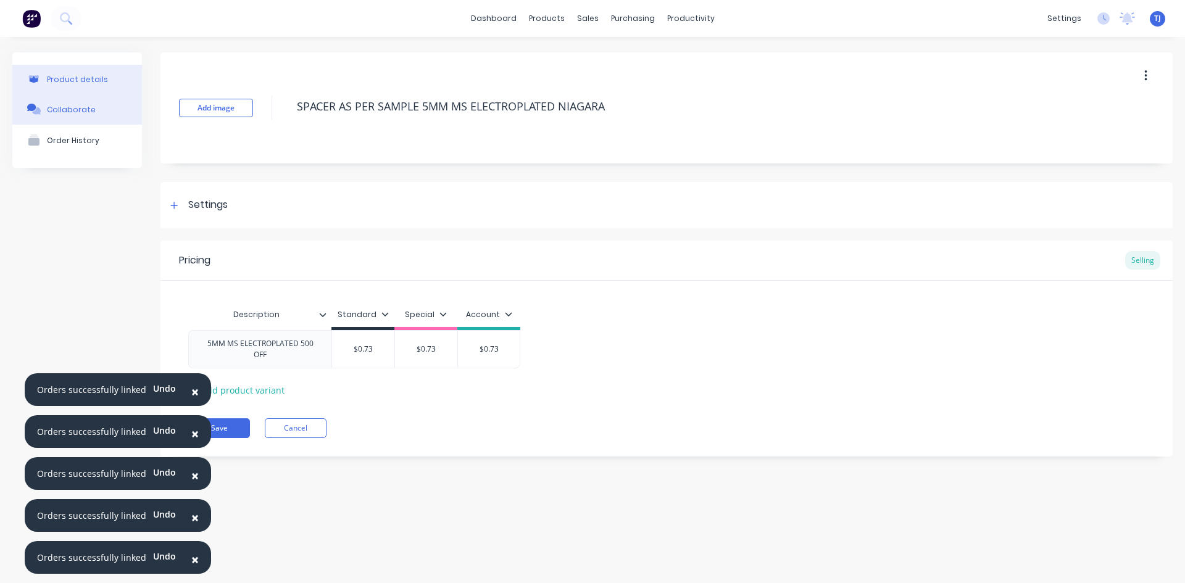
click at [60, 107] on div "Collaborate" at bounding box center [71, 109] width 49 height 9
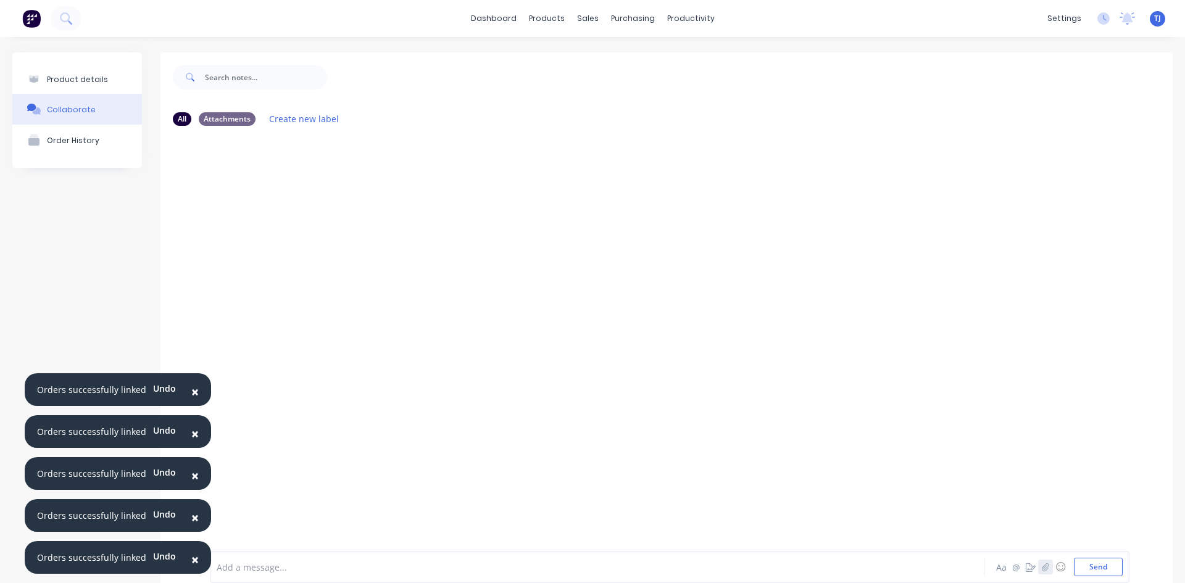
click at [1042, 566] on icon "button" at bounding box center [1045, 567] width 7 height 9
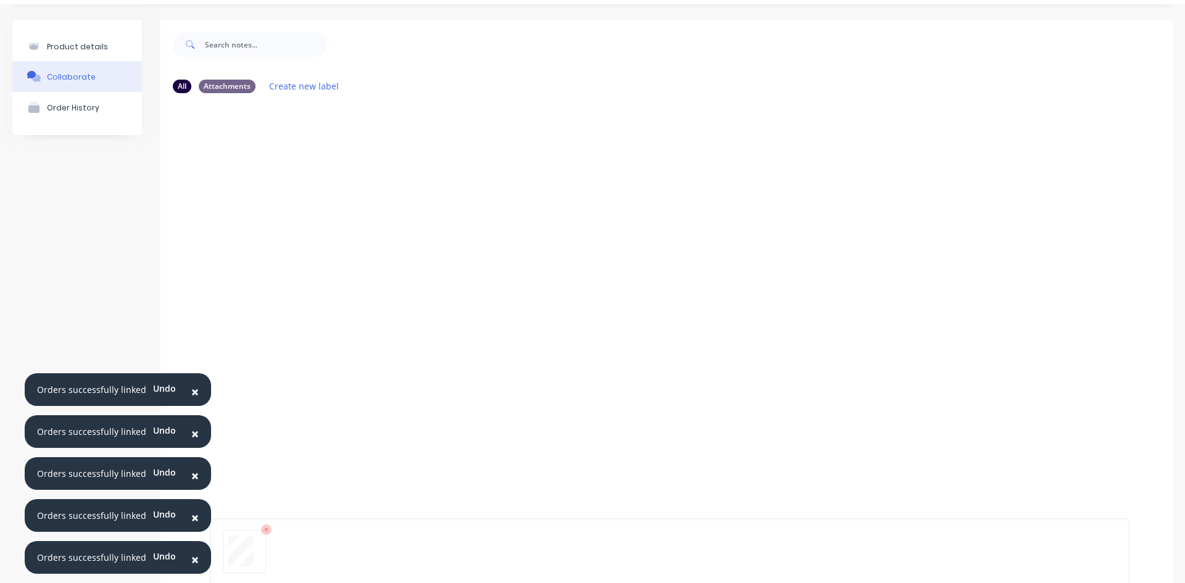
scroll to position [97, 0]
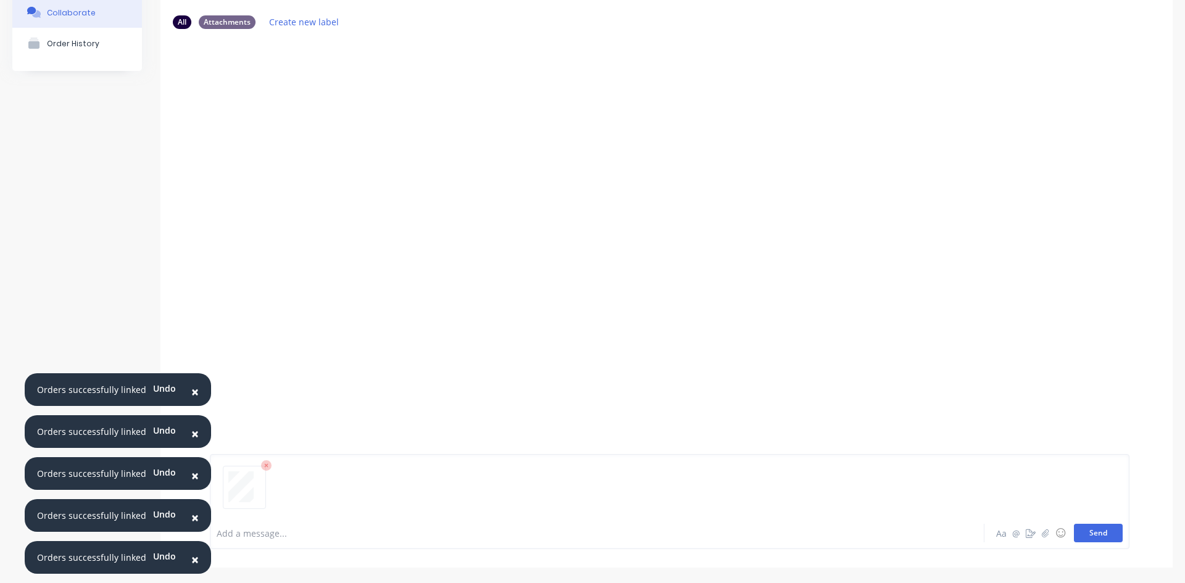
click at [1080, 529] on button "Send" at bounding box center [1098, 533] width 49 height 19
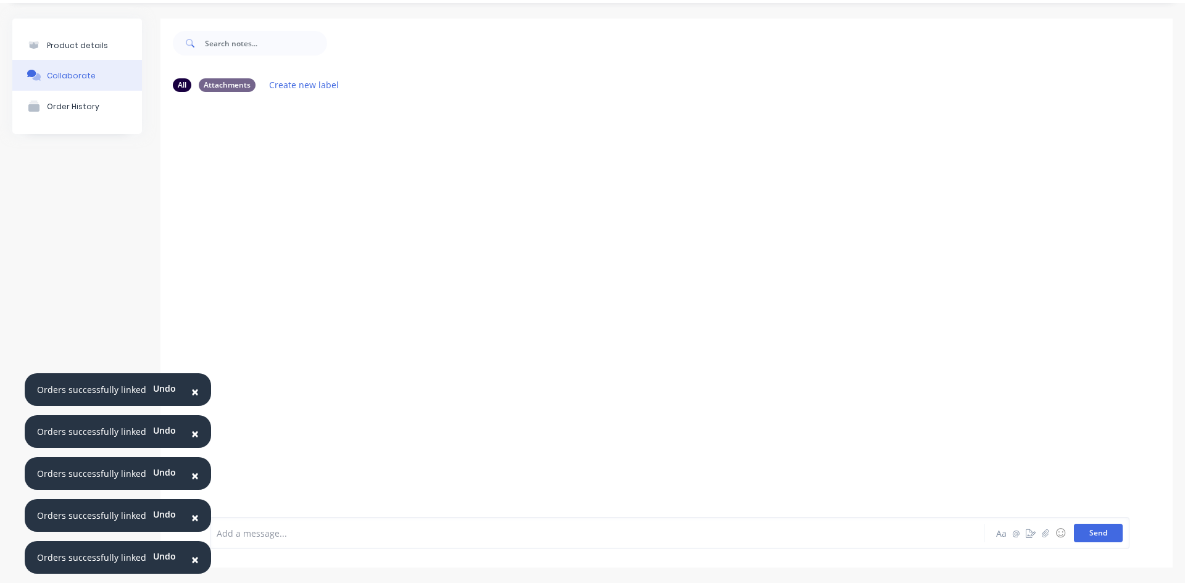
scroll to position [34, 0]
click at [308, 188] on button "button" at bounding box center [309, 197] width 5 height 18
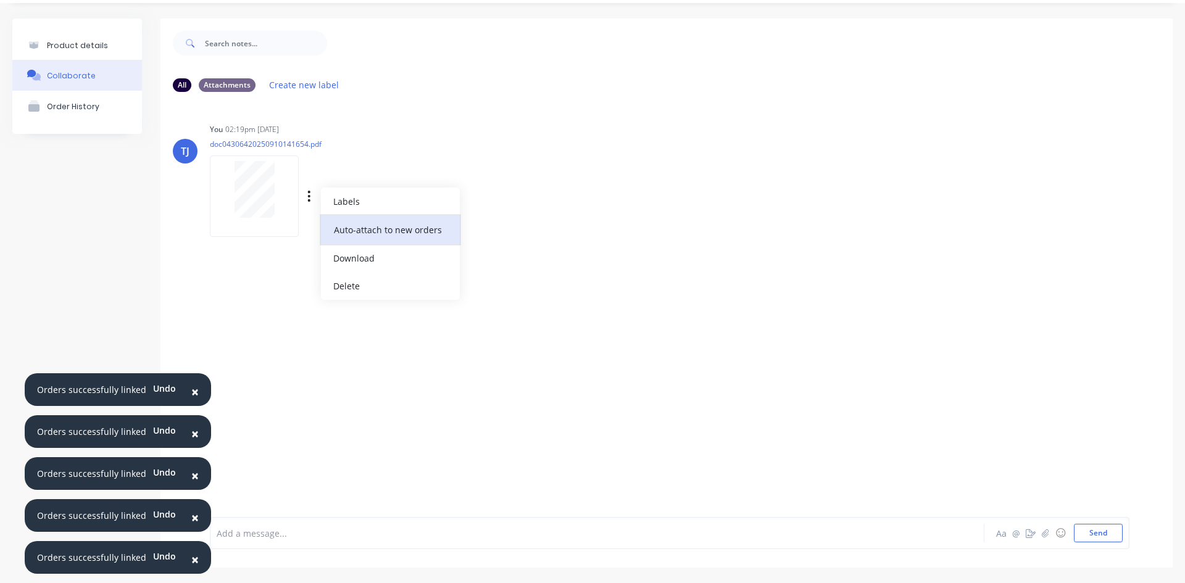
click at [383, 230] on button "Auto-attach to new orders" at bounding box center [390, 229] width 139 height 29
click at [509, 223] on label at bounding box center [509, 223] width 0 height 0
click at [490, 227] on input "checkbox" at bounding box center [485, 229] width 10 height 12
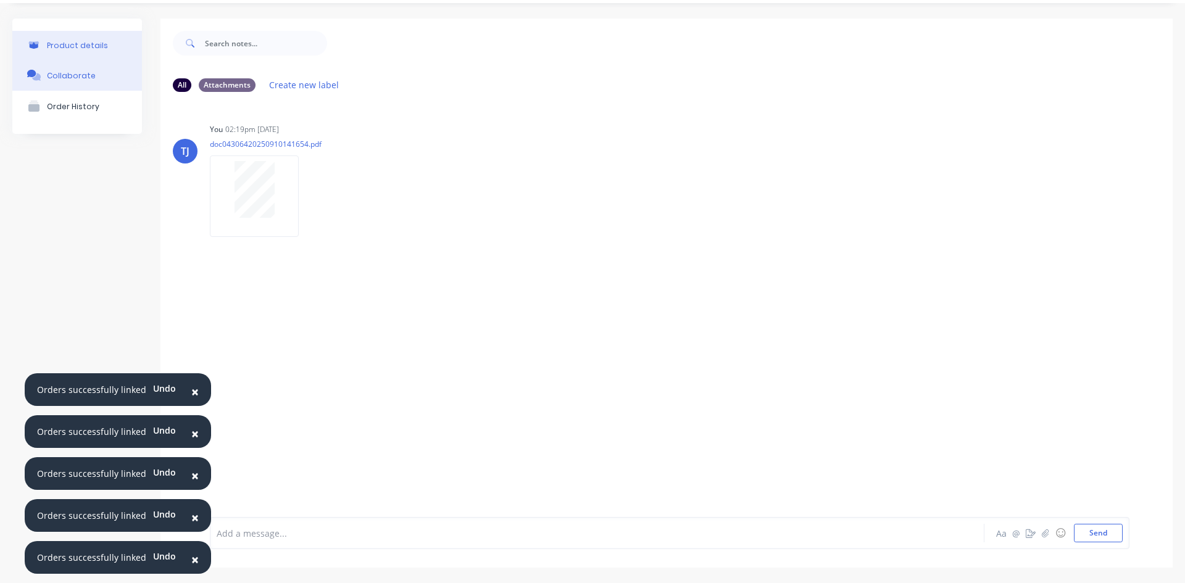
click at [73, 45] on div "Product details" at bounding box center [77, 45] width 61 height 9
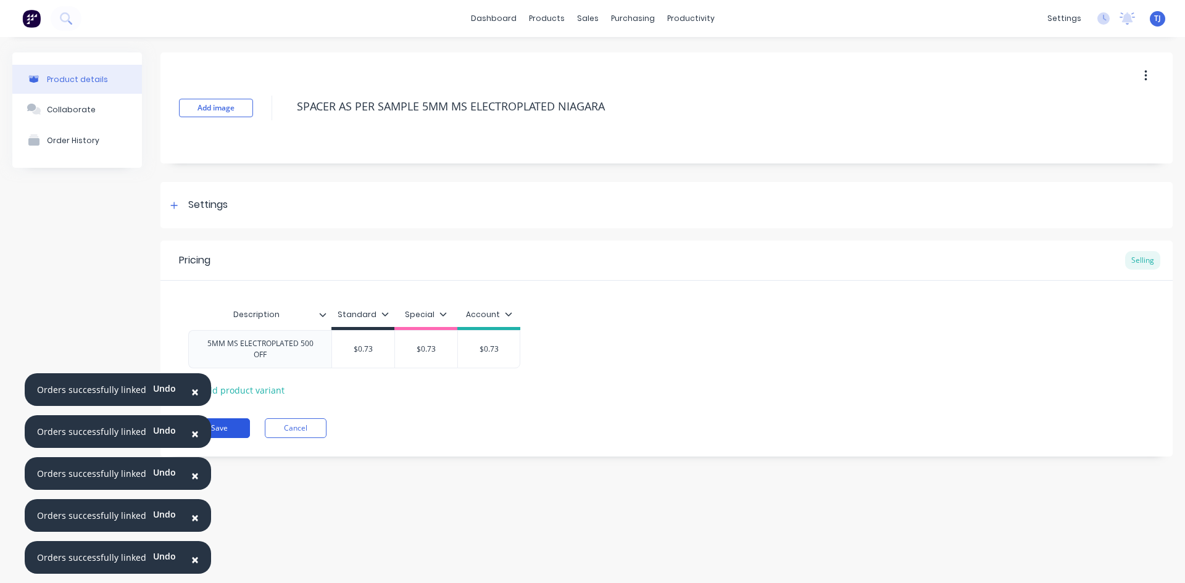
click at [236, 426] on button "Save" at bounding box center [219, 428] width 62 height 20
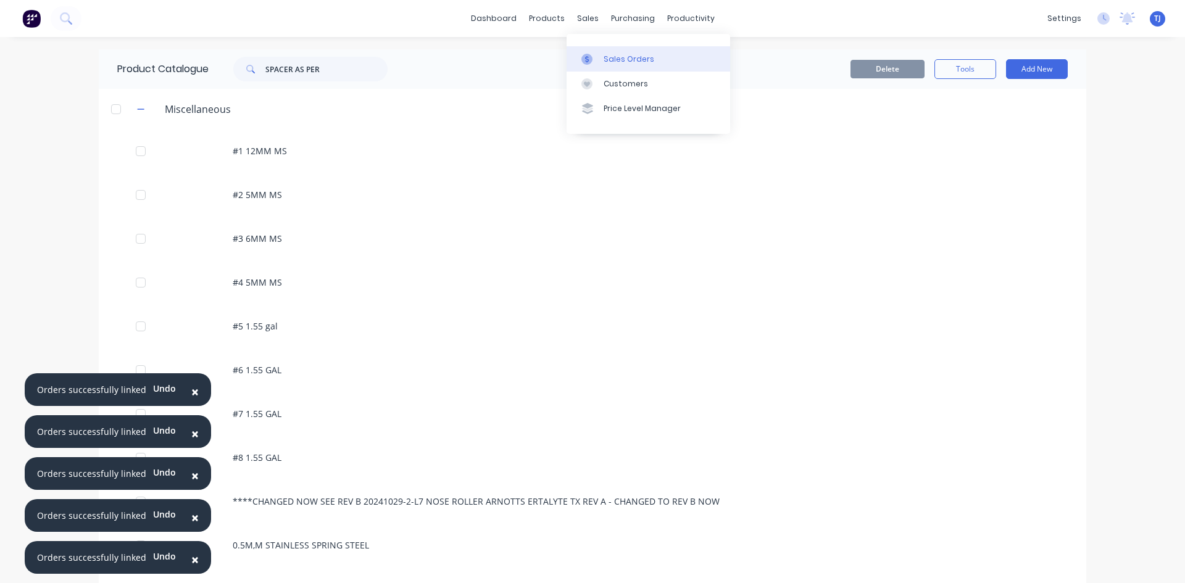
click at [613, 57] on div "Sales Orders" at bounding box center [628, 59] width 51 height 11
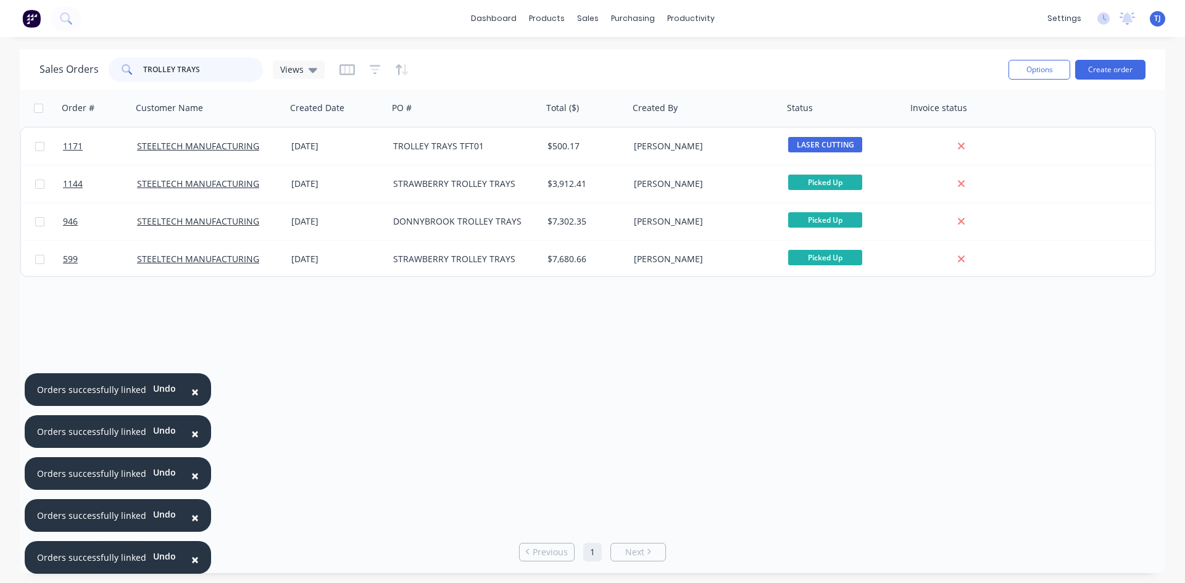
click at [184, 65] on input "TROLLEY TRAYS" at bounding box center [203, 69] width 120 height 25
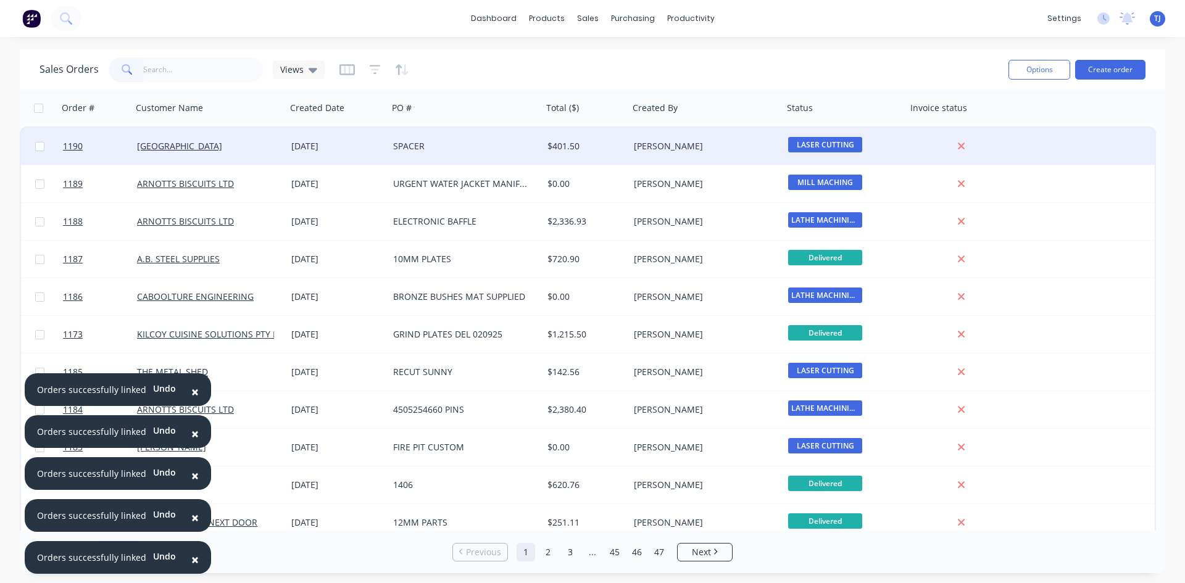
click at [281, 147] on div "[GEOGRAPHIC_DATA]" at bounding box center [209, 146] width 154 height 37
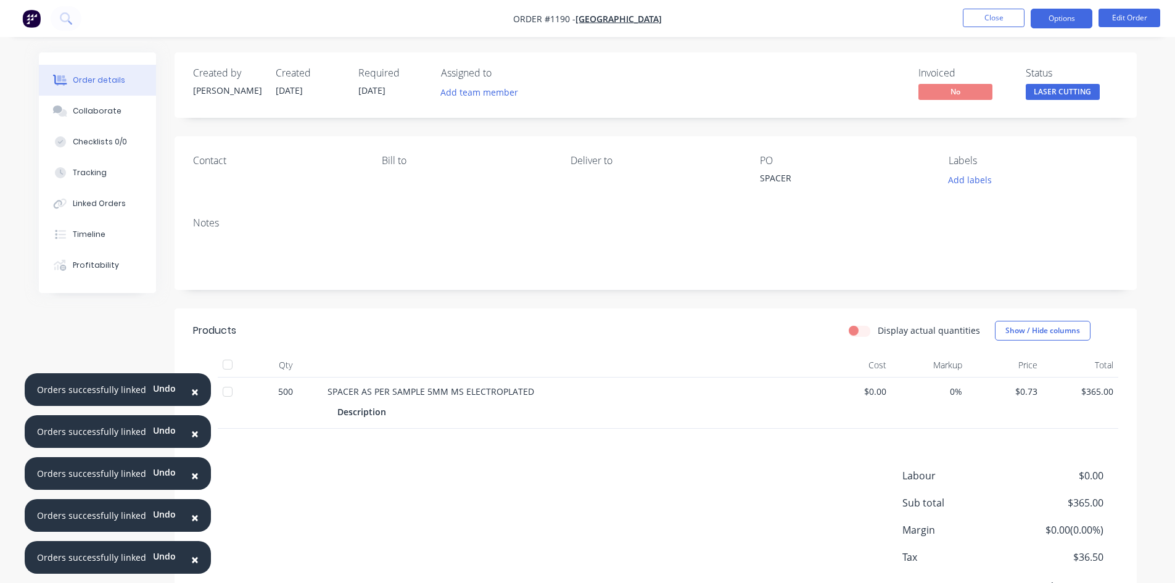
click at [1053, 19] on button "Options" at bounding box center [1062, 19] width 62 height 20
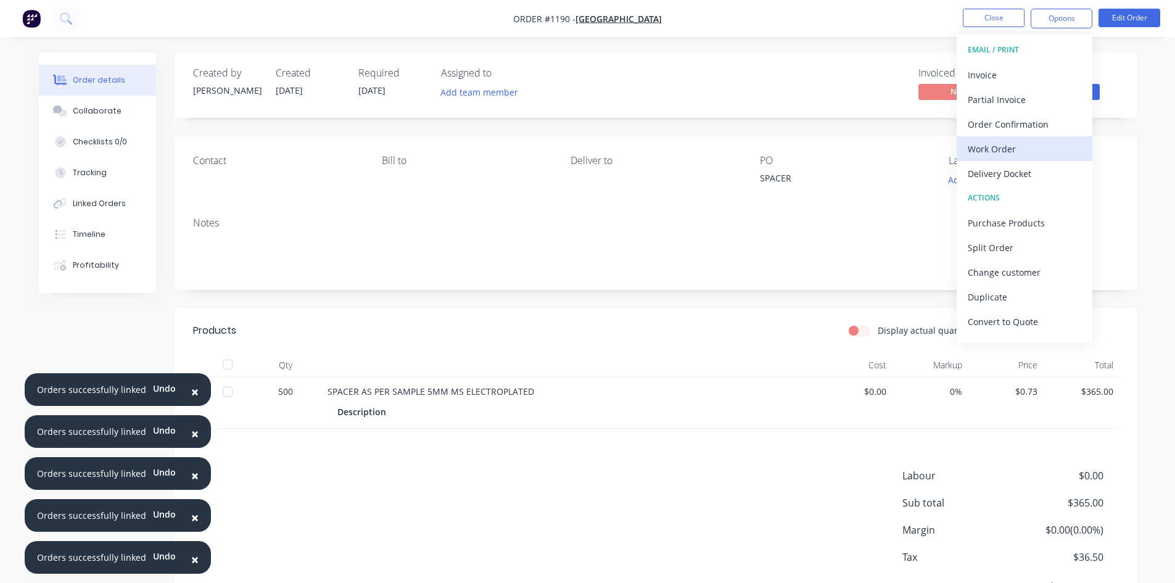
click at [975, 150] on div "Work Order" at bounding box center [1025, 149] width 114 height 18
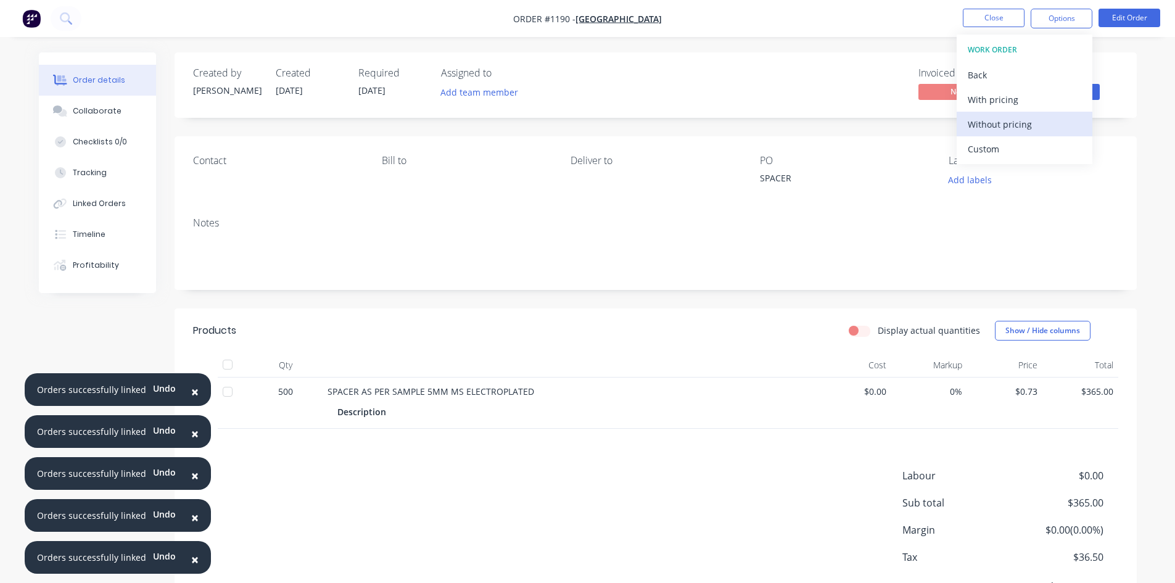
click at [994, 120] on div "Without pricing" at bounding box center [1025, 124] width 114 height 18
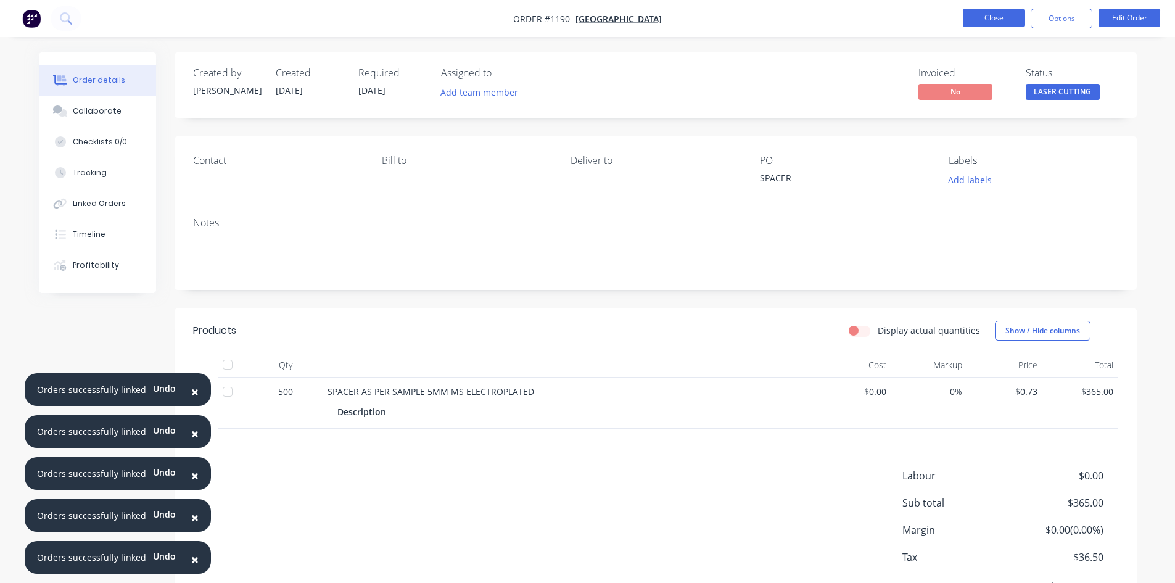
click at [1004, 19] on button "Close" at bounding box center [994, 18] width 62 height 19
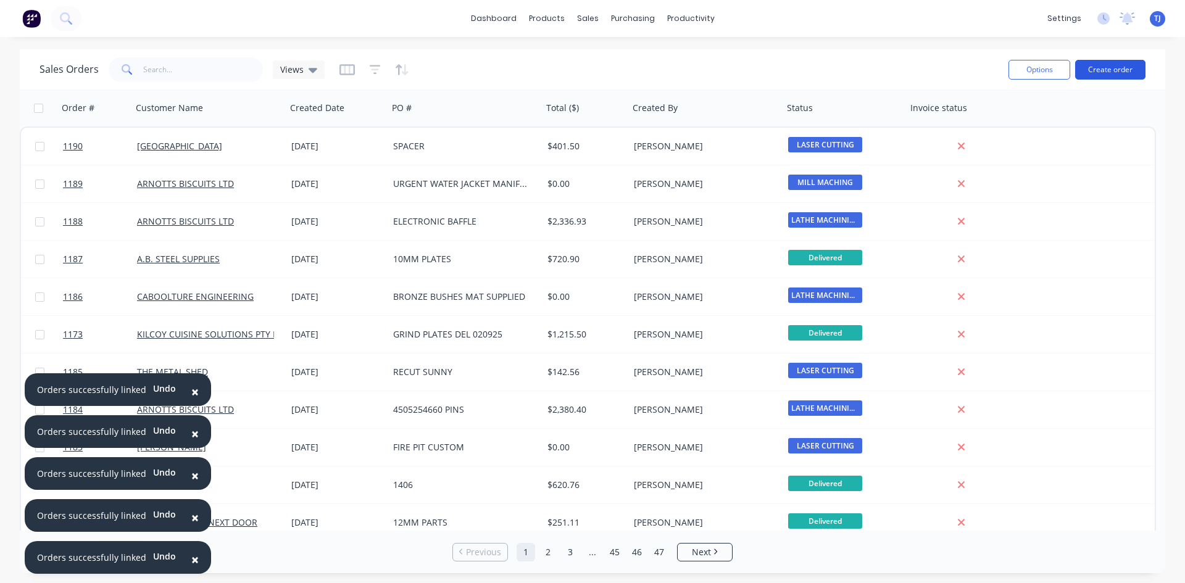
click at [1112, 77] on button "Create order" at bounding box center [1110, 70] width 70 height 20
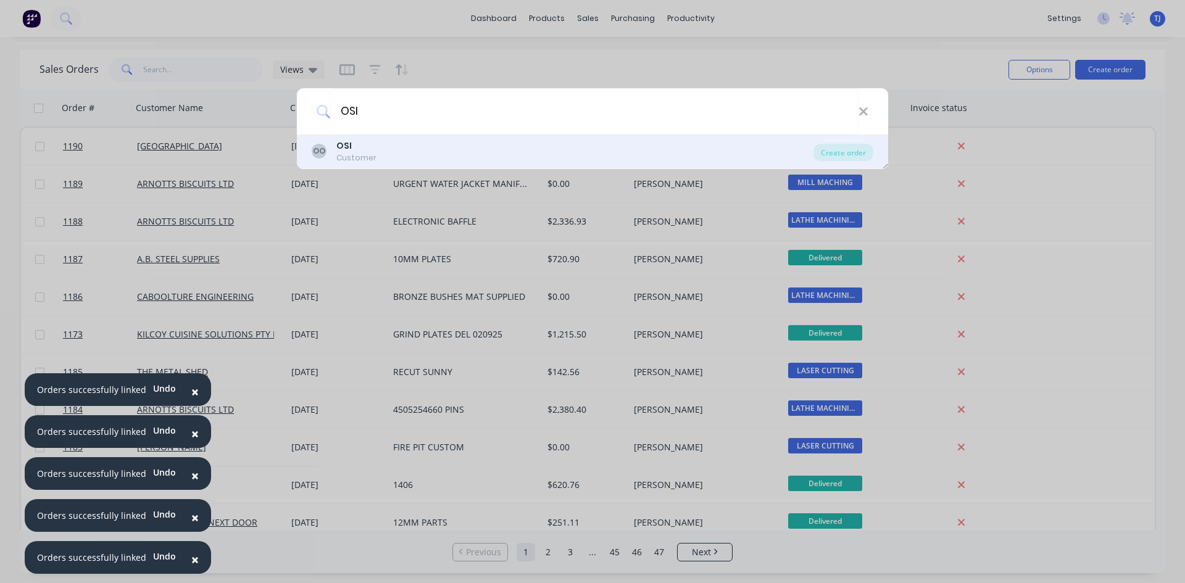
click at [376, 155] on div "OO OSI Customer" at bounding box center [563, 151] width 502 height 24
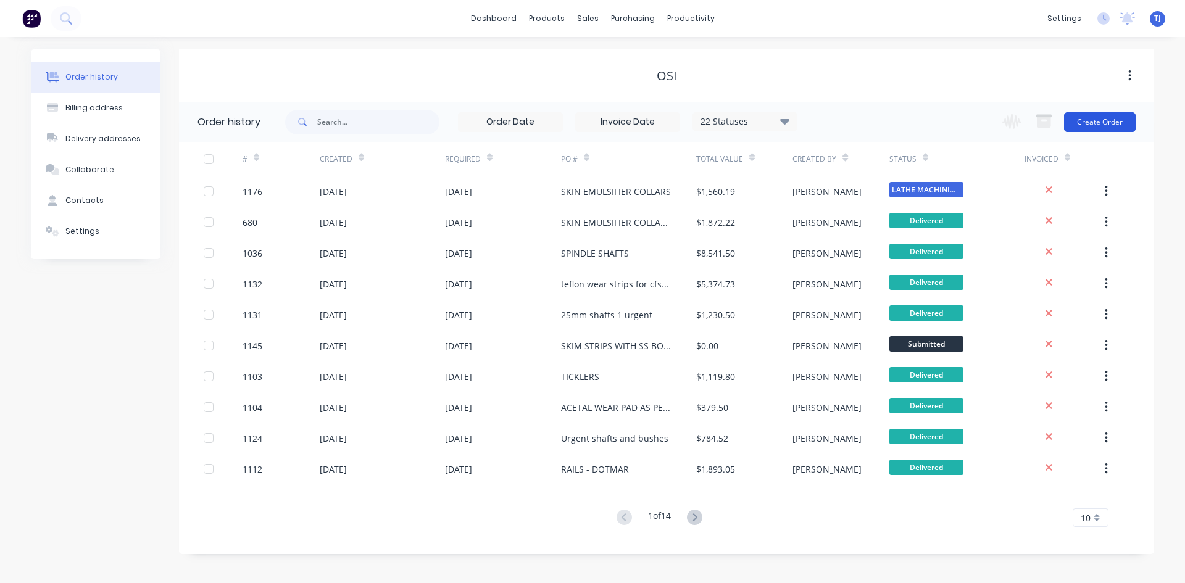
click at [1094, 124] on button "Create Order" at bounding box center [1100, 122] width 72 height 20
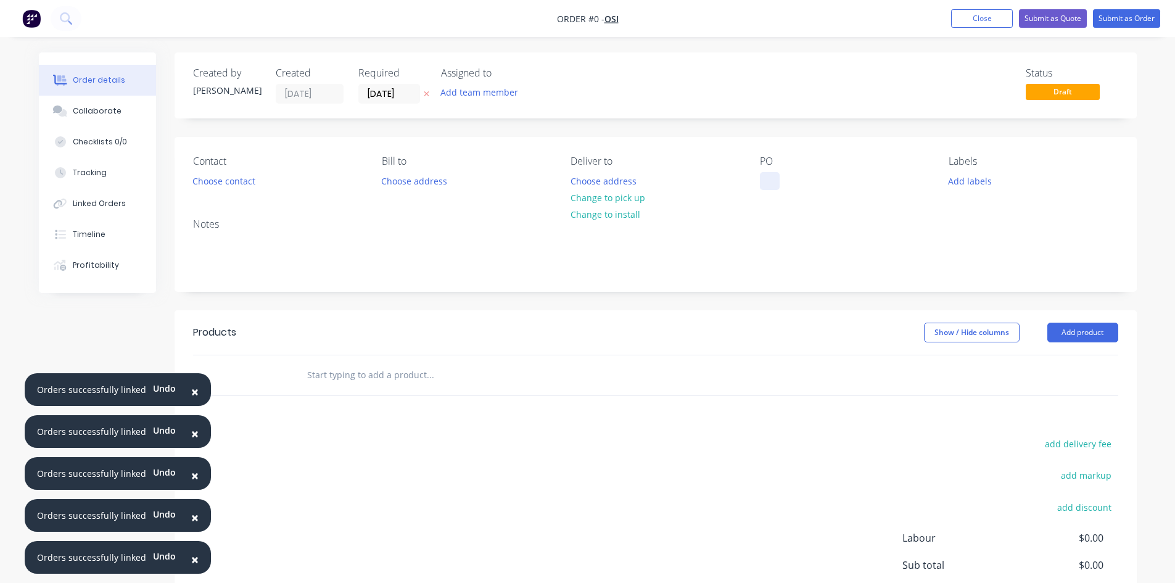
click at [764, 185] on div at bounding box center [770, 181] width 20 height 18
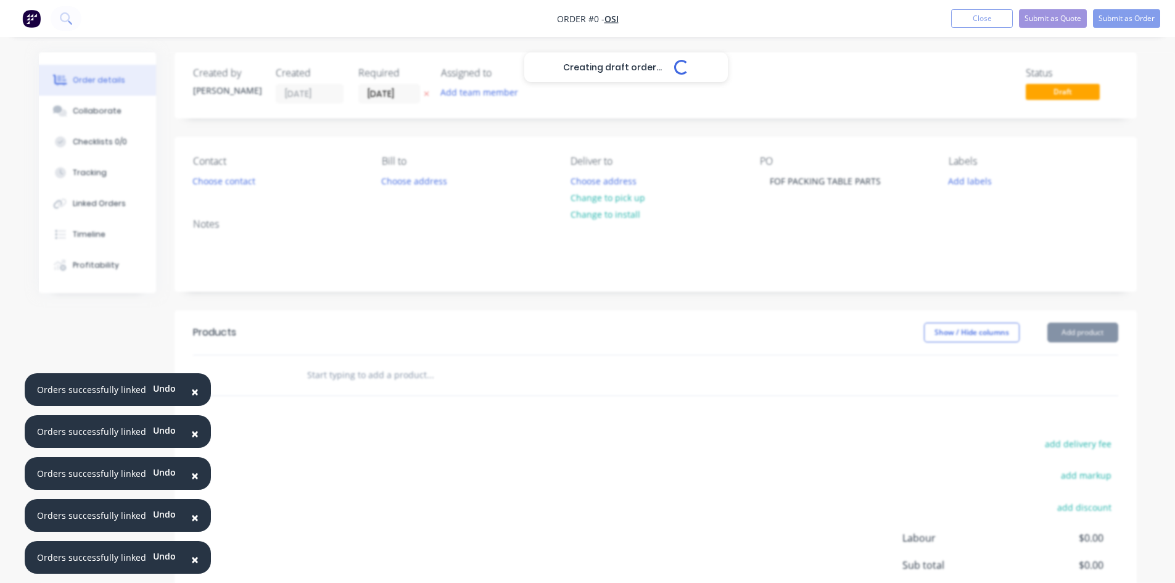
click at [1093, 336] on div "Creating draft order... Loading... Order details Collaborate Checklists 0/0 Tra…" at bounding box center [588, 381] width 1123 height 658
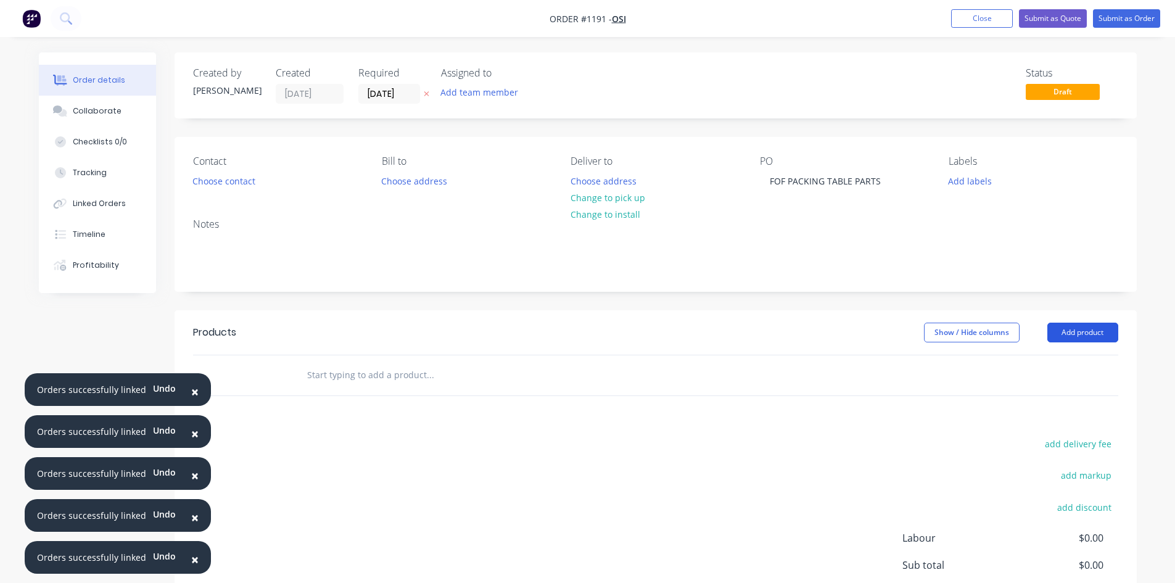
click at [1093, 336] on button "Add product" at bounding box center [1083, 333] width 71 height 20
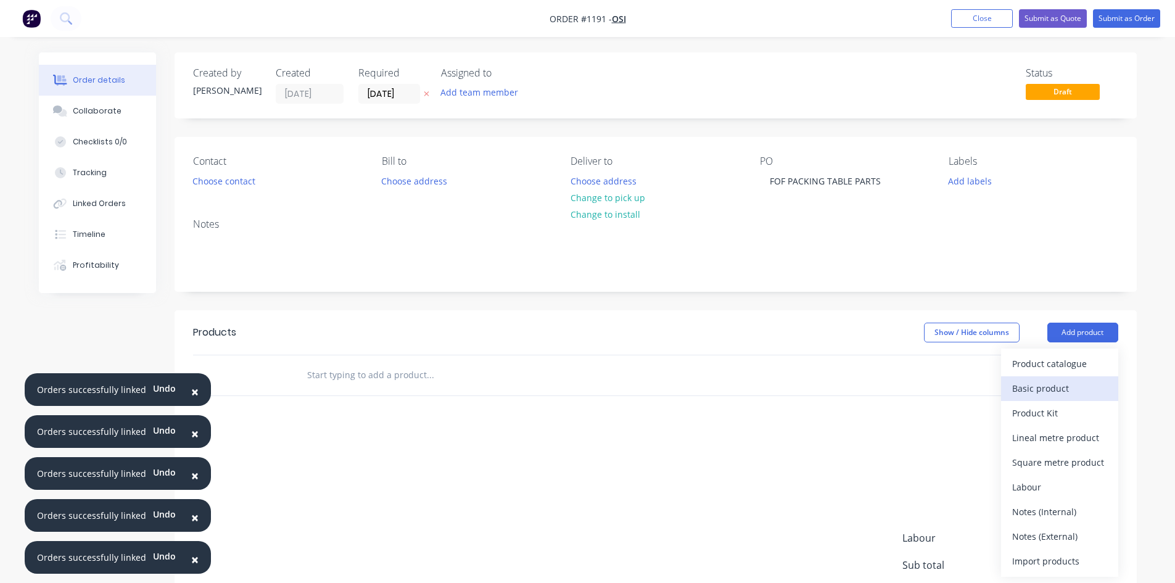
click at [1056, 387] on div "Basic product" at bounding box center [1060, 388] width 95 height 18
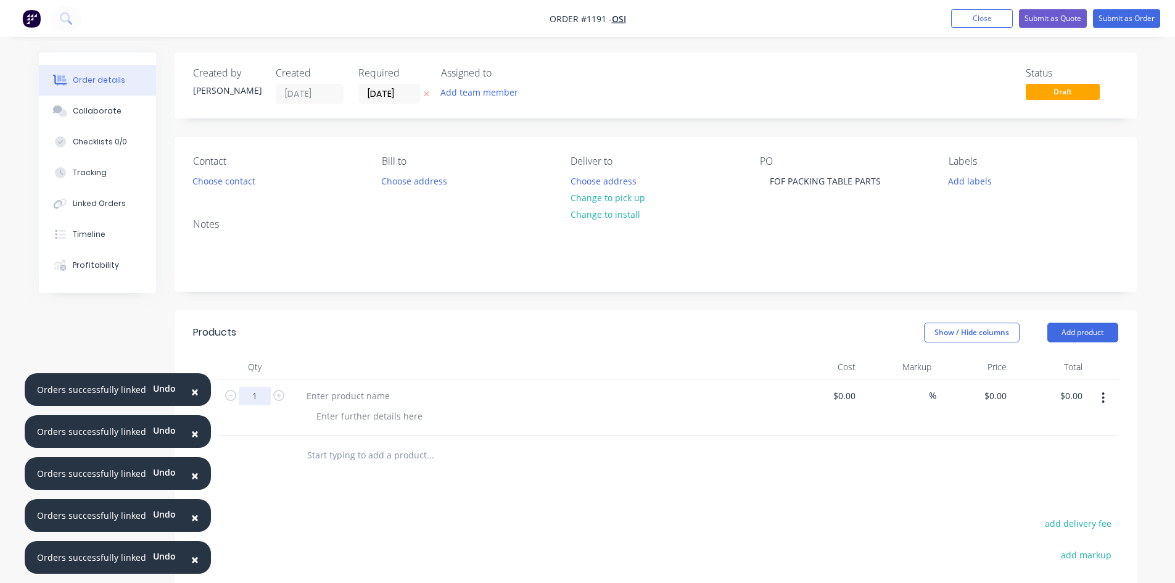
click at [245, 391] on input "1" at bounding box center [255, 396] width 32 height 19
click at [336, 397] on div at bounding box center [348, 396] width 103 height 18
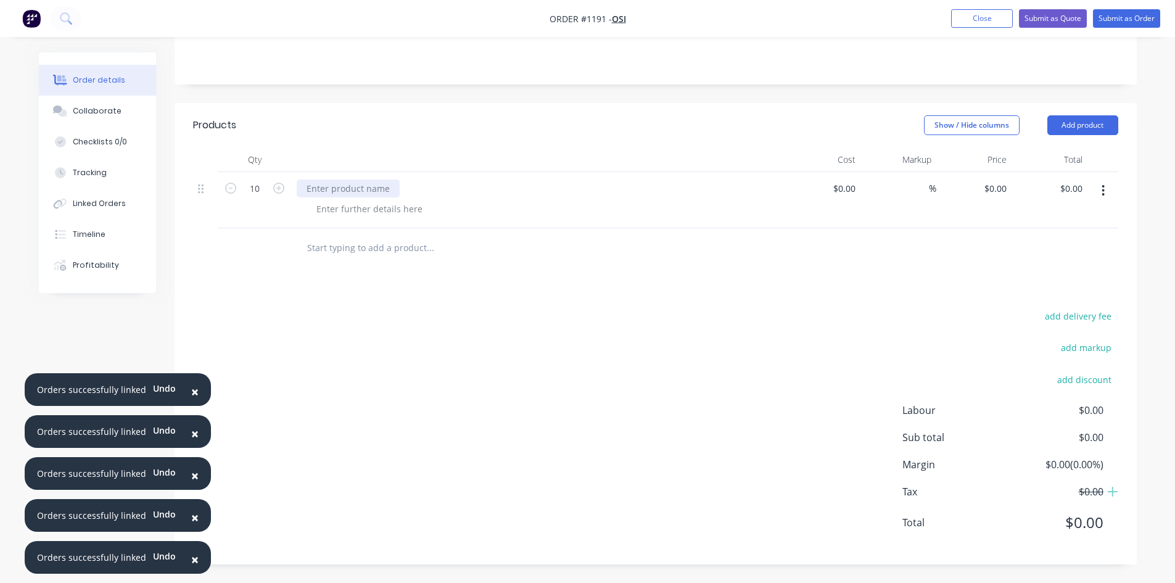
click at [352, 193] on div at bounding box center [348, 189] width 103 height 18
click at [119, 111] on button "Collaborate" at bounding box center [97, 111] width 117 height 31
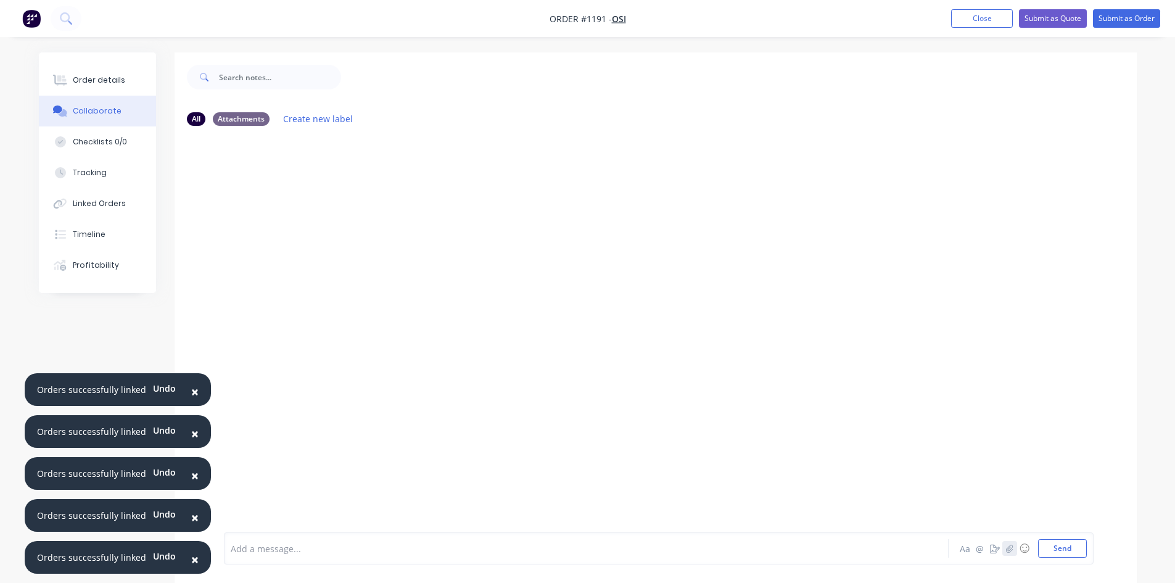
click at [1009, 552] on icon "button" at bounding box center [1009, 548] width 7 height 8
click at [1055, 550] on button "Send" at bounding box center [1062, 548] width 49 height 19
click at [90, 82] on div "Order details" at bounding box center [99, 80] width 52 height 11
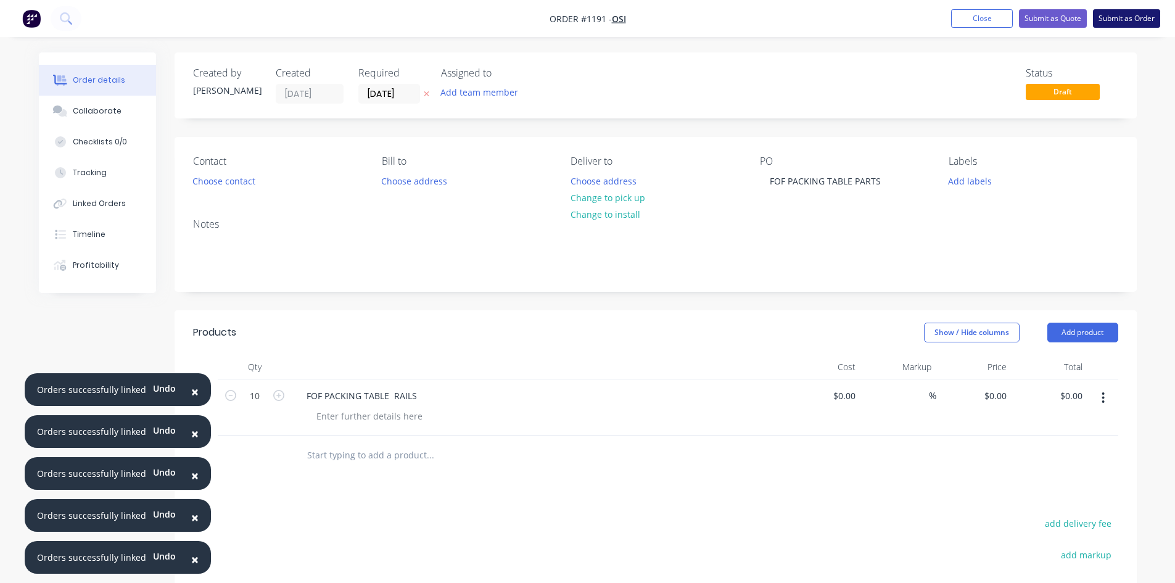
click at [1145, 23] on button "Submit as Order" at bounding box center [1126, 18] width 67 height 19
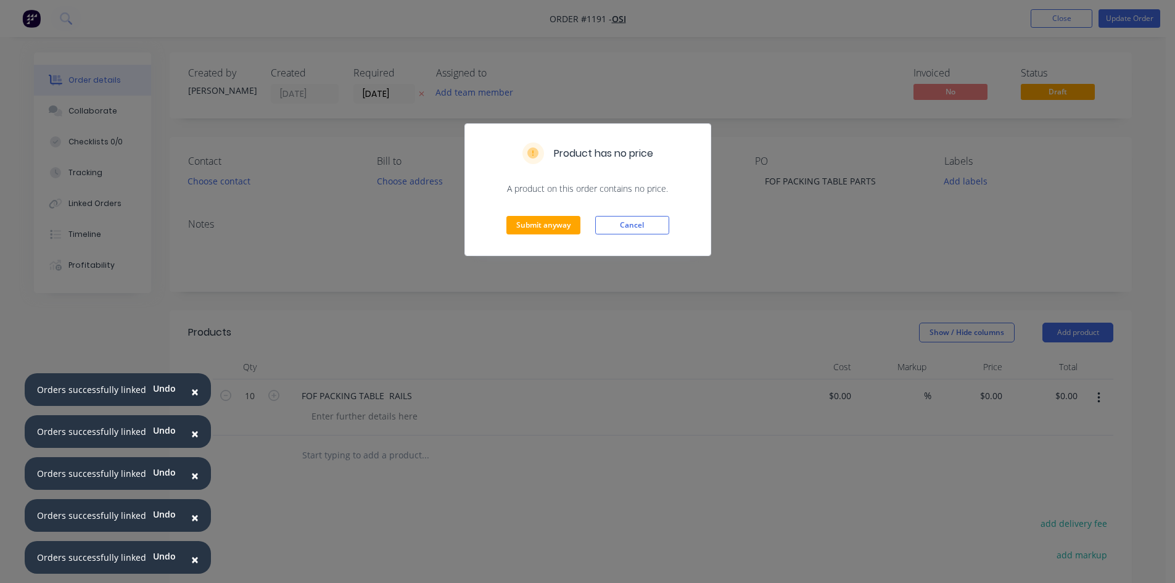
click at [528, 235] on div "Submit anyway Cancel" at bounding box center [588, 225] width 246 height 60
click at [526, 226] on button "Submit anyway" at bounding box center [544, 225] width 74 height 19
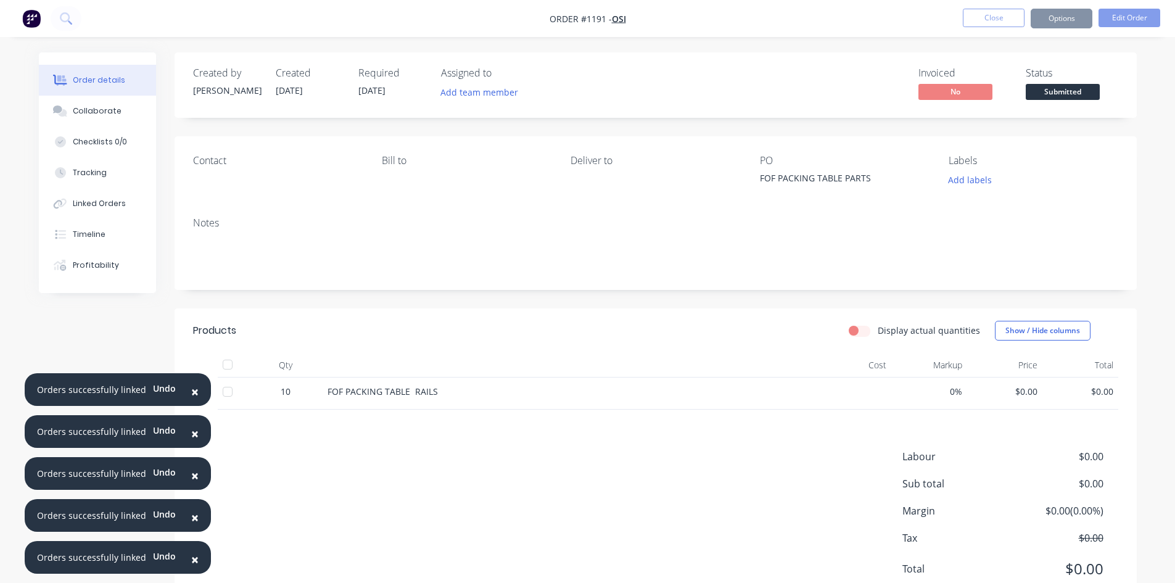
click at [1068, 90] on span "Submitted" at bounding box center [1063, 91] width 74 height 15
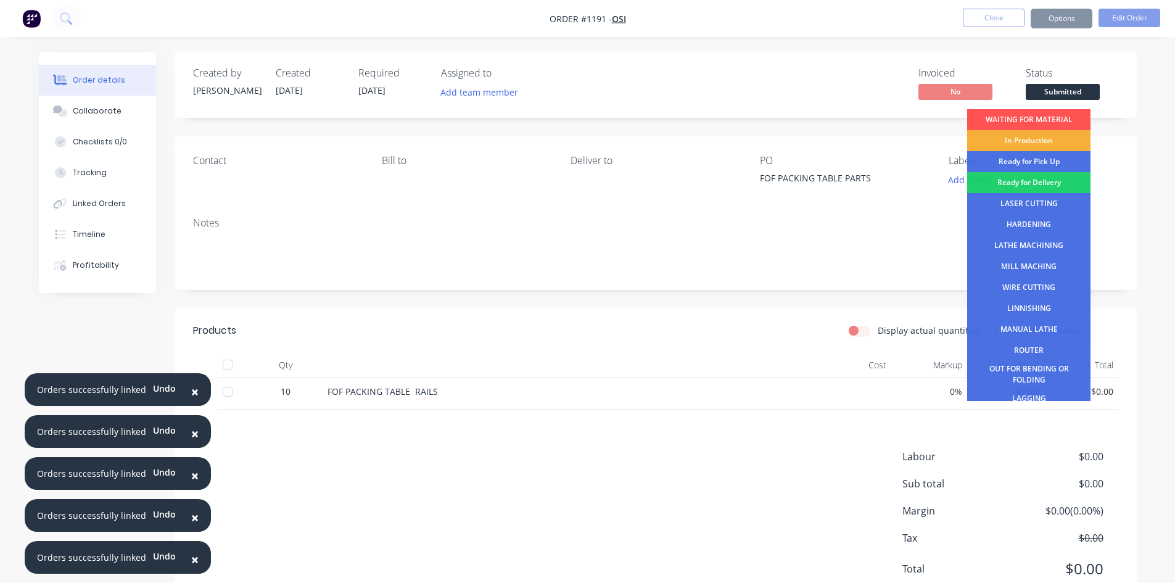
click at [1053, 345] on div "ROUTER" at bounding box center [1028, 350] width 123 height 21
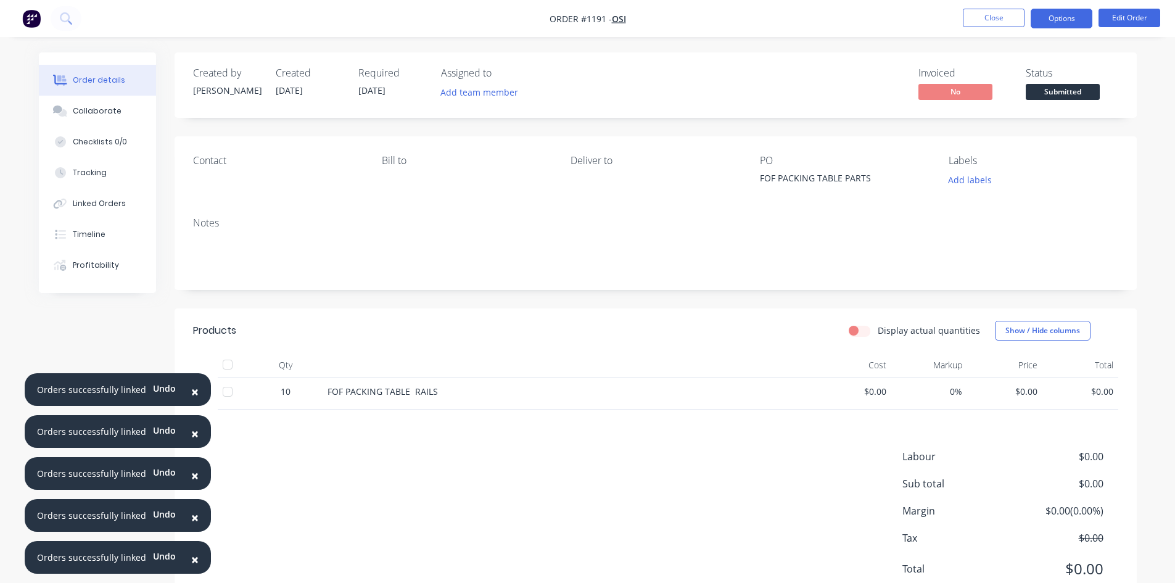
click at [1069, 25] on button "Options" at bounding box center [1062, 19] width 62 height 20
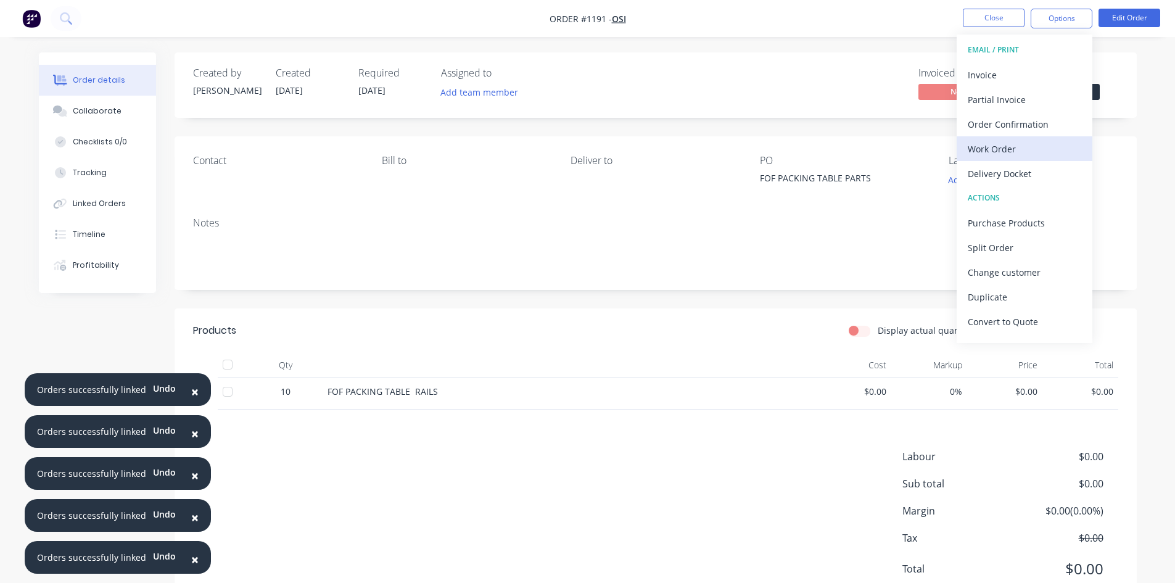
click at [1004, 150] on div "Work Order" at bounding box center [1025, 149] width 114 height 18
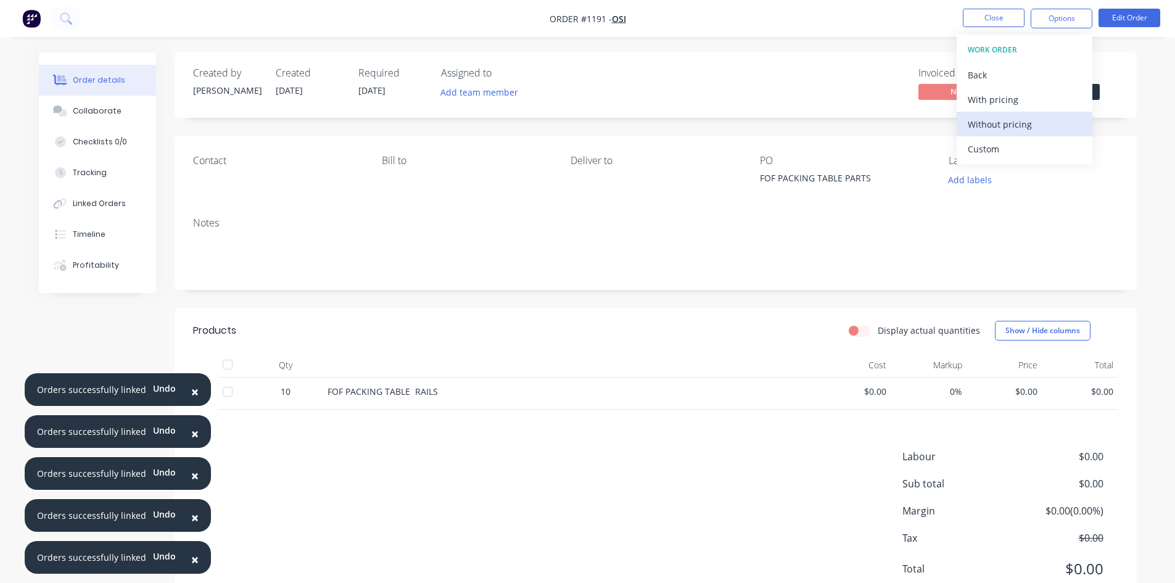
click at [1010, 130] on div "Without pricing" at bounding box center [1025, 124] width 114 height 18
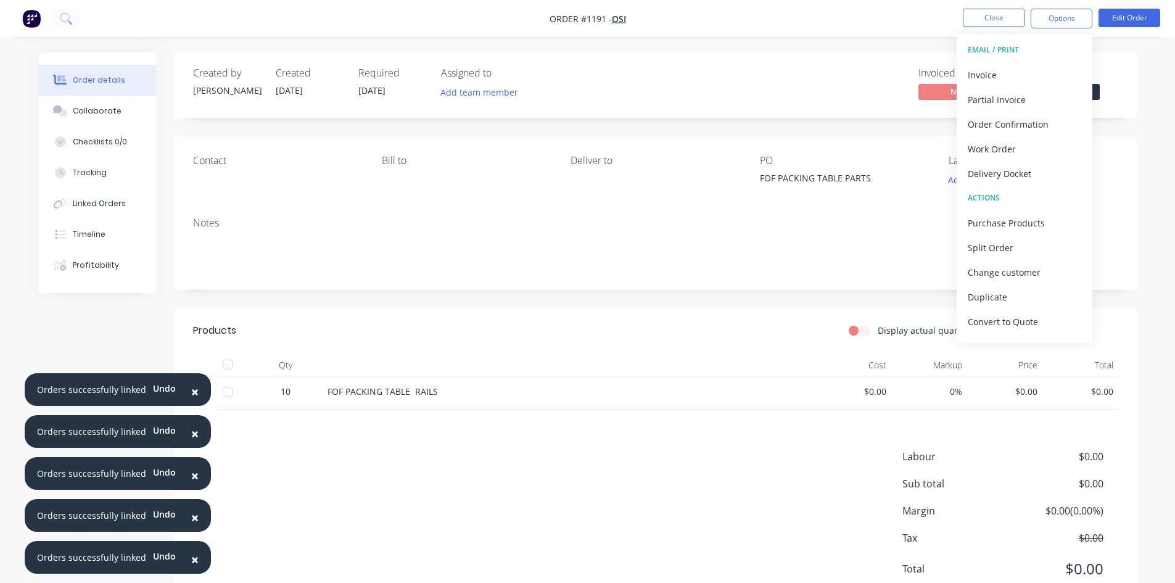
click at [1130, 193] on div "Contact Bill to Deliver to PO FOF PACKING TABLE PARTS Labels Add labels" at bounding box center [656, 171] width 963 height 71
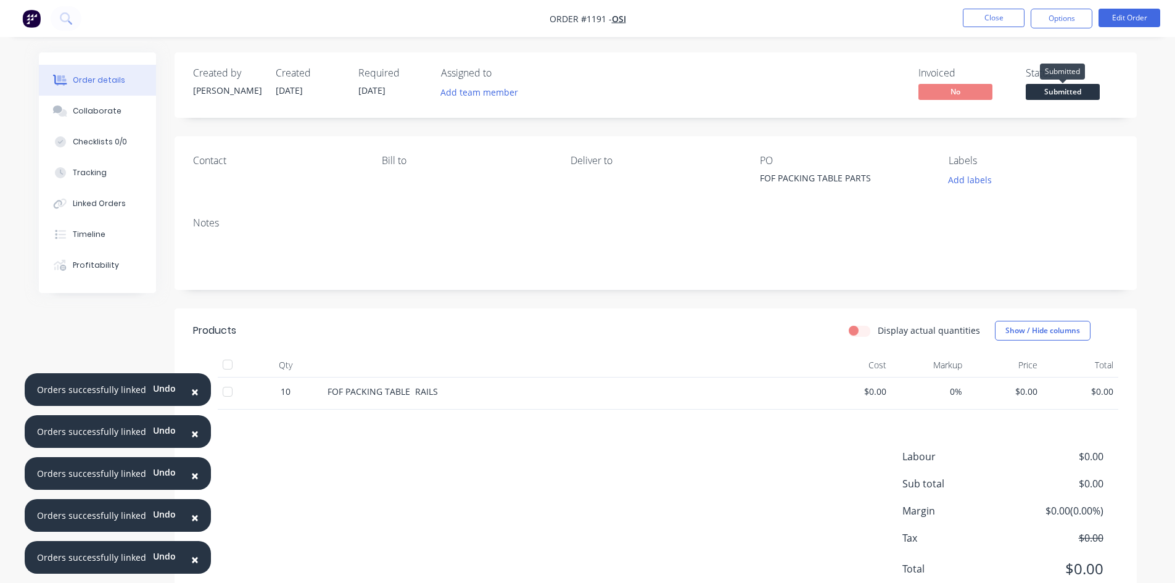
click at [1073, 92] on span "Submitted" at bounding box center [1063, 91] width 74 height 15
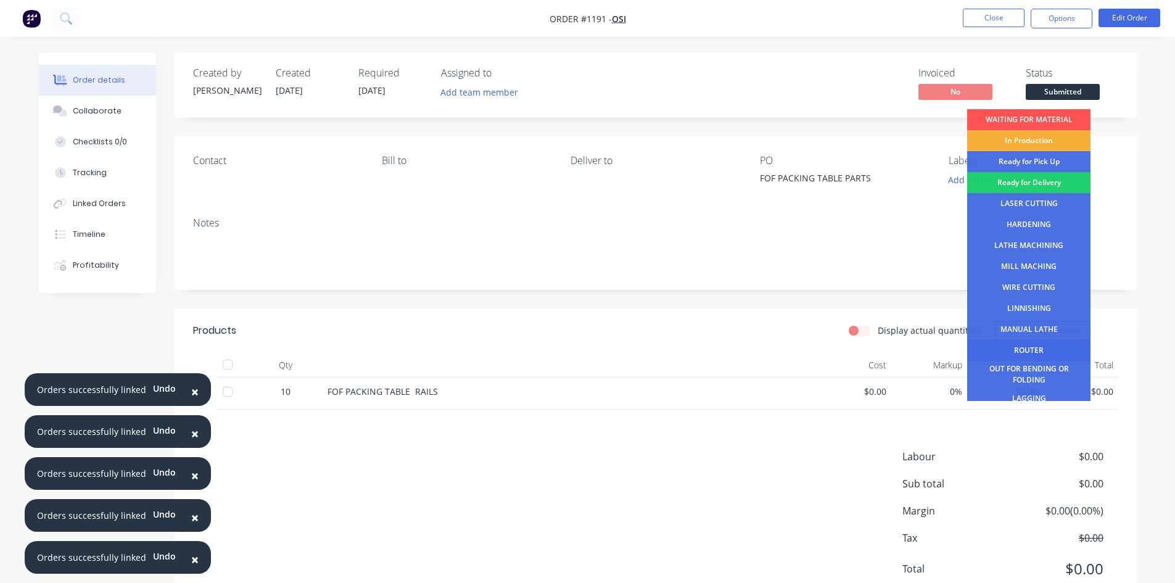
click at [1040, 351] on div "ROUTER" at bounding box center [1028, 350] width 123 height 21
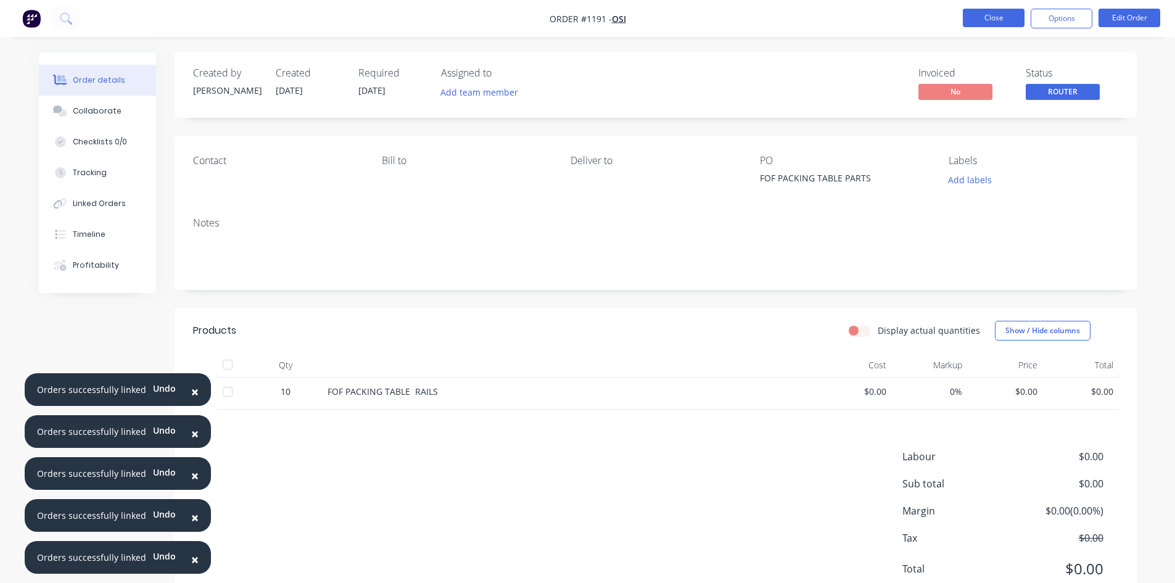
click at [980, 20] on button "Close" at bounding box center [994, 18] width 62 height 19
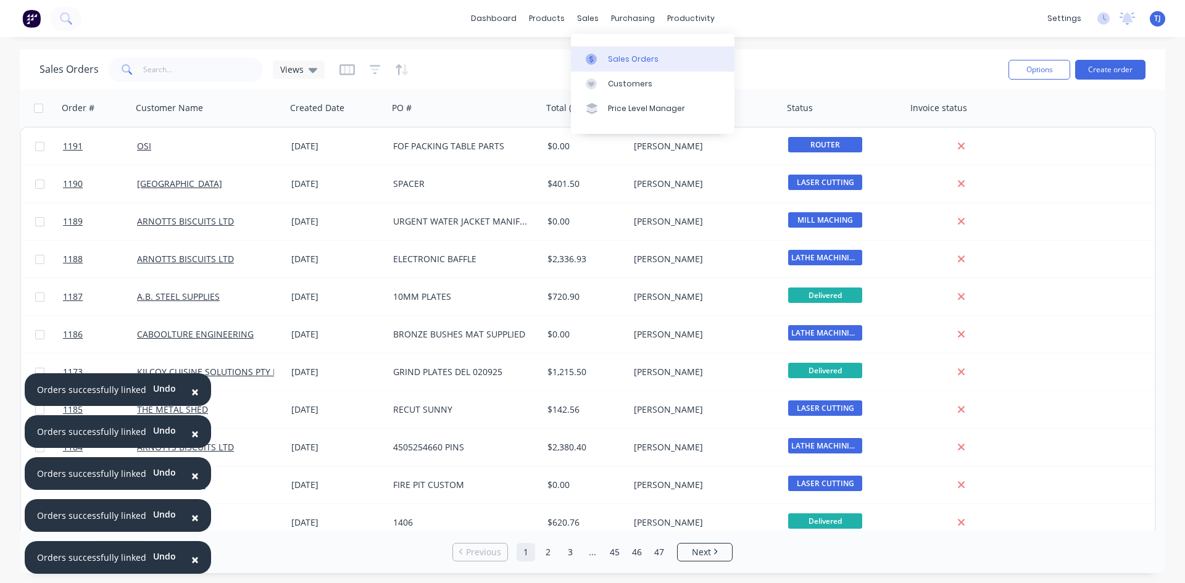
click at [618, 60] on div "Sales Orders" at bounding box center [633, 59] width 51 height 11
click at [1117, 66] on button "Create order" at bounding box center [1110, 70] width 70 height 20
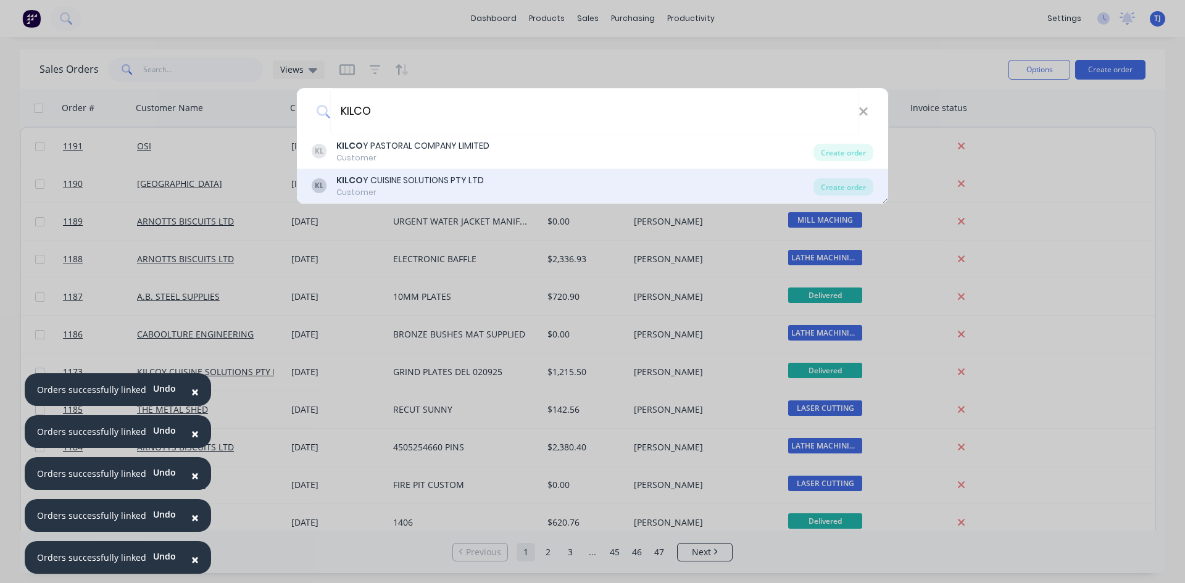
click at [500, 181] on div "KL KILCO Y CUISINE SOLUTIONS PTY LTD Customer" at bounding box center [563, 186] width 502 height 24
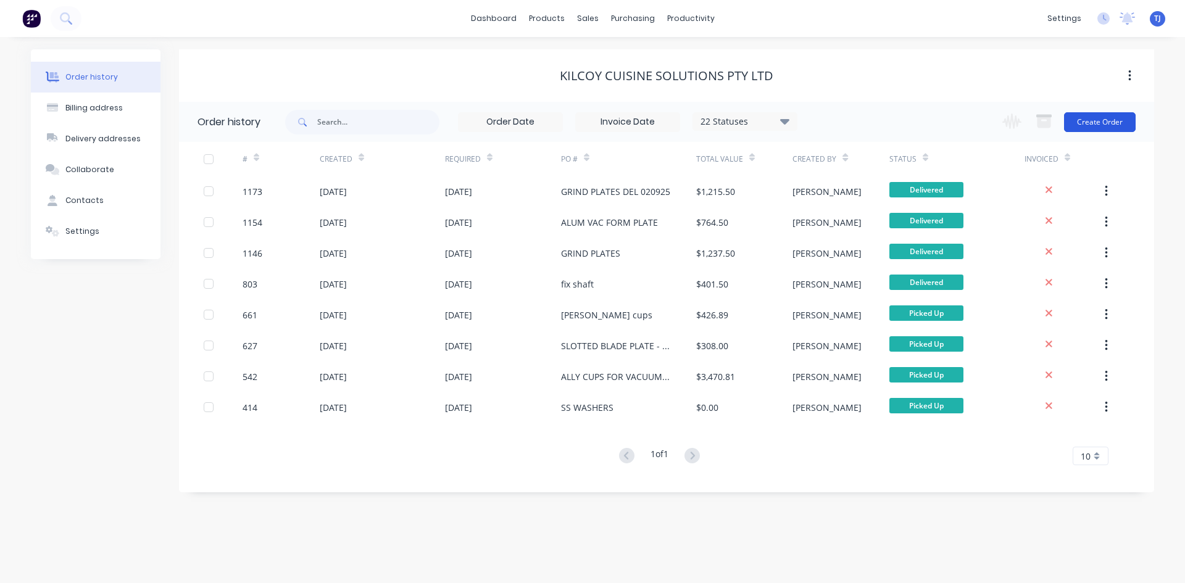
click at [1100, 125] on button "Create Order" at bounding box center [1100, 122] width 72 height 20
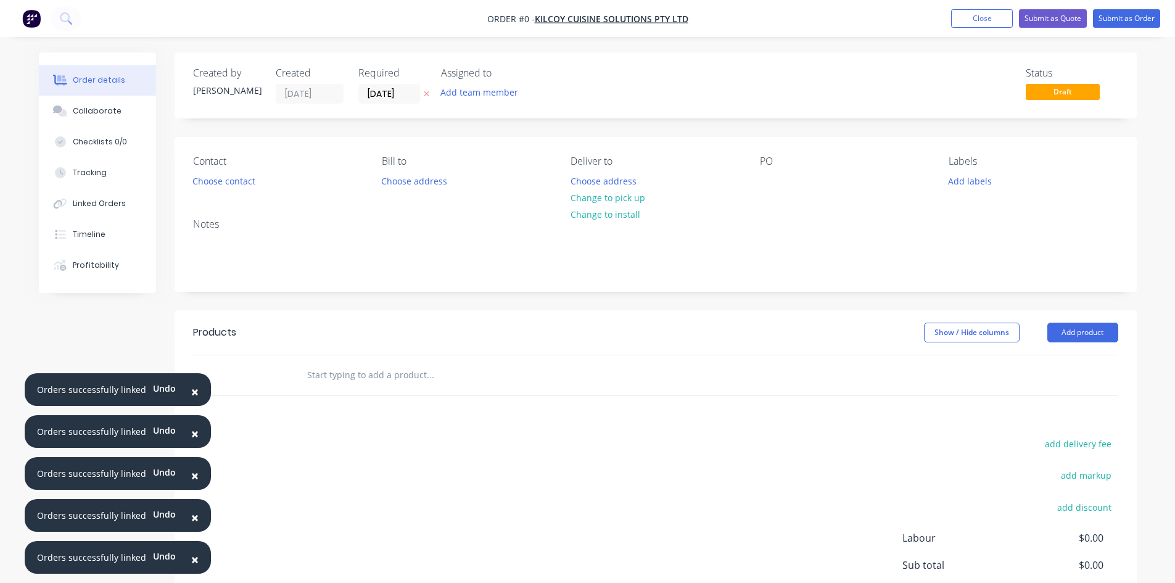
drag, startPoint x: 758, startPoint y: 170, endPoint x: 765, endPoint y: 178, distance: 10.0
click at [760, 172] on div "Contact Choose contact [PERSON_NAME] to Choose address Deliver to Choose addres…" at bounding box center [656, 173] width 963 height 72
click at [771, 182] on div at bounding box center [770, 181] width 20 height 18
click at [976, 23] on button "Close" at bounding box center [982, 18] width 62 height 19
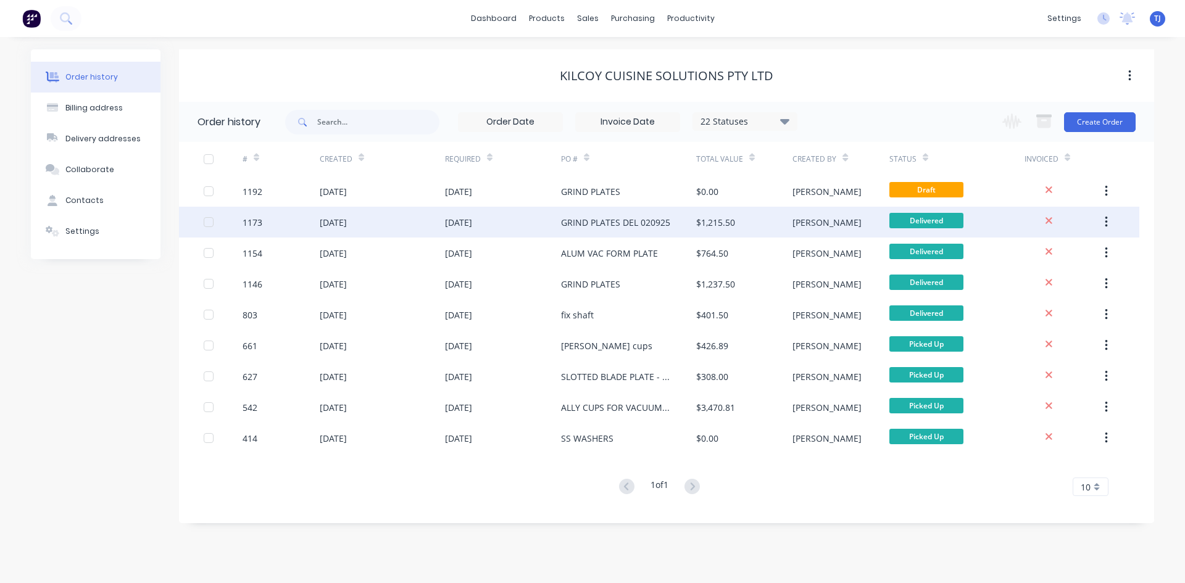
click at [646, 226] on div "GRIND PLATES DEL 020925" at bounding box center [615, 222] width 109 height 13
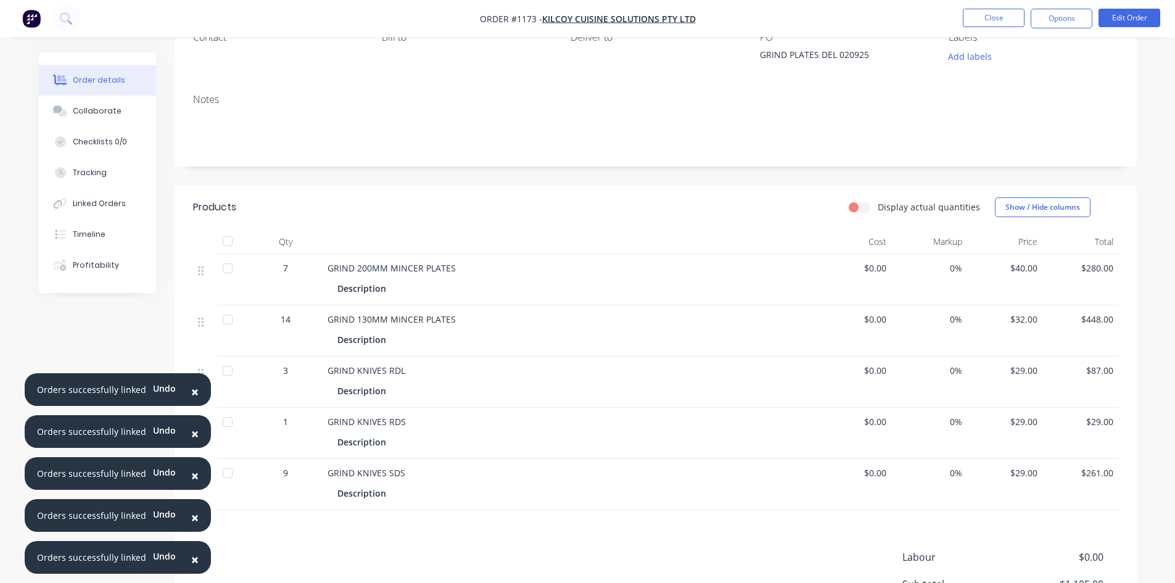
scroll to position [185, 0]
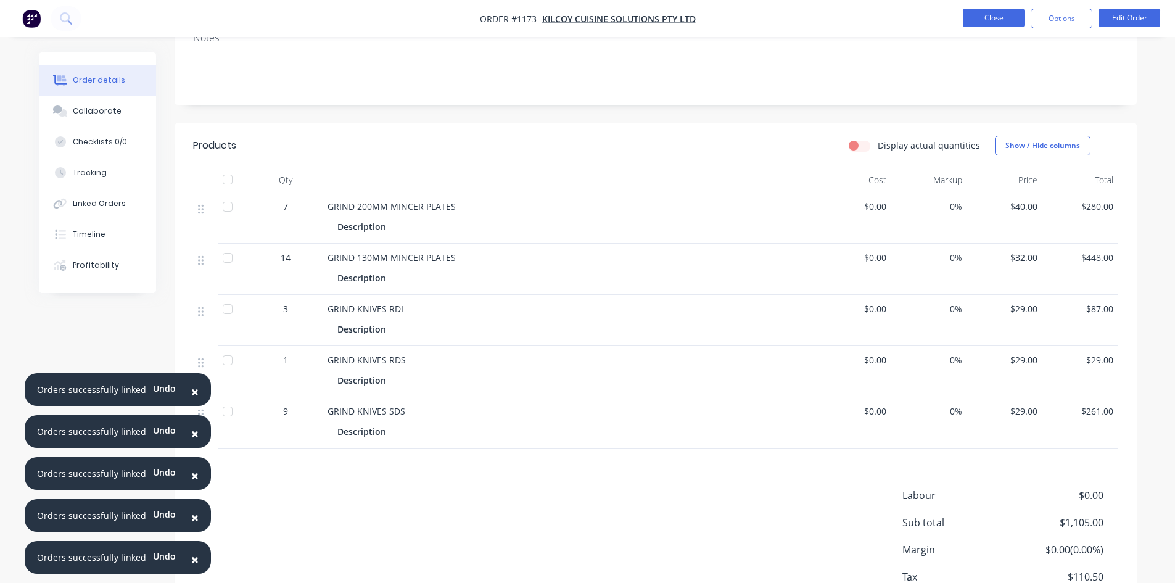
click at [991, 18] on button "Close" at bounding box center [994, 18] width 62 height 19
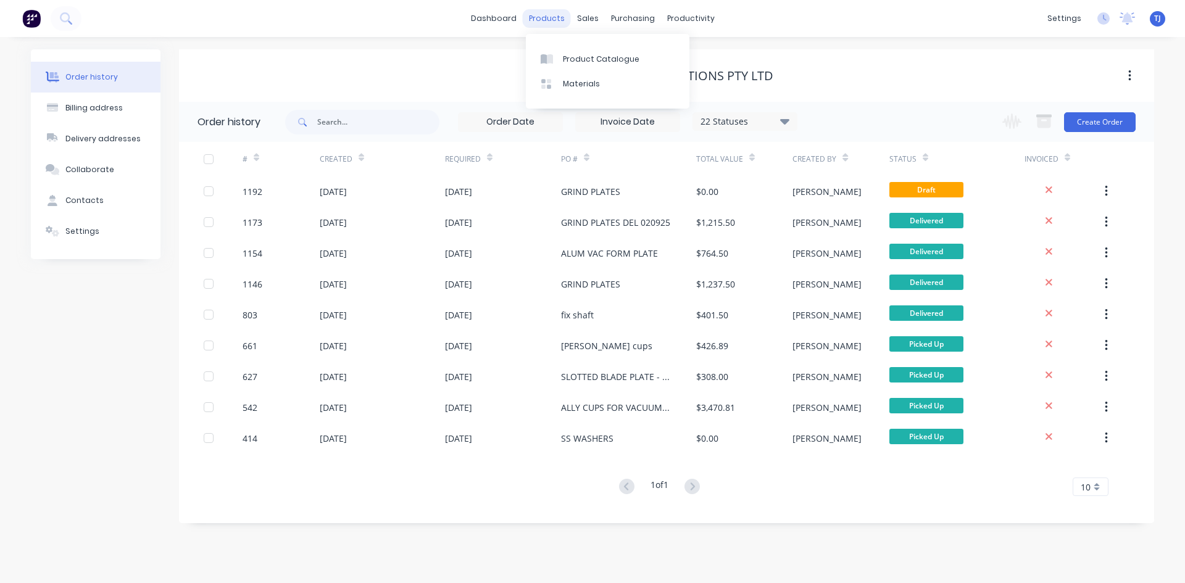
click at [540, 17] on div "products" at bounding box center [547, 18] width 48 height 19
click at [565, 57] on div "Product Catalogue" at bounding box center [601, 59] width 77 height 11
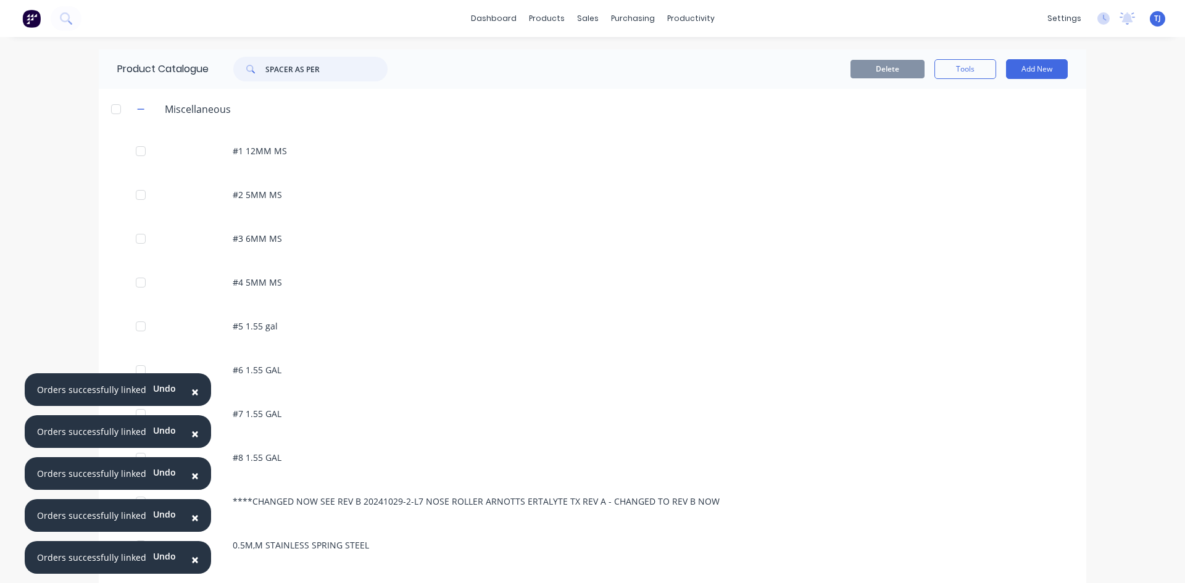
click at [301, 71] on input "SPACER AS PER" at bounding box center [326, 69] width 122 height 25
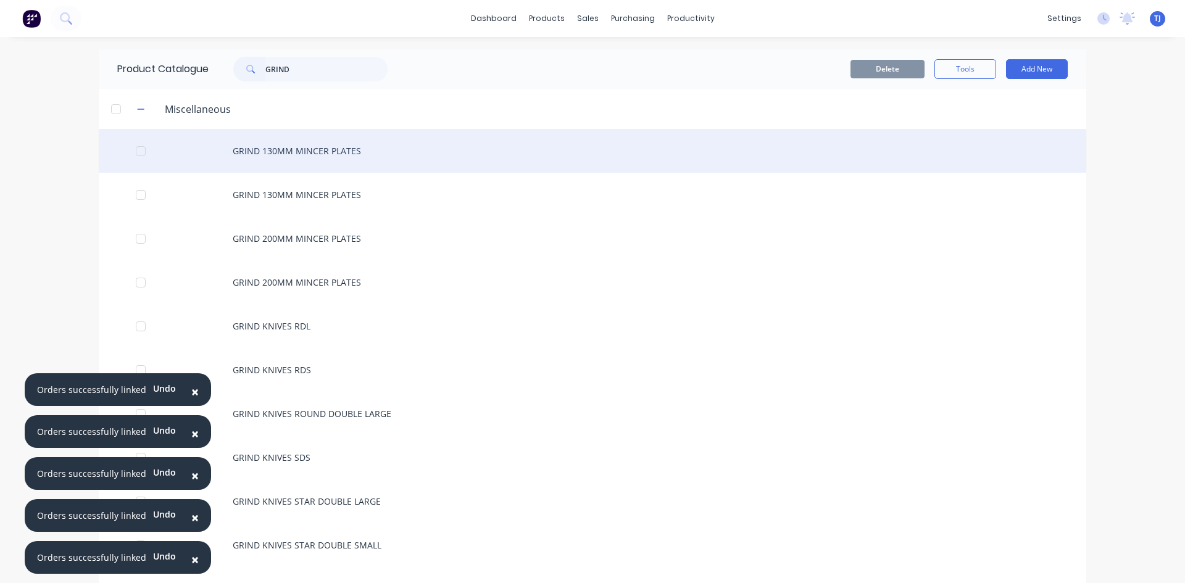
click at [309, 153] on div "GRIND 130MM MINCER PLATES" at bounding box center [592, 151] width 987 height 44
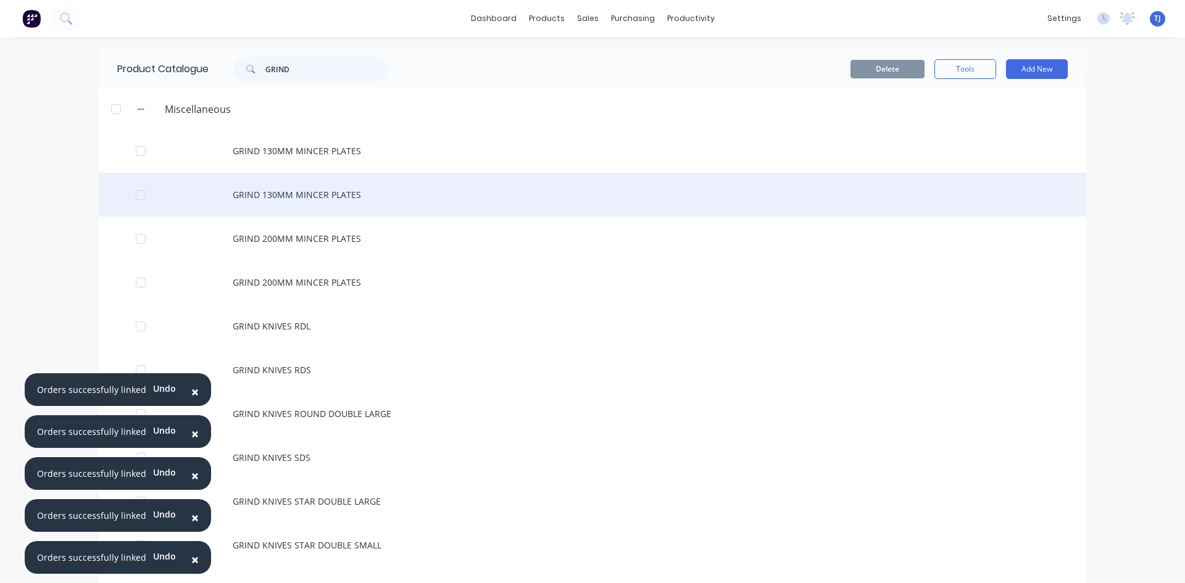
click at [292, 191] on div "GRIND 130MM MINCER PLATES" at bounding box center [592, 195] width 987 height 44
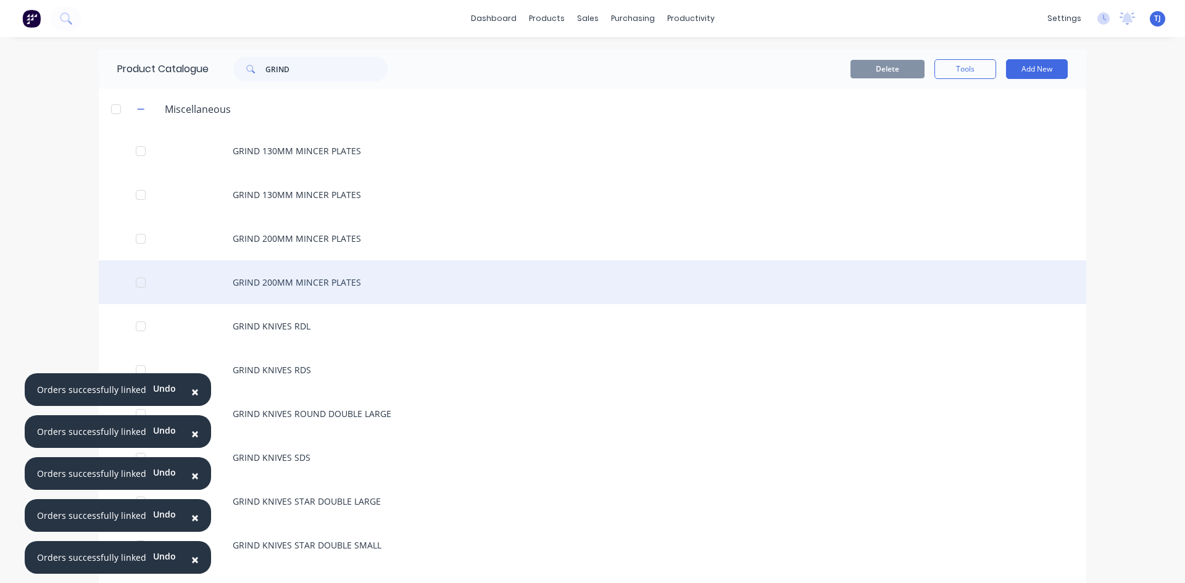
click at [291, 279] on div "GRIND 200MM MINCER PLATES" at bounding box center [592, 282] width 987 height 44
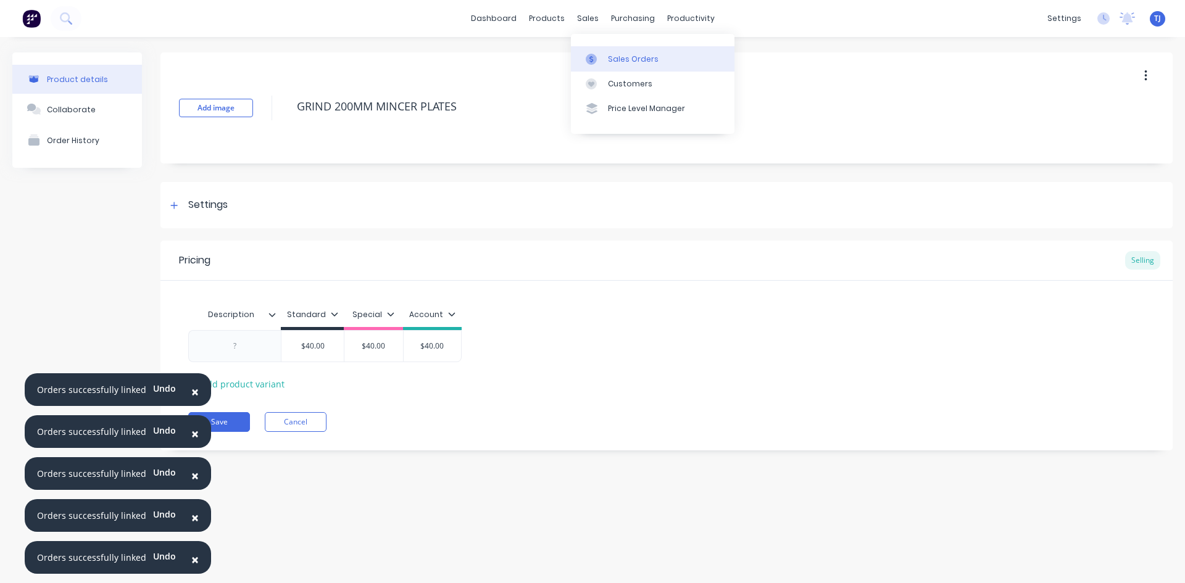
click at [613, 56] on div "Sales Orders" at bounding box center [633, 59] width 51 height 11
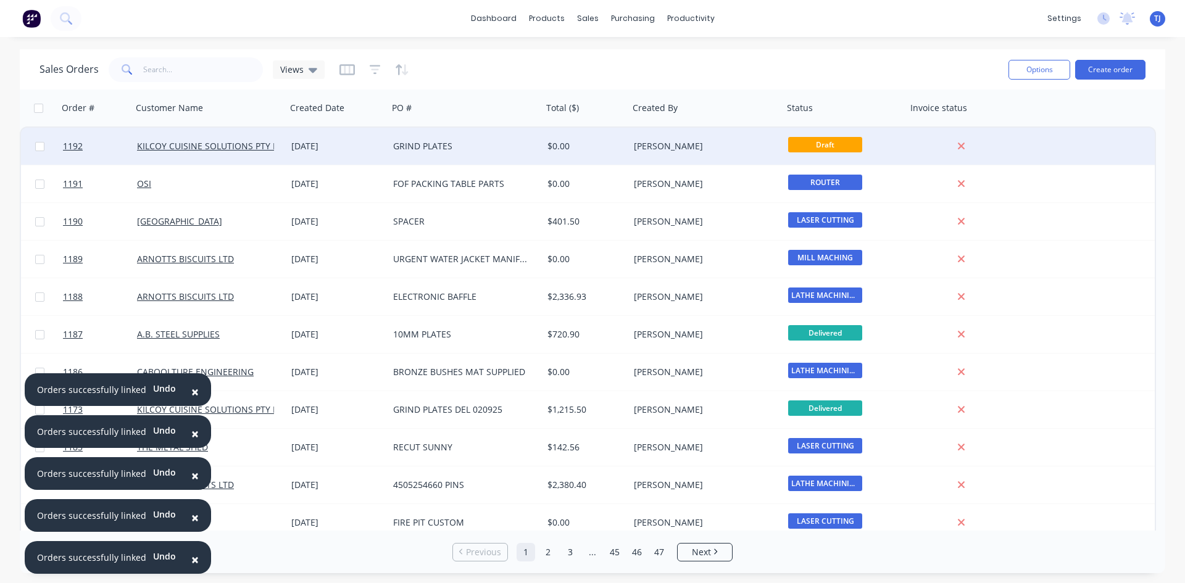
click at [474, 150] on div "GRIND PLATES" at bounding box center [461, 146] width 137 height 12
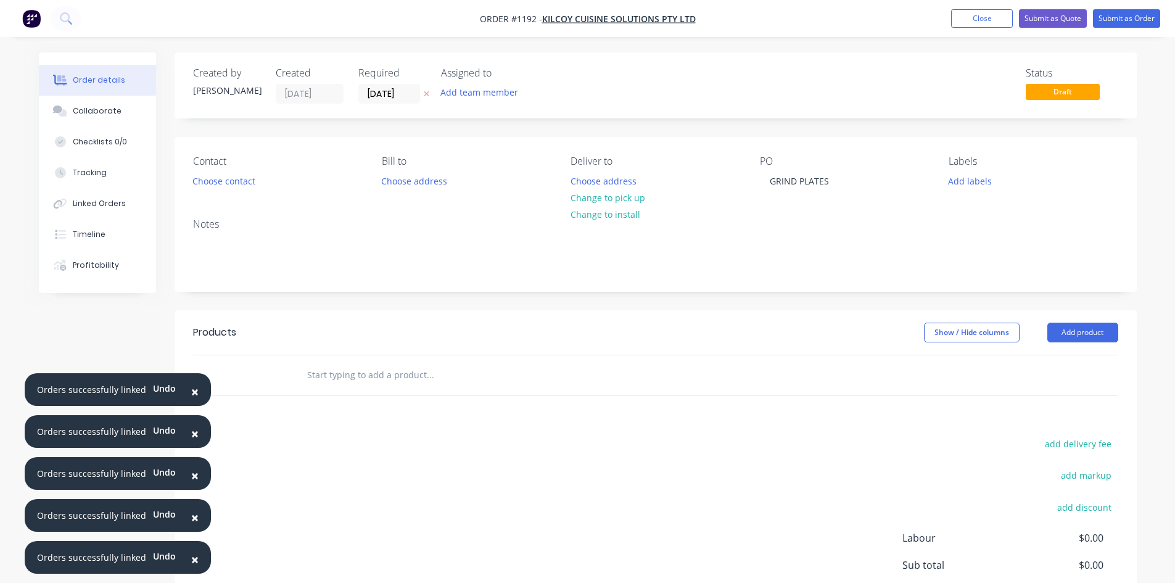
click at [840, 180] on div "PO GRIND PLATES" at bounding box center [844, 172] width 169 height 35
click at [832, 180] on div "GRIND PLATES" at bounding box center [799, 181] width 79 height 18
click at [411, 383] on input "text" at bounding box center [430, 375] width 247 height 25
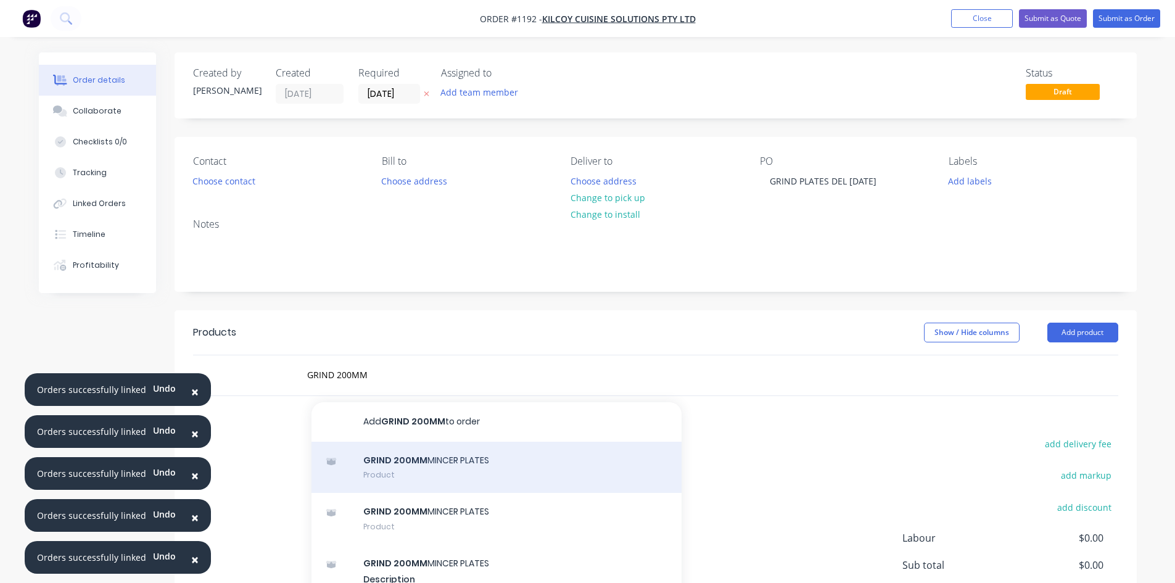
click at [436, 466] on div "GRIND 200MM MINCER PLATES Product" at bounding box center [497, 468] width 370 height 52
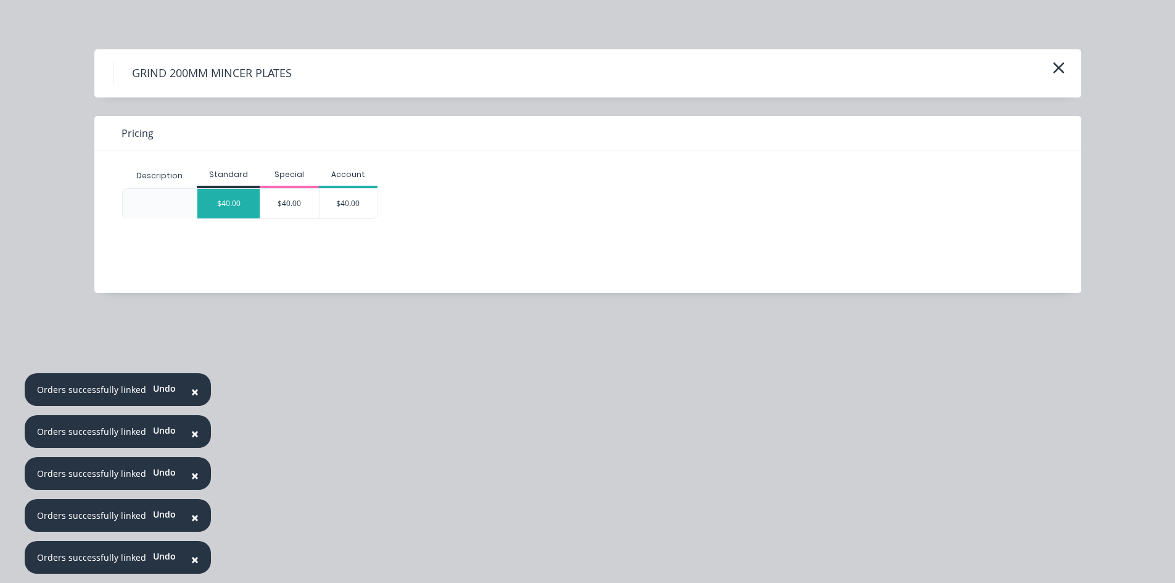
click at [222, 209] on div "$40.00" at bounding box center [228, 204] width 62 height 30
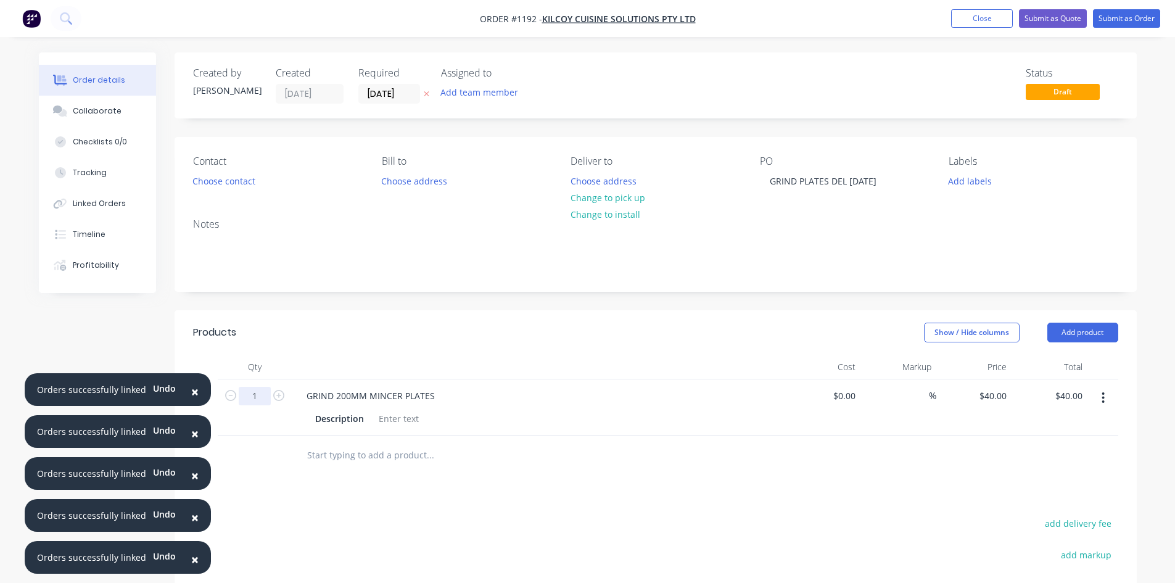
click at [265, 393] on input "1" at bounding box center [255, 396] width 32 height 19
click at [374, 463] on input "text" at bounding box center [430, 455] width 247 height 25
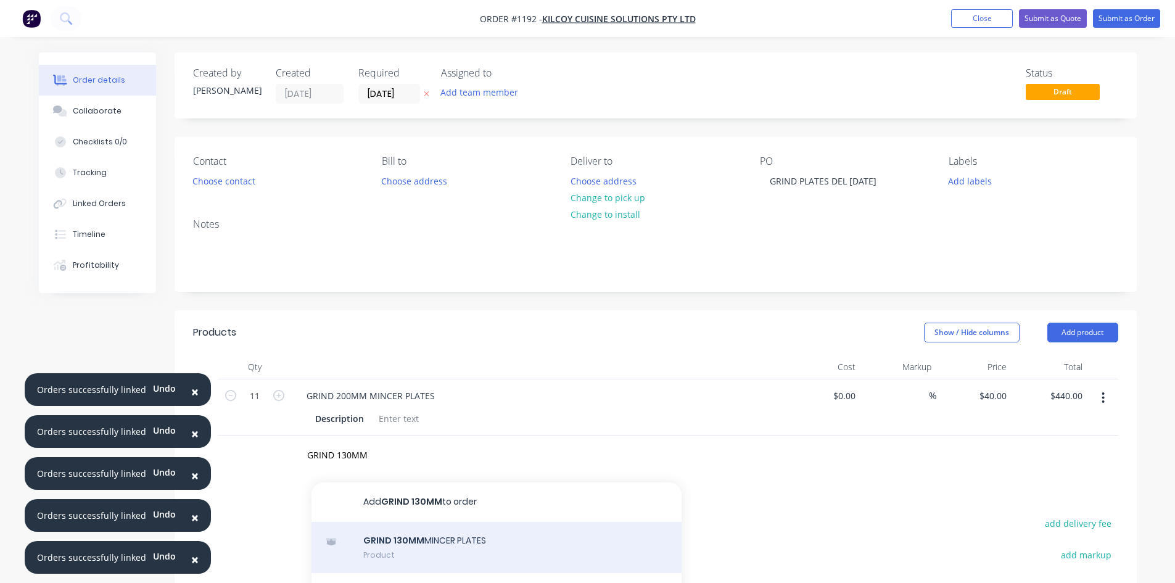
click at [458, 549] on div "GRIND 130MM MINCER PLATES Product" at bounding box center [497, 548] width 370 height 52
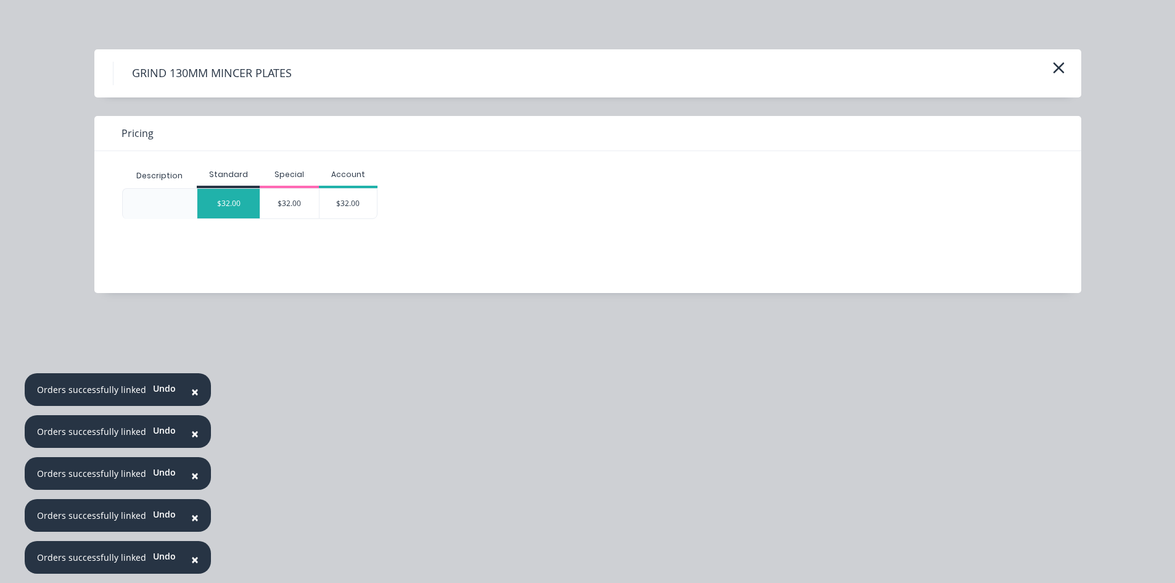
click at [231, 207] on div "$32.00" at bounding box center [228, 204] width 62 height 30
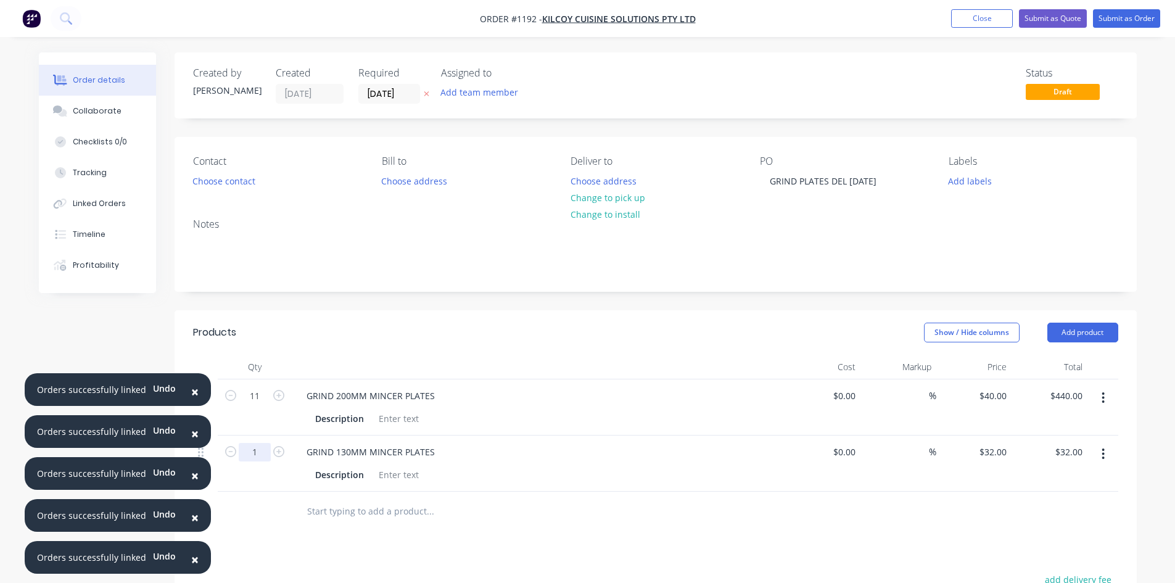
click at [260, 447] on input "1" at bounding box center [255, 452] width 32 height 19
click at [391, 515] on input "text" at bounding box center [430, 511] width 247 height 25
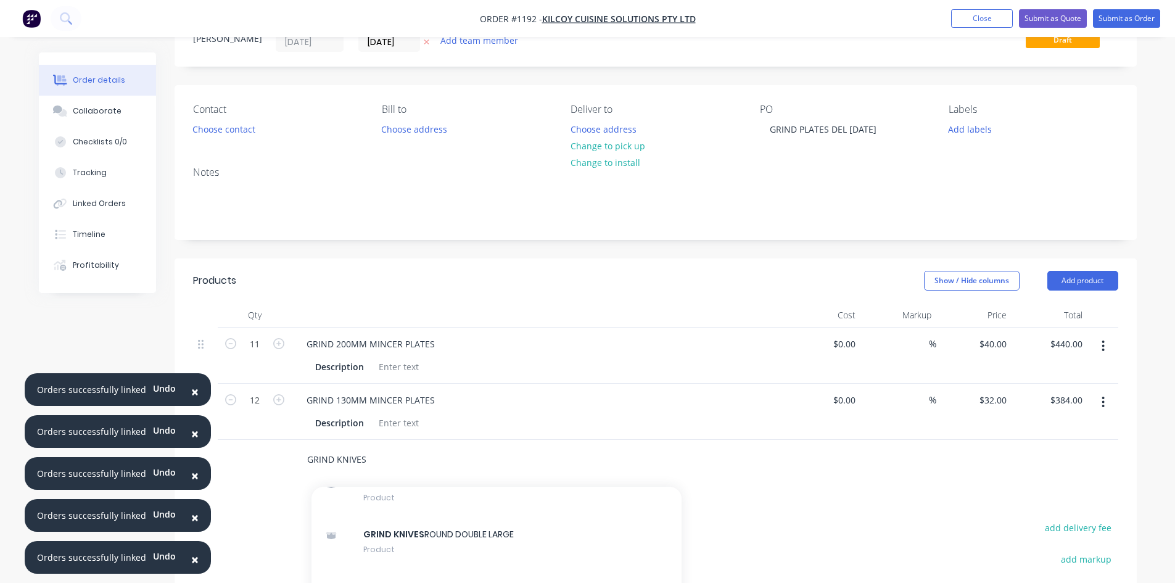
scroll to position [185, 0]
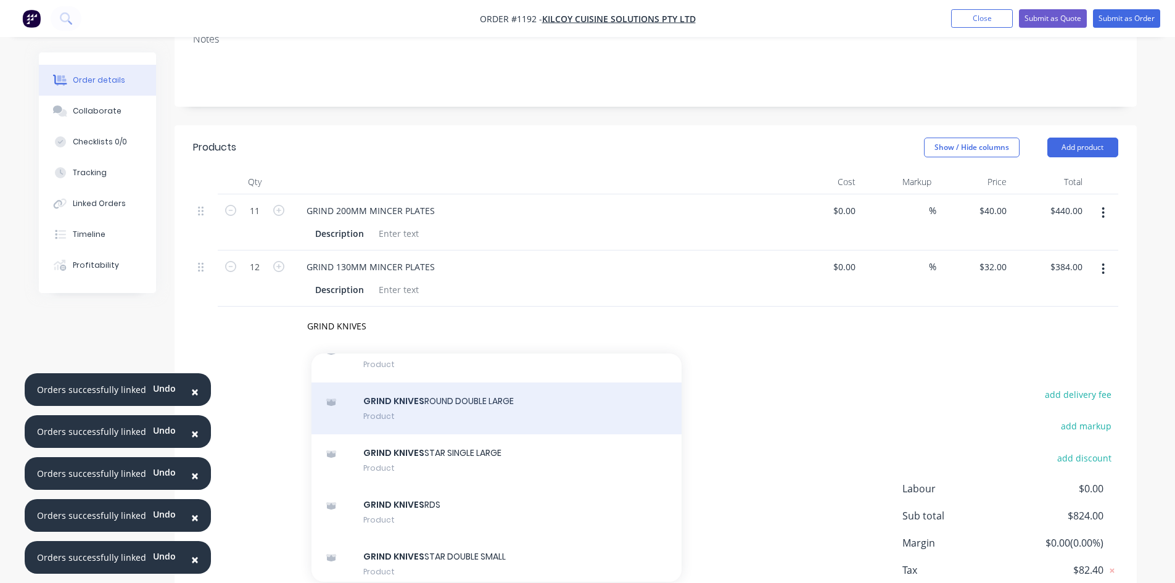
click at [429, 421] on div "GRIND KNIVES ROUND DOUBLE LARGE Product" at bounding box center [497, 409] width 370 height 52
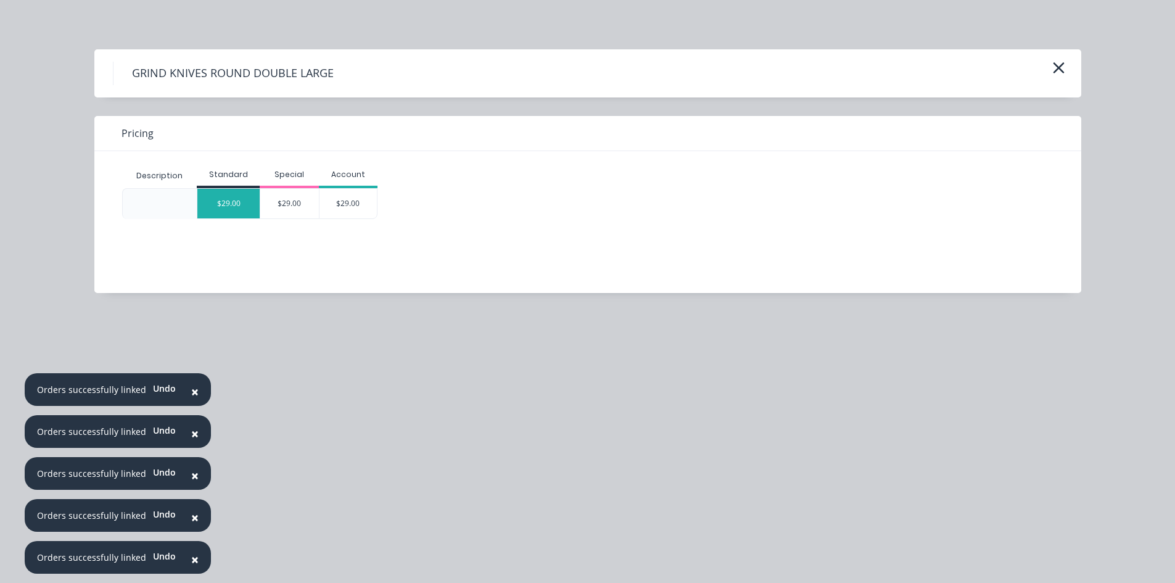
click at [227, 209] on div "$29.00" at bounding box center [228, 204] width 62 height 30
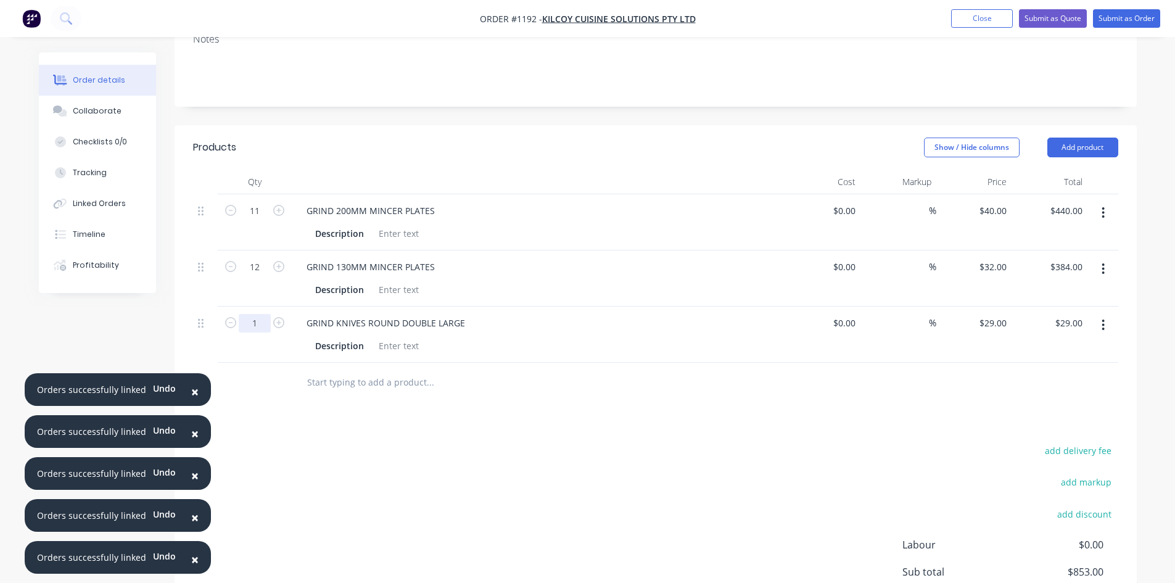
click at [251, 326] on input "1" at bounding box center [255, 323] width 32 height 19
click at [349, 382] on input "text" at bounding box center [430, 382] width 247 height 25
click at [326, 389] on input "[PERSON_NAME] KNIVES" at bounding box center [430, 382] width 247 height 25
click at [331, 393] on input "[PERSON_NAME] KNIVES" at bounding box center [430, 382] width 247 height 25
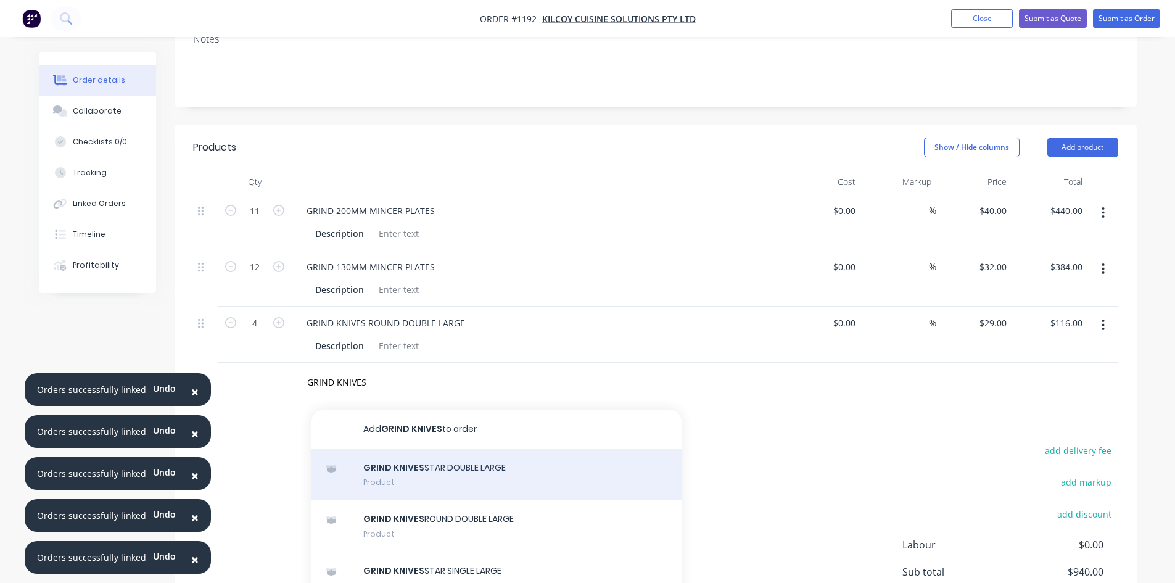
click at [453, 478] on div "GRIND KNIVES STAR DOUBLE LARGE Product" at bounding box center [497, 475] width 370 height 52
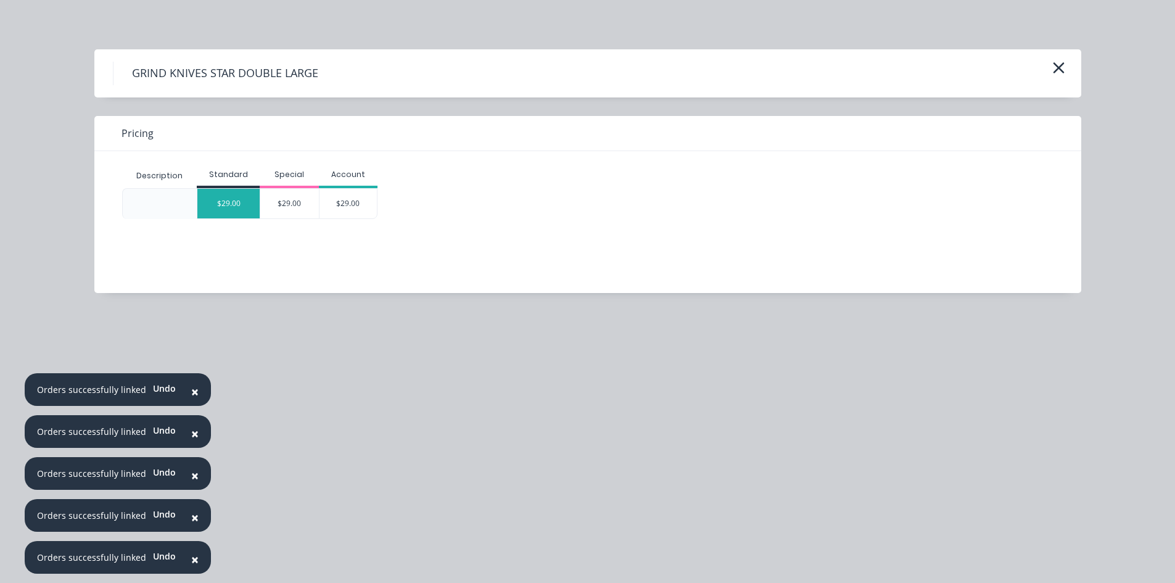
click at [222, 208] on div "$29.00" at bounding box center [228, 204] width 62 height 30
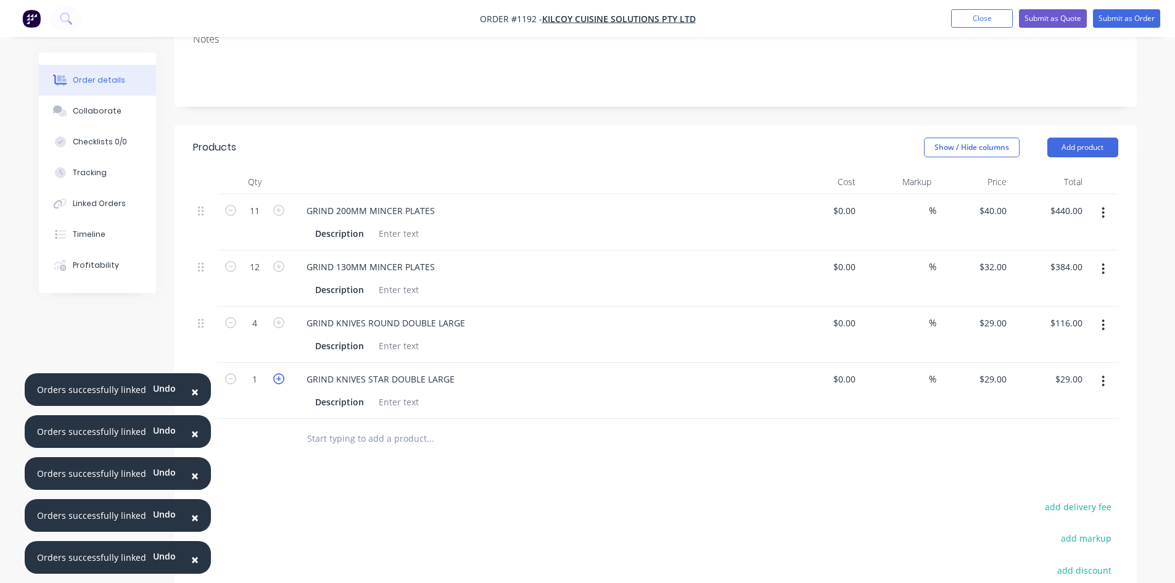
click at [282, 378] on icon "button" at bounding box center [278, 378] width 11 height 11
click at [332, 435] on input "text" at bounding box center [430, 438] width 247 height 25
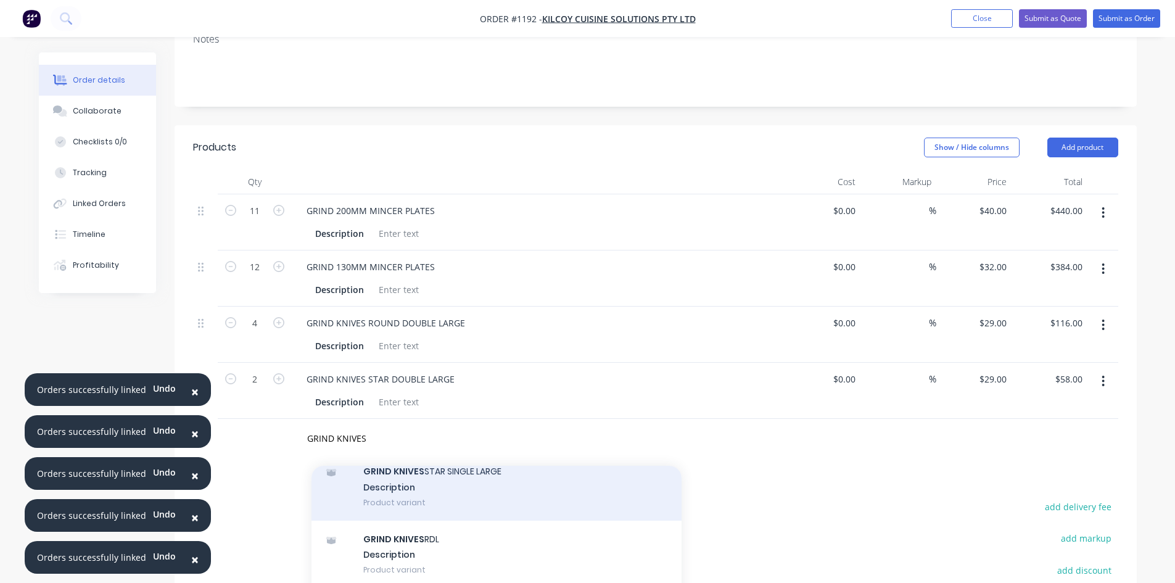
click at [441, 499] on div "GRIND KNIVES STAR SINGLE LARGE Description Product variant" at bounding box center [497, 487] width 370 height 68
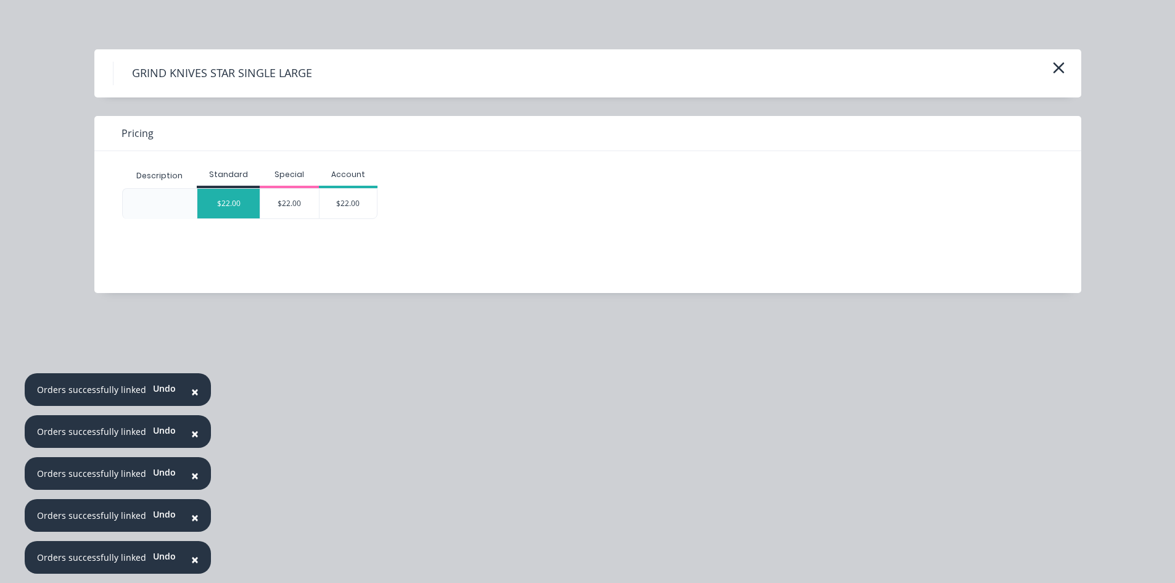
click at [213, 203] on div "$22.00" at bounding box center [228, 204] width 62 height 30
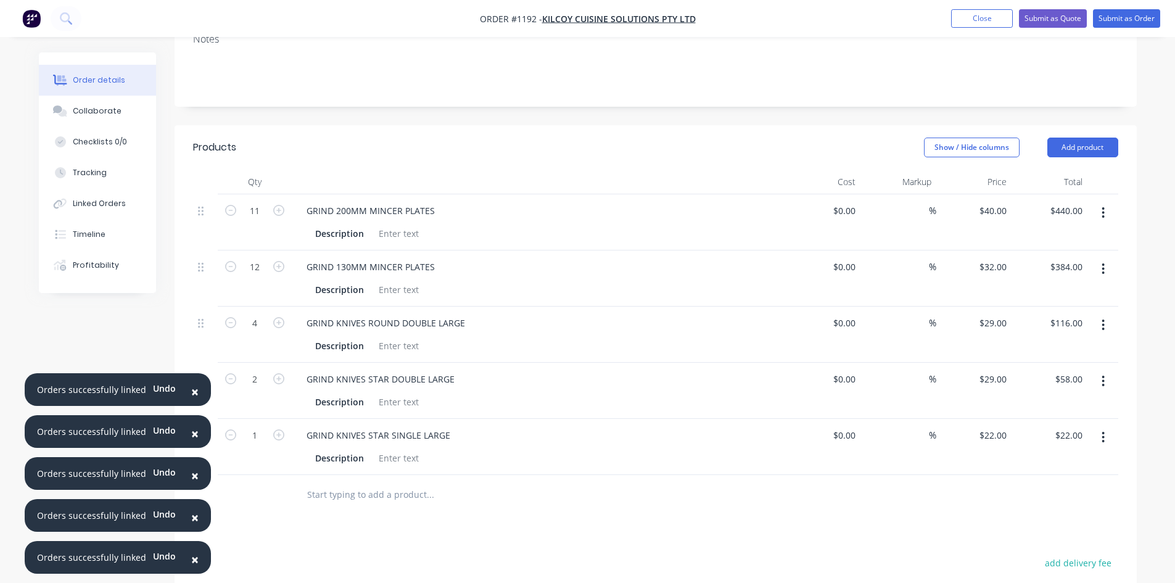
click at [338, 496] on input "text" at bounding box center [430, 495] width 247 height 25
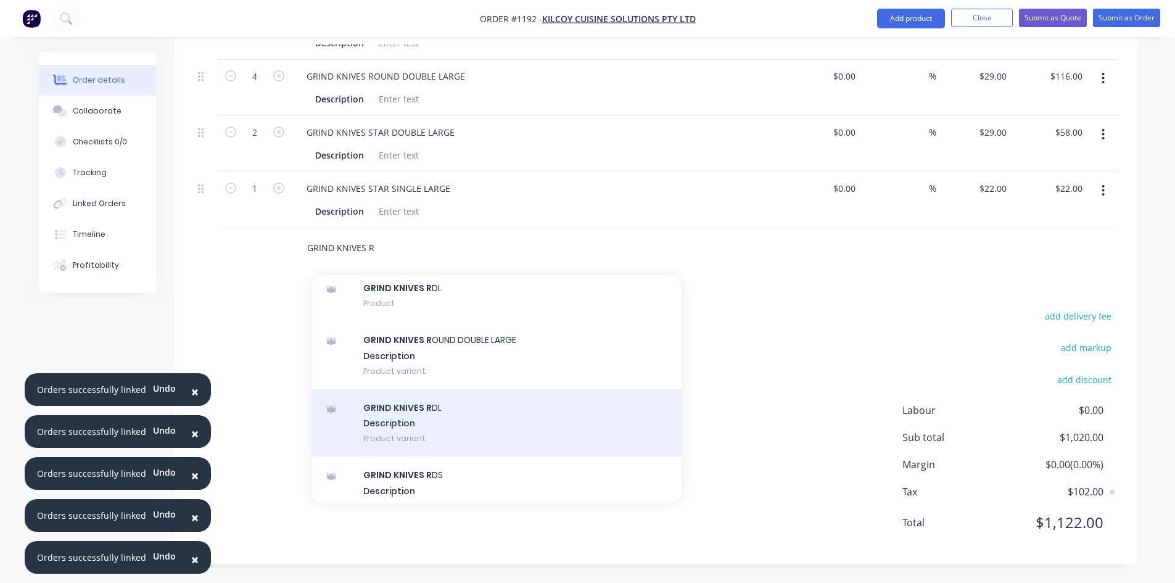
scroll to position [169, 0]
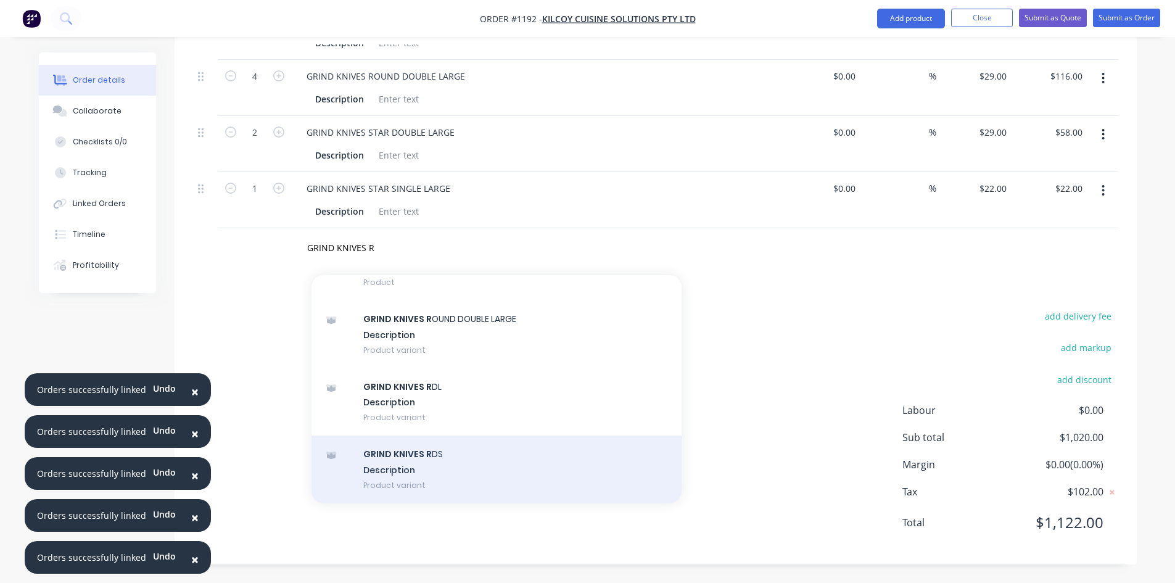
click at [426, 454] on div "GRIND KNIVES R DS Description Product variant" at bounding box center [497, 470] width 370 height 68
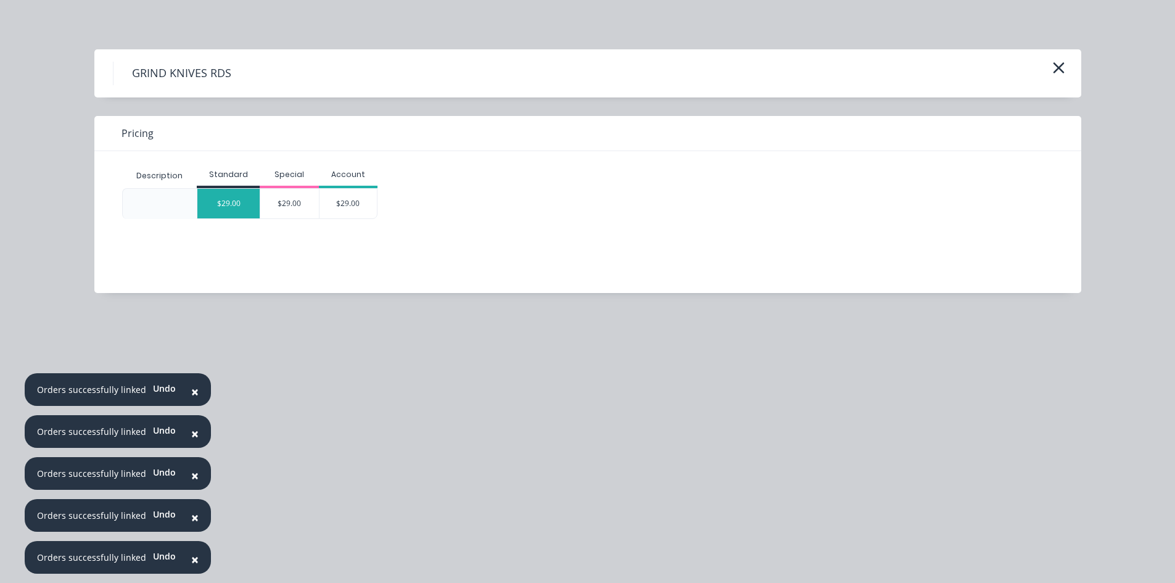
click at [225, 212] on div "$29.00" at bounding box center [228, 204] width 62 height 30
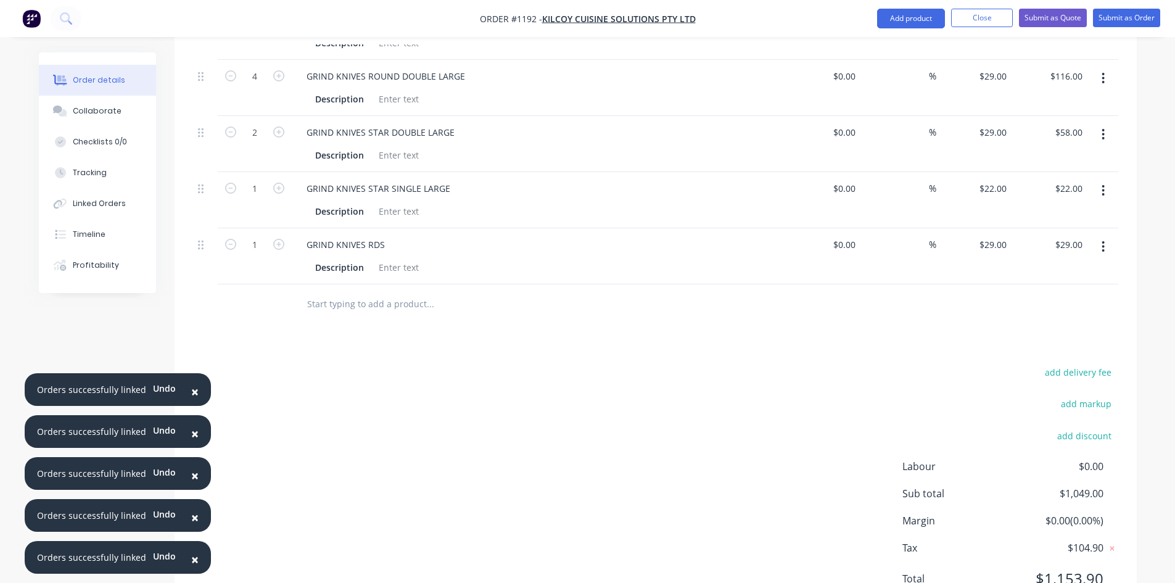
click at [327, 307] on input "text" at bounding box center [430, 304] width 247 height 25
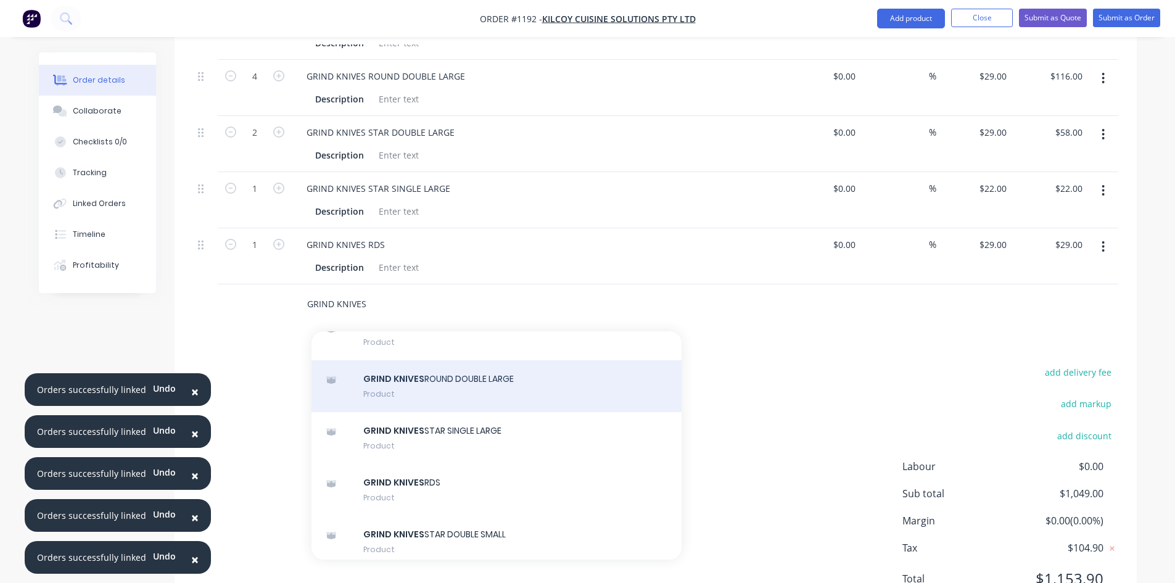
scroll to position [123, 0]
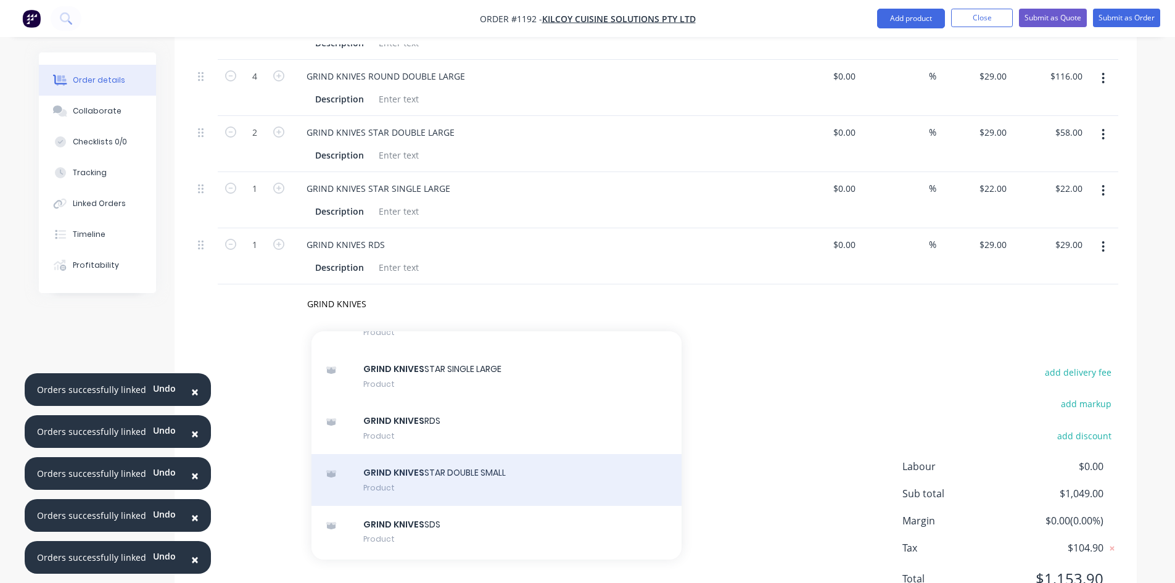
click at [457, 478] on div "GRIND KNIVES STAR DOUBLE SMALL Product" at bounding box center [497, 480] width 370 height 52
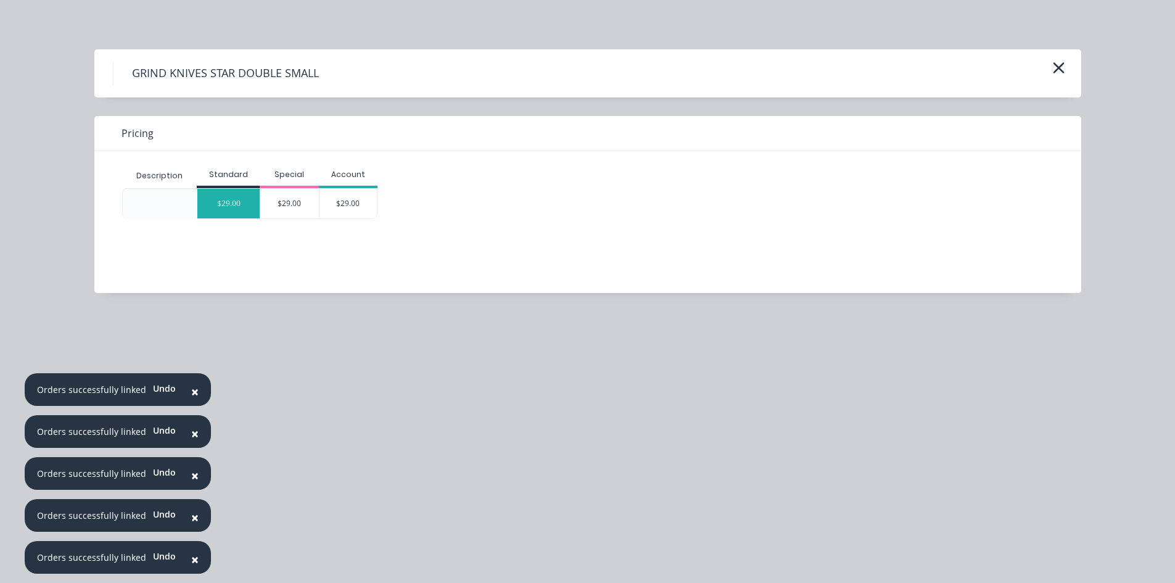
click at [226, 204] on div "$29.00" at bounding box center [228, 204] width 62 height 30
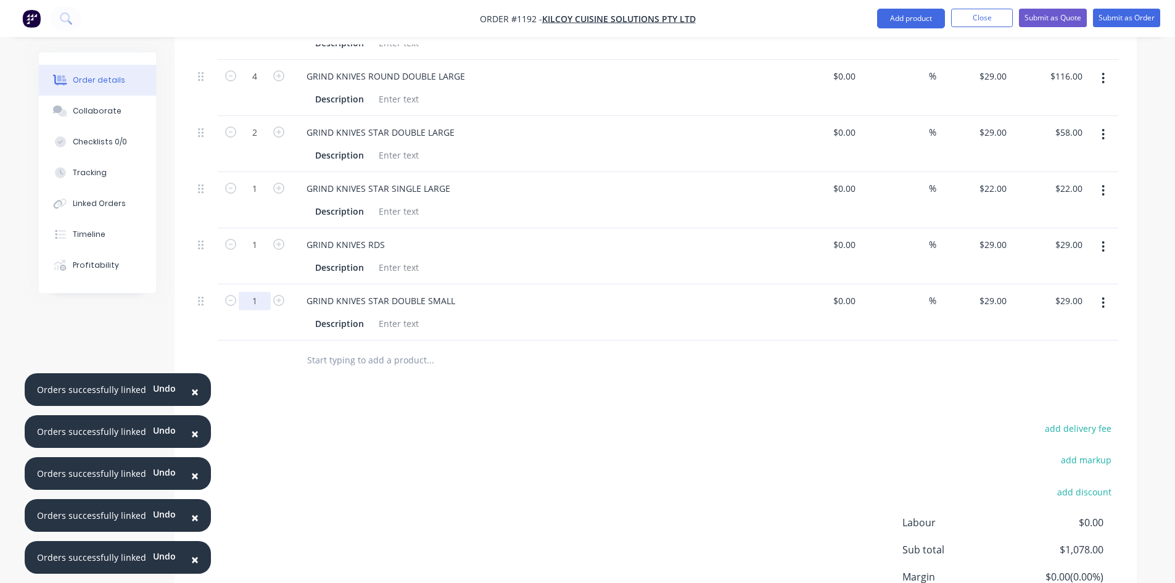
click at [255, 300] on input "1" at bounding box center [255, 301] width 32 height 19
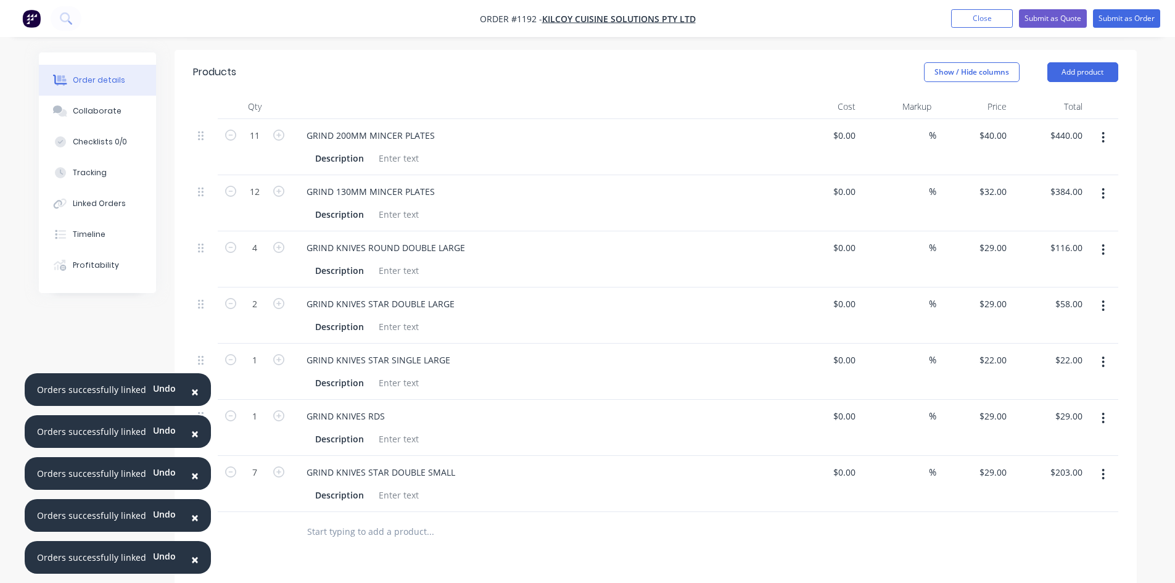
scroll to position [247, 0]
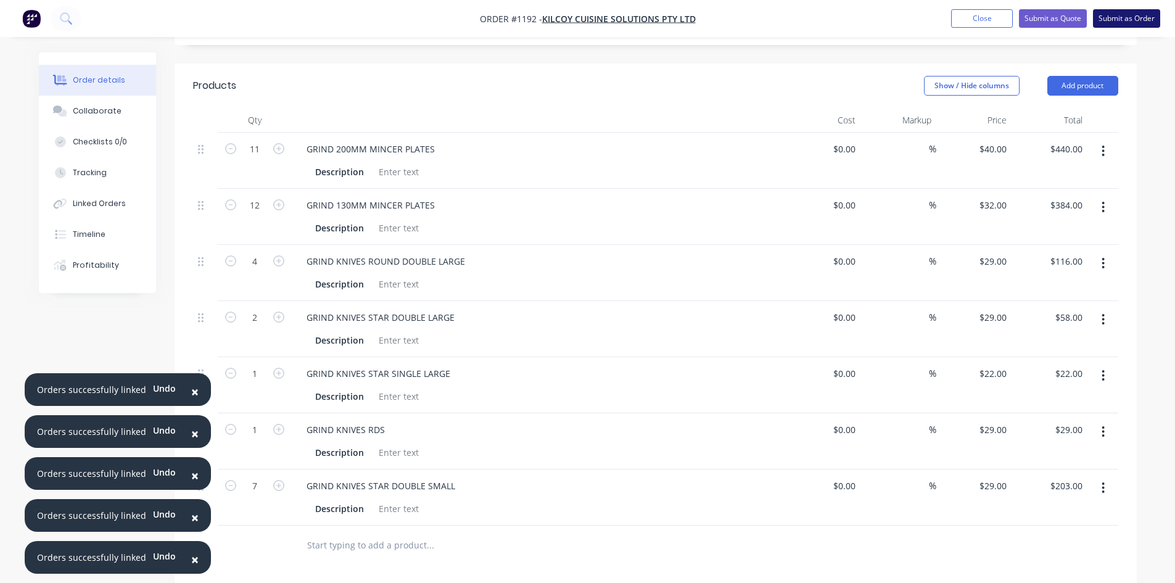
click at [1149, 12] on button "Submit as Order" at bounding box center [1126, 18] width 67 height 19
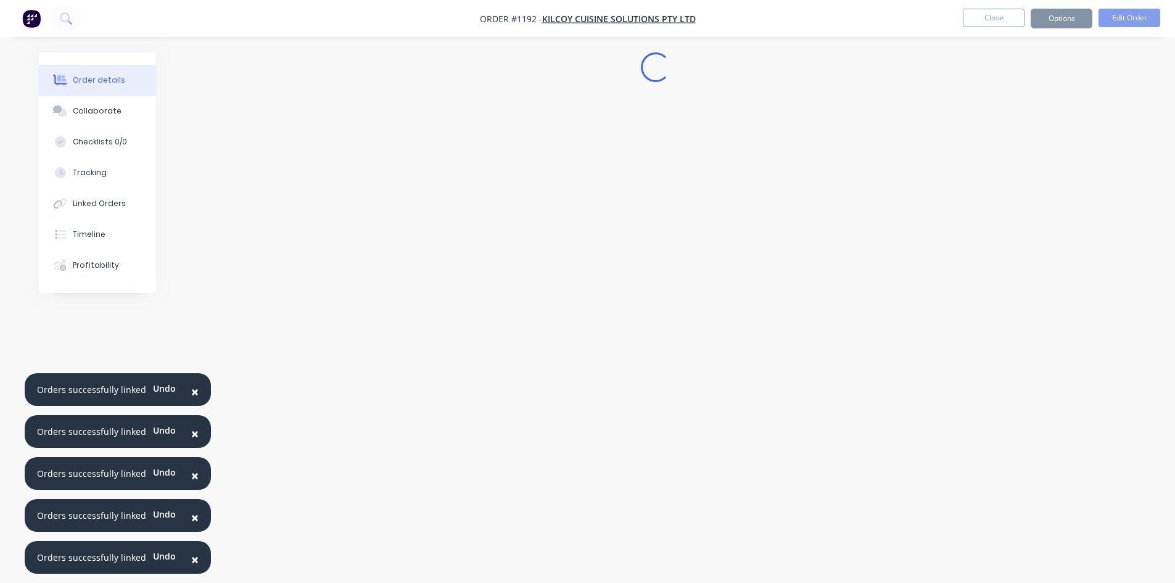
scroll to position [0, 0]
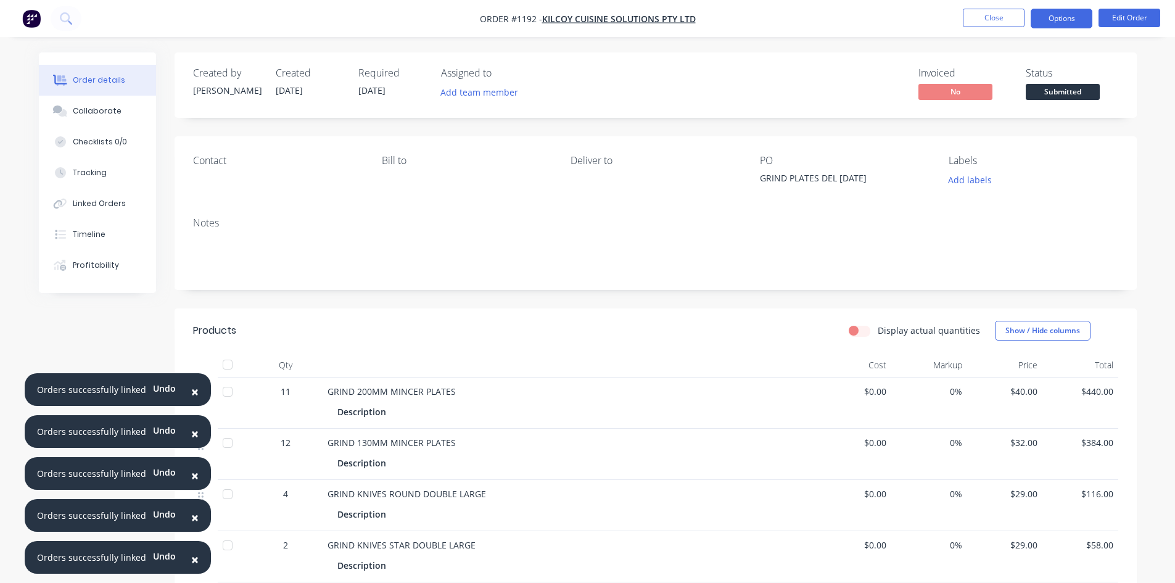
click at [1070, 20] on button "Options" at bounding box center [1062, 19] width 62 height 20
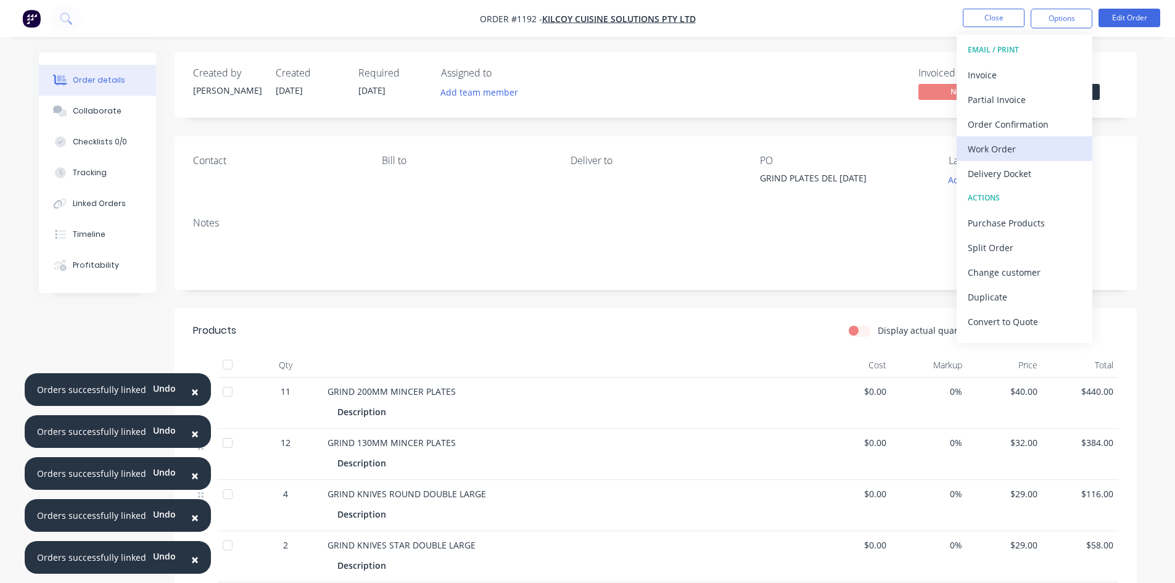
click at [1023, 150] on div "Work Order" at bounding box center [1025, 149] width 114 height 18
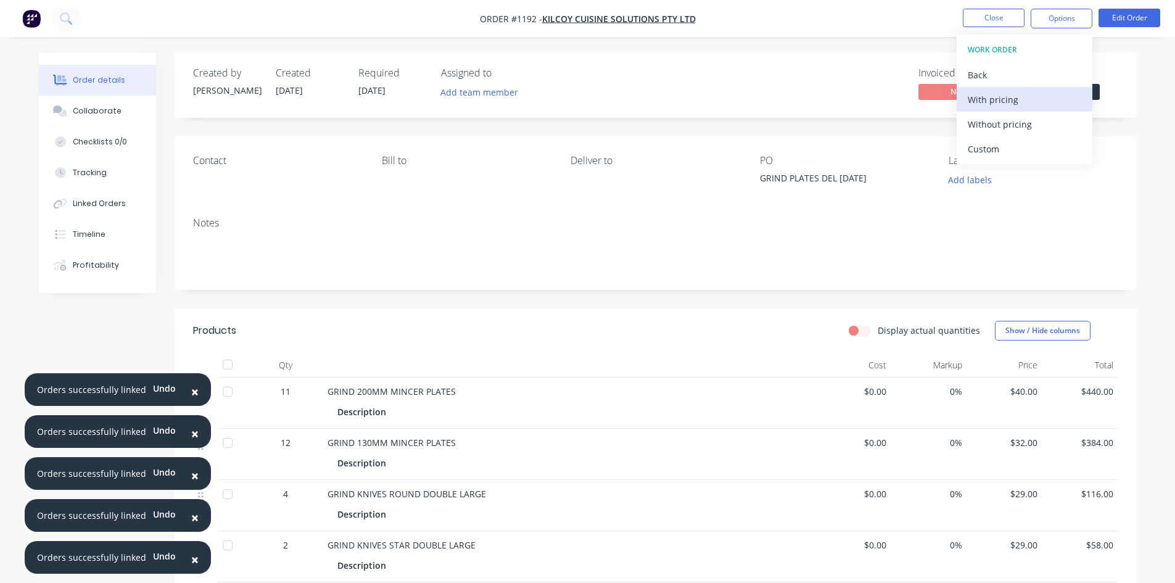
click at [1016, 108] on div "With pricing" at bounding box center [1025, 100] width 114 height 18
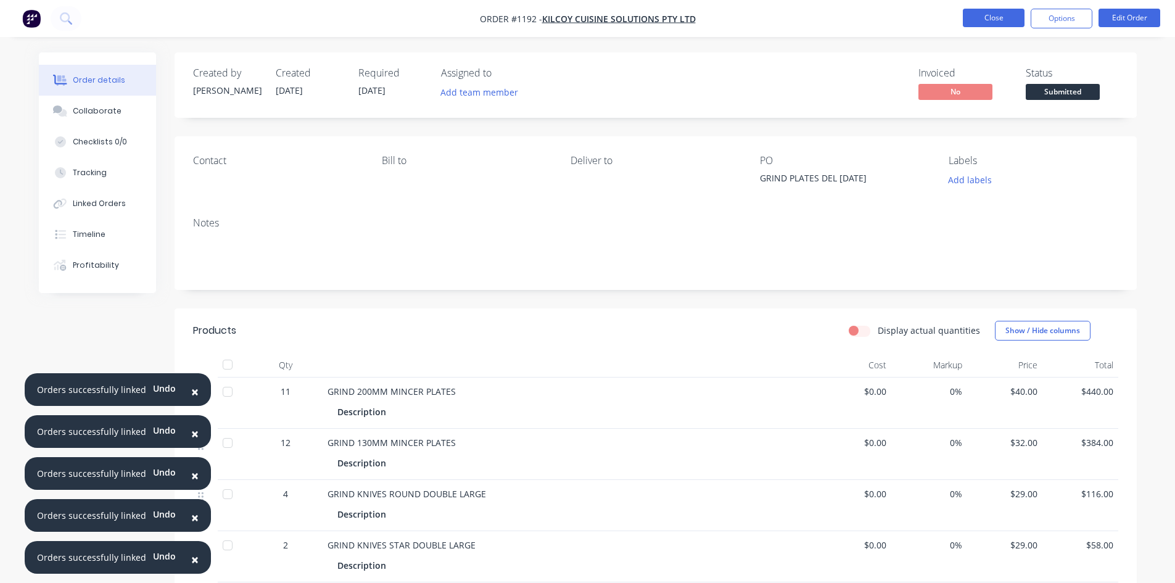
click at [1001, 17] on button "Close" at bounding box center [994, 18] width 62 height 19
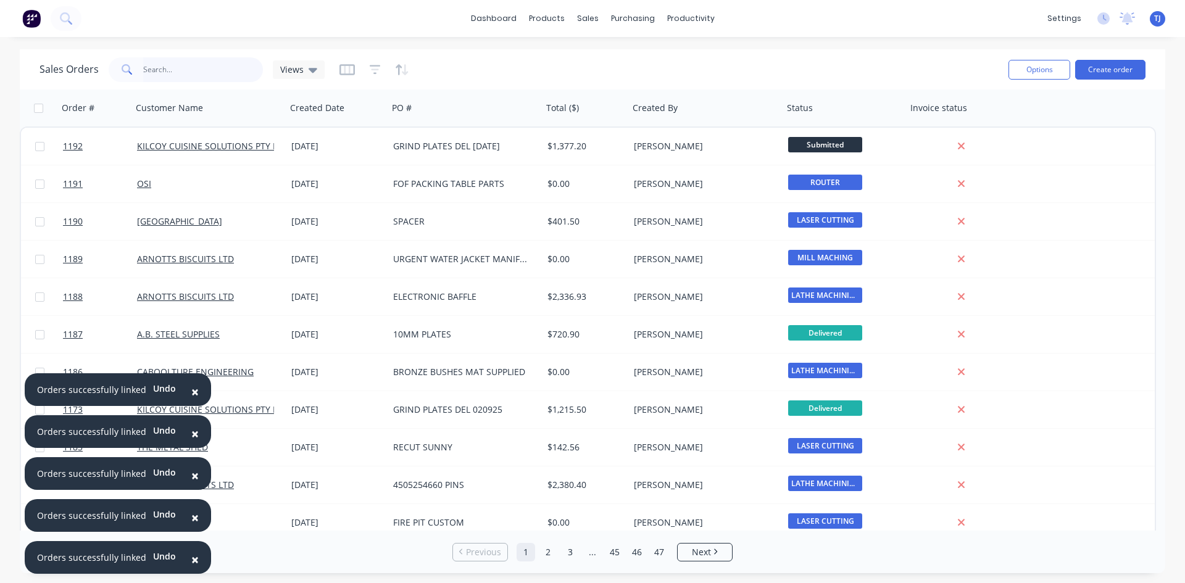
click at [211, 70] on input "text" at bounding box center [203, 69] width 120 height 25
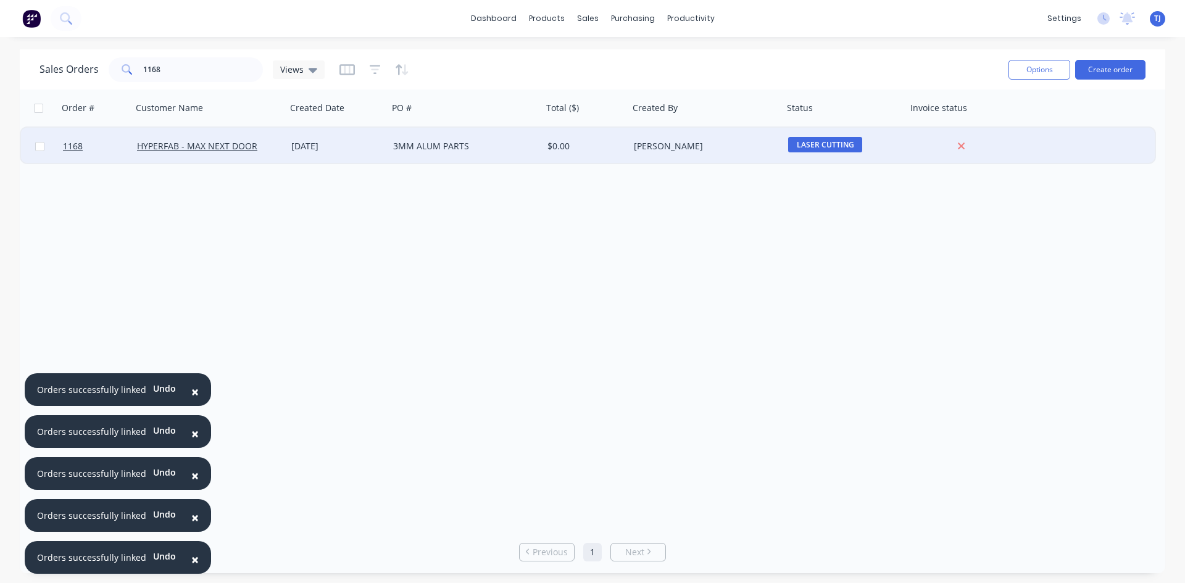
click at [343, 142] on div "[DATE]" at bounding box center [337, 146] width 92 height 12
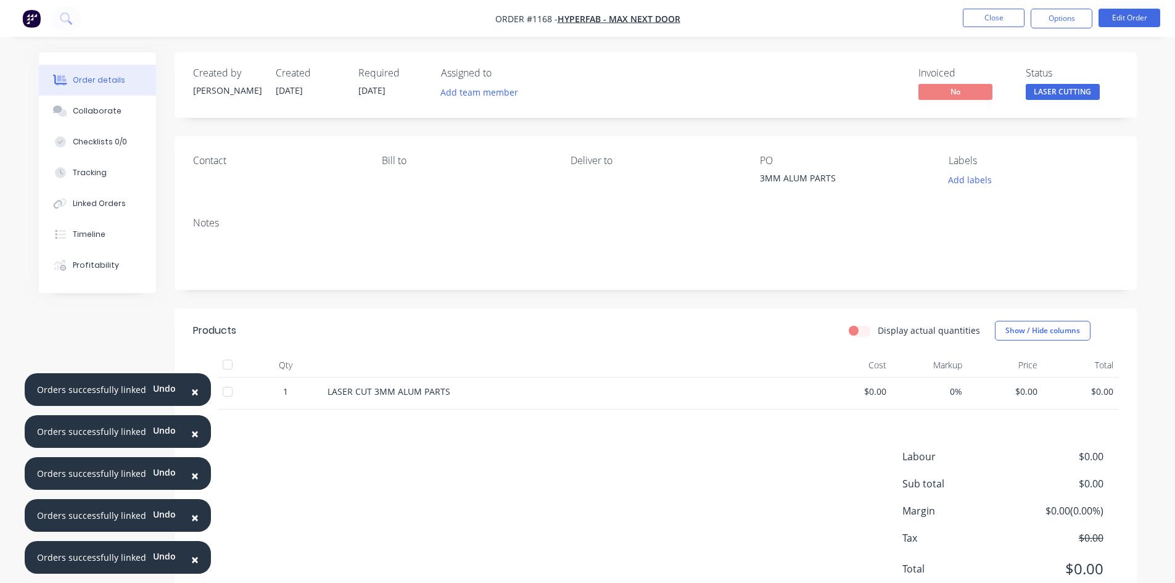
click at [480, 399] on div "LASER CUT 3MM ALUM PARTS" at bounding box center [570, 394] width 494 height 32
click at [457, 399] on div "LASER CUT 3MM ALUM PARTS" at bounding box center [570, 394] width 494 height 32
drag, startPoint x: 457, startPoint y: 396, endPoint x: 452, endPoint y: 390, distance: 8.3
click at [457, 395] on div "LASER CUT 3MM ALUM PARTS" at bounding box center [570, 391] width 484 height 13
click at [444, 390] on span "LASER CUT 3MM ALUM PARTS" at bounding box center [389, 392] width 123 height 12
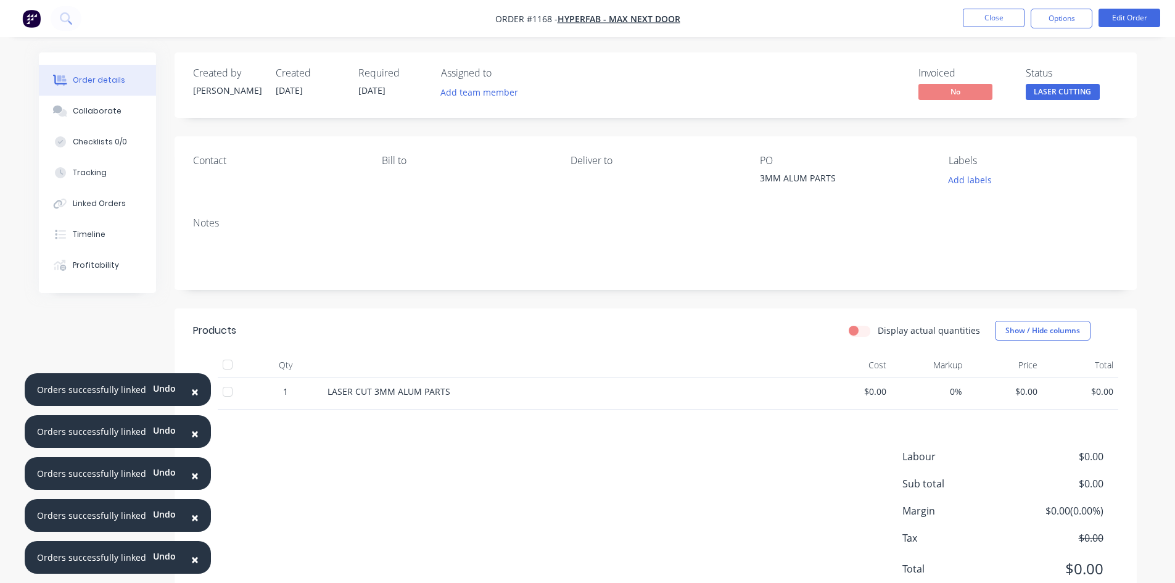
click at [452, 392] on div "LASER CUT 3MM ALUM PARTS" at bounding box center [570, 391] width 484 height 13
click at [444, 394] on span "LASER CUT 3MM ALUM PARTS" at bounding box center [389, 392] width 123 height 12
click at [1117, 11] on button "Edit Order" at bounding box center [1130, 18] width 62 height 19
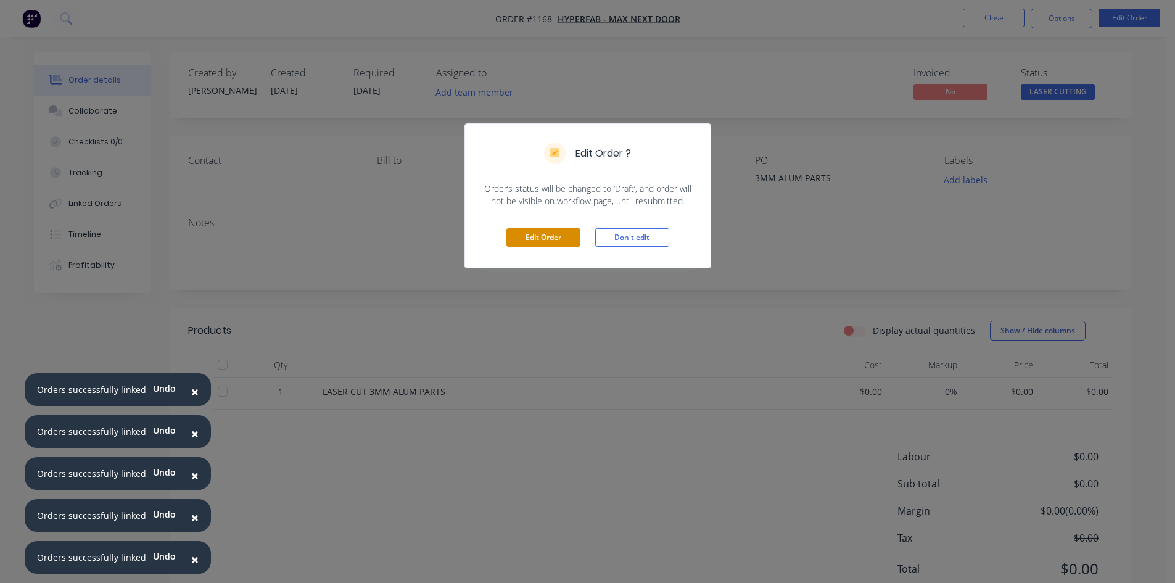
click at [548, 241] on button "Edit Order" at bounding box center [544, 237] width 74 height 19
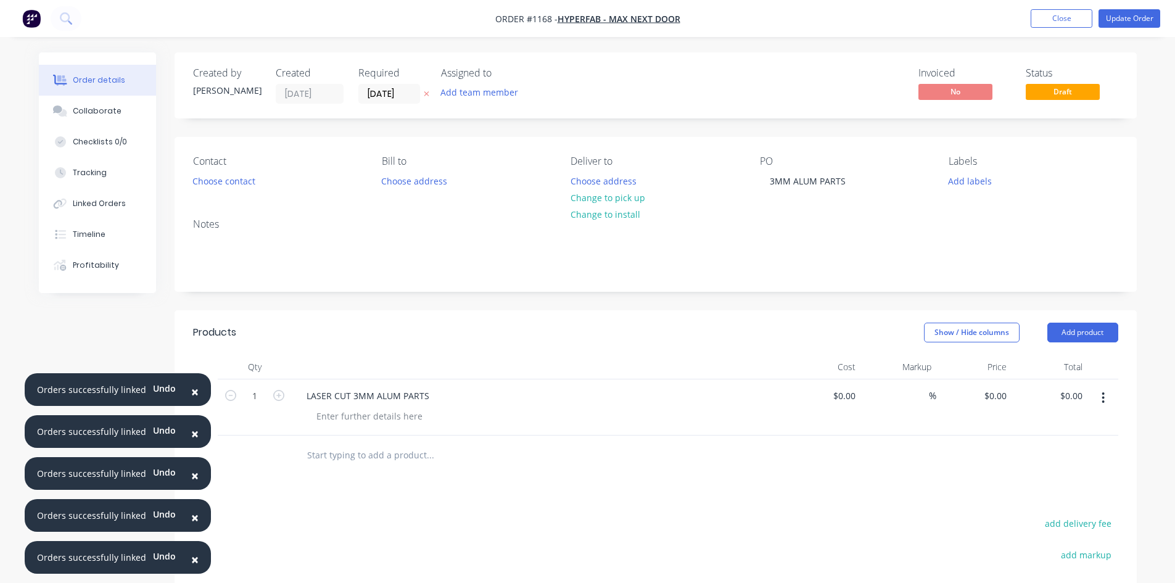
drag, startPoint x: 445, startPoint y: 392, endPoint x: 439, endPoint y: 394, distance: 6.4
click at [445, 393] on div "LASER CUT 3MM ALUM PARTS" at bounding box center [539, 396] width 484 height 18
click at [426, 396] on div "LASER CUT 3MM ALUM PARTS" at bounding box center [368, 396] width 143 height 18
drag, startPoint x: 302, startPoint y: 398, endPoint x: 521, endPoint y: 416, distance: 219.8
click at [521, 416] on div "LASER CUT 3MM ALUM PARTS AS PER QUOTE" at bounding box center [539, 407] width 494 height 56
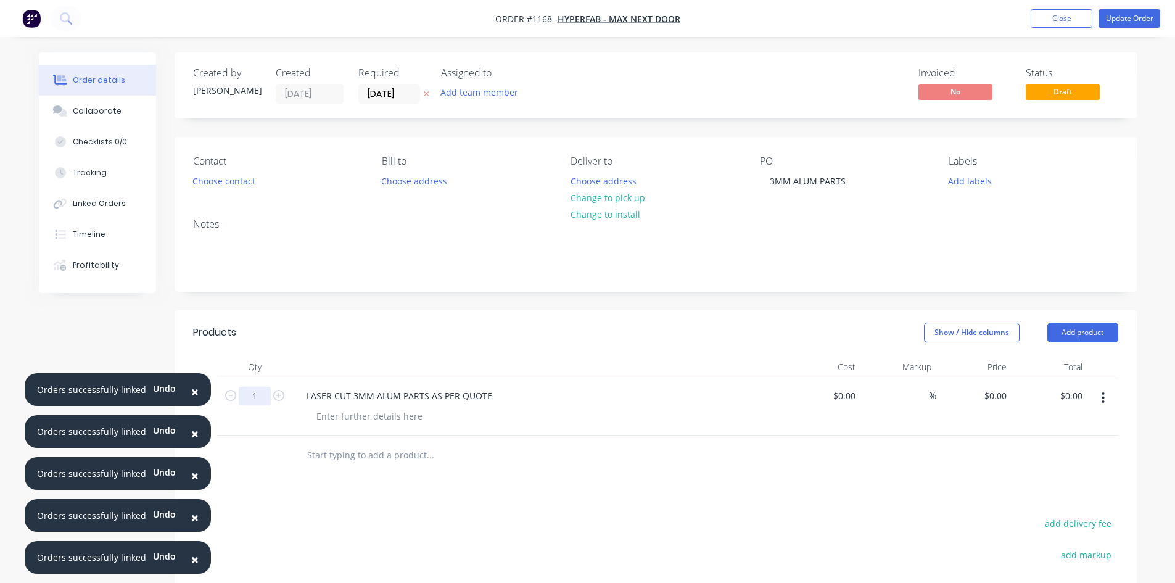
click at [264, 396] on input "1" at bounding box center [255, 396] width 32 height 19
click at [331, 393] on div "LASER CUT 3MM ALUM PARTS AS PER QUOTE" at bounding box center [399, 396] width 205 height 18
click at [332, 393] on div "LASER CUT 3MM ALUM PARTS AS PER QUOTE" at bounding box center [399, 396] width 205 height 18
click at [333, 393] on div "LASER CUT 3MM ALUM PARTS AS PER QUOTE" at bounding box center [399, 396] width 205 height 18
click at [334, 393] on div "LASER CUT 3MM ALUM PARTS AS PER QUOTE" at bounding box center [399, 396] width 205 height 18
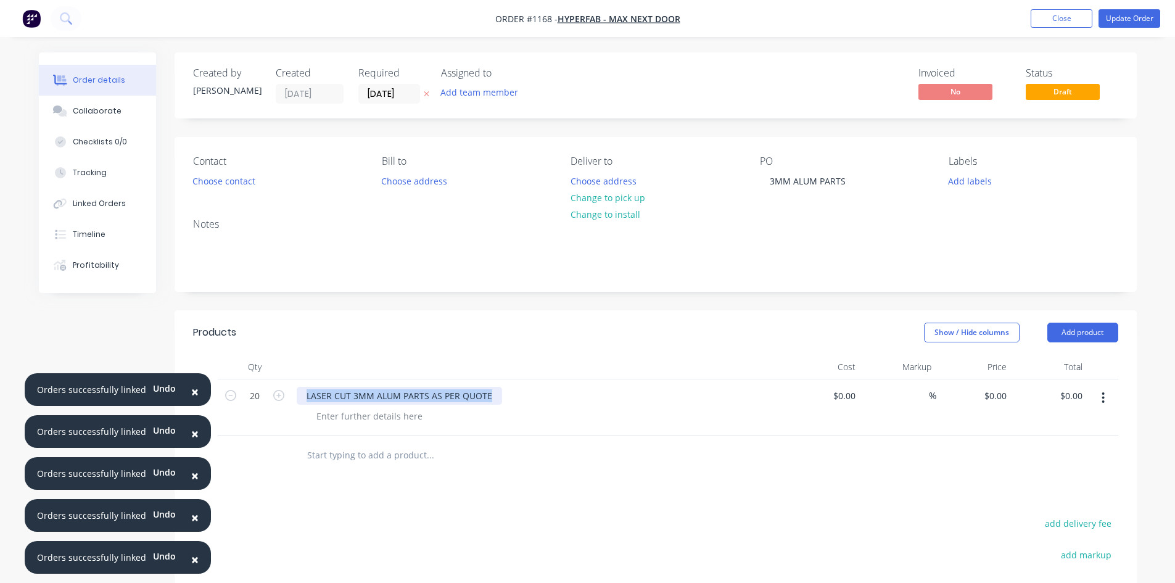
click at [334, 392] on div "LASER CUT 3MM ALUM PARTS AS PER QUOTE" at bounding box center [399, 396] width 205 height 18
click at [352, 421] on div at bounding box center [370, 416] width 126 height 18
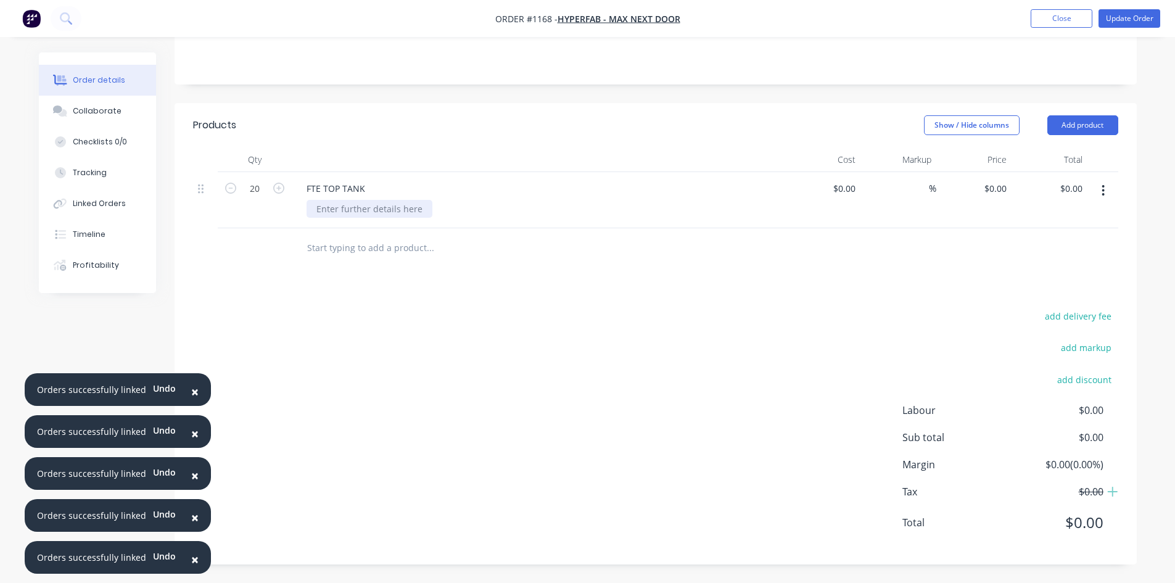
click at [346, 209] on div at bounding box center [370, 209] width 126 height 18
drag, startPoint x: 317, startPoint y: 211, endPoint x: 363, endPoint y: 210, distance: 46.3
click at [363, 210] on div "3MM ALLY" at bounding box center [338, 209] width 62 height 18
copy div "3MM ALLY"
click at [990, 182] on div "0 0" at bounding box center [975, 200] width 76 height 56
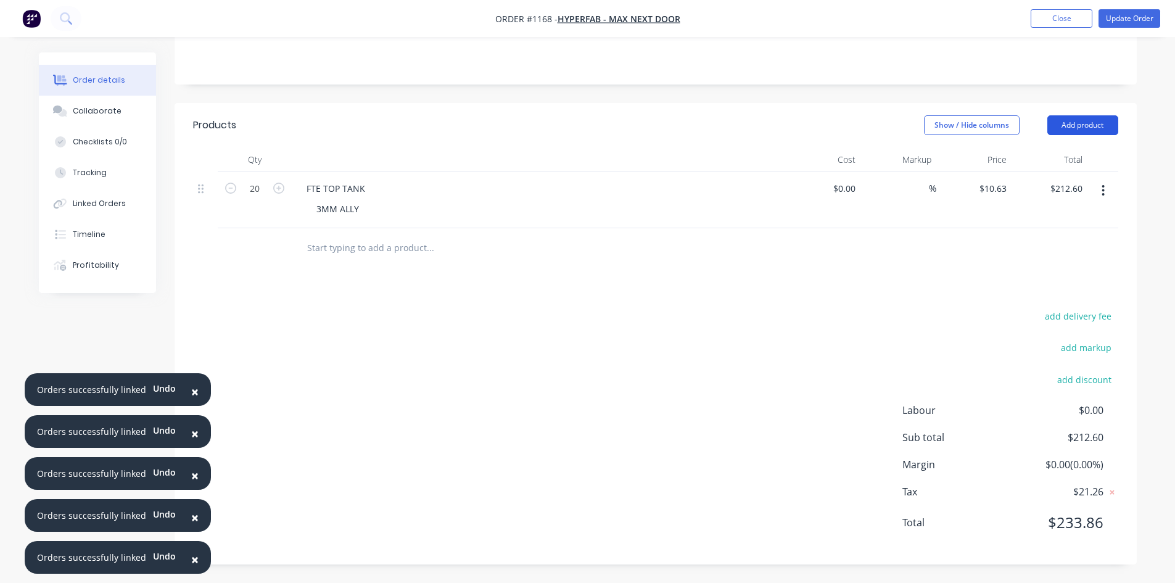
click at [1069, 122] on button "Add product" at bounding box center [1083, 125] width 71 height 20
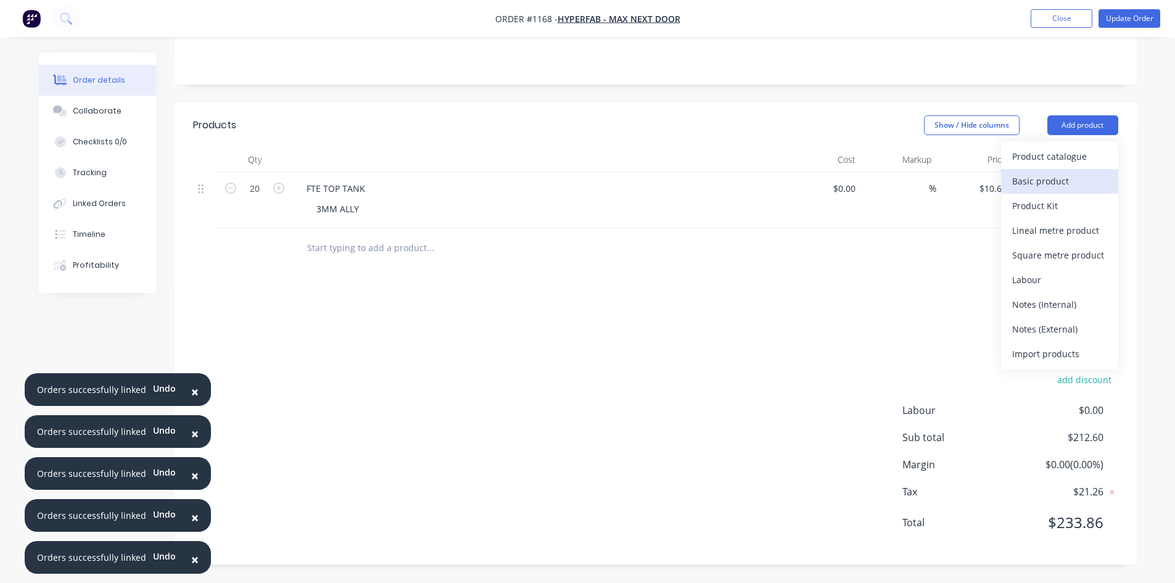
click at [1040, 181] on div "Basic product" at bounding box center [1060, 181] width 95 height 18
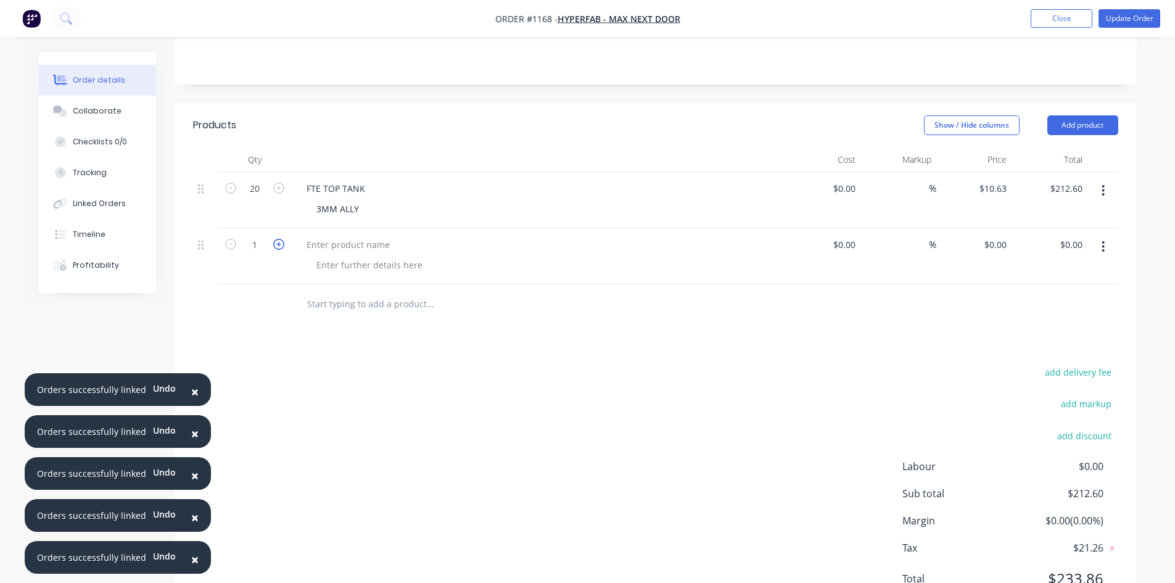
click at [283, 246] on icon "button" at bounding box center [278, 244] width 11 height 11
click at [323, 242] on div at bounding box center [348, 245] width 103 height 18
click at [323, 268] on div at bounding box center [370, 265] width 126 height 18
paste div
click at [987, 238] on div "0 $0.00" at bounding box center [975, 256] width 76 height 56
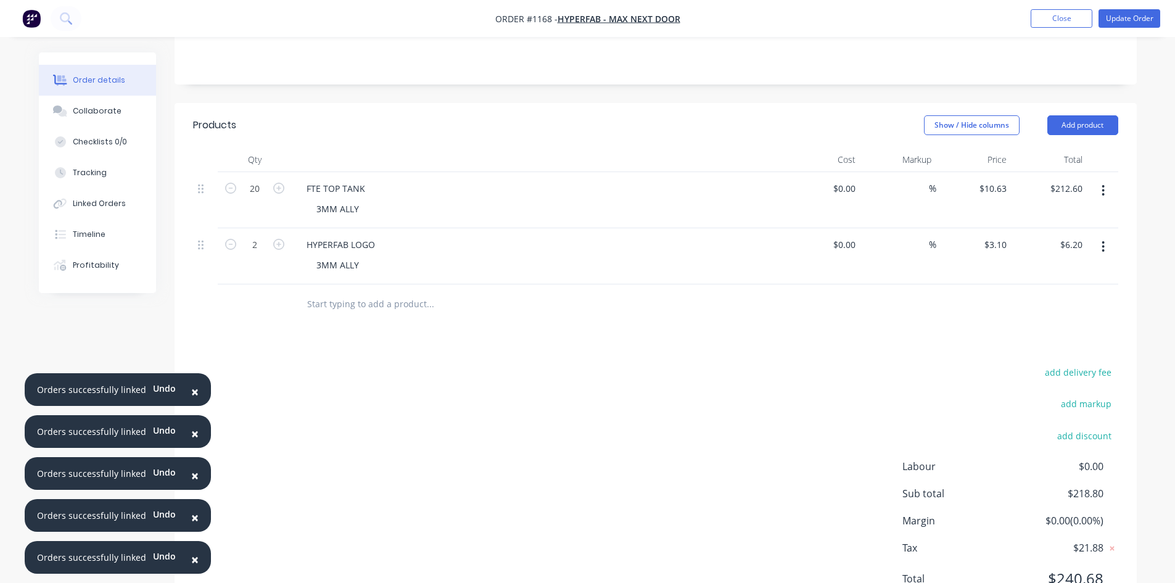
click at [1069, 137] on header "Products Show / Hide columns Add product" at bounding box center [656, 125] width 963 height 44
click at [1070, 126] on button "Add product" at bounding box center [1083, 125] width 71 height 20
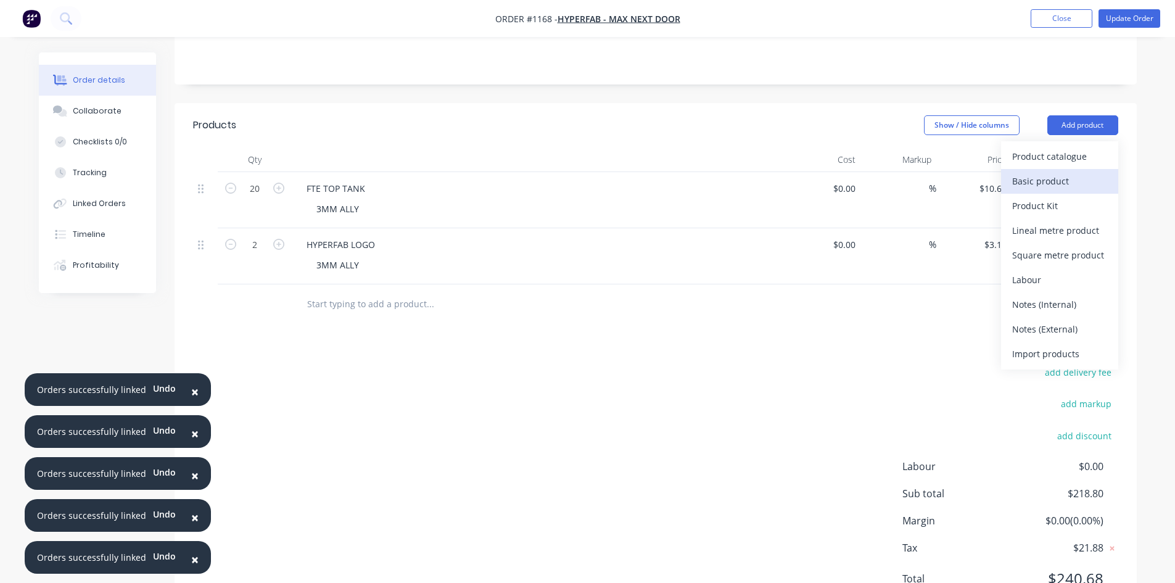
click at [1054, 184] on div "Basic product" at bounding box center [1060, 181] width 95 height 18
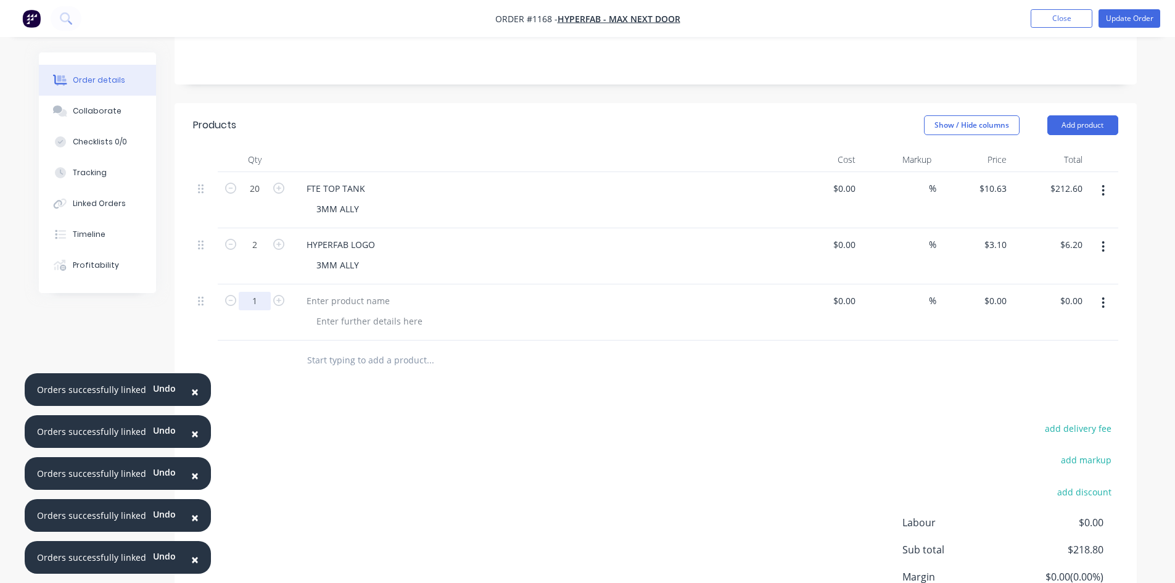
click at [257, 300] on input "1" at bounding box center [255, 301] width 32 height 19
click at [325, 299] on div at bounding box center [348, 301] width 103 height 18
click at [346, 325] on div at bounding box center [370, 321] width 126 height 18
paste div
click at [996, 301] on div "0 0" at bounding box center [1002, 301] width 19 height 18
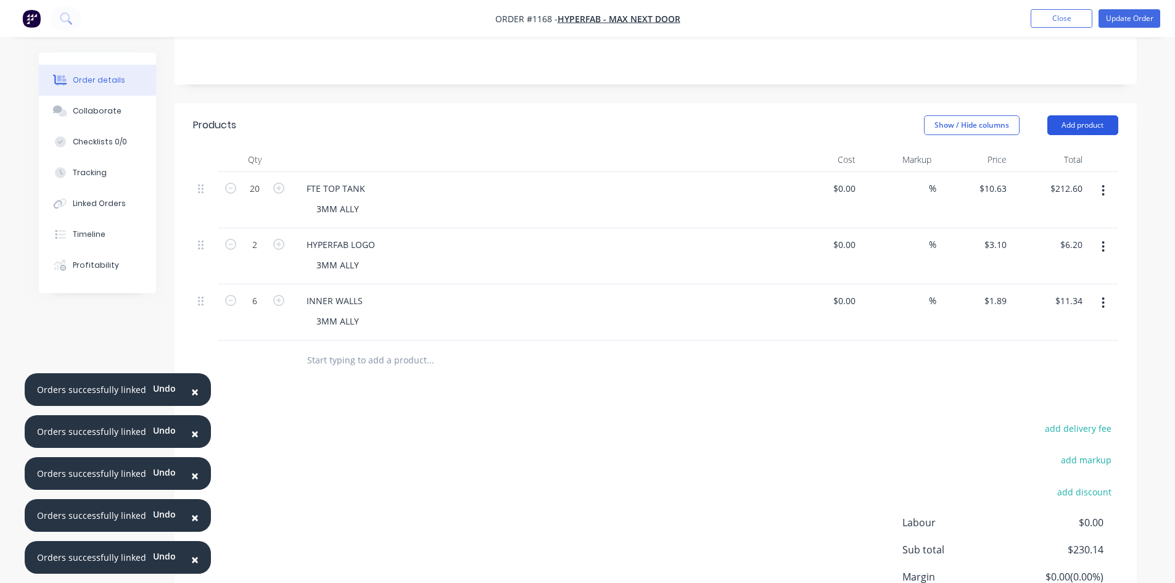
click at [1068, 130] on button "Add product" at bounding box center [1083, 125] width 71 height 20
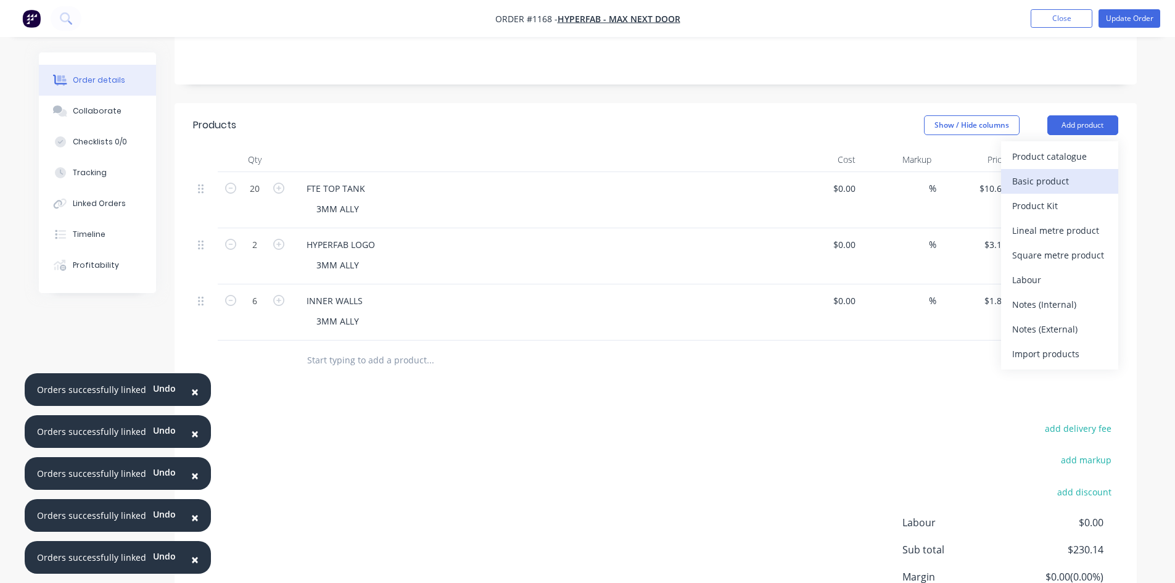
click at [1034, 172] on button "Basic product" at bounding box center [1059, 181] width 117 height 25
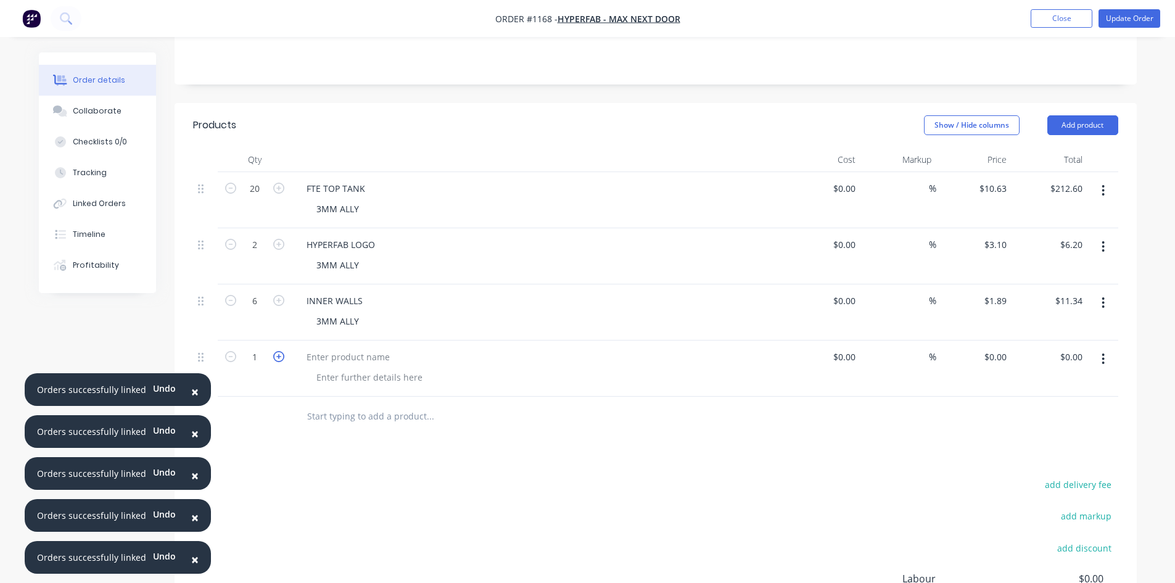
click at [277, 357] on icon "button" at bounding box center [278, 356] width 11 height 11
click at [334, 357] on div at bounding box center [348, 357] width 103 height 18
click at [350, 383] on div at bounding box center [370, 377] width 126 height 18
paste div
click at [979, 359] on div "$0.00 $0.00" at bounding box center [975, 369] width 76 height 56
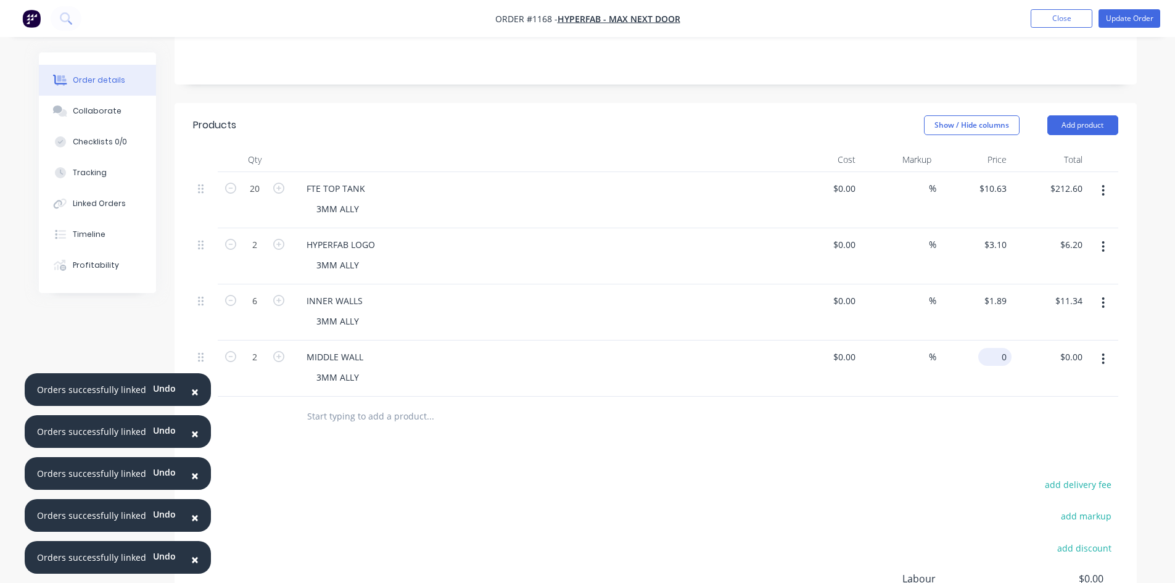
click at [988, 354] on div "0 $0.00" at bounding box center [975, 369] width 76 height 56
click at [1054, 125] on button "Add product" at bounding box center [1083, 125] width 71 height 20
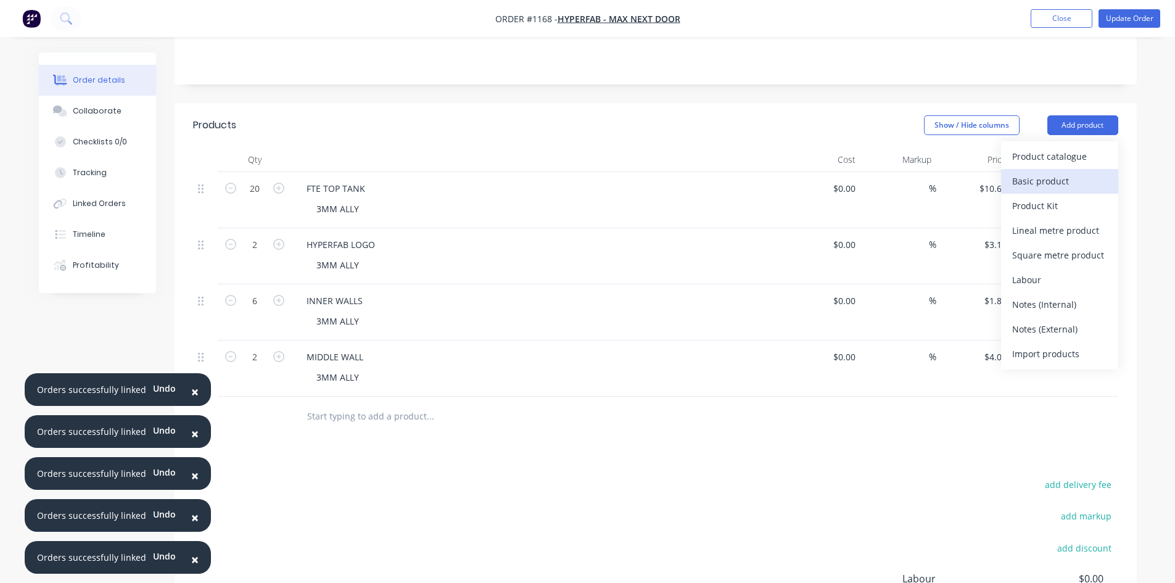
click at [1033, 180] on div "Basic product" at bounding box center [1060, 181] width 95 height 18
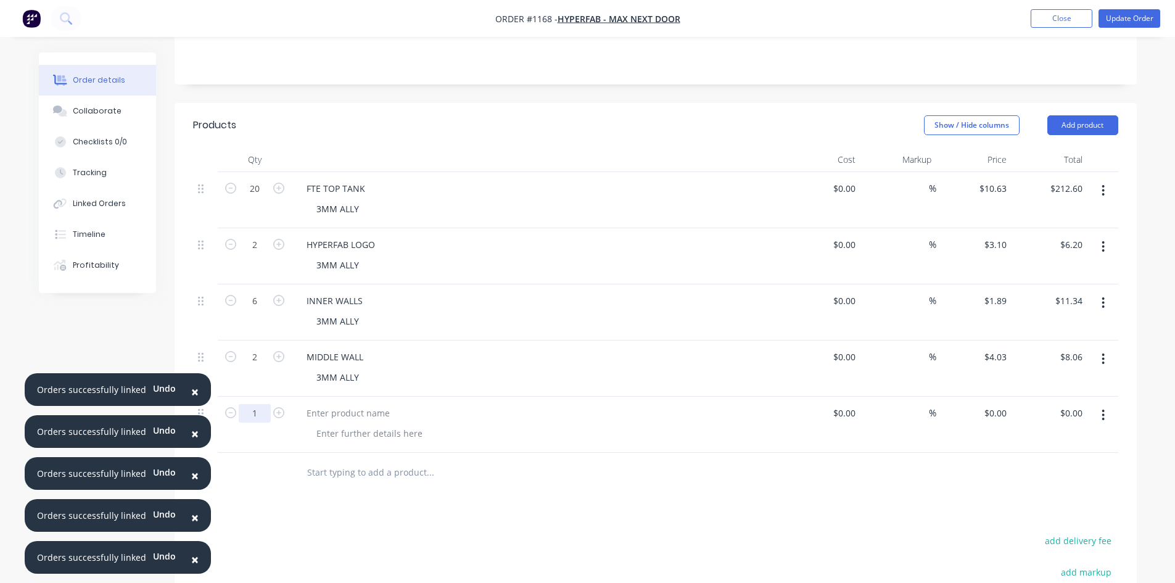
click at [258, 410] on input "1" at bounding box center [255, 413] width 32 height 19
click at [327, 434] on div at bounding box center [370, 434] width 126 height 18
click at [1005, 411] on input "0" at bounding box center [1005, 413] width 14 height 18
click at [1075, 130] on button "Add product" at bounding box center [1083, 125] width 71 height 20
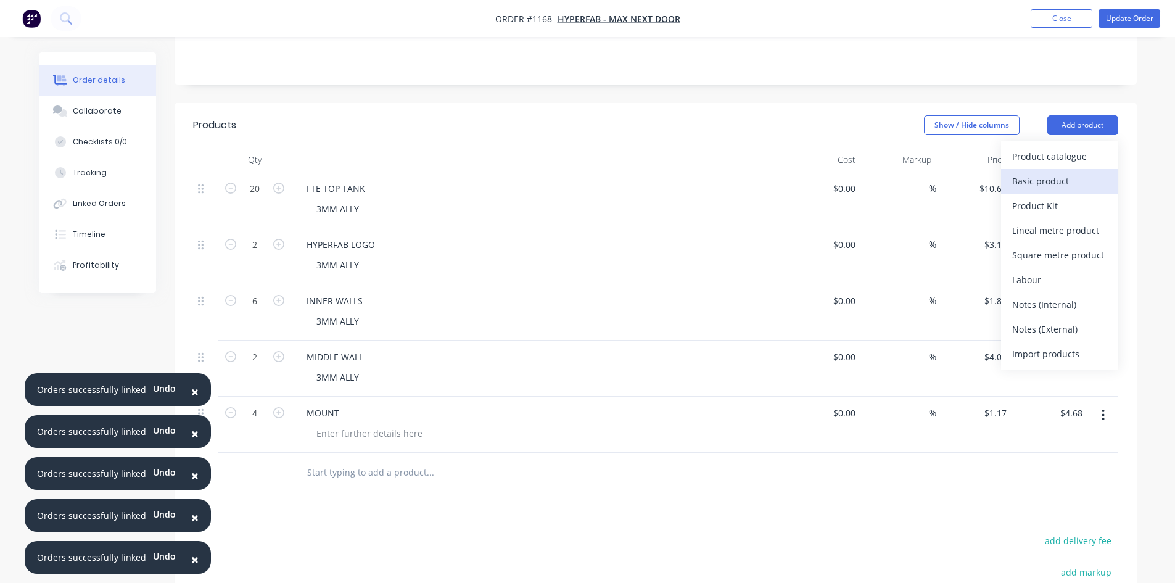
click at [1039, 179] on div "Basic product" at bounding box center [1060, 181] width 95 height 18
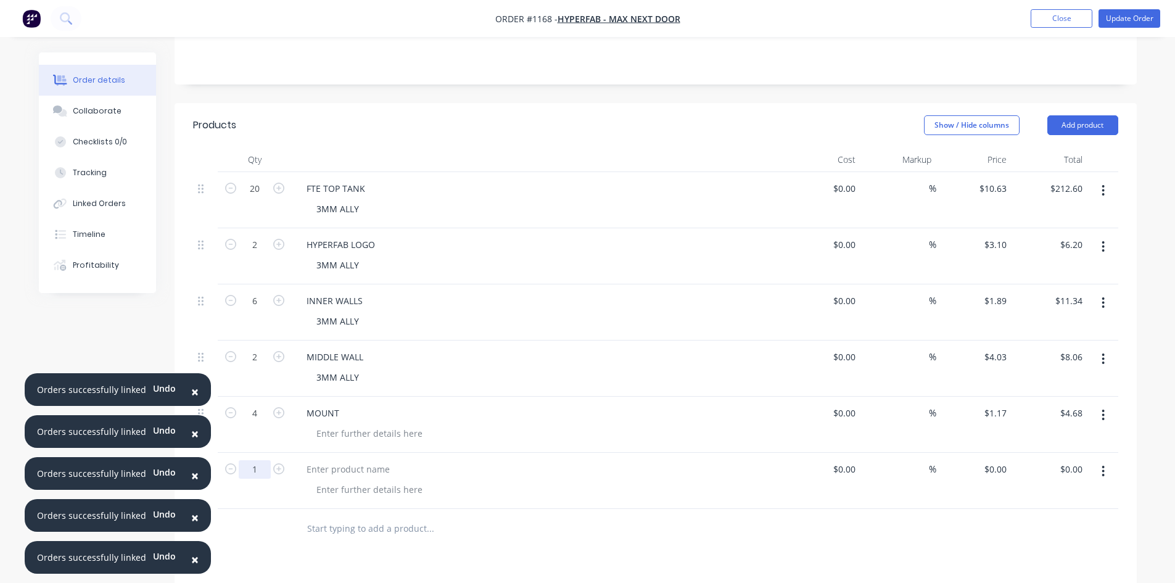
click at [254, 468] on input "1" at bounding box center [255, 469] width 32 height 19
click at [309, 470] on div at bounding box center [348, 469] width 103 height 18
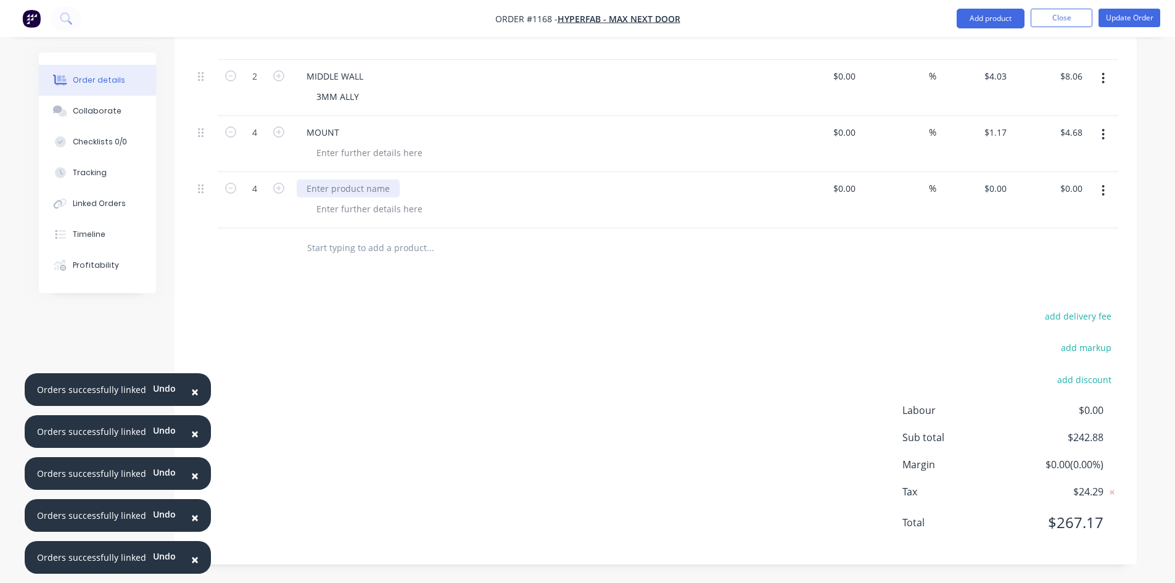
click at [315, 191] on div at bounding box center [348, 189] width 103 height 18
click at [329, 153] on div at bounding box center [370, 153] width 126 height 18
click at [333, 204] on div at bounding box center [370, 209] width 126 height 18
paste div
click at [994, 190] on div "0 0" at bounding box center [1002, 189] width 19 height 18
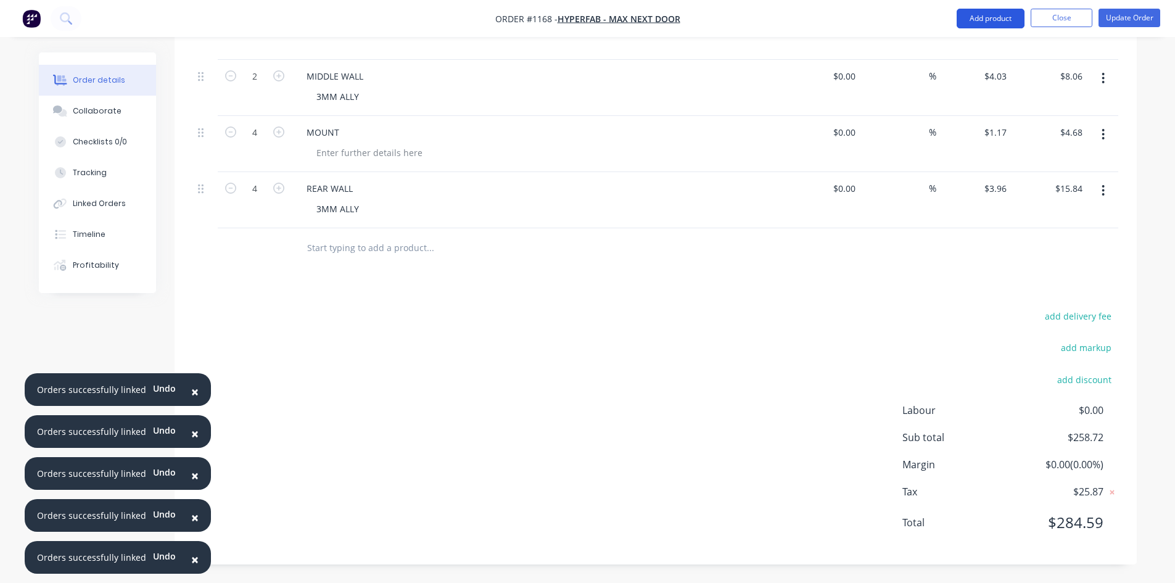
click at [1001, 14] on button "Add product" at bounding box center [991, 19] width 68 height 20
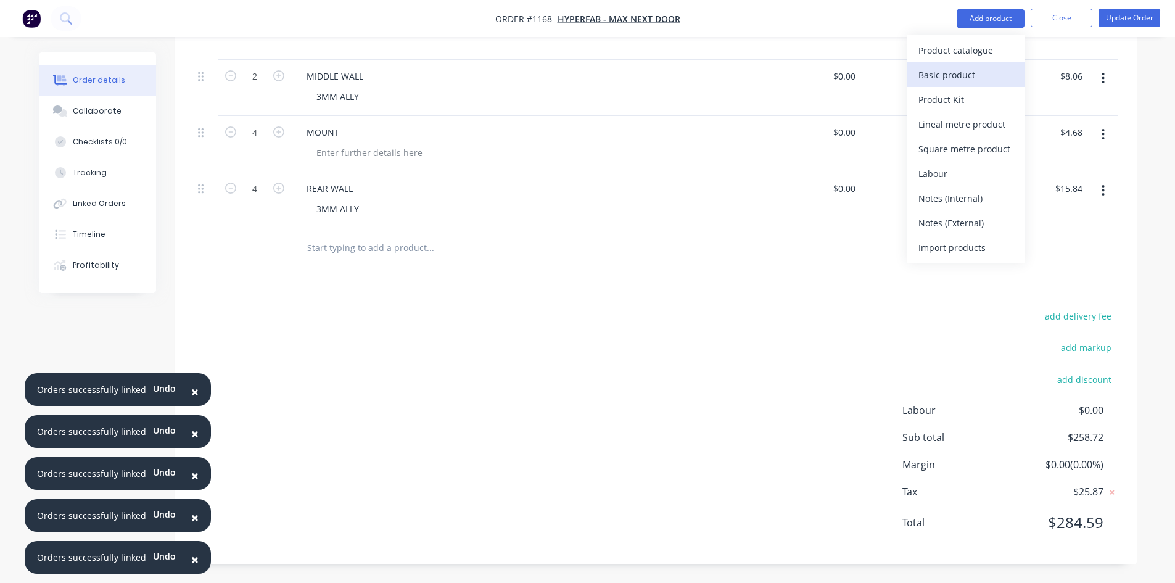
click at [974, 77] on div "Basic product" at bounding box center [966, 75] width 95 height 18
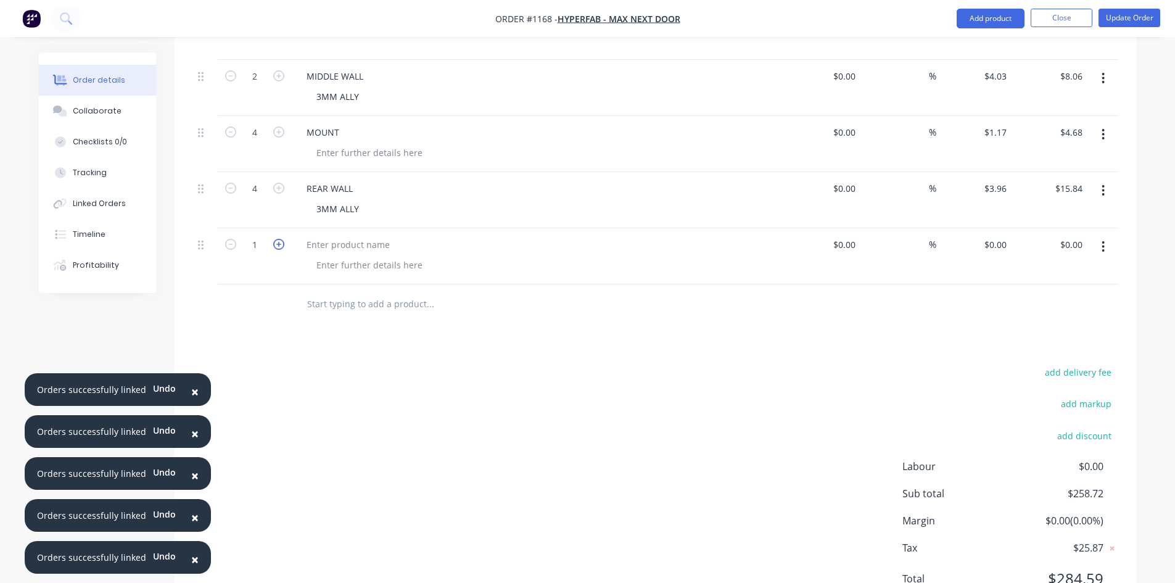
click at [280, 248] on icon "button" at bounding box center [278, 244] width 11 height 11
click at [346, 247] on div at bounding box center [348, 245] width 103 height 18
click at [336, 270] on div at bounding box center [370, 265] width 126 height 18
paste div
click at [1006, 252] on input "0" at bounding box center [1005, 245] width 14 height 18
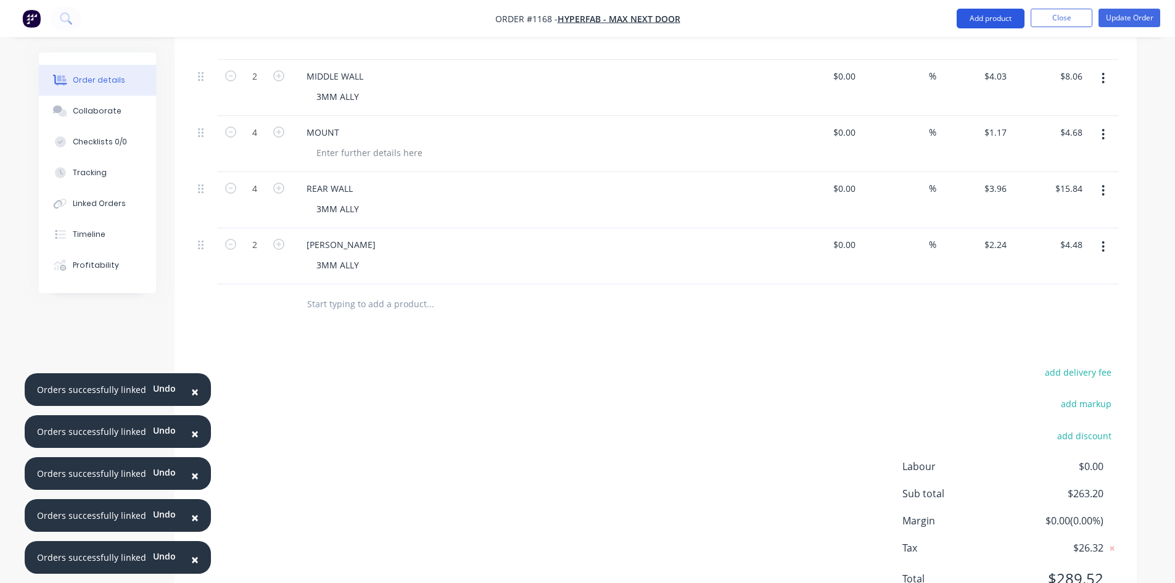
click at [998, 19] on button "Add product" at bounding box center [991, 19] width 68 height 20
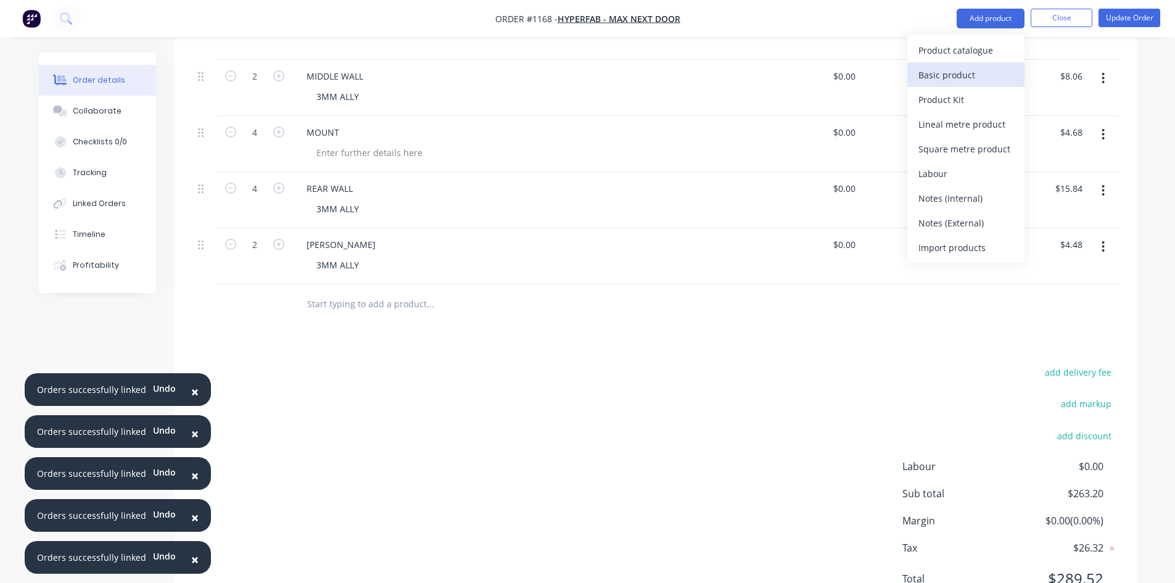
click at [990, 68] on div "Basic product" at bounding box center [966, 75] width 95 height 18
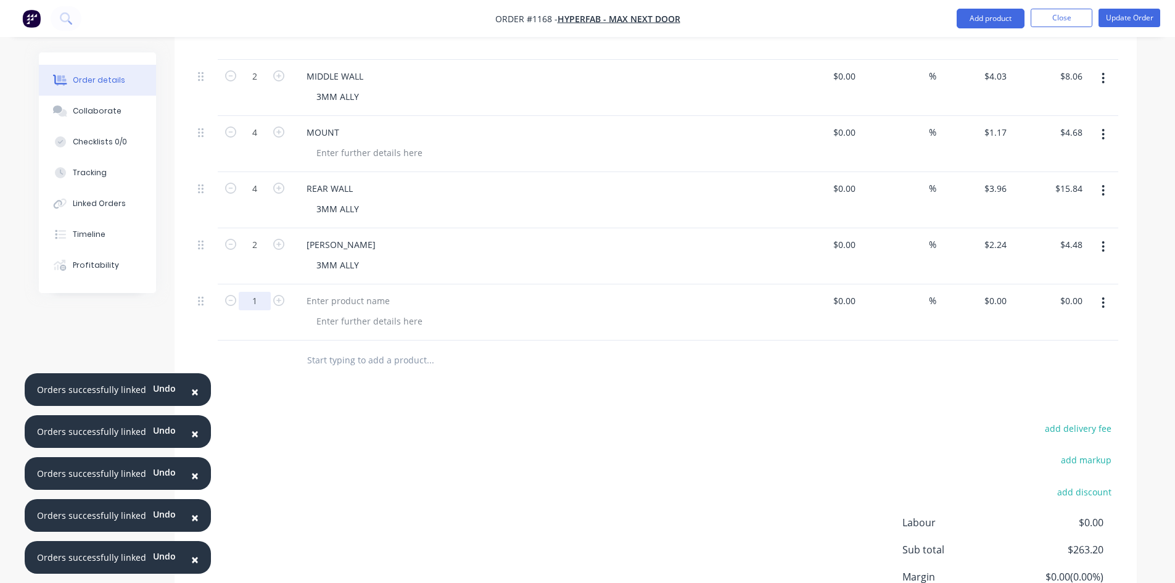
click at [267, 303] on input "1" at bounding box center [255, 301] width 32 height 19
click at [317, 323] on div at bounding box center [370, 321] width 126 height 18
click at [987, 304] on div "0 $0.00" at bounding box center [975, 312] width 76 height 56
click at [1003, 17] on button "Add product" at bounding box center [991, 19] width 68 height 20
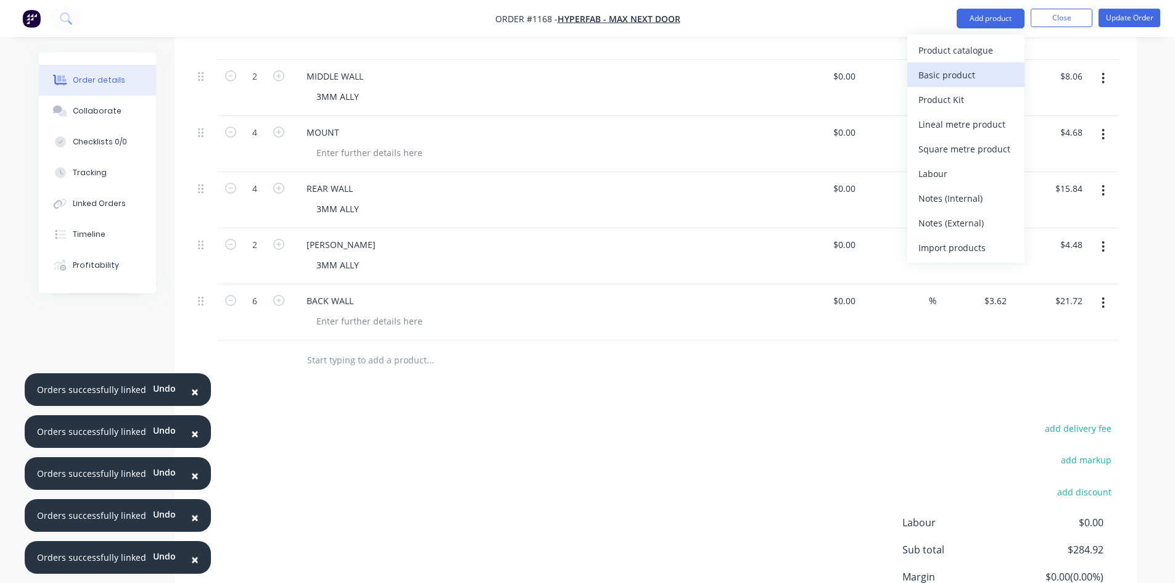
click at [984, 71] on div "Basic product" at bounding box center [966, 75] width 95 height 18
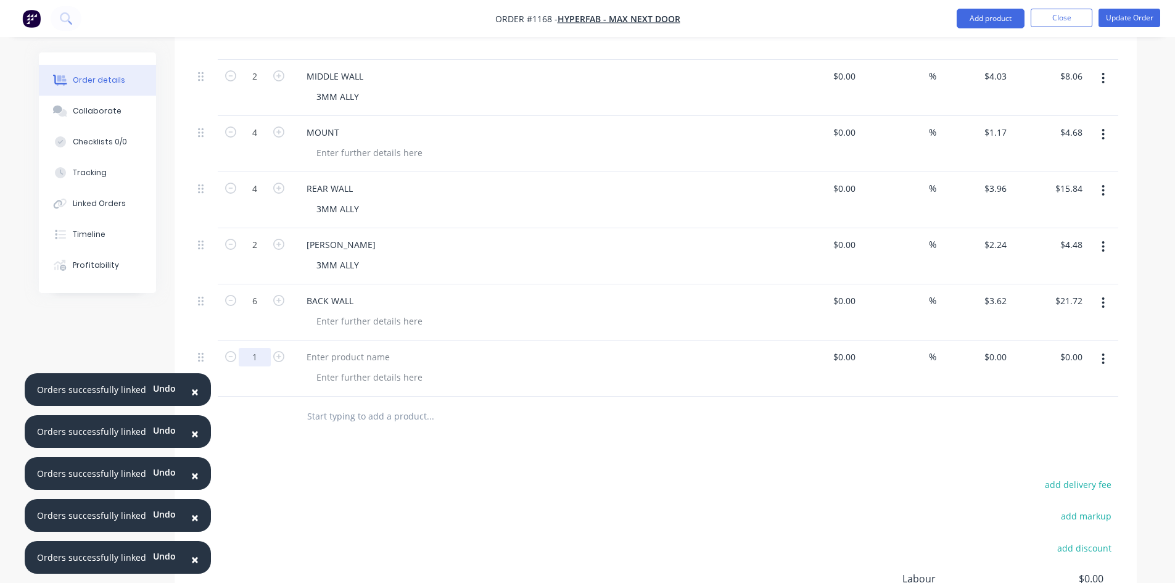
click at [255, 356] on input "1" at bounding box center [255, 357] width 32 height 19
click at [314, 357] on div at bounding box center [348, 357] width 103 height 18
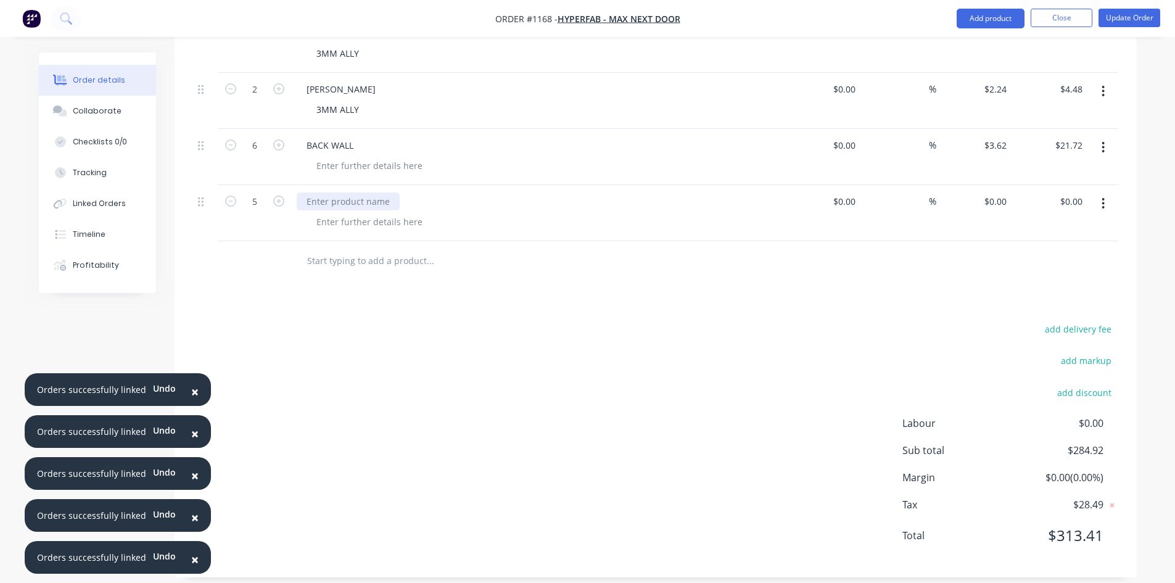
scroll to position [656, 0]
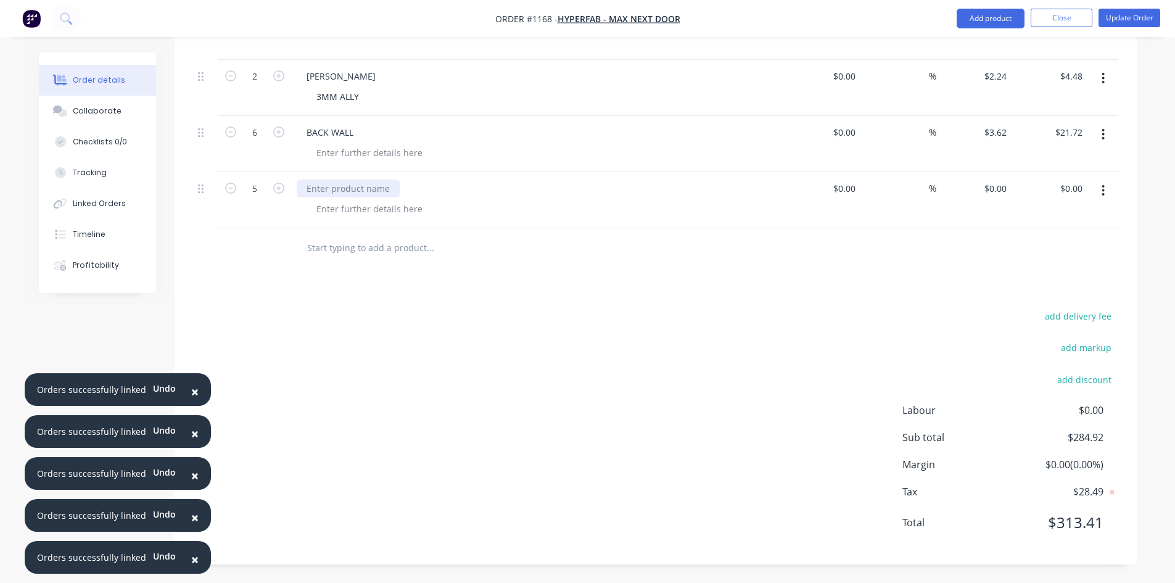
click at [330, 191] on div at bounding box center [348, 189] width 103 height 18
paste div
click at [336, 162] on div "BACK WALL" at bounding box center [539, 144] width 494 height 56
click at [335, 150] on div at bounding box center [370, 153] width 126 height 18
paste div
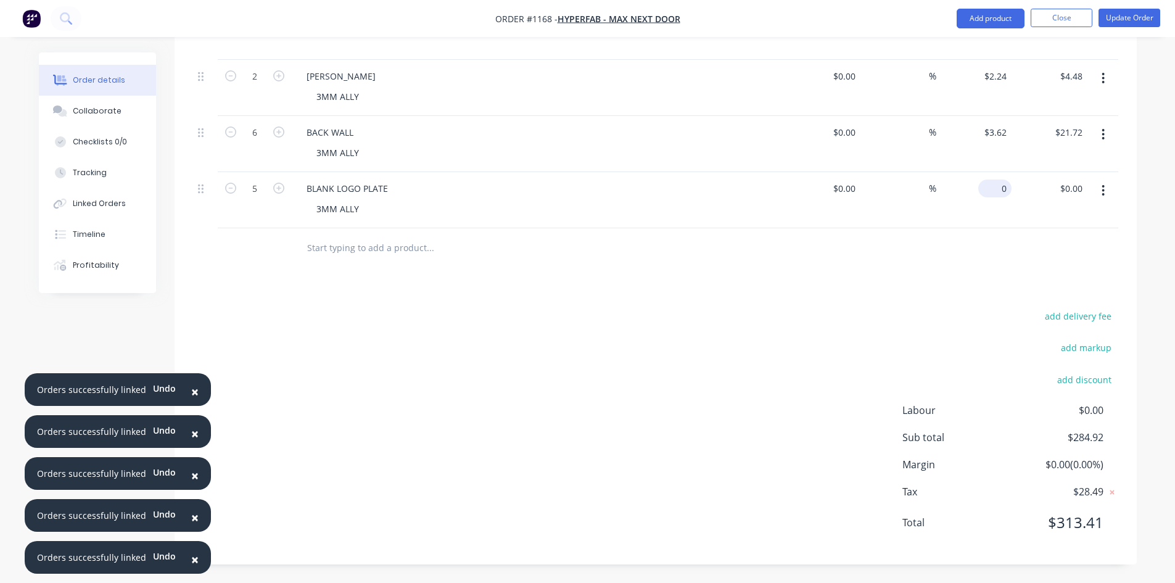
click at [998, 190] on input "0" at bounding box center [998, 189] width 28 height 18
click at [992, 12] on button "Add product" at bounding box center [991, 19] width 68 height 20
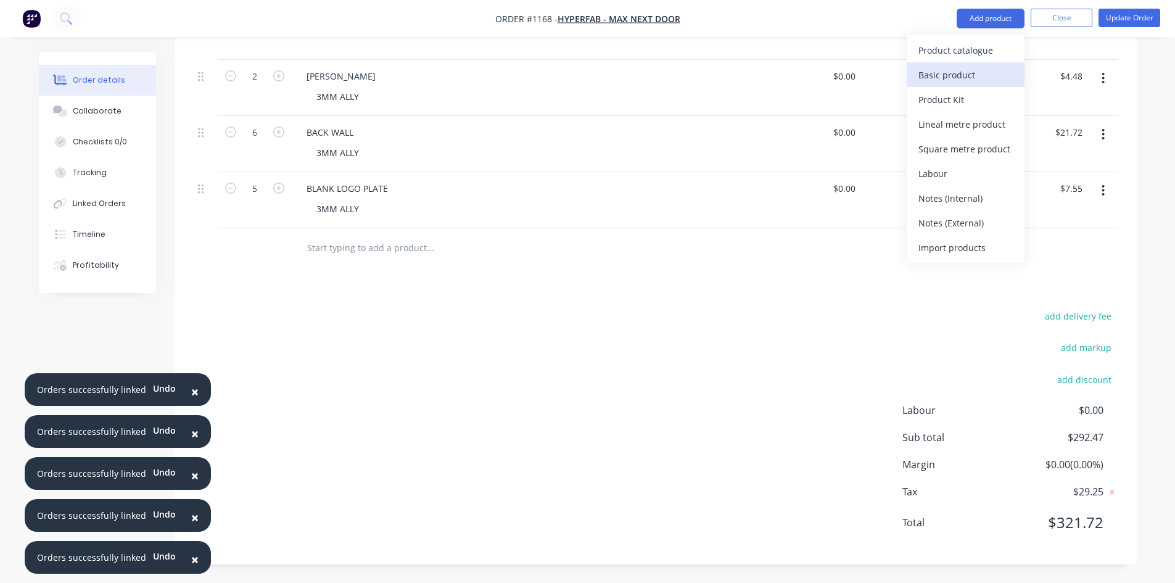
click at [962, 73] on div "Basic product" at bounding box center [966, 75] width 95 height 18
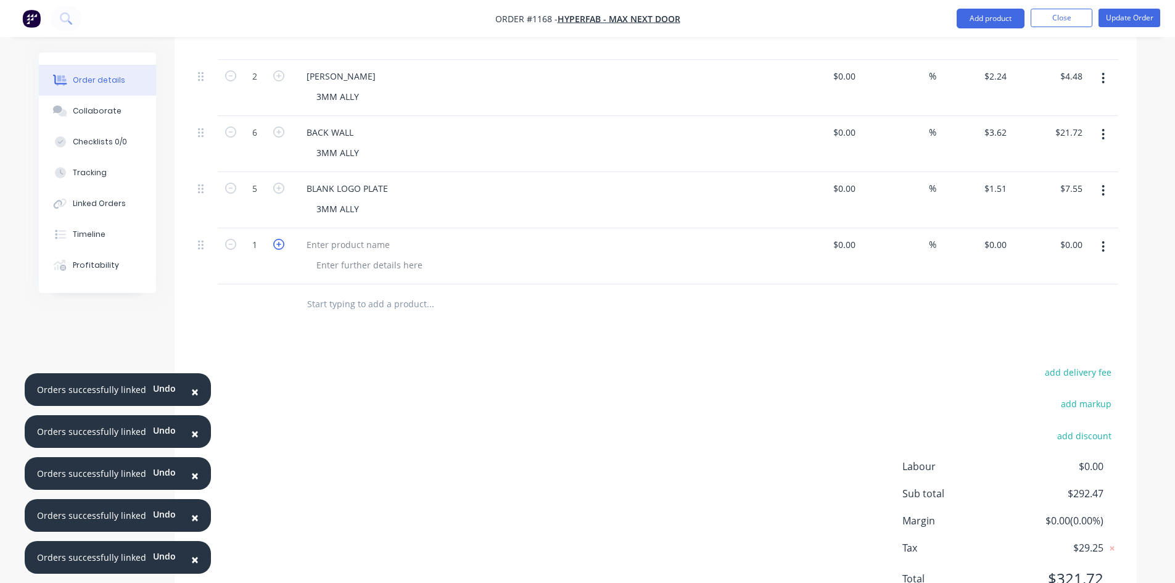
click at [281, 250] on icon "button" at bounding box center [278, 244] width 11 height 11
click at [312, 247] on div at bounding box center [348, 245] width 103 height 18
click at [325, 265] on div at bounding box center [370, 265] width 126 height 18
click at [376, 262] on div at bounding box center [370, 265] width 126 height 18
paste div
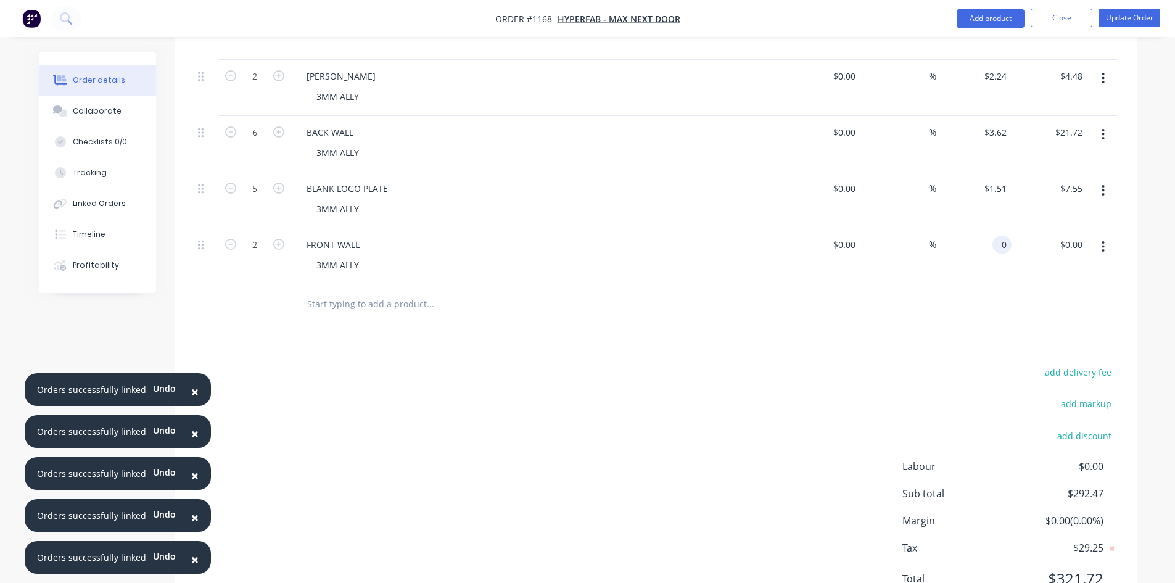
click at [1000, 244] on input "0" at bounding box center [1005, 245] width 14 height 18
click at [967, 12] on button "Add product" at bounding box center [991, 19] width 68 height 20
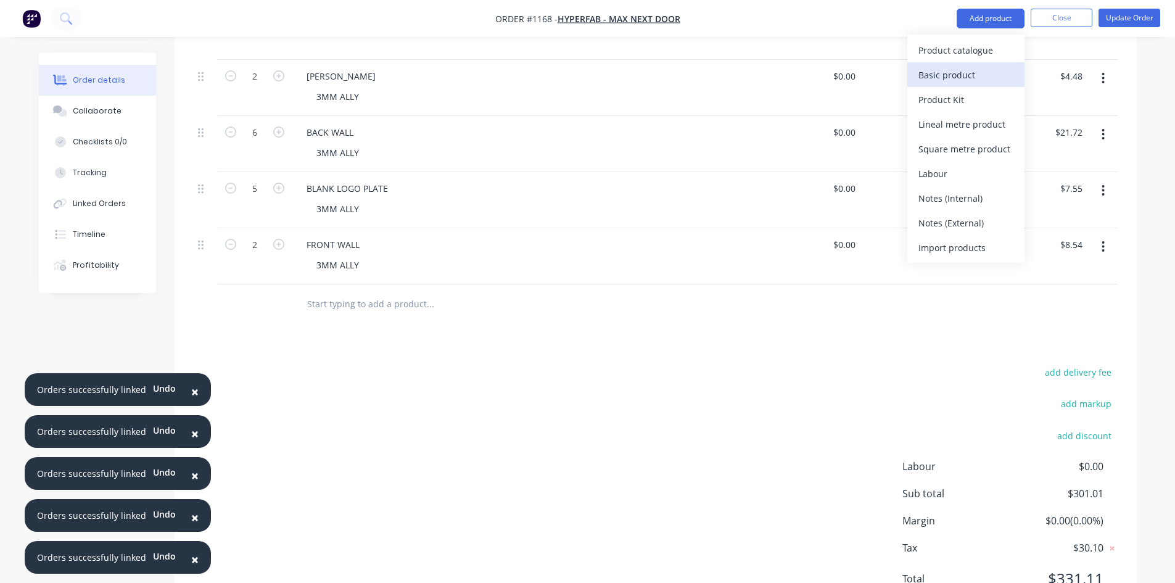
click at [966, 83] on div "Basic product" at bounding box center [966, 75] width 95 height 18
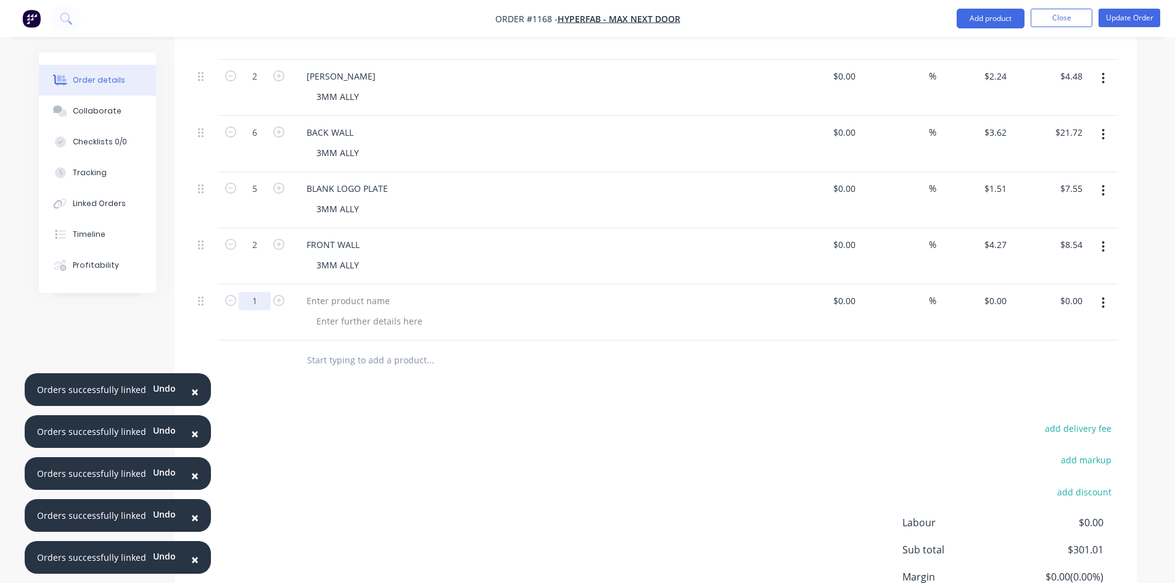
click at [266, 294] on input "1" at bounding box center [255, 301] width 32 height 19
click at [323, 302] on div at bounding box center [348, 301] width 103 height 18
click at [325, 328] on div at bounding box center [370, 321] width 126 height 18
click at [1004, 302] on input "0" at bounding box center [1005, 301] width 14 height 18
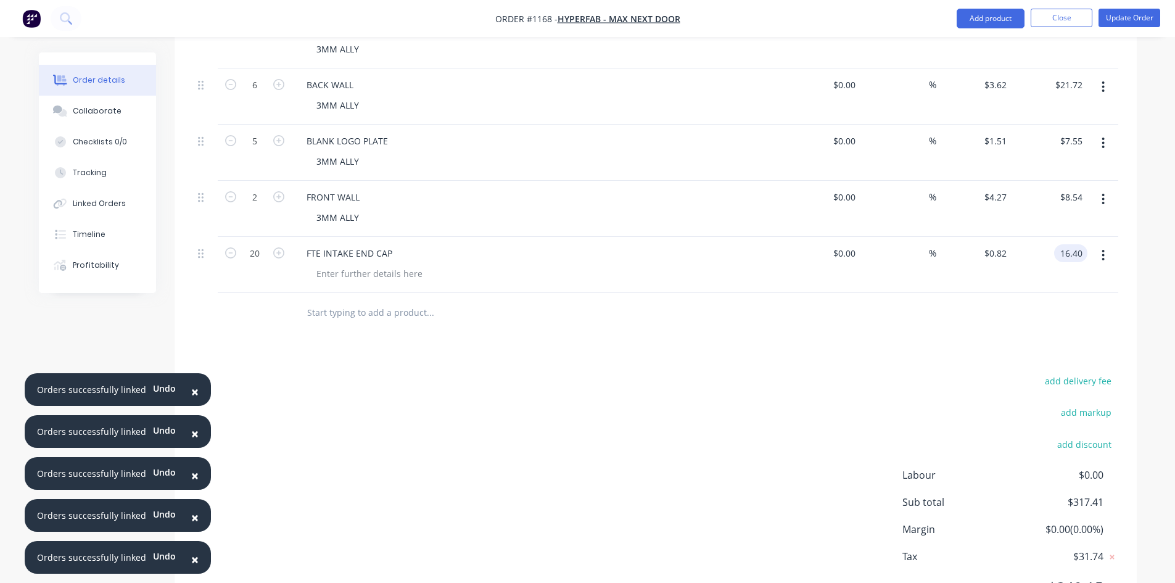
scroll to position [718, 0]
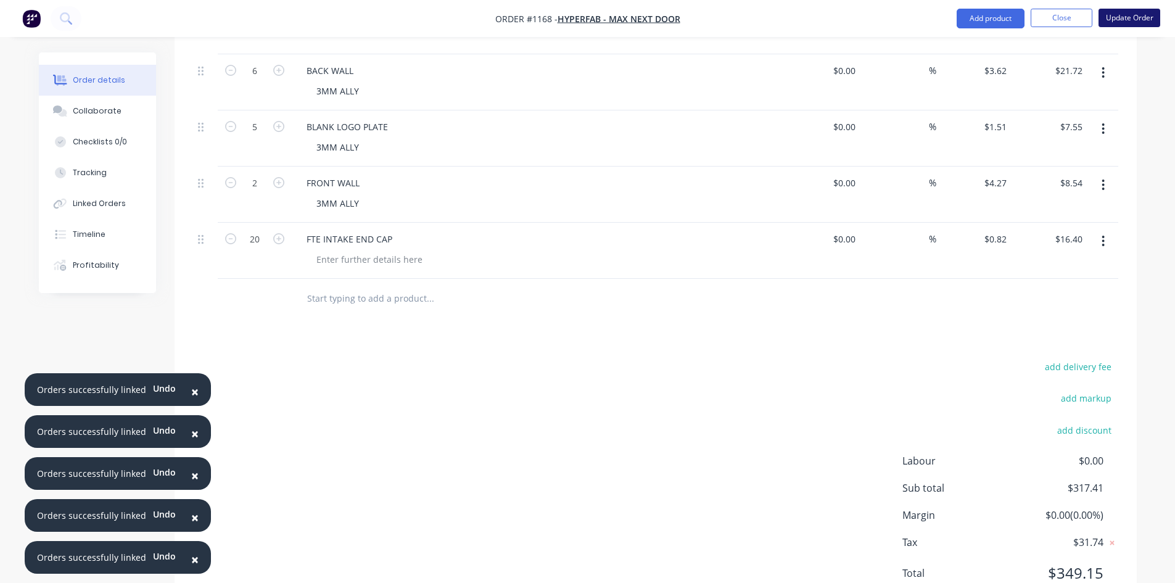
click at [1130, 16] on button "Update Order" at bounding box center [1130, 18] width 62 height 19
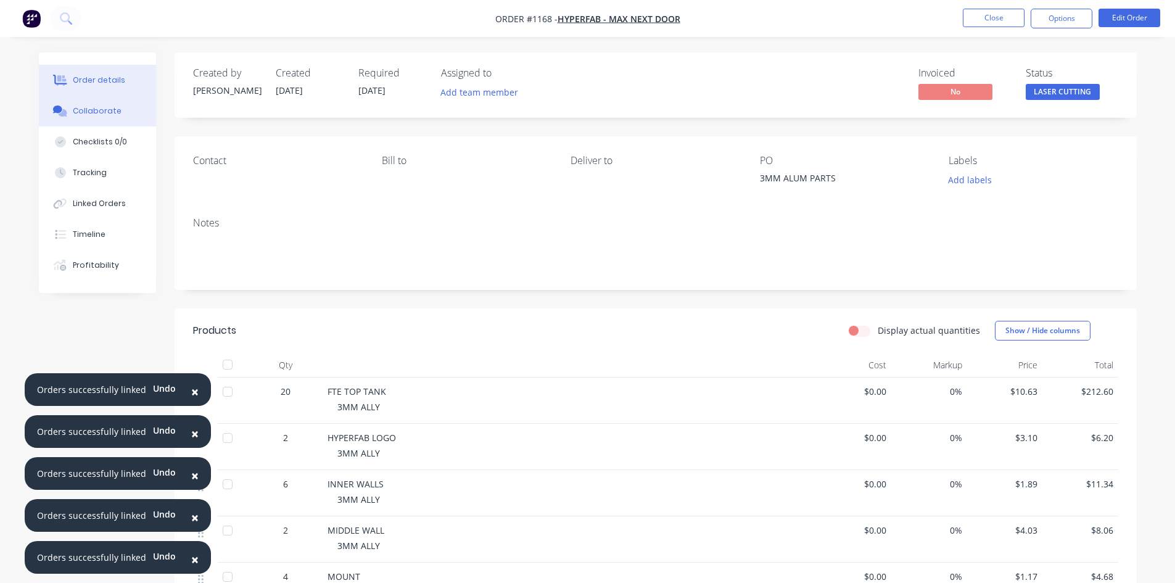
click at [85, 110] on div "Collaborate" at bounding box center [97, 111] width 49 height 11
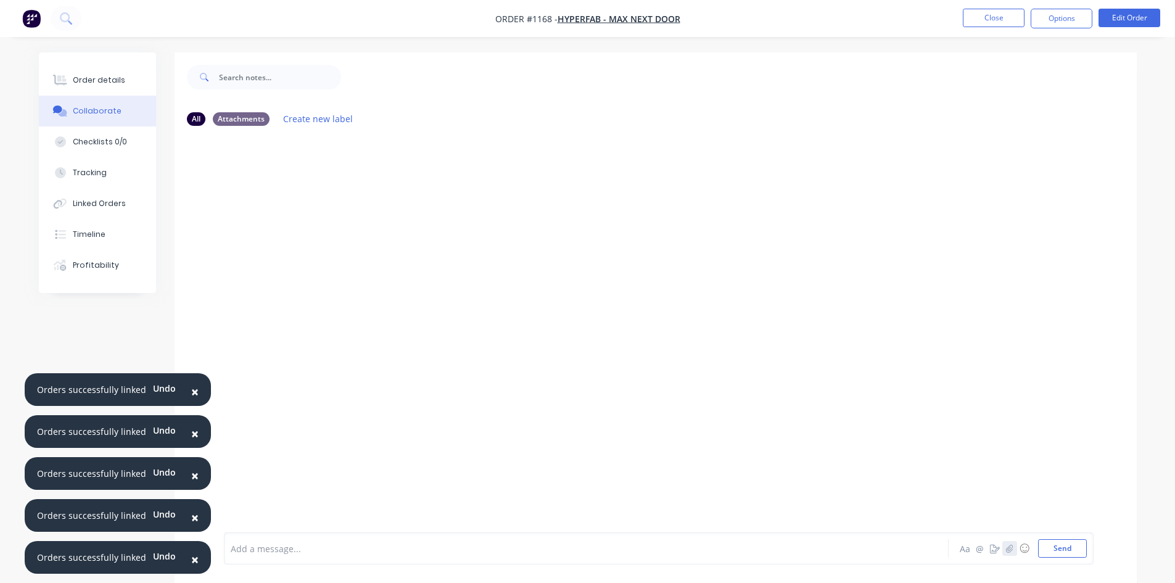
click at [1009, 548] on icon "button" at bounding box center [1009, 548] width 7 height 9
click at [1059, 542] on button "Send" at bounding box center [1062, 548] width 49 height 19
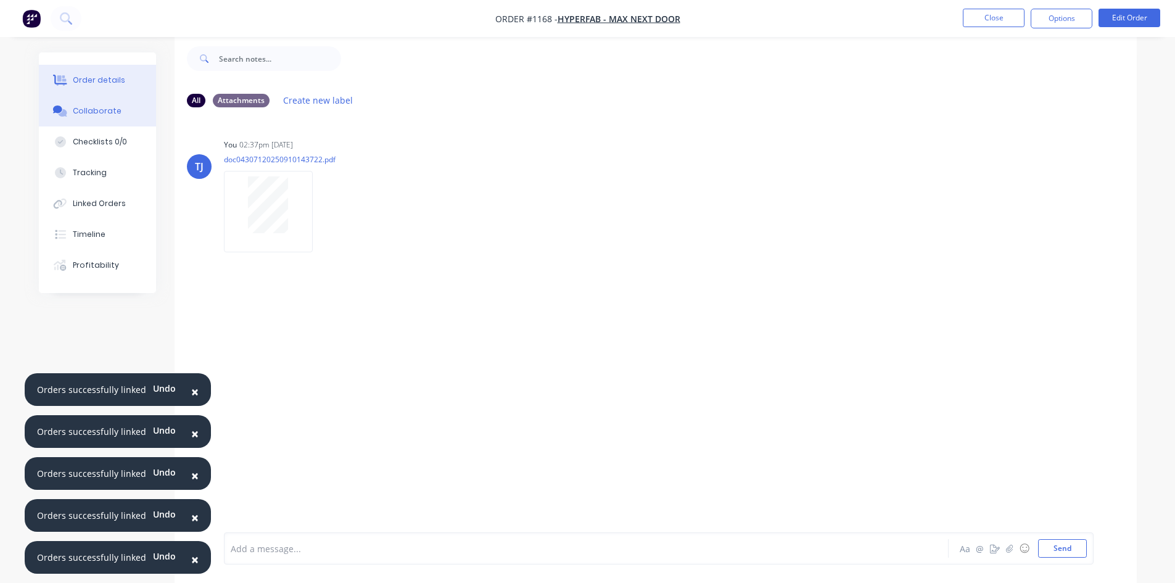
click at [106, 81] on div "Order details" at bounding box center [99, 80] width 52 height 11
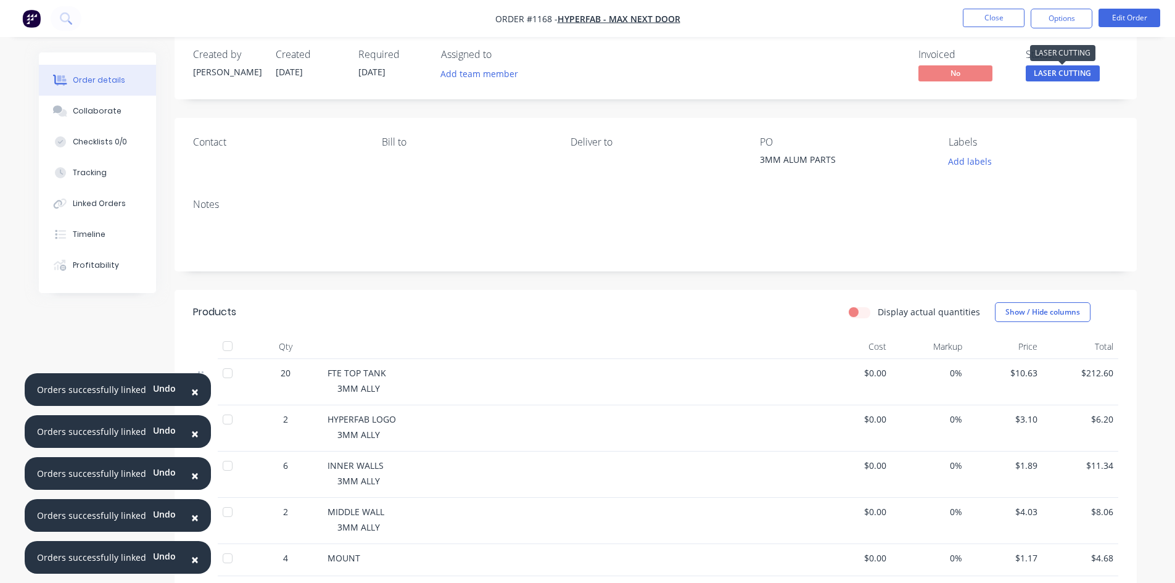
click at [1095, 71] on span "LASER CUTTING" at bounding box center [1063, 72] width 74 height 15
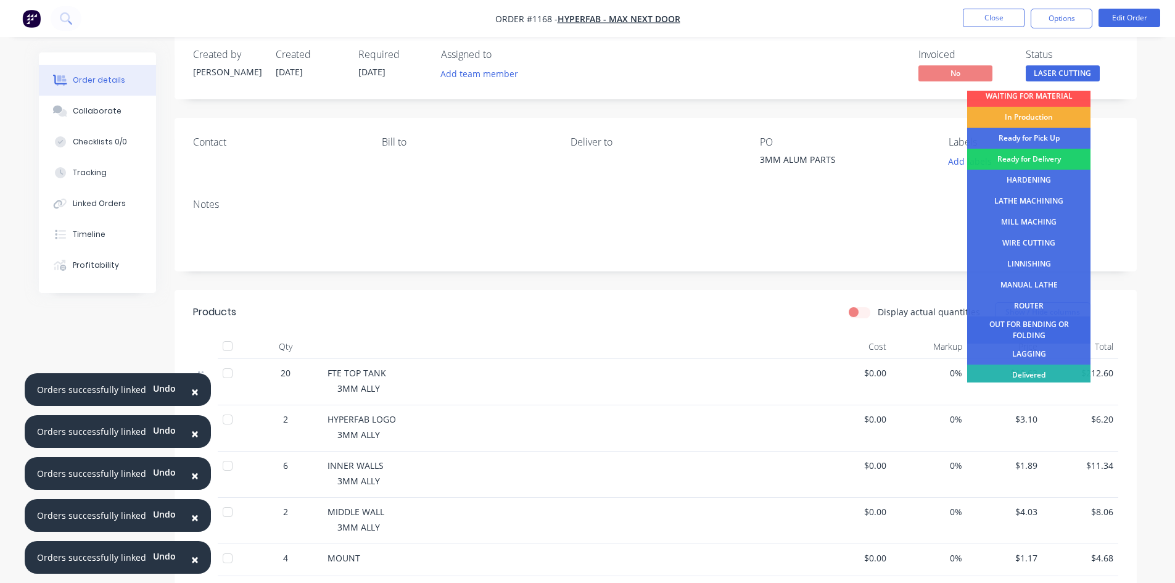
scroll to position [50, 0]
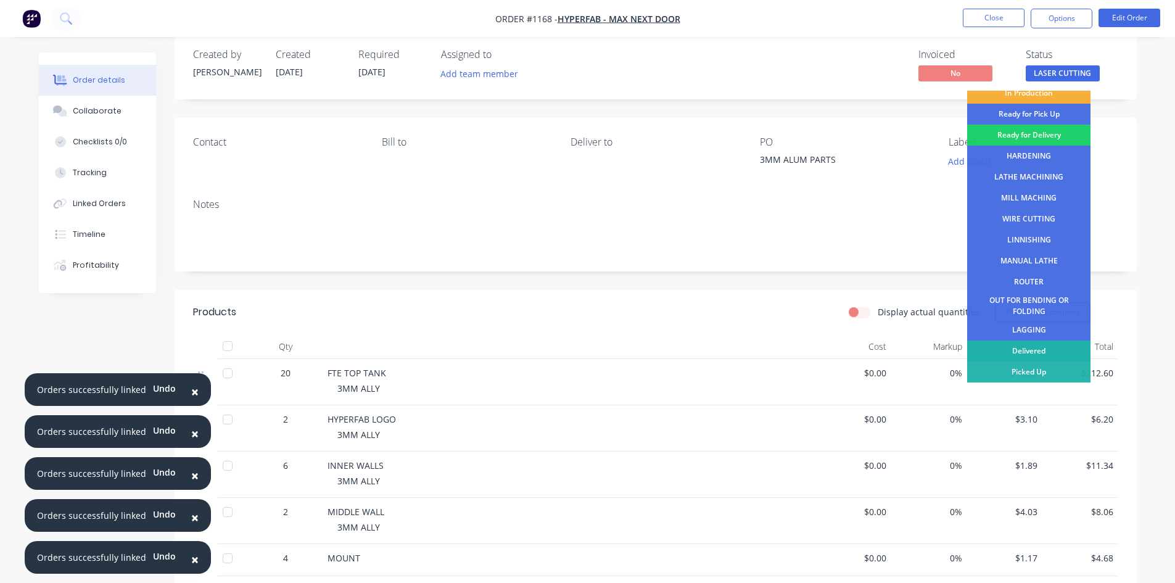
click at [1042, 346] on div "Delivered" at bounding box center [1028, 351] width 123 height 21
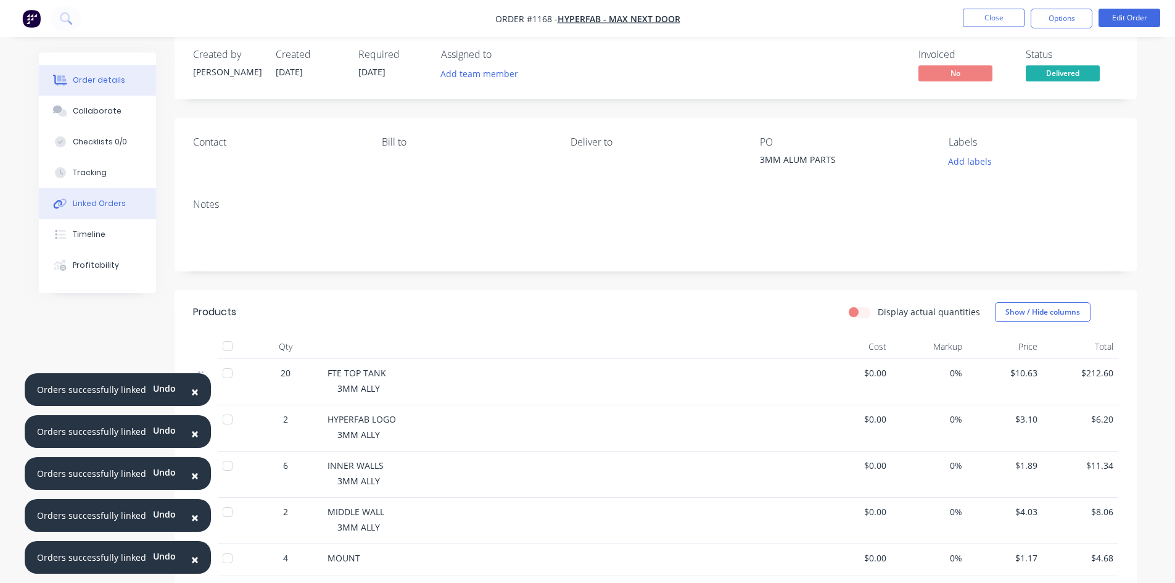
click at [115, 201] on div "Linked Orders" at bounding box center [99, 203] width 53 height 11
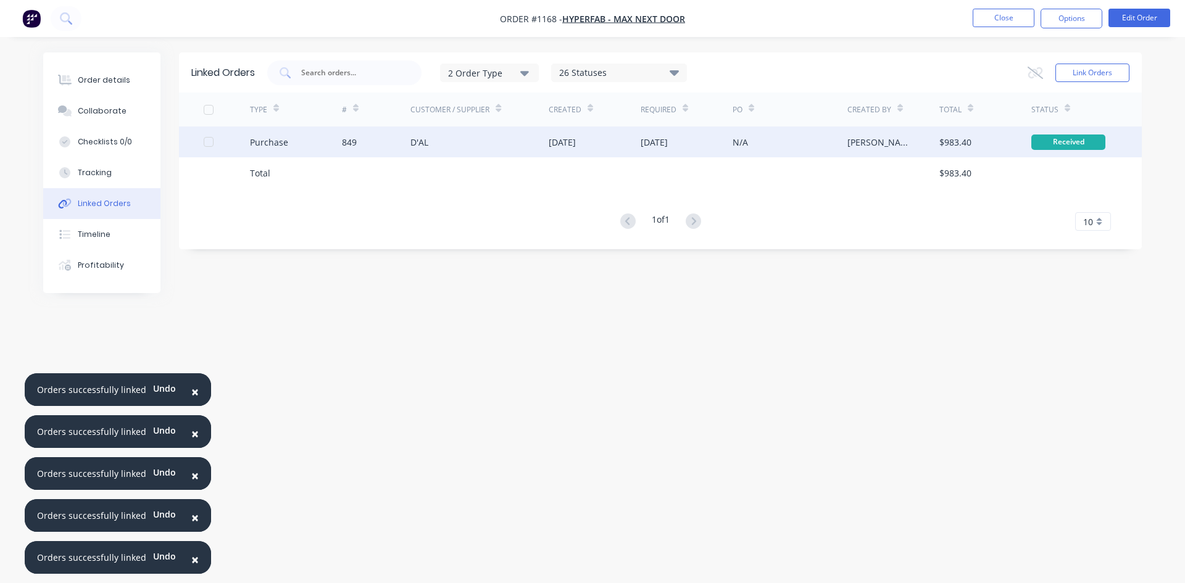
click at [358, 136] on div "849" at bounding box center [376, 141] width 69 height 31
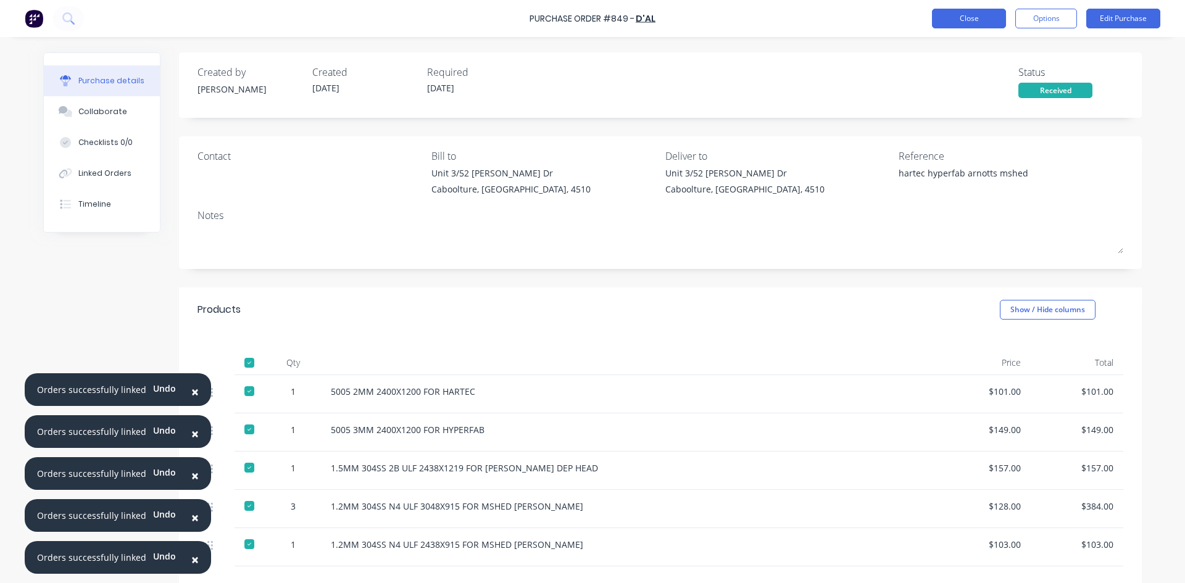
click at [968, 23] on button "Close" at bounding box center [969, 19] width 74 height 20
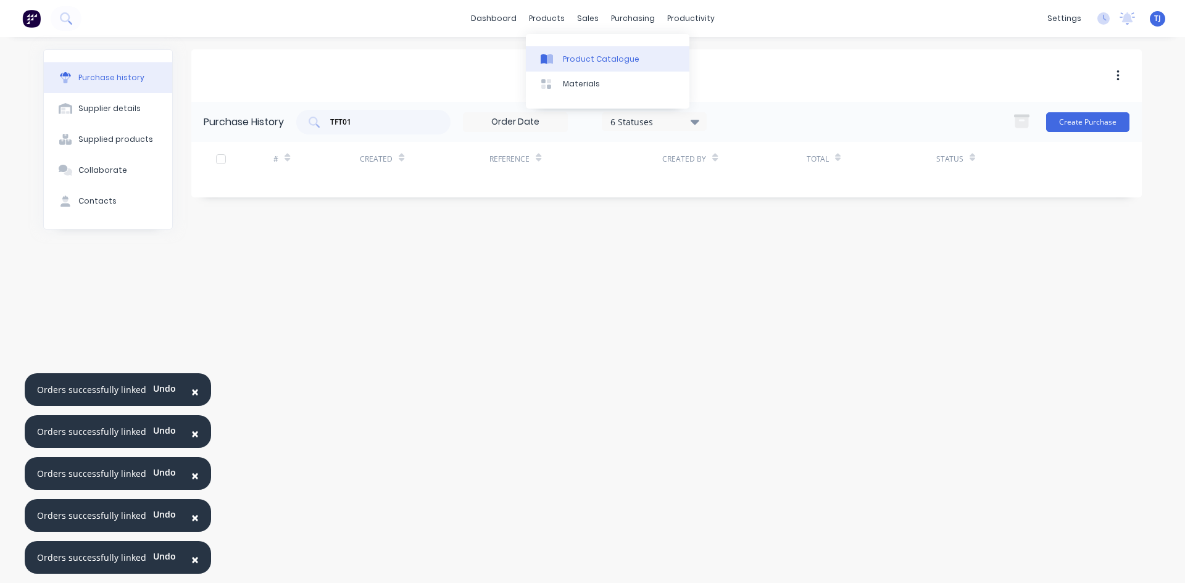
click at [589, 55] on div "Product Catalogue" at bounding box center [601, 59] width 77 height 11
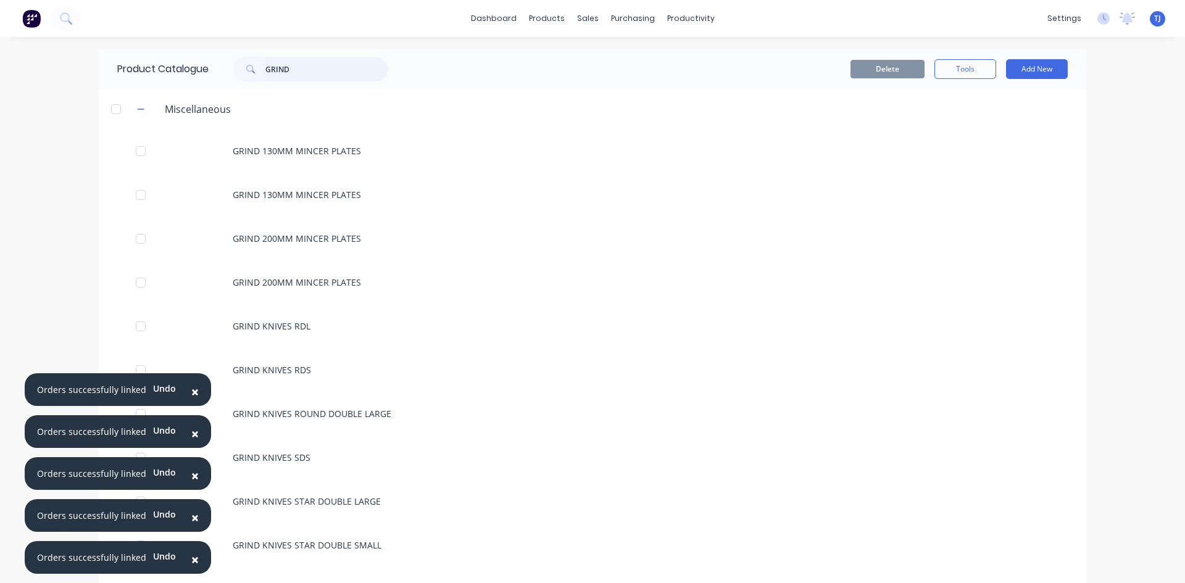
click at [276, 63] on input "GRIND" at bounding box center [326, 69] width 122 height 25
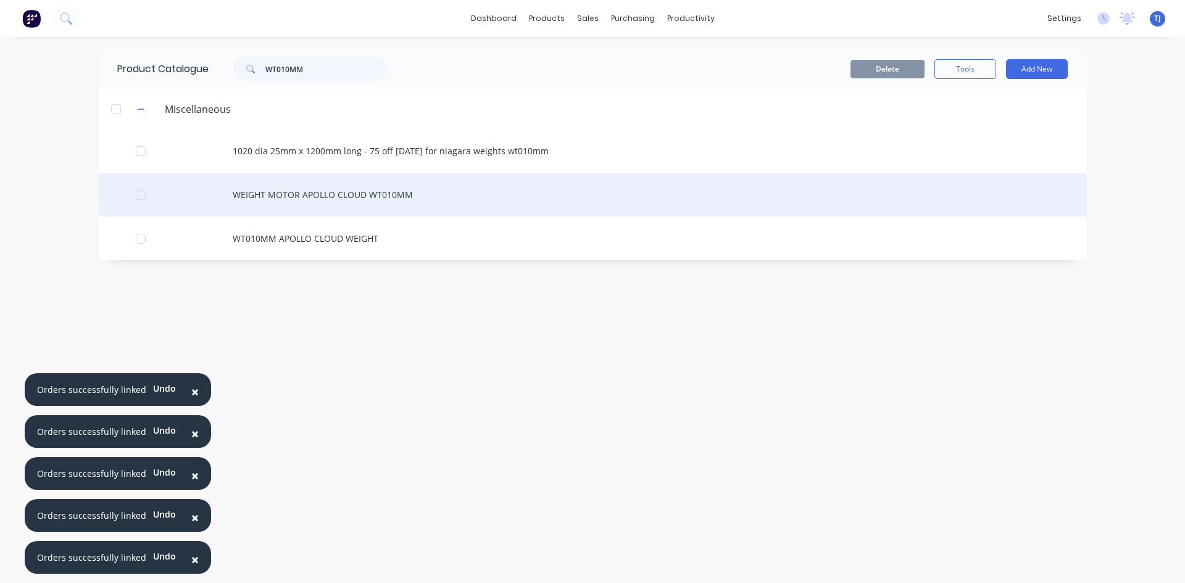
click at [352, 205] on div "WEIGHT MOTOR APOLLO CLOUD WT010MM" at bounding box center [592, 195] width 987 height 44
